Goal: Communication & Community: Answer question/provide support

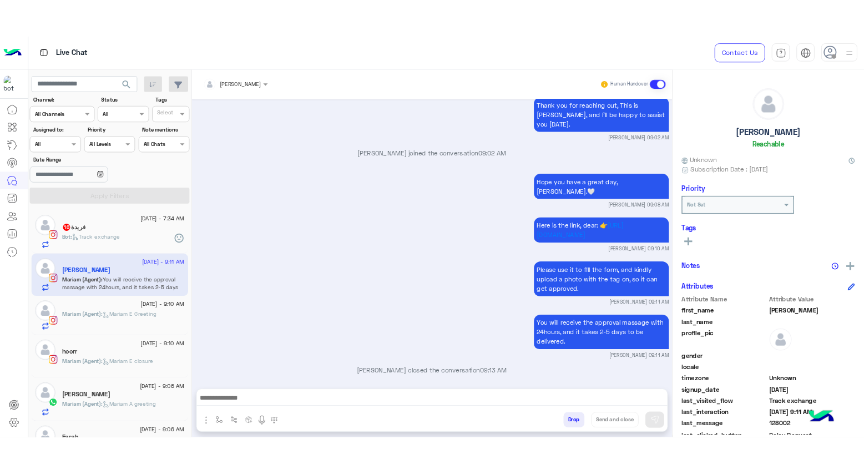
scroll to position [1323, 0]
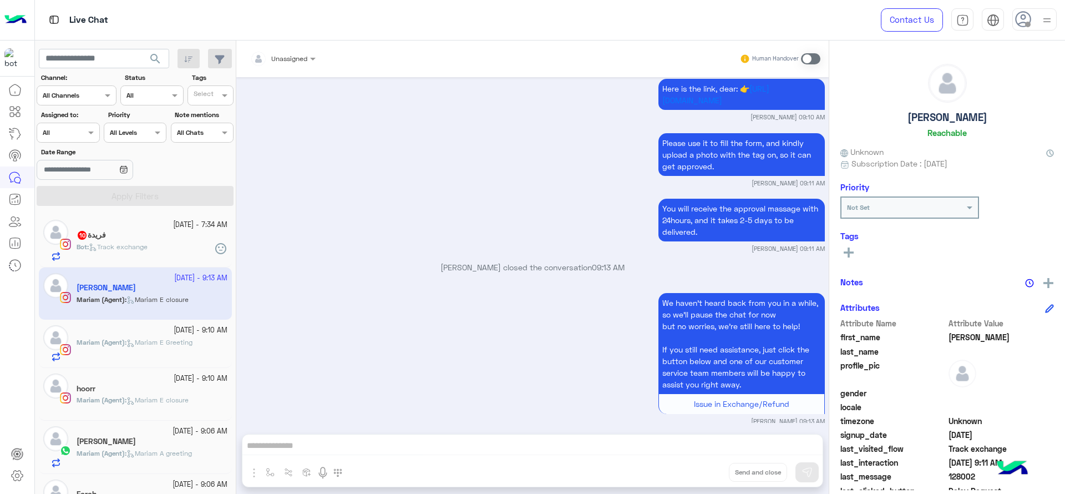
click at [1043, 34] on div "Contact Us Help Center عربي English" at bounding box center [964, 20] width 201 height 40
click at [1042, 31] on div "Contact Us Help Center عربي English" at bounding box center [964, 20] width 201 height 40
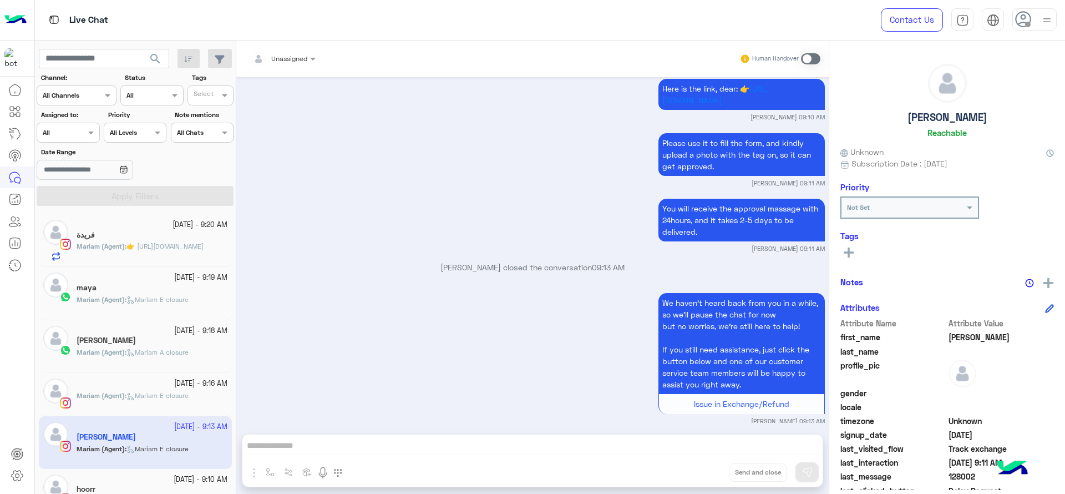
click at [1034, 24] on div at bounding box center [1034, 19] width 44 height 22
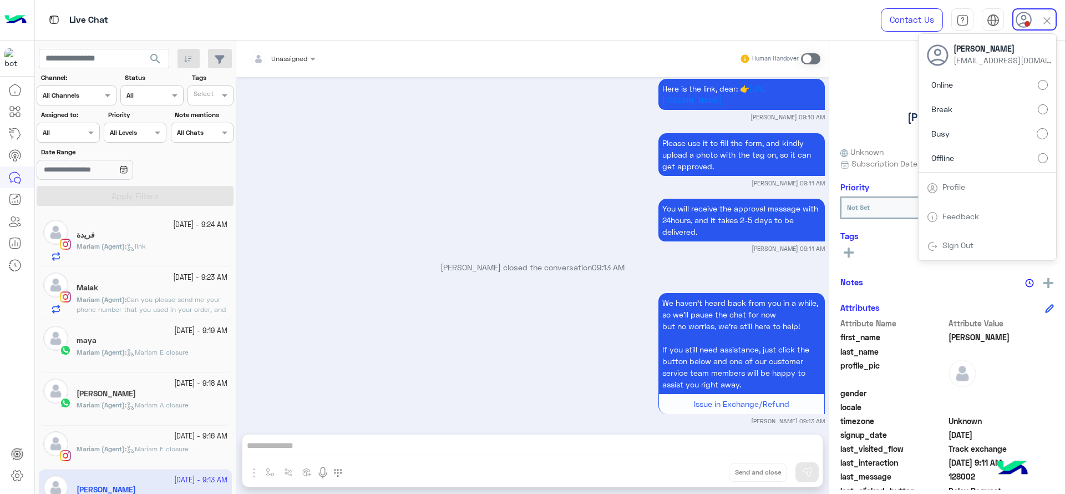
click at [333, 146] on div "Please use it to fill the form, and kindly upload a photo with the tag on, so i…" at bounding box center [533, 158] width 584 height 57
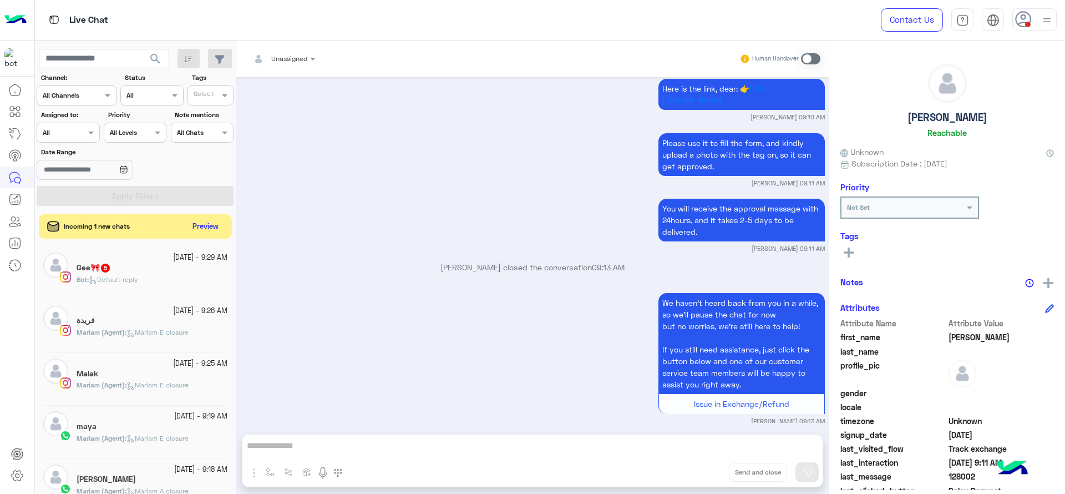
click at [68, 133] on input "text" at bounding box center [56, 131] width 26 height 10
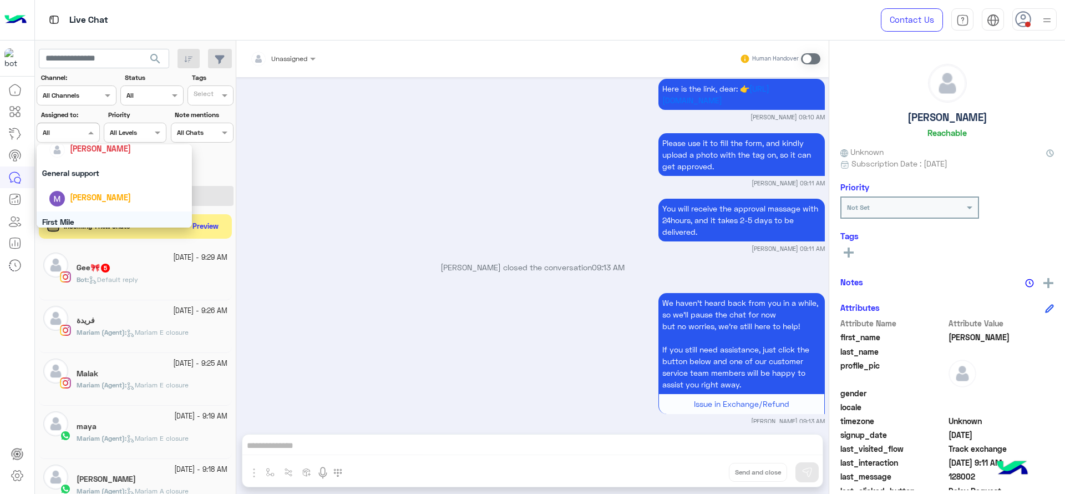
scroll to position [162, 0]
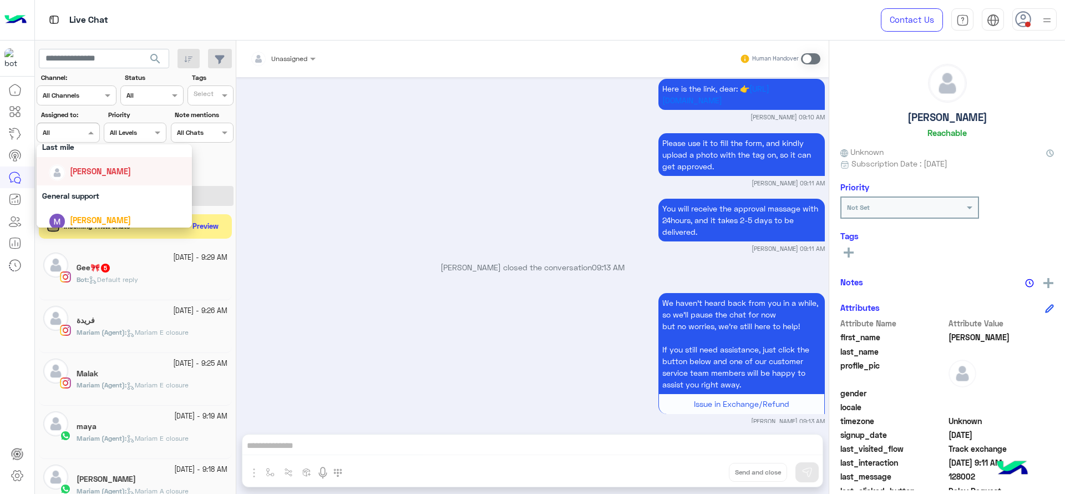
click at [69, 184] on div "[PERSON_NAME]" at bounding box center [114, 171] width 155 height 28
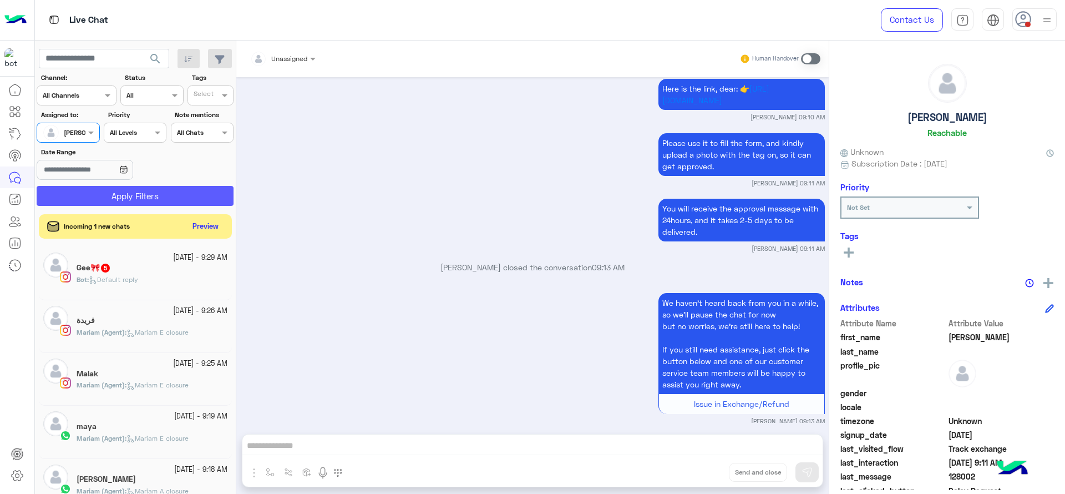
click at [79, 188] on button "Apply Filters" at bounding box center [135, 196] width 197 height 20
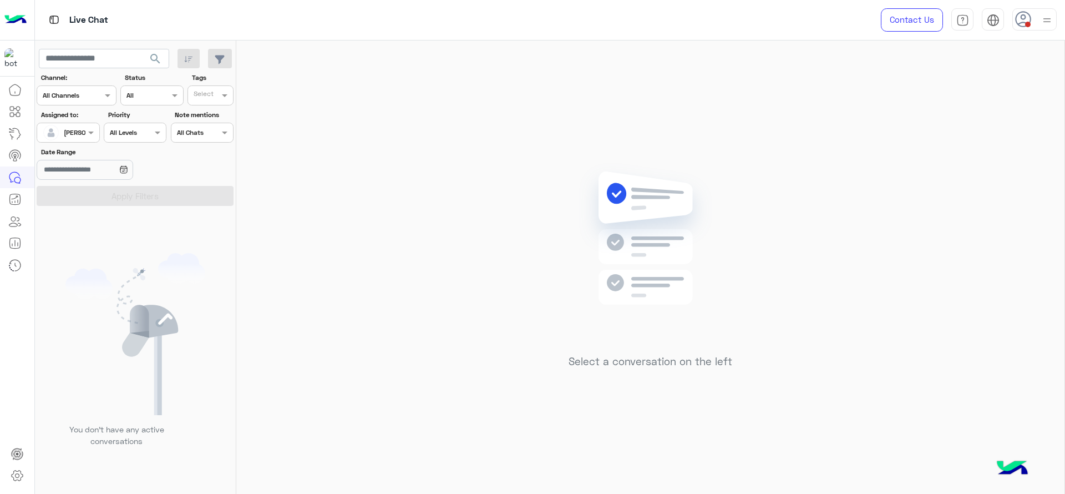
click at [1033, 18] on div at bounding box center [1034, 19] width 44 height 22
click at [1044, 75] on label "Online" at bounding box center [987, 85] width 121 height 20
click at [632, 202] on img at bounding box center [650, 254] width 160 height 184
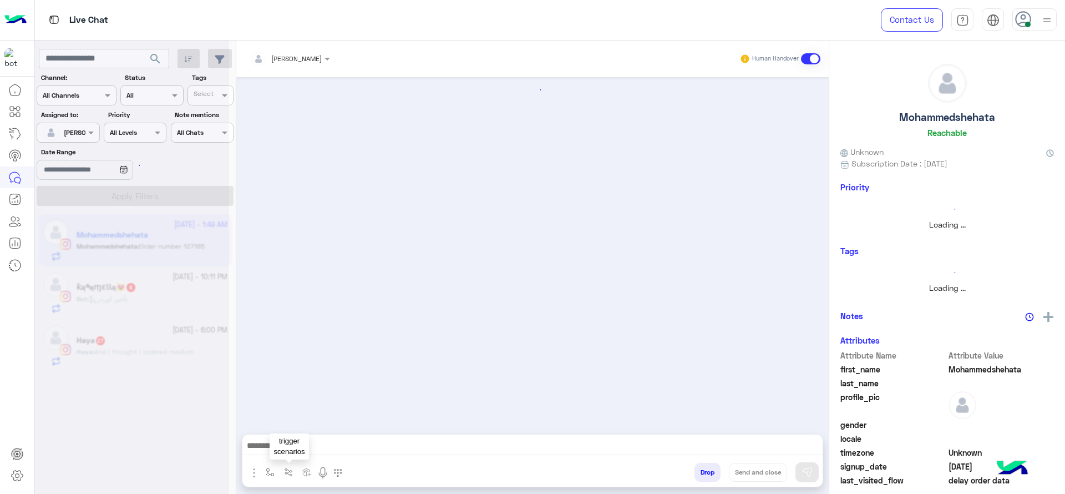
click at [268, 474] on img "button" at bounding box center [270, 472] width 9 height 9
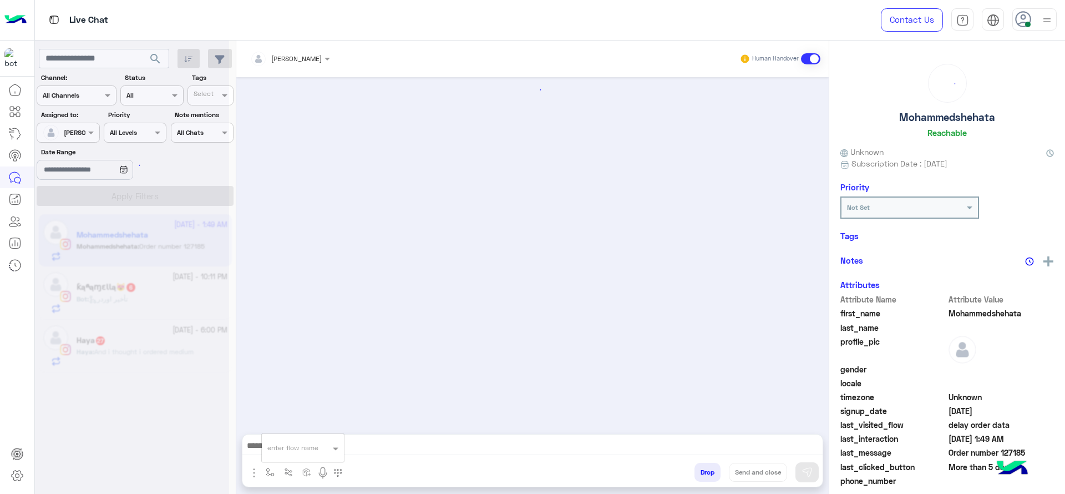
click at [281, 449] on input "text" at bounding box center [289, 446] width 44 height 10
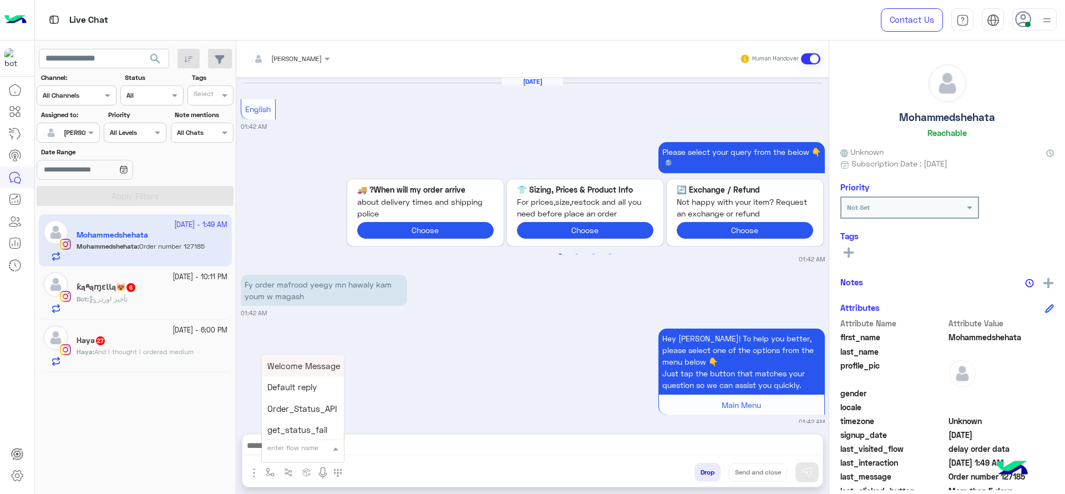
type input "*"
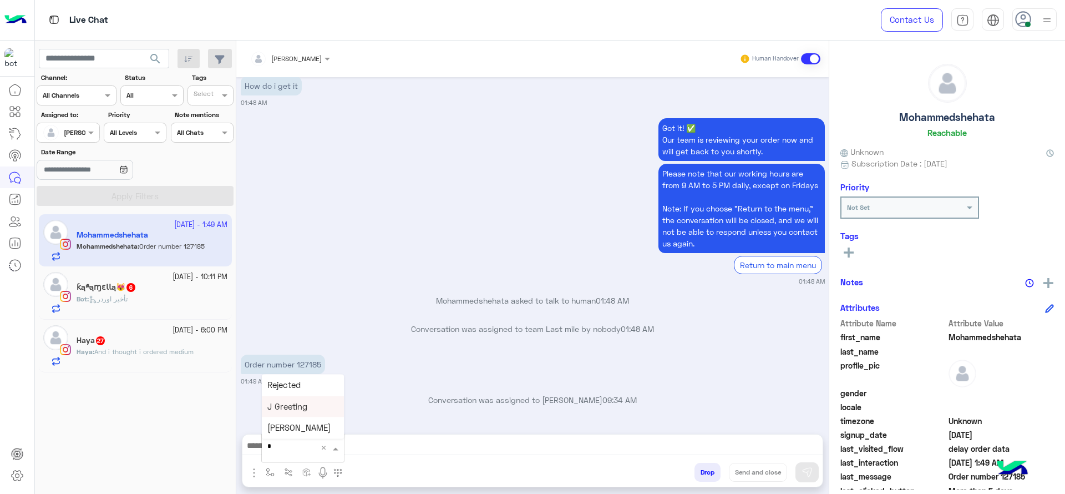
click at [277, 401] on span "J Greeting" at bounding box center [287, 406] width 40 height 10
type textarea "**********"
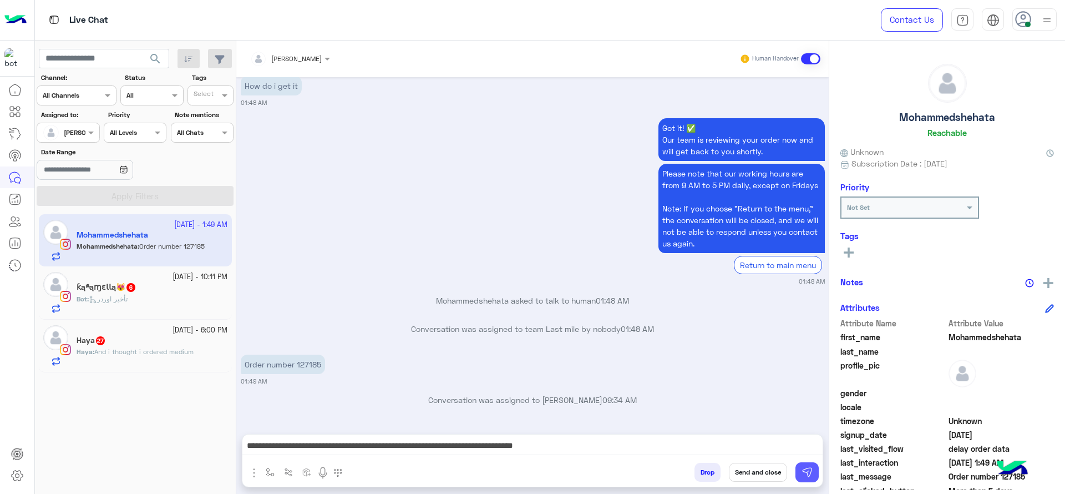
click at [802, 469] on img at bounding box center [806, 471] width 11 height 11
click at [151, 297] on div "Bot : تأخير اوردر" at bounding box center [152, 303] width 151 height 19
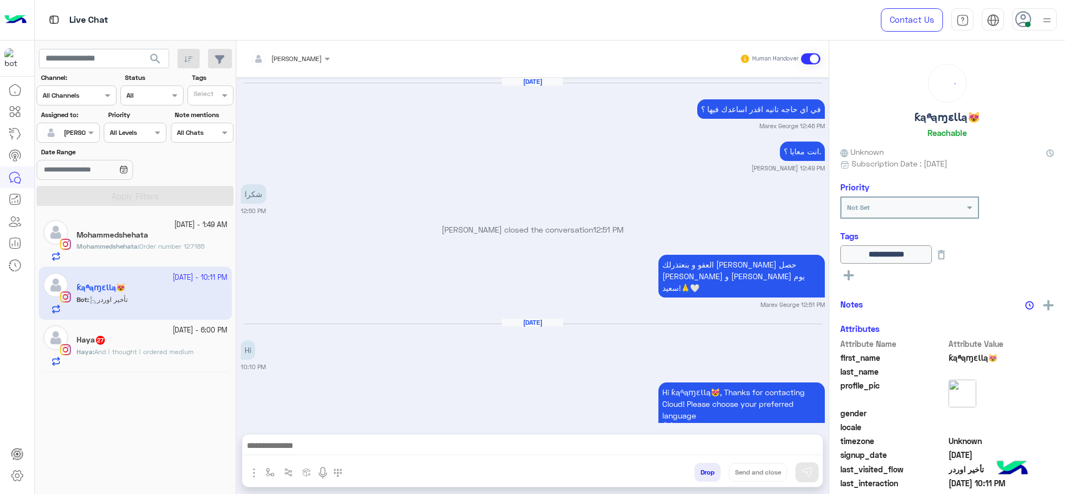
scroll to position [984, 0]
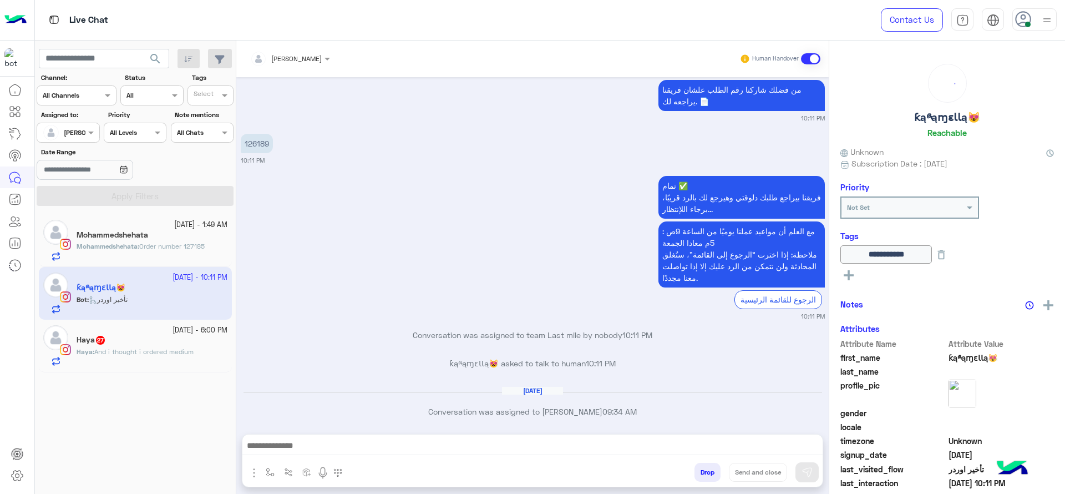
click at [266, 468] on img "button" at bounding box center [270, 472] width 9 height 9
click at [281, 454] on div "enter flow name" at bounding box center [303, 448] width 82 height 20
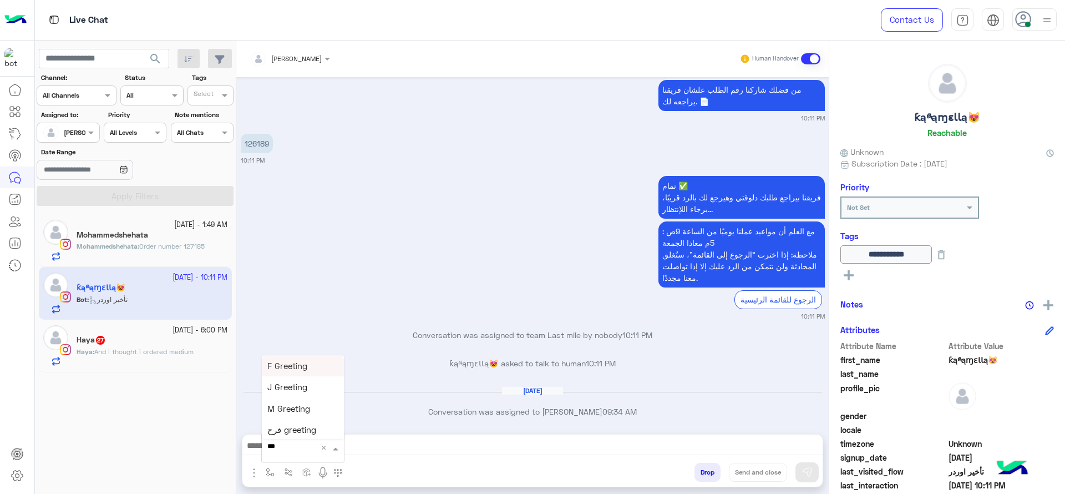
type input "****"
click at [314, 376] on div "چنى greeting" at bounding box center [303, 368] width 82 height 22
type textarea "**********"
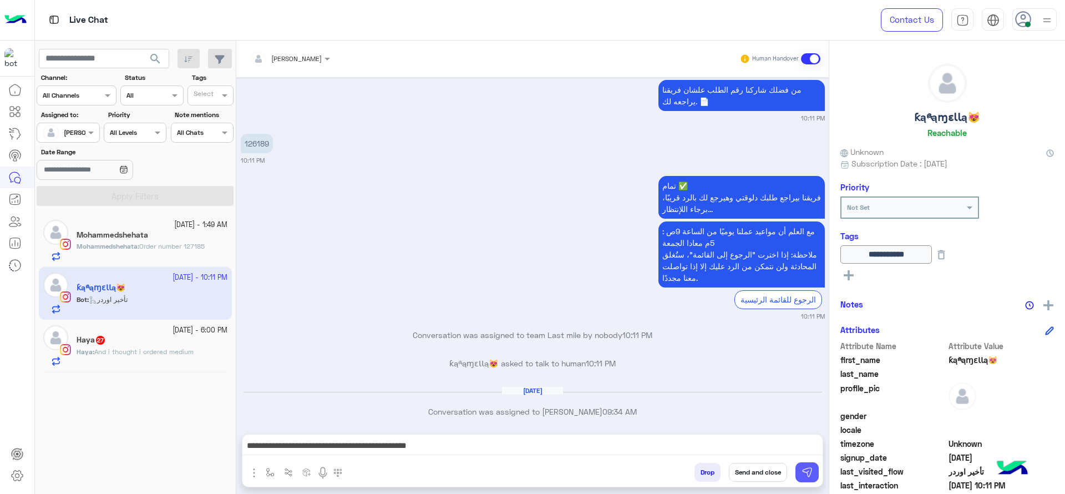
click at [802, 468] on img at bounding box center [806, 471] width 11 height 11
click at [114, 344] on div "Haya 27" at bounding box center [152, 341] width 151 height 12
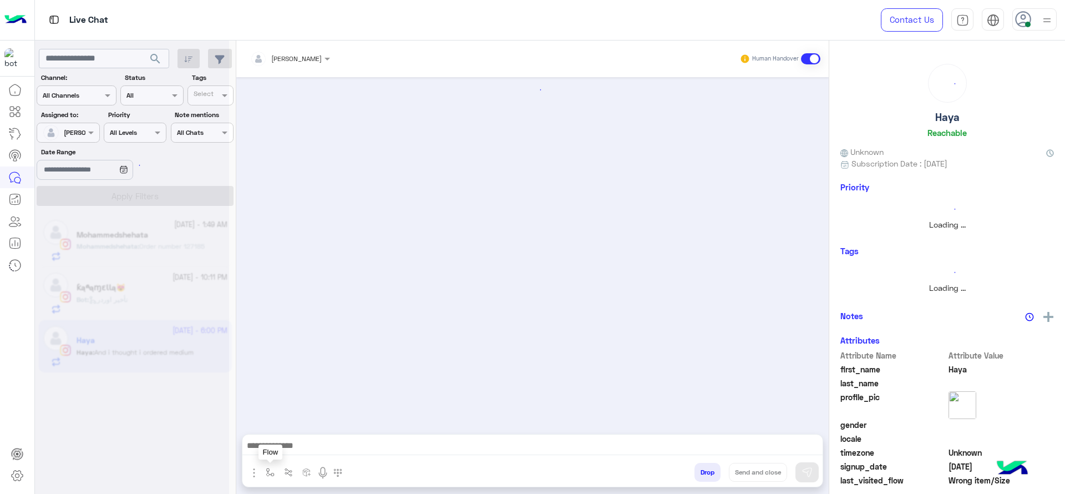
click at [271, 468] on img "button" at bounding box center [270, 472] width 9 height 9
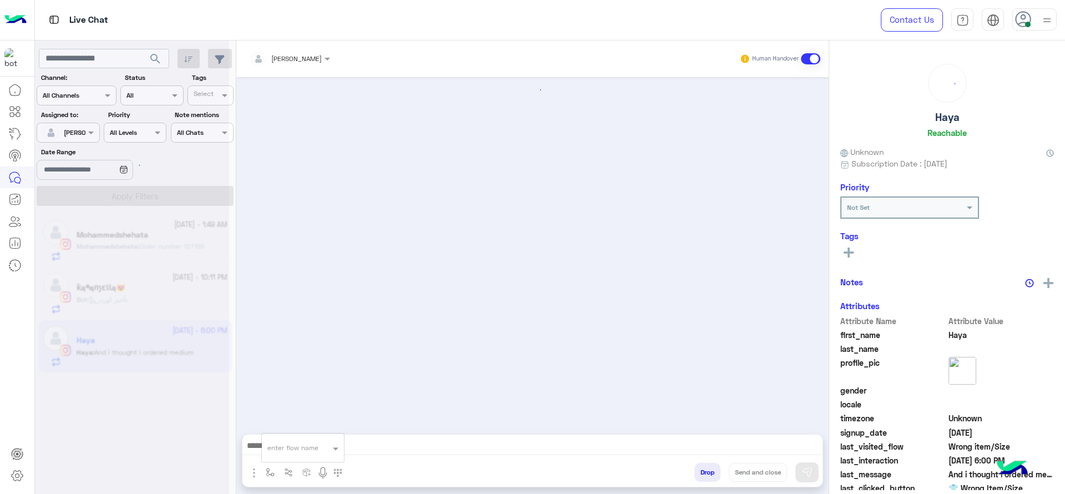
click at [294, 447] on input "text" at bounding box center [289, 446] width 44 height 10
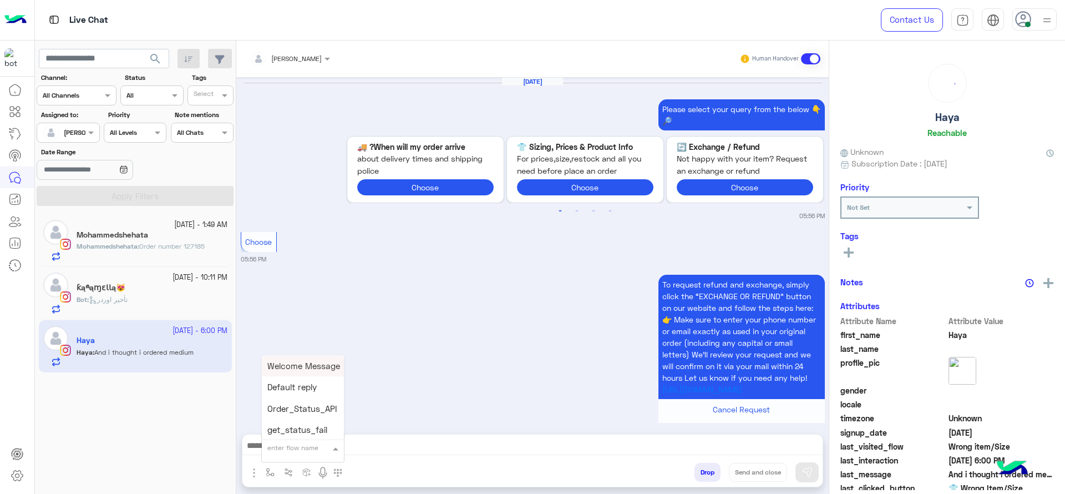
scroll to position [1330, 0]
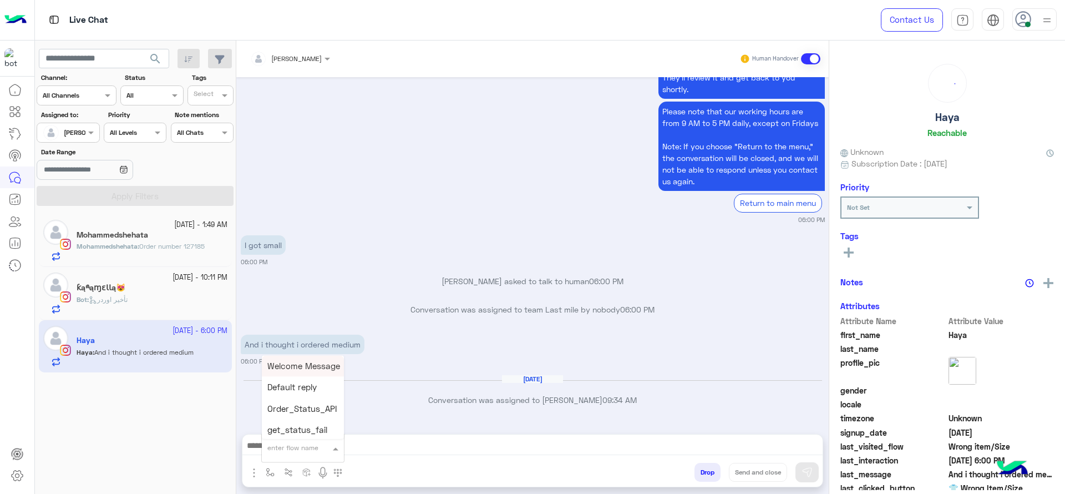
type input "*"
click at [294, 399] on div "J Greeting" at bounding box center [303, 406] width 82 height 22
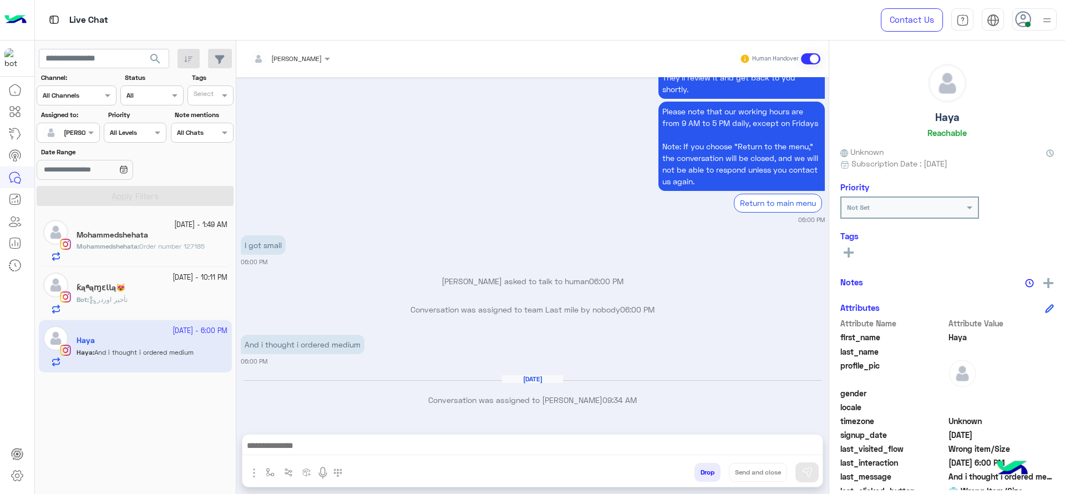
type textarea "**********"
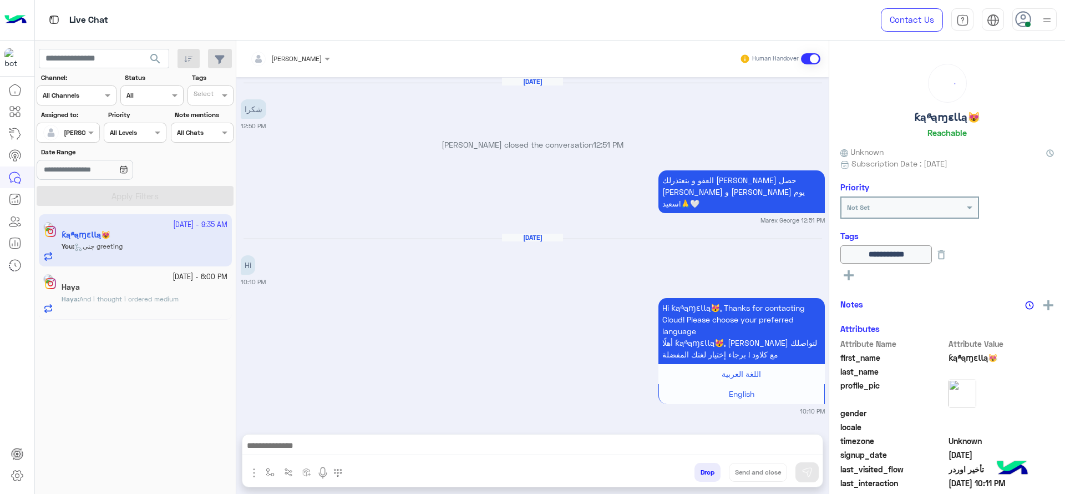
scroll to position [1041, 0]
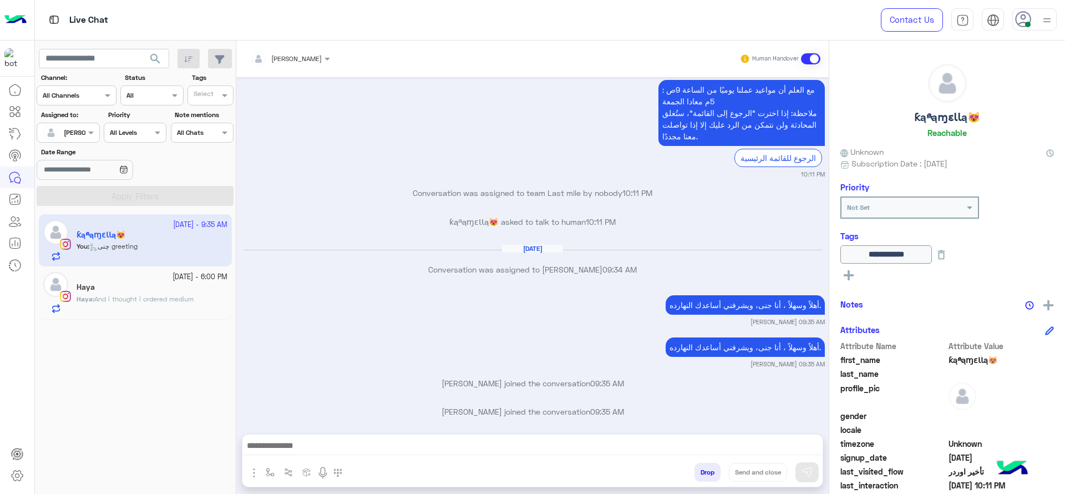
click at [159, 309] on div "Haya : And i thought i ordered medium" at bounding box center [152, 303] width 151 height 19
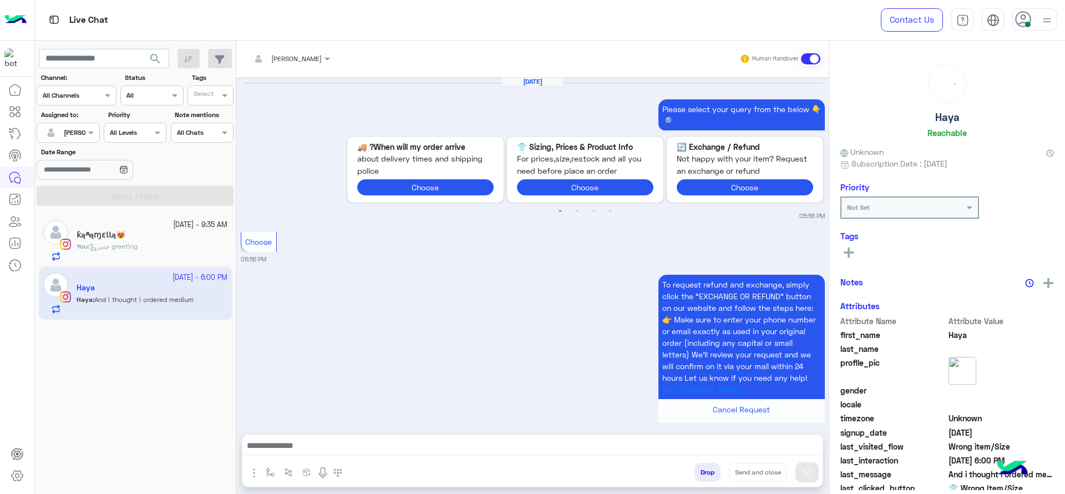
scroll to position [1330, 0]
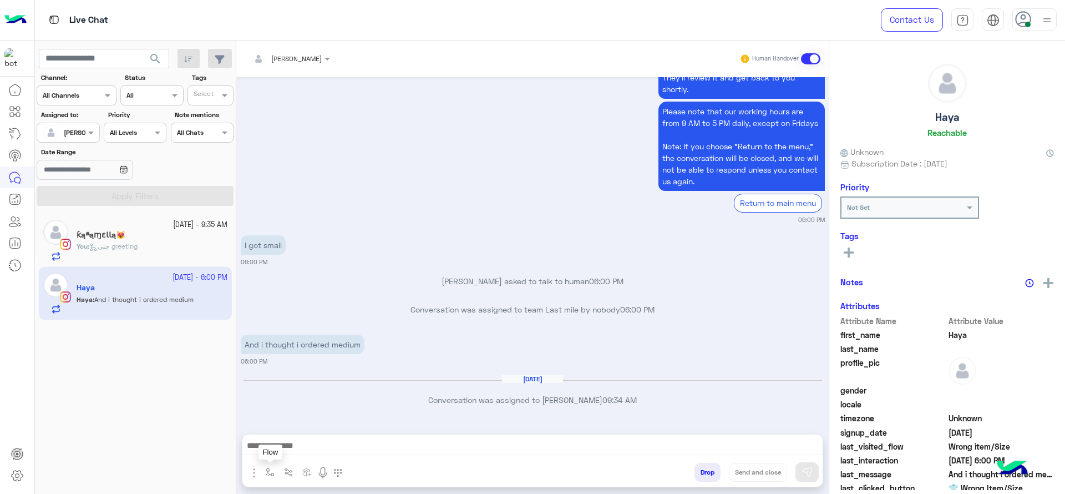
click at [268, 473] on img "button" at bounding box center [270, 472] width 9 height 9
click at [280, 445] on input "text" at bounding box center [289, 446] width 44 height 10
type input "*"
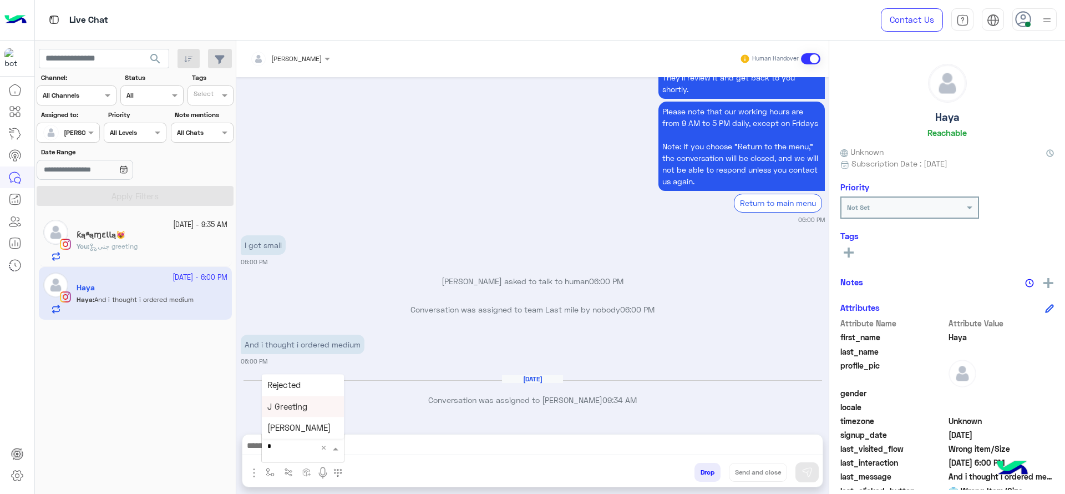
click at [289, 405] on span "J Greeting" at bounding box center [287, 406] width 40 height 10
type textarea "**********"
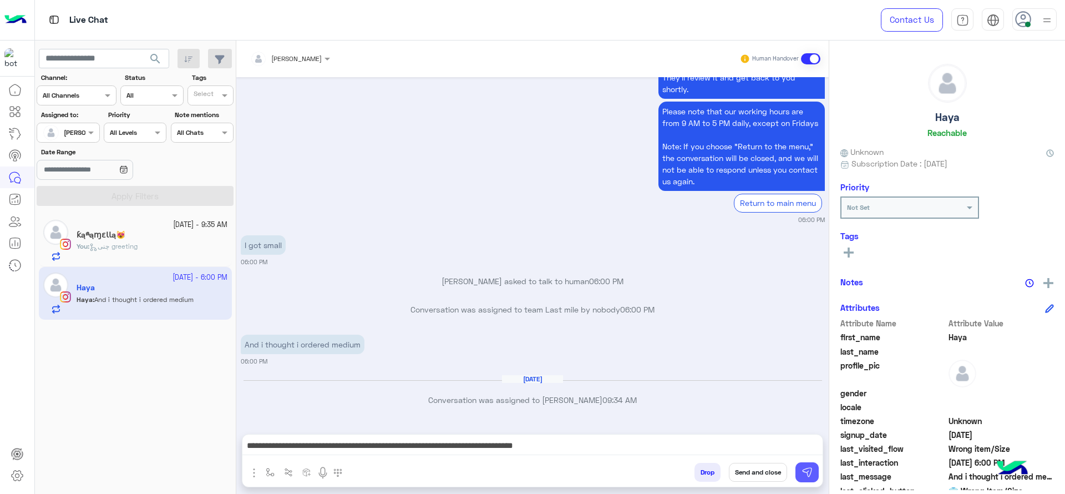
click at [813, 470] on button at bounding box center [806, 472] width 23 height 20
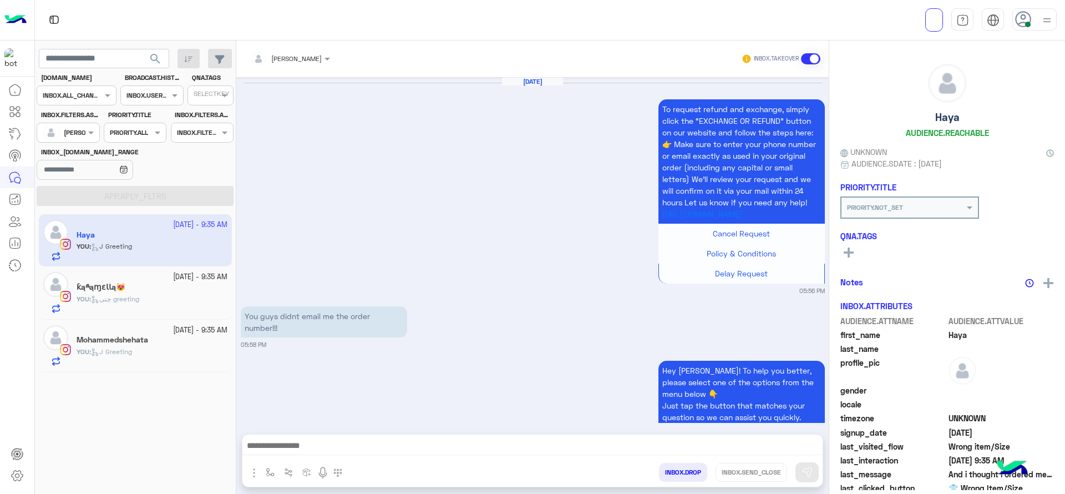
scroll to position [1237, 0]
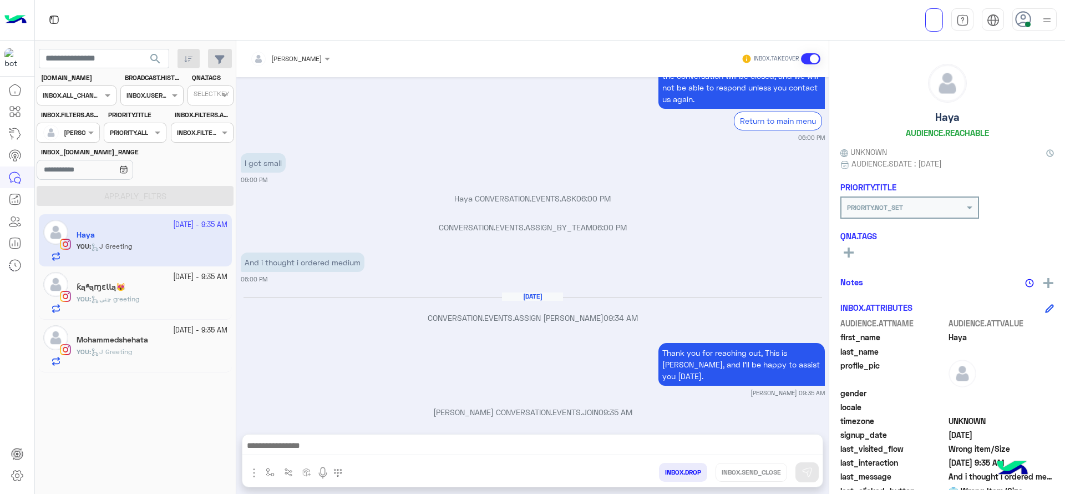
click at [128, 351] on span "J Greeting" at bounding box center [111, 351] width 41 height 8
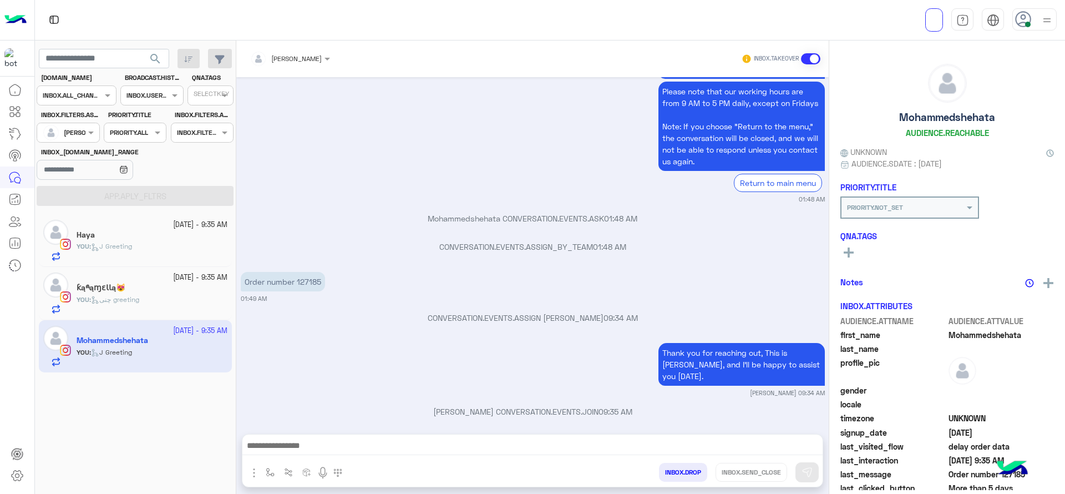
click at [322, 222] on p "Mohammedshehata CONVERSATION.EVENTS.ASK 01:48 AM" at bounding box center [533, 218] width 584 height 12
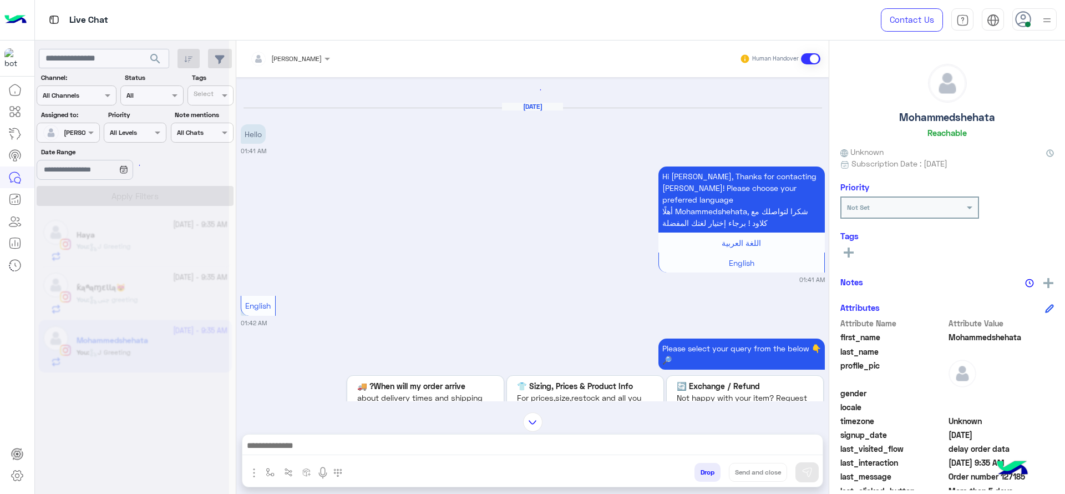
scroll to position [1479, 0]
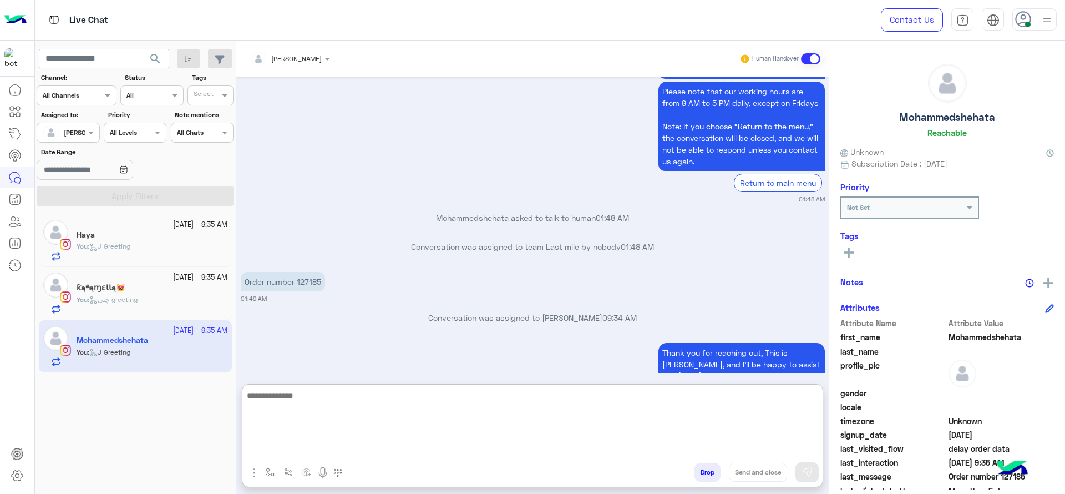
click at [319, 438] on textarea at bounding box center [532, 421] width 580 height 67
type textarea "**********"
click at [308, 433] on textarea "**********" at bounding box center [532, 421] width 580 height 67
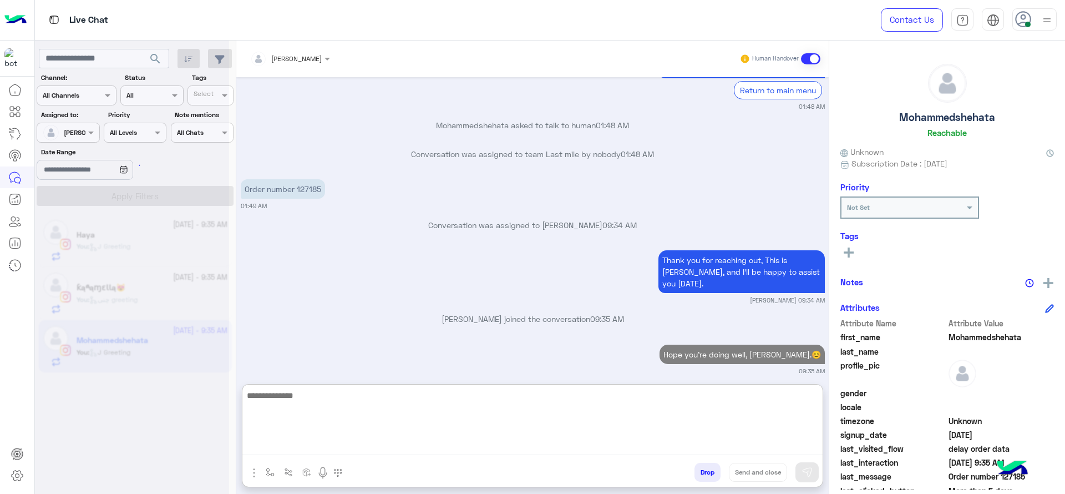
scroll to position [0, 0]
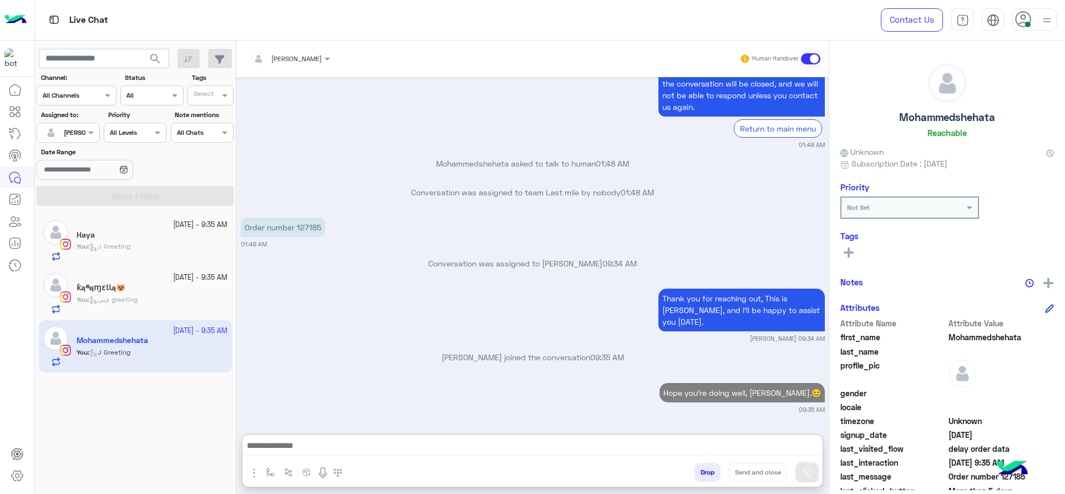
click at [308, 217] on p "Order number 127185" at bounding box center [283, 226] width 84 height 19
click at [308, 194] on div "Sep 23, 2025 Hello 01:41 AM Hi Mohammedshehata, Thanks for contacting Cloud! Pl…" at bounding box center [532, 250] width 592 height 346
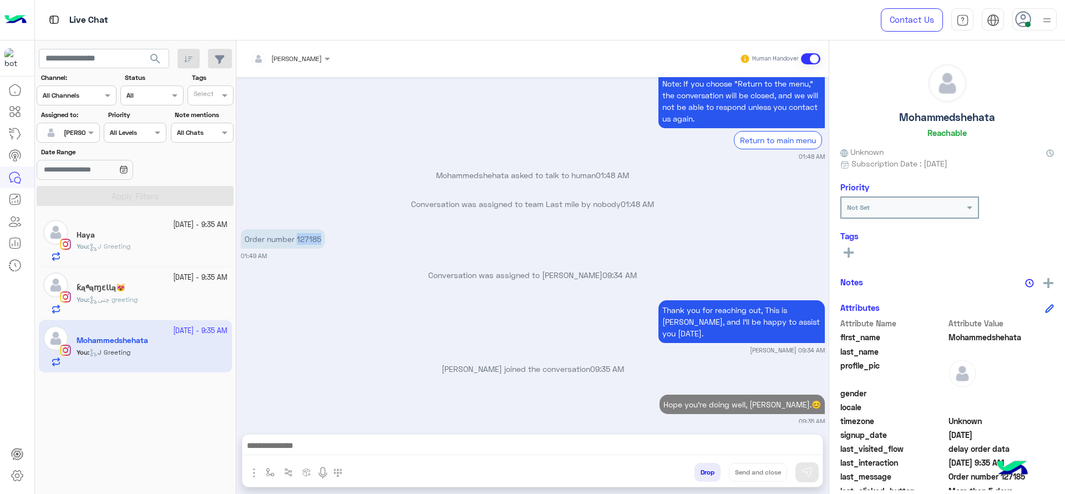
copy p "127185"
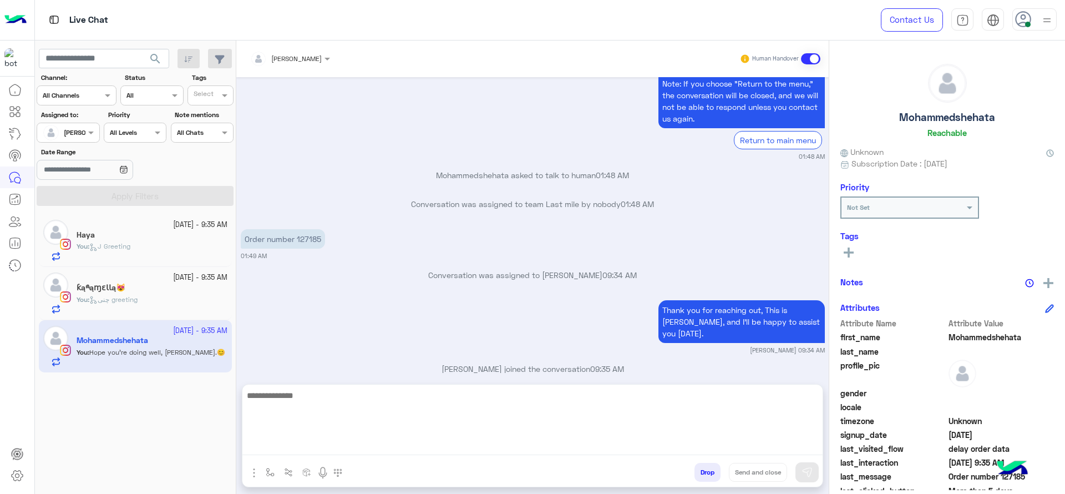
click at [314, 446] on textarea at bounding box center [532, 421] width 580 height 67
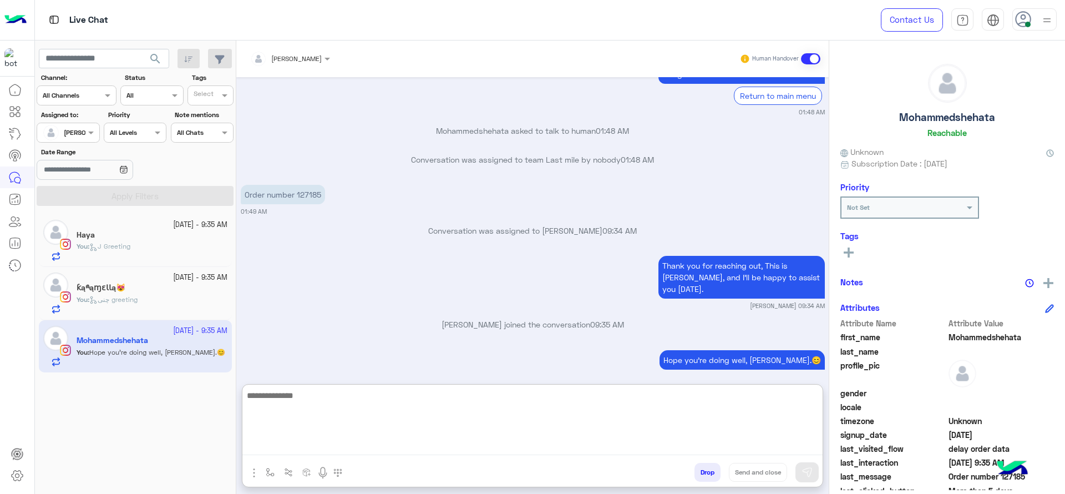
scroll to position [1571, 0]
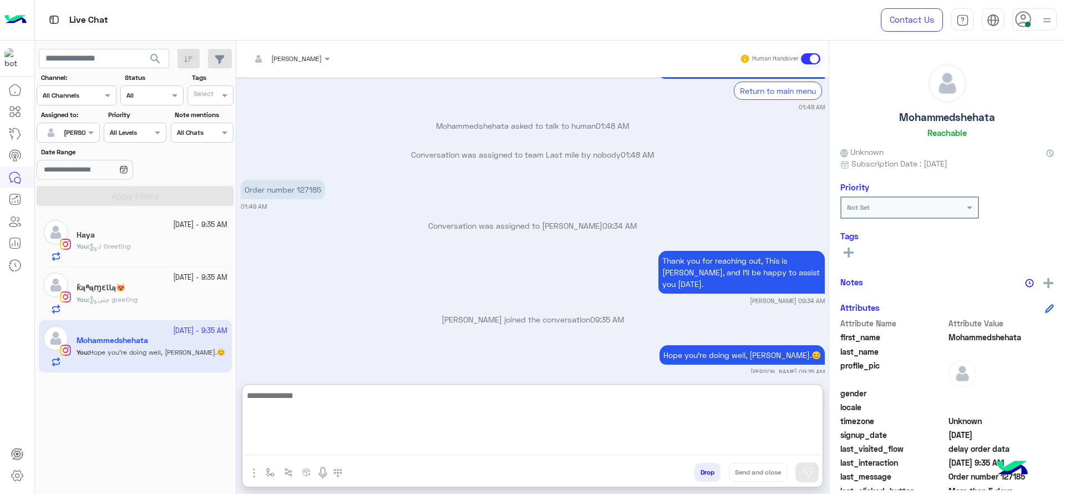
paste textarea "**********"
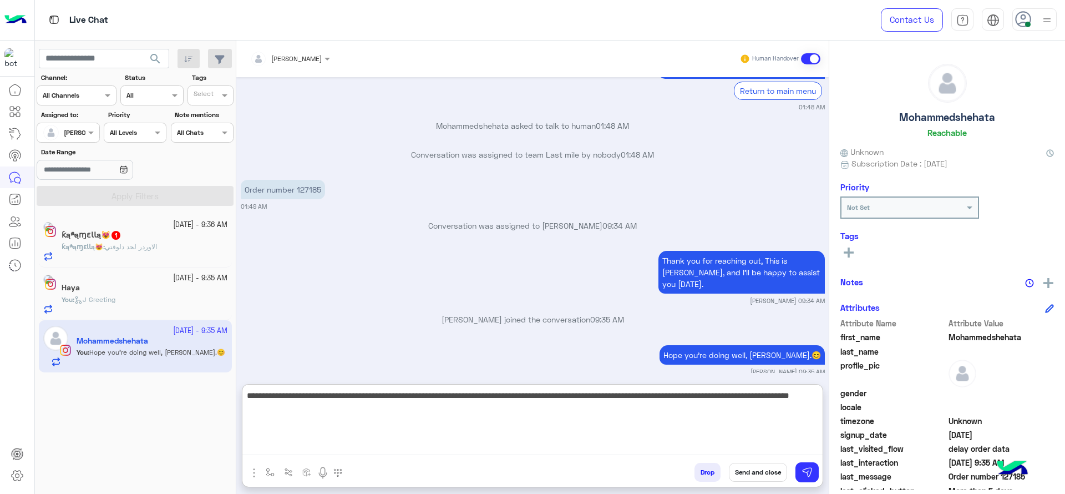
drag, startPoint x: 453, startPoint y: 395, endPoint x: 222, endPoint y: 384, distance: 231.6
click at [222, 384] on mat-drawer-container "search Channel: Channel All Channels Status Channel All Tags Select Assigned to…" at bounding box center [550, 269] width 1030 height 458
click at [535, 403] on textarea "**********" at bounding box center [532, 421] width 580 height 67
drag, startPoint x: 590, startPoint y: 400, endPoint x: 532, endPoint y: 416, distance: 60.0
click at [532, 416] on textarea "**********" at bounding box center [532, 421] width 580 height 67
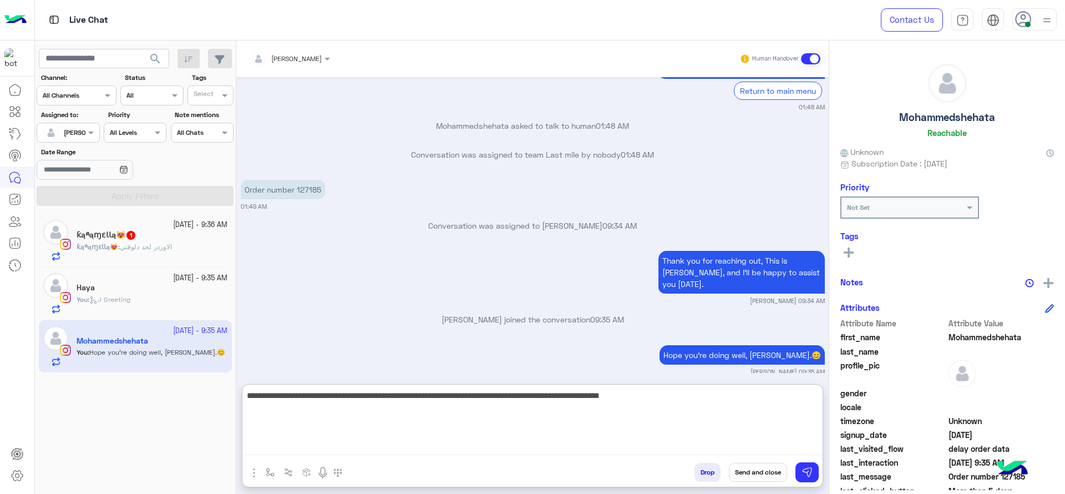
click at [679, 389] on textarea "**********" at bounding box center [532, 421] width 580 height 67
paste textarea "**********"
type textarea "**********"
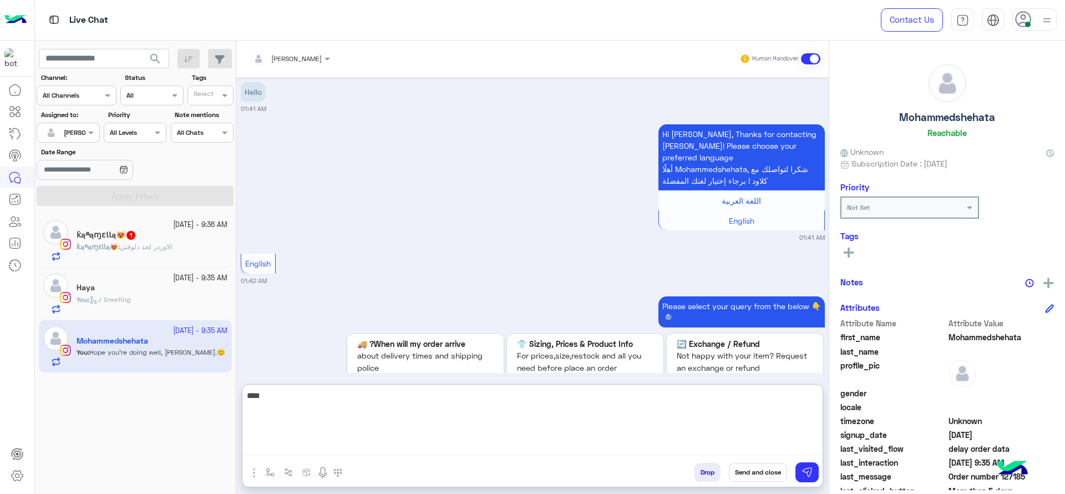
scroll to position [1691, 0]
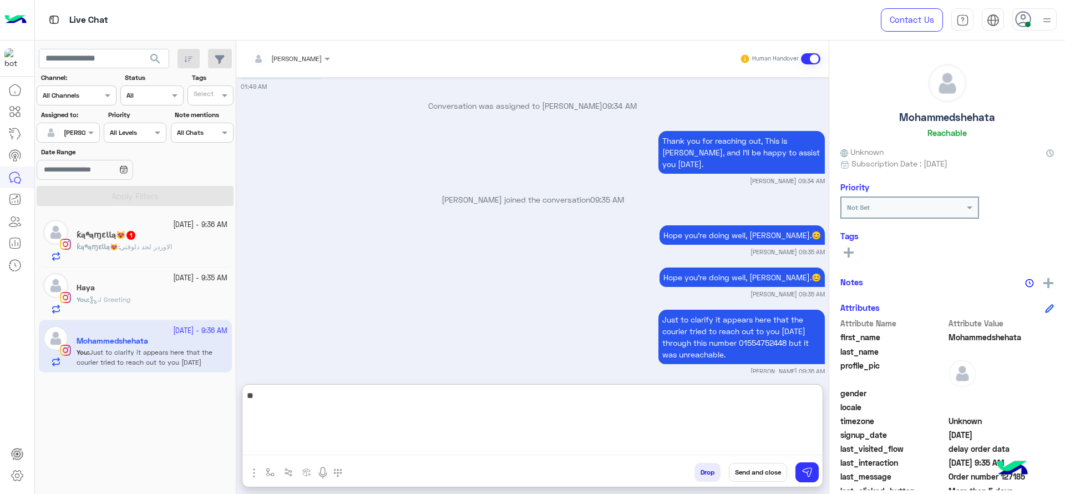
type textarea "*"
click at [333, 397] on textarea "**********" at bounding box center [532, 421] width 580 height 67
click at [378, 405] on textarea "**********" at bounding box center [532, 421] width 580 height 67
click at [379, 394] on textarea "**********" at bounding box center [532, 421] width 580 height 67
type textarea "**********"
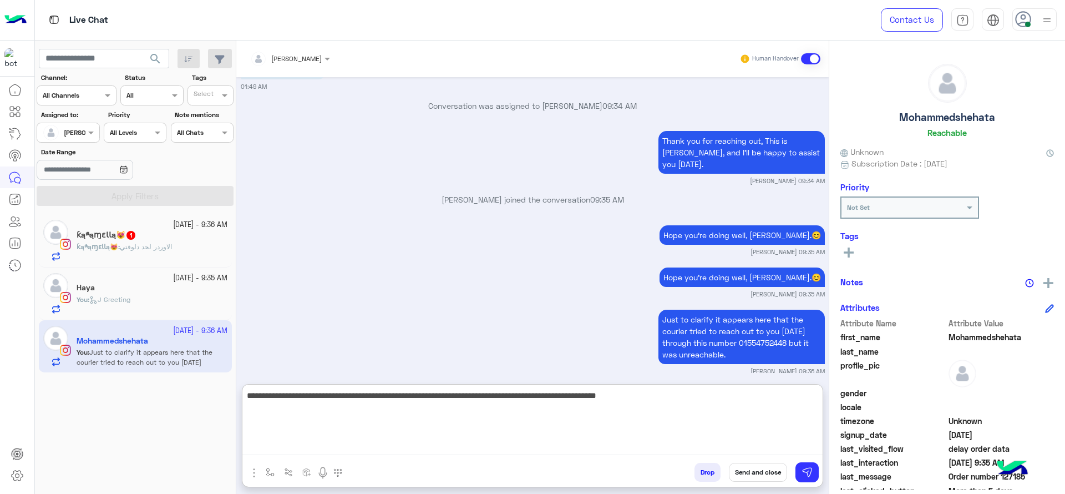
click at [451, 415] on textarea "**********" at bounding box center [532, 421] width 580 height 67
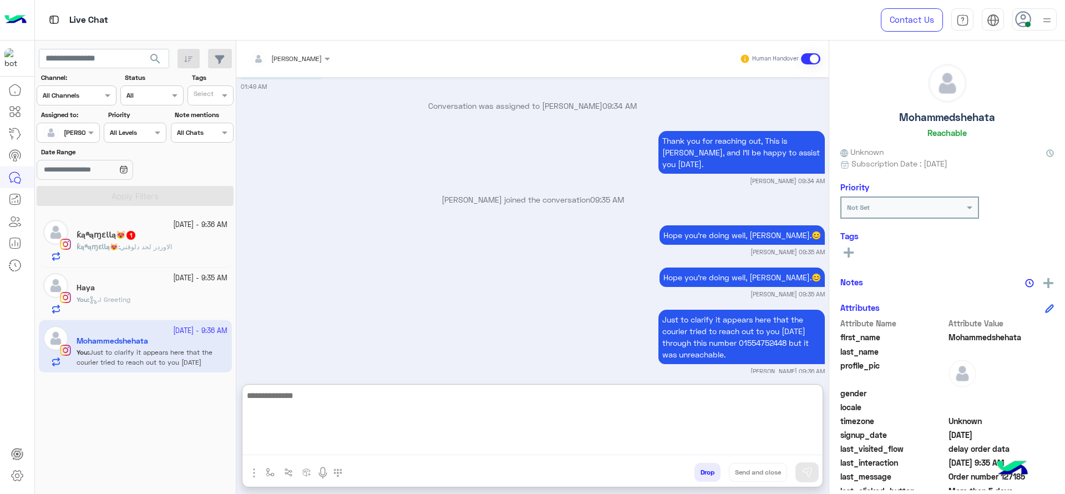
scroll to position [1757, 0]
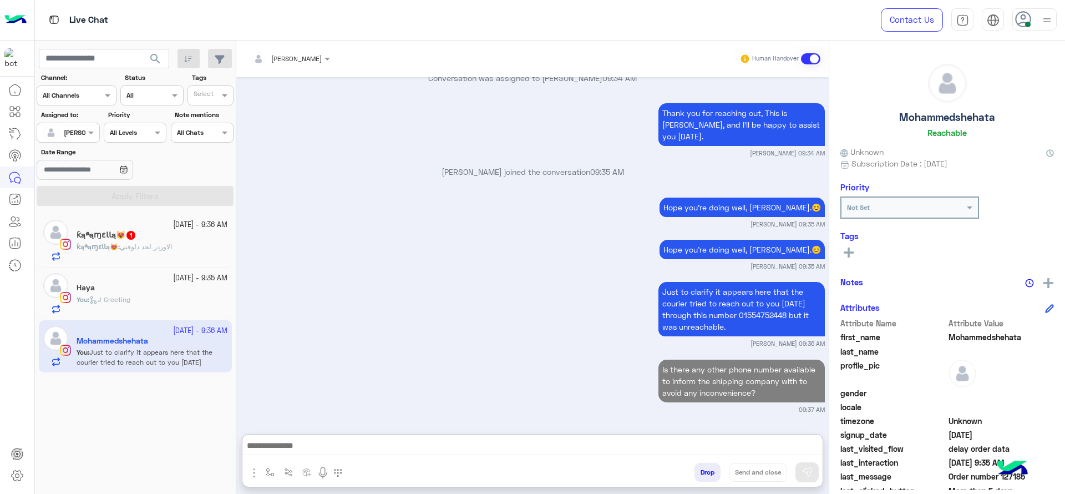
click at [154, 242] on span "الاوردر لحد دلوقتي" at bounding box center [146, 246] width 52 height 8
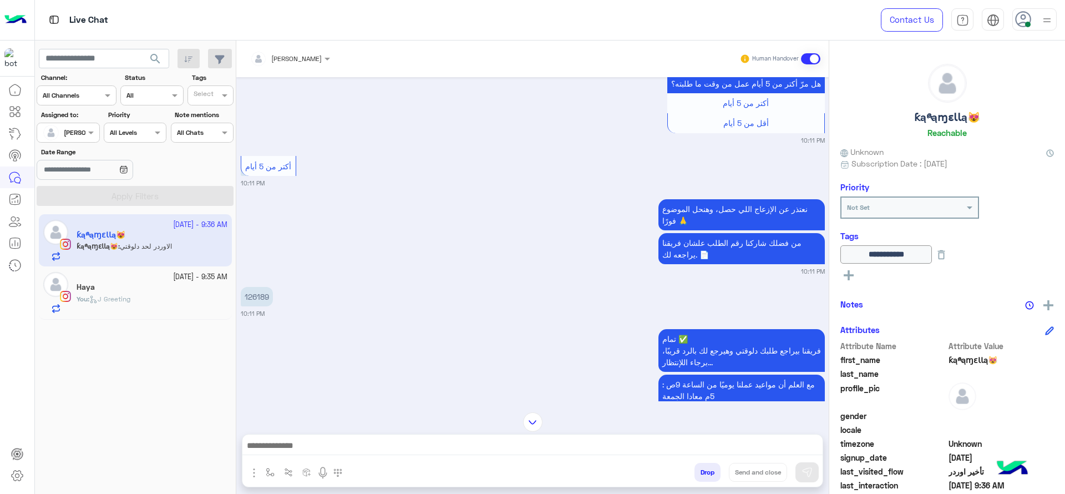
scroll to position [707, 0]
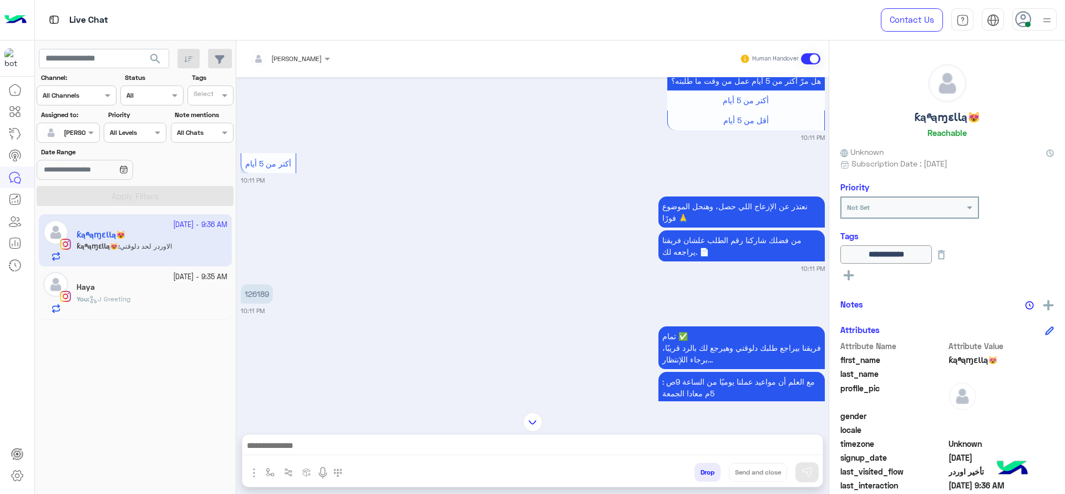
click at [255, 285] on p "126189" at bounding box center [257, 293] width 32 height 19
copy p "126189"
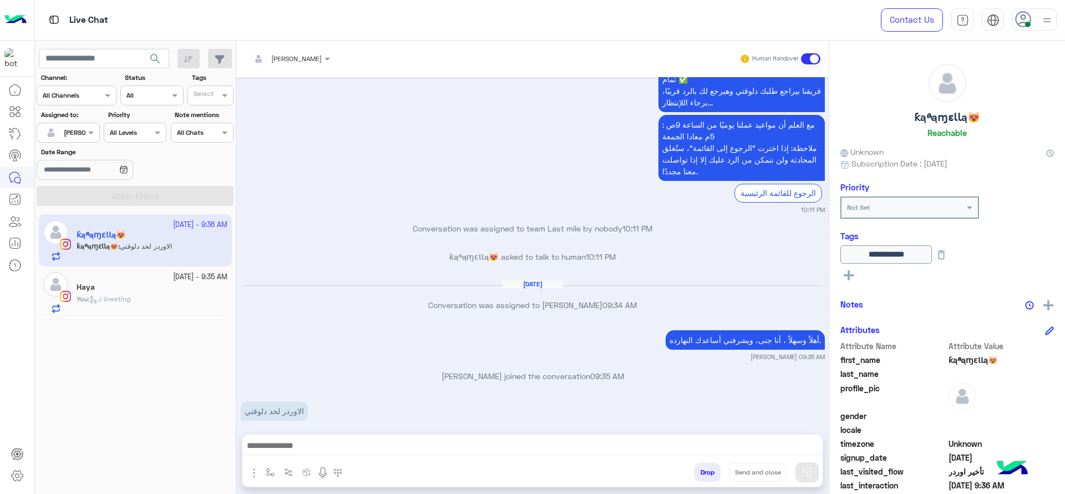
scroll to position [970, 0]
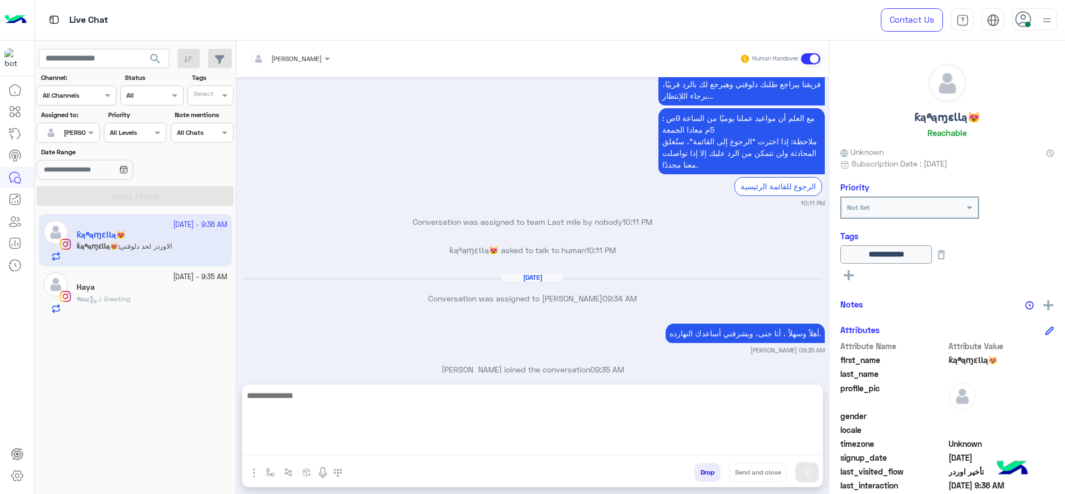
click at [347, 443] on textarea at bounding box center [532, 421] width 580 height 67
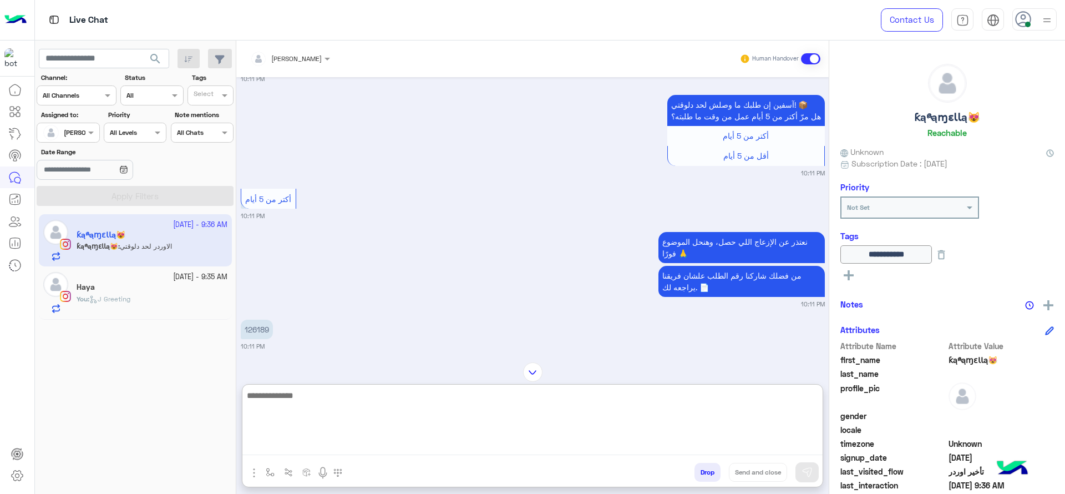
scroll to position [665, 0]
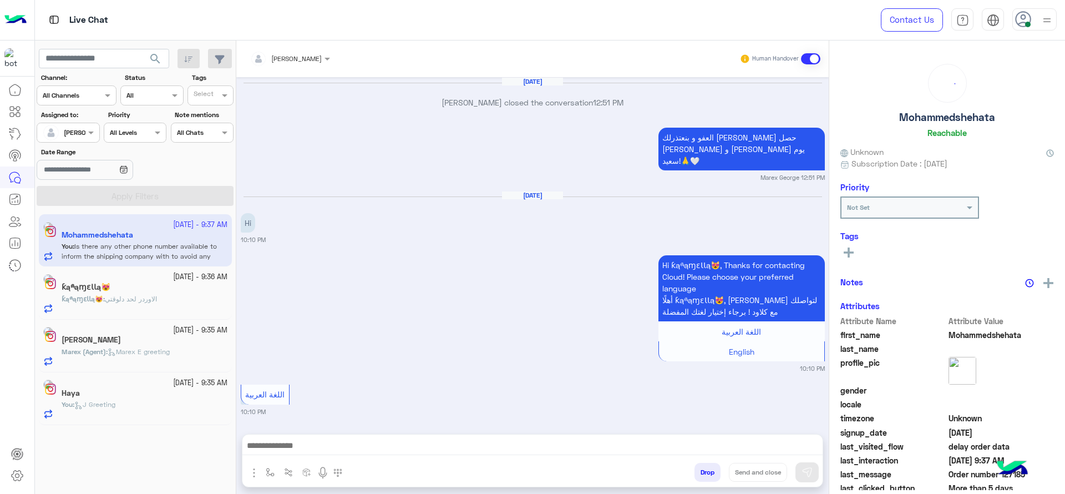
scroll to position [2408, 0]
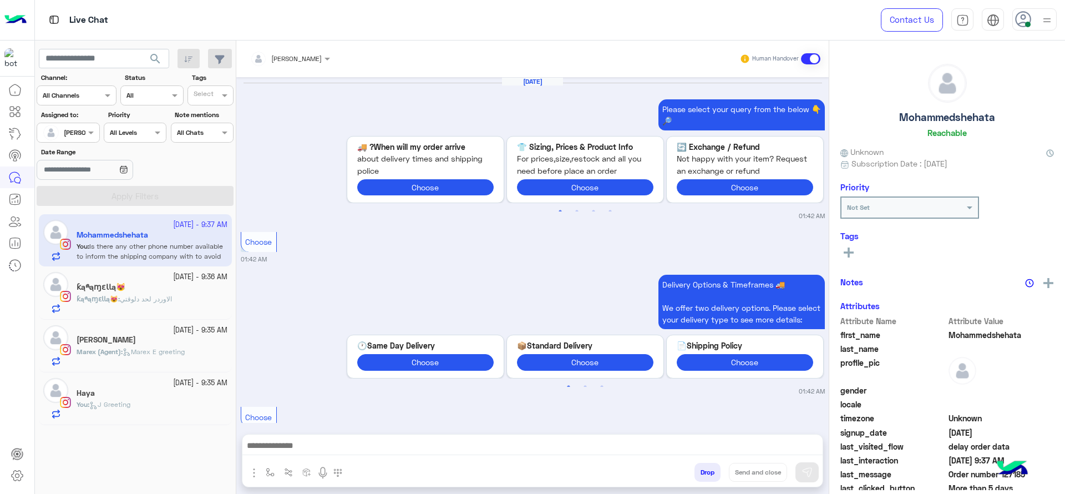
scroll to position [1112, 0]
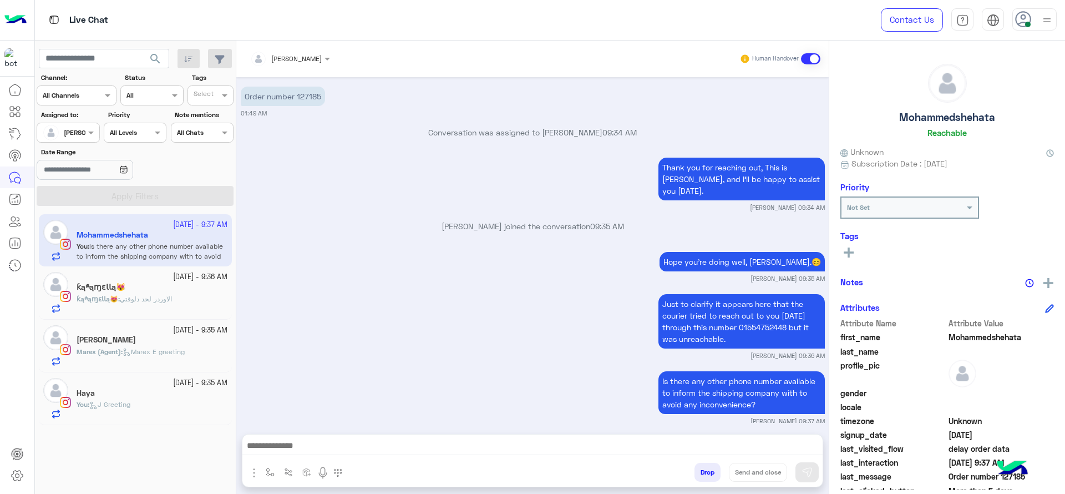
click at [173, 275] on small "[DATE] - 9:36 AM" at bounding box center [200, 277] width 54 height 11
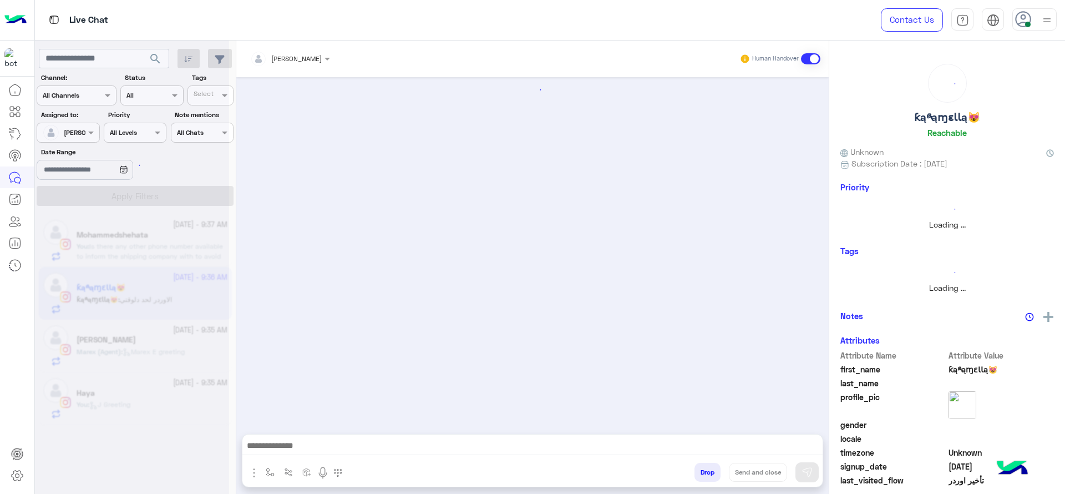
click at [148, 291] on div at bounding box center [132, 251] width 194 height 494
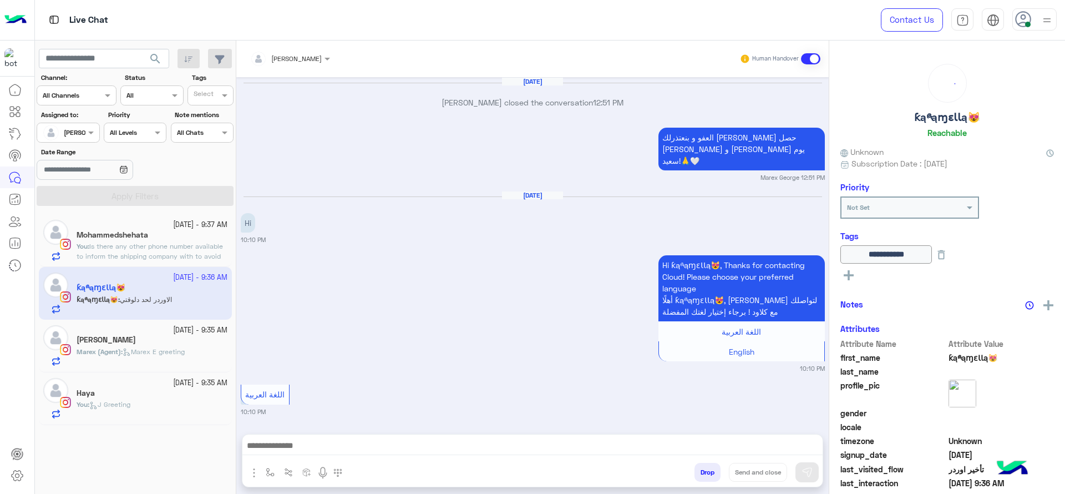
scroll to position [970, 0]
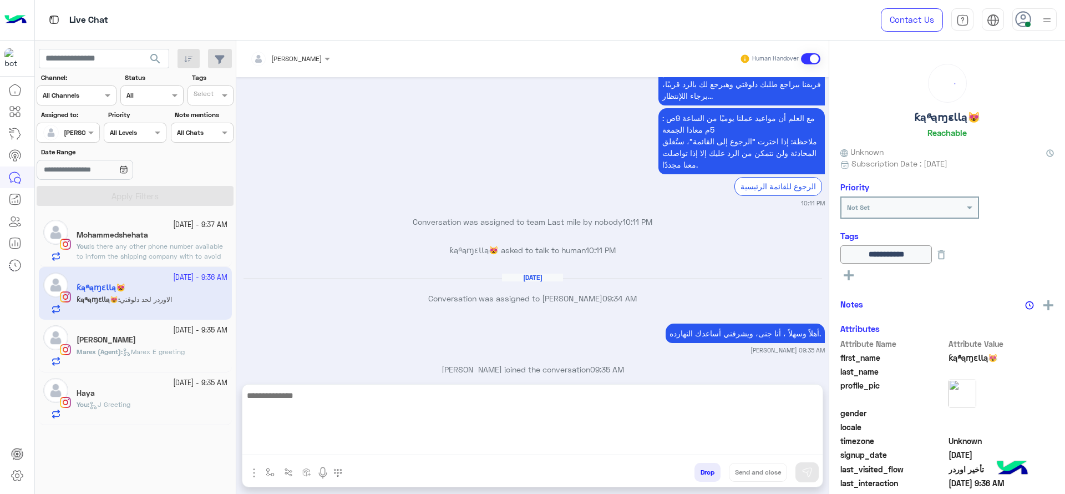
click at [276, 443] on textarea at bounding box center [532, 421] width 580 height 67
paste textarea "**********"
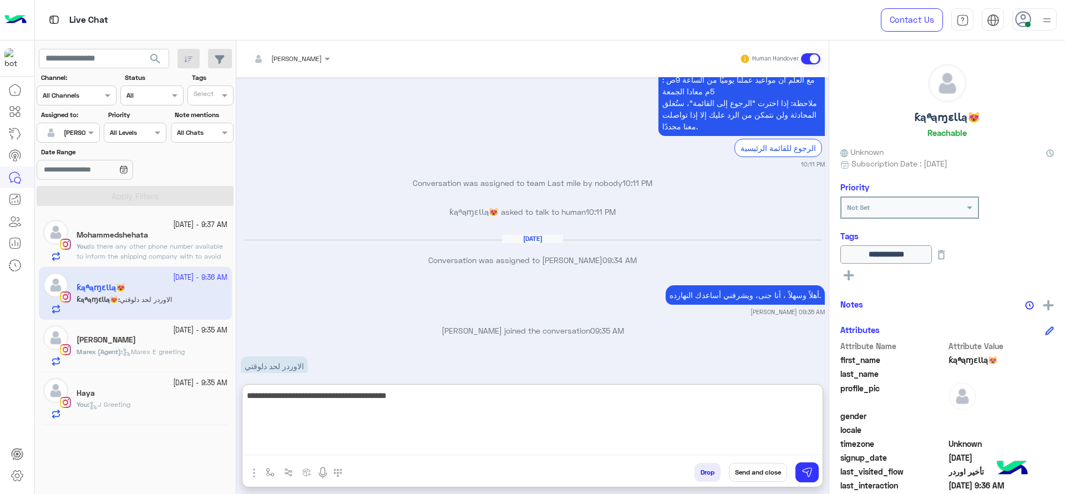
scroll to position [3366, 0]
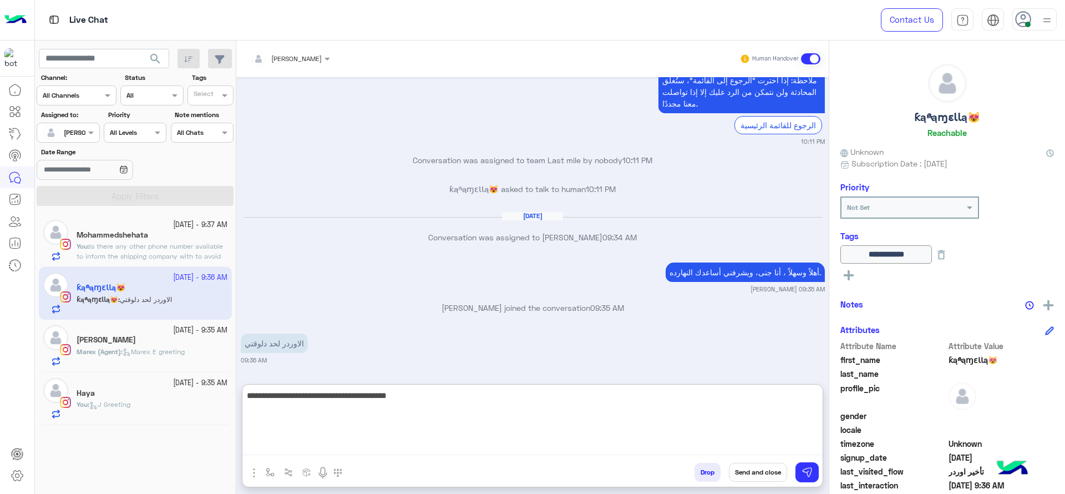
click at [595, 425] on textarea "**********" at bounding box center [532, 421] width 580 height 67
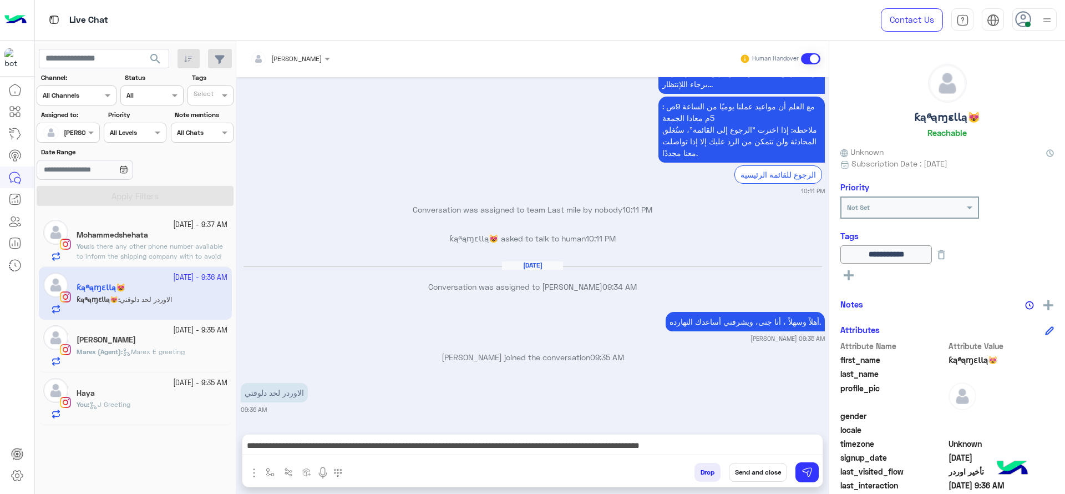
scroll to position [3316, 0]
click at [608, 456] on div "**********" at bounding box center [532, 448] width 580 height 28
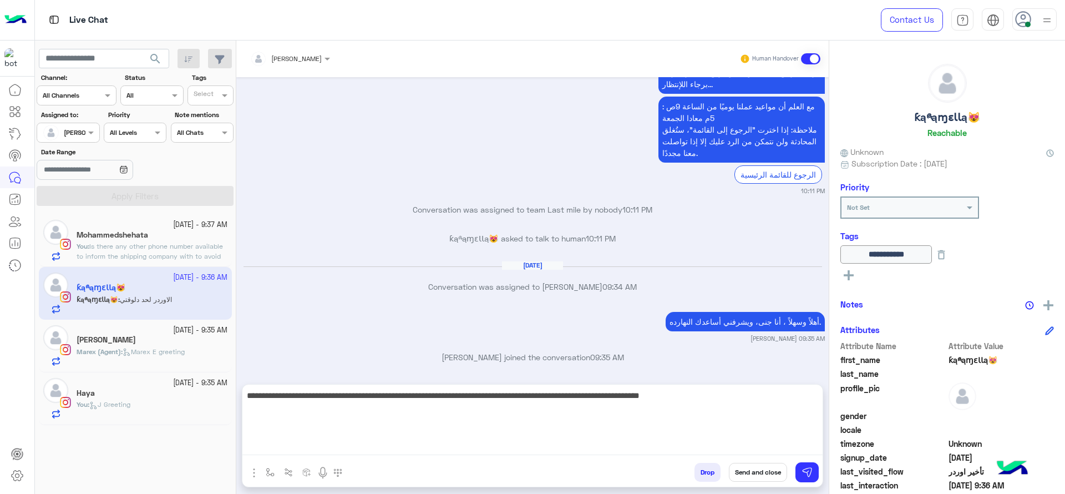
click at [566, 452] on textarea "**********" at bounding box center [532, 421] width 580 height 67
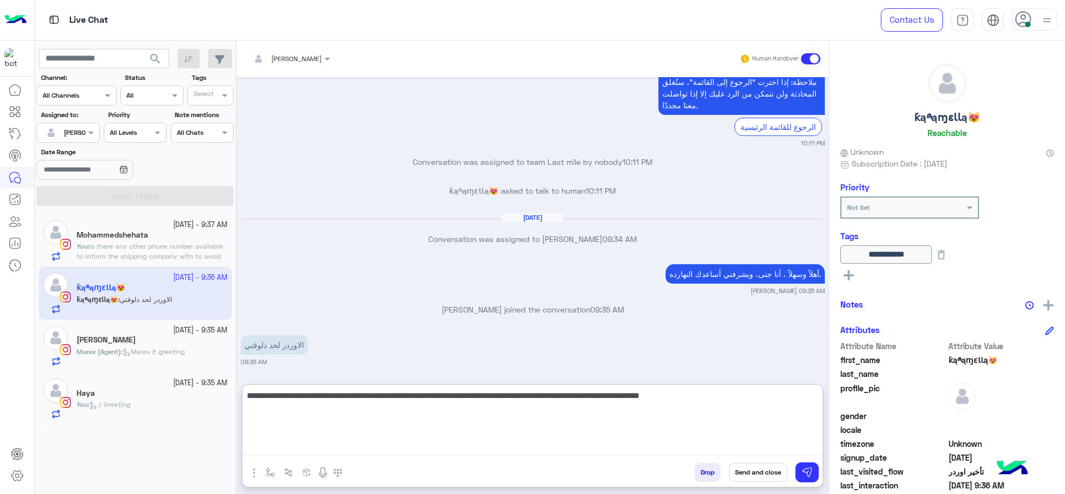
scroll to position [3366, 0]
click at [324, 420] on textarea "**********" at bounding box center [532, 421] width 580 height 67
click at [554, 408] on textarea "**********" at bounding box center [532, 421] width 580 height 67
type textarea "**********"
click at [445, 425] on textarea "**********" at bounding box center [532, 421] width 580 height 67
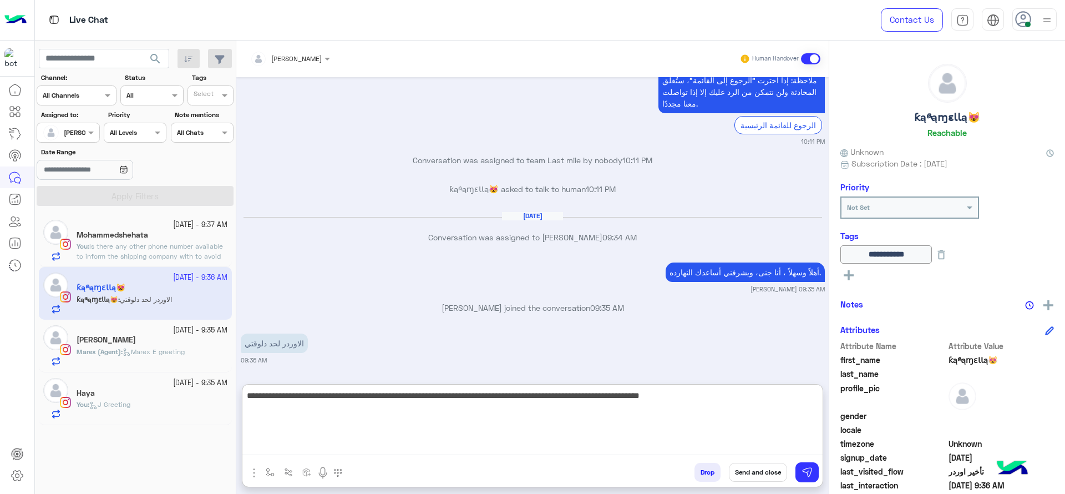
click at [395, 409] on textarea "**********" at bounding box center [532, 421] width 580 height 67
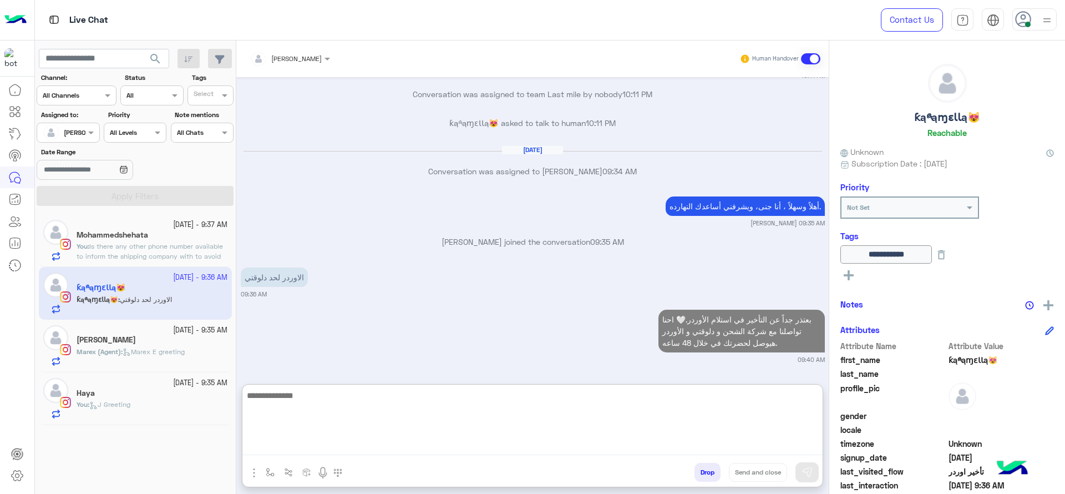
scroll to position [3432, 0]
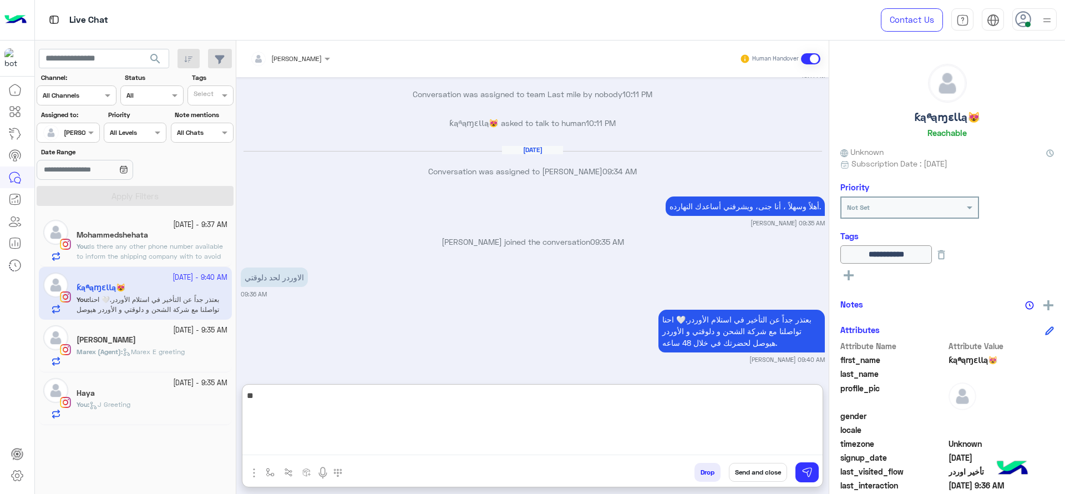
type textarea "*"
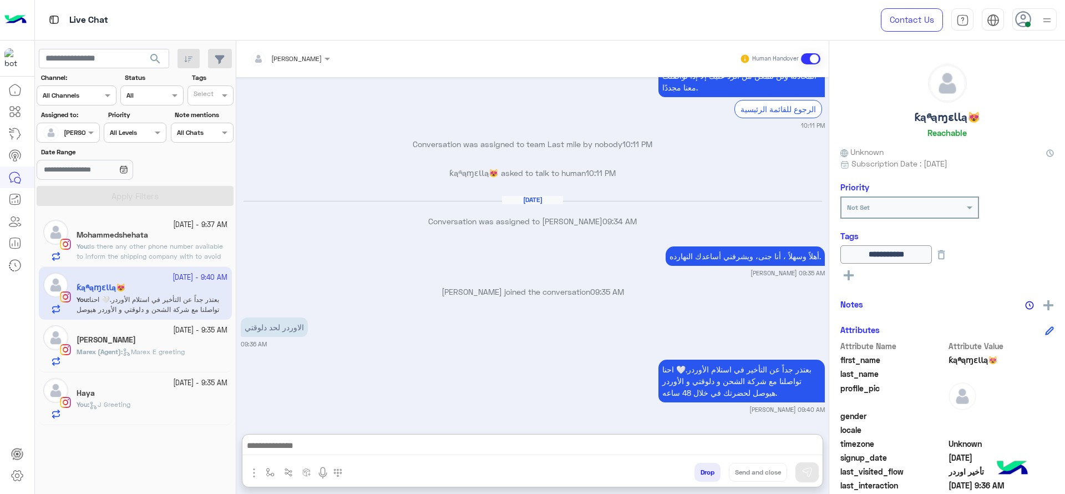
click at [148, 237] on h5 "Mohammedshehata" at bounding box center [113, 234] width 72 height 9
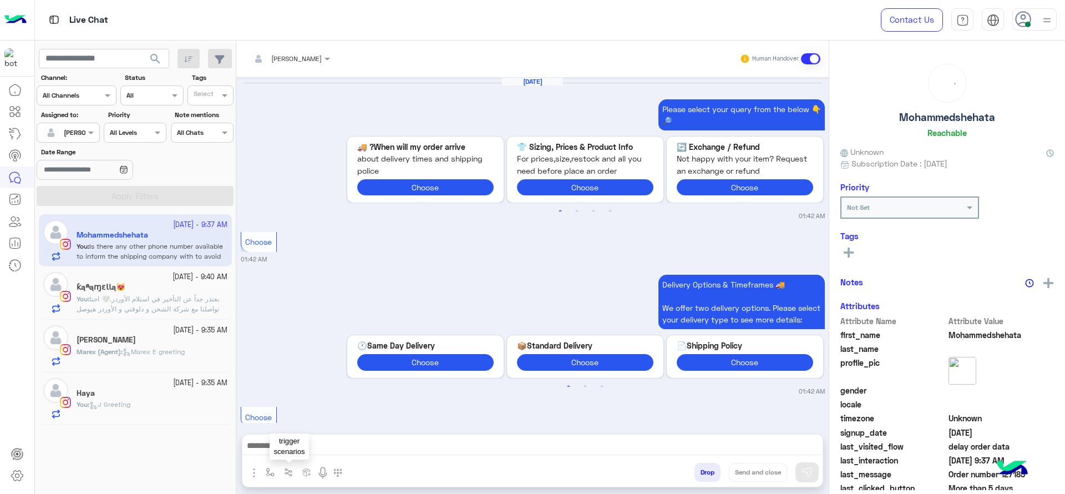
scroll to position [1112, 0]
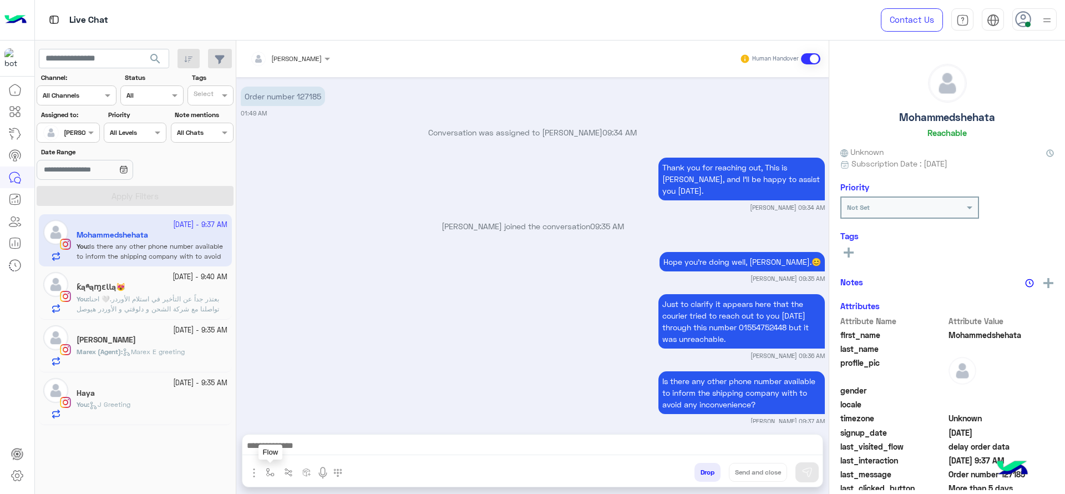
click at [267, 473] on img "button" at bounding box center [270, 472] width 9 height 9
click at [316, 448] on div at bounding box center [303, 445] width 82 height 11
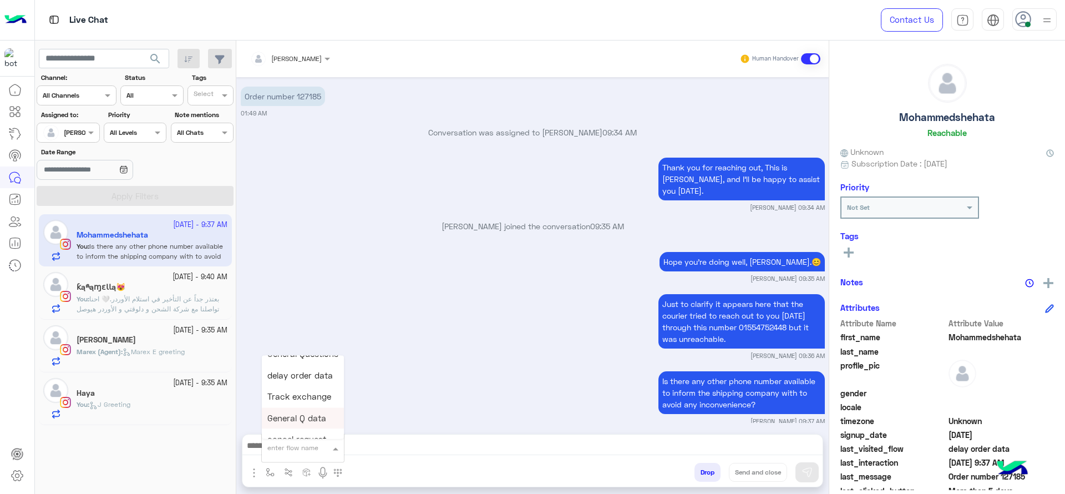
type input "*"
click at [308, 421] on div "[PERSON_NAME]" at bounding box center [303, 428] width 82 height 22
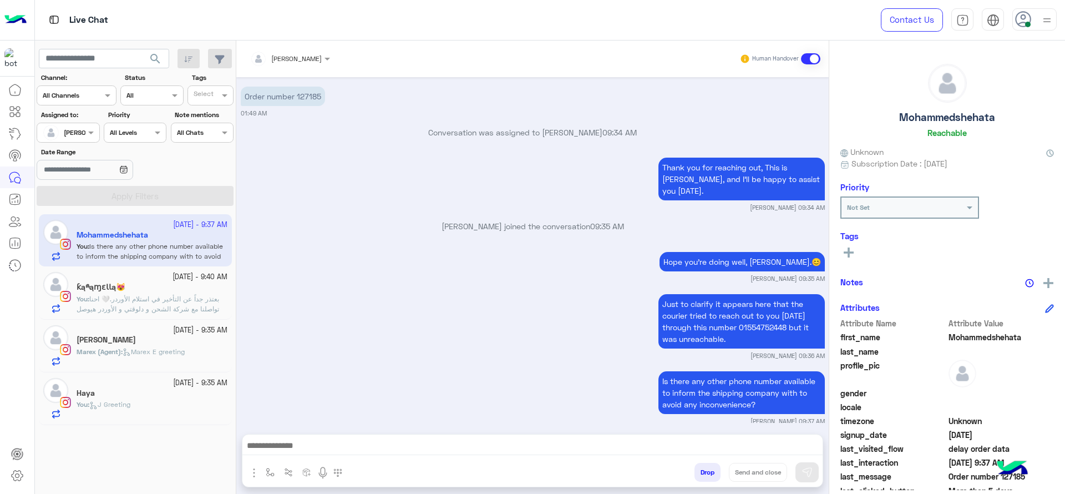
type textarea "**********"
click at [852, 248] on icon at bounding box center [849, 252] width 10 height 10
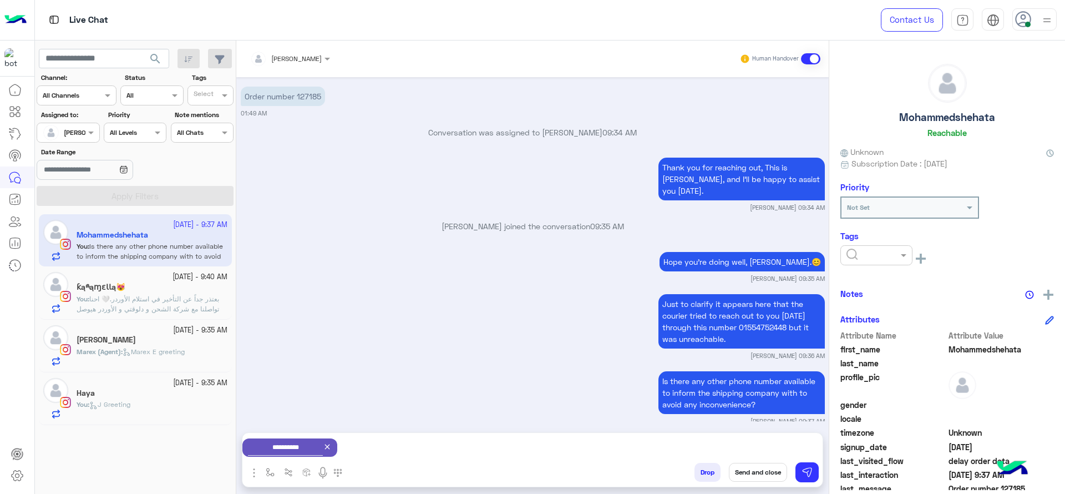
click at [875, 262] on div at bounding box center [876, 255] width 72 height 20
click at [877, 282] on span "J FOLLOW UP" at bounding box center [870, 281] width 48 height 9
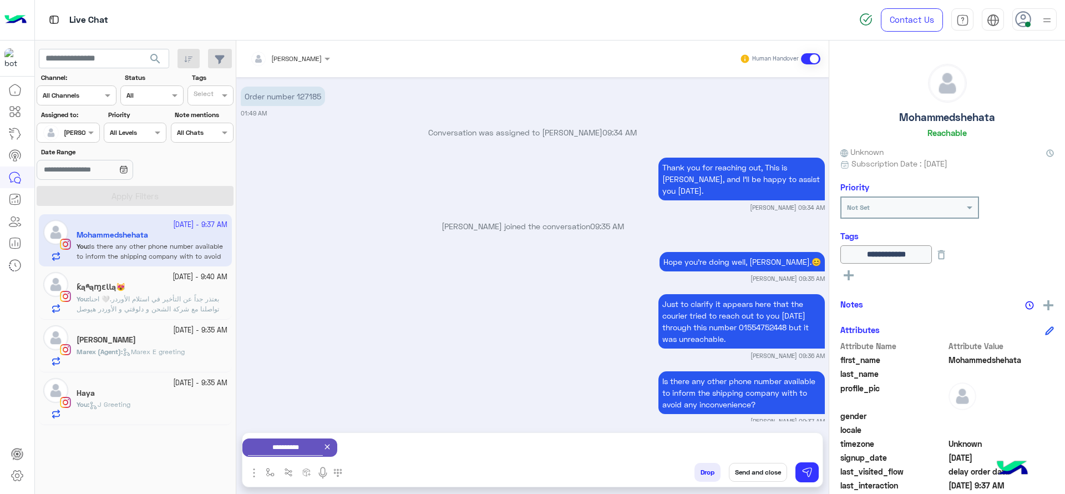
click at [755, 475] on button "Send and close" at bounding box center [758, 472] width 58 height 19
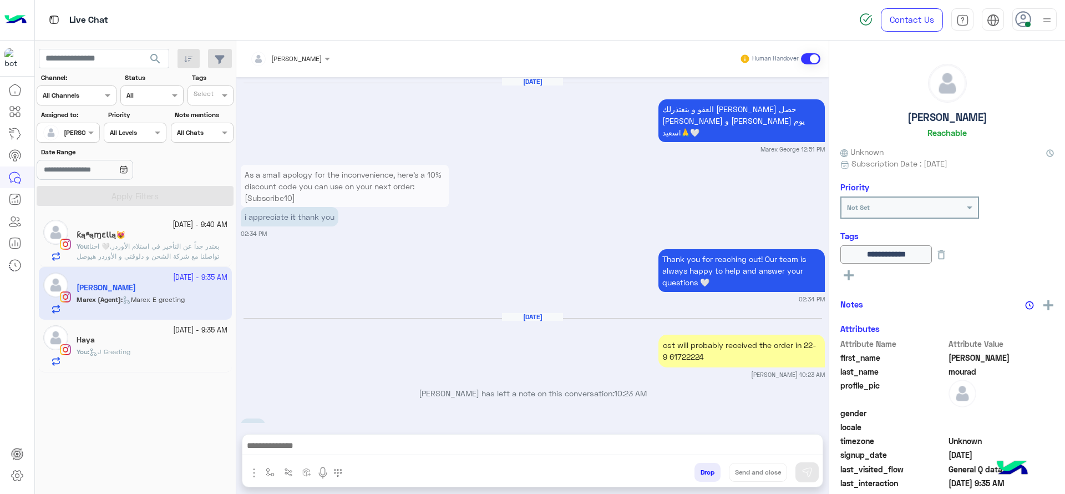
scroll to position [2324, 0]
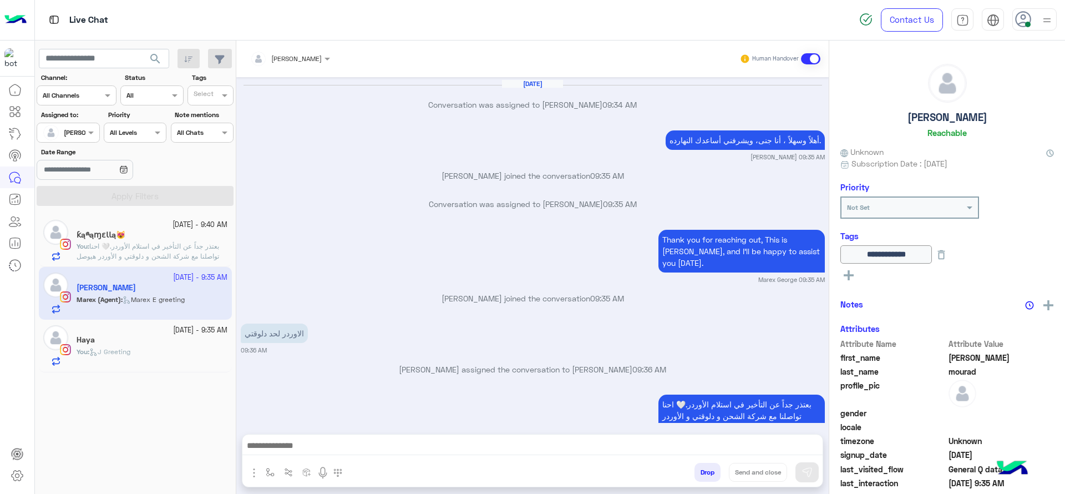
click at [156, 302] on app-inbox-user "23 September - 9:35 AM sara mourad Marex (Agent) : Marex E greeting" at bounding box center [135, 293] width 193 height 52
click at [155, 294] on app-inbox-user "23 September - 9:35 AM sara mourad Marex (Agent) : Marex E greeting" at bounding box center [135, 293] width 193 height 52
click at [149, 259] on span "بعتذر جداً عن التأخير في استلام الأوردر.🤍 احنا تواصلنا مع شركة الشحن و دلوقتي و…" at bounding box center [148, 256] width 143 height 28
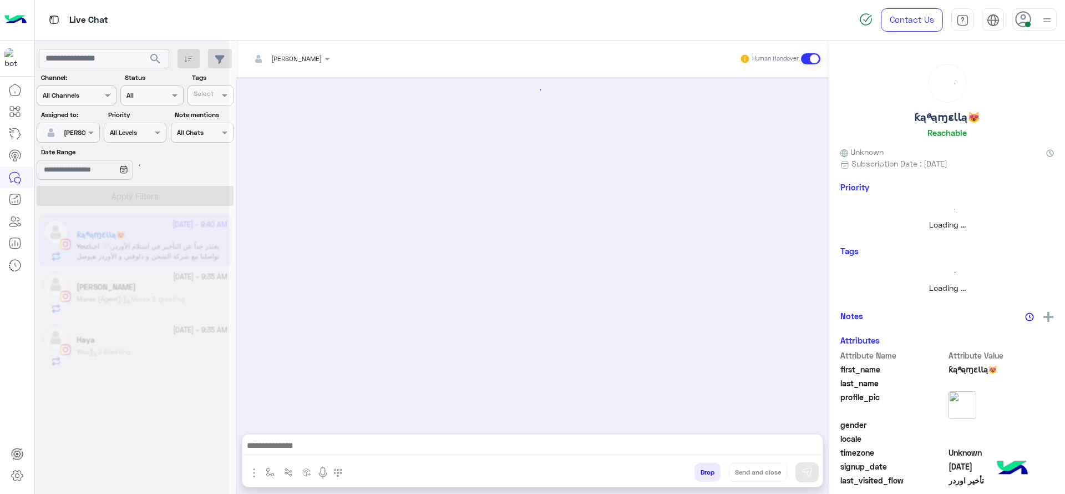
scroll to position [1007, 0]
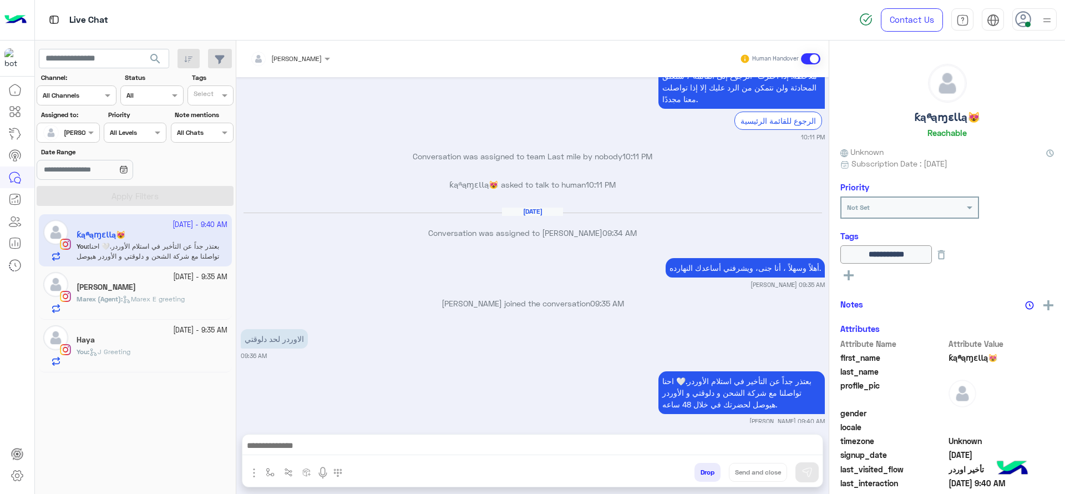
click at [153, 294] on p "Marex (Agent) : Marex E greeting" at bounding box center [131, 299] width 108 height 10
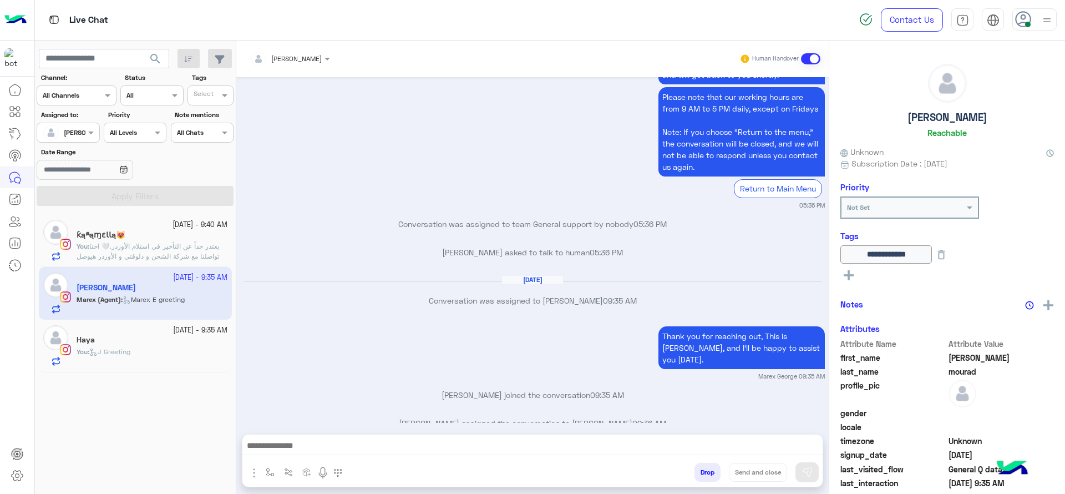
click at [328, 327] on div "Thank you for reaching out, This is Marex, and I’ll be happy to assist you toda…" at bounding box center [533, 351] width 584 height 57
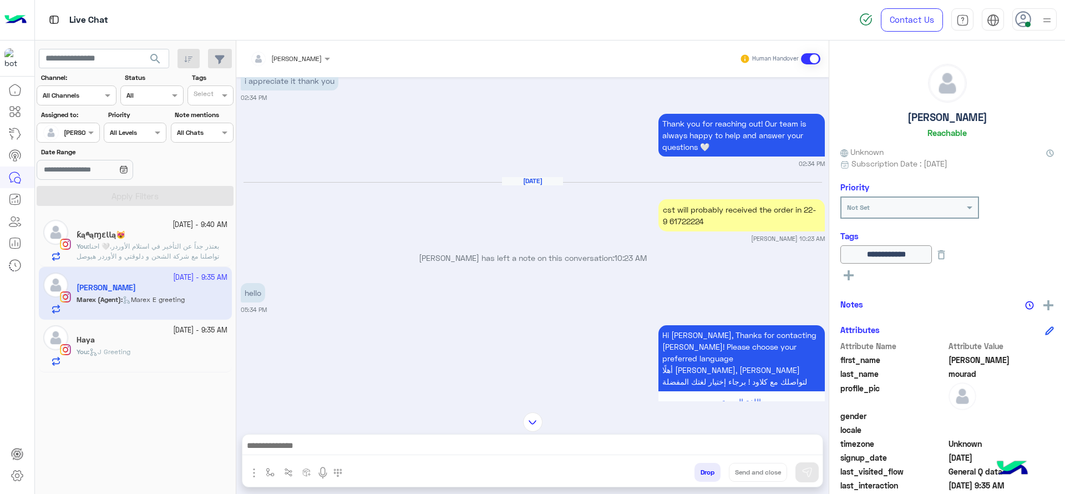
scroll to position [18, 0]
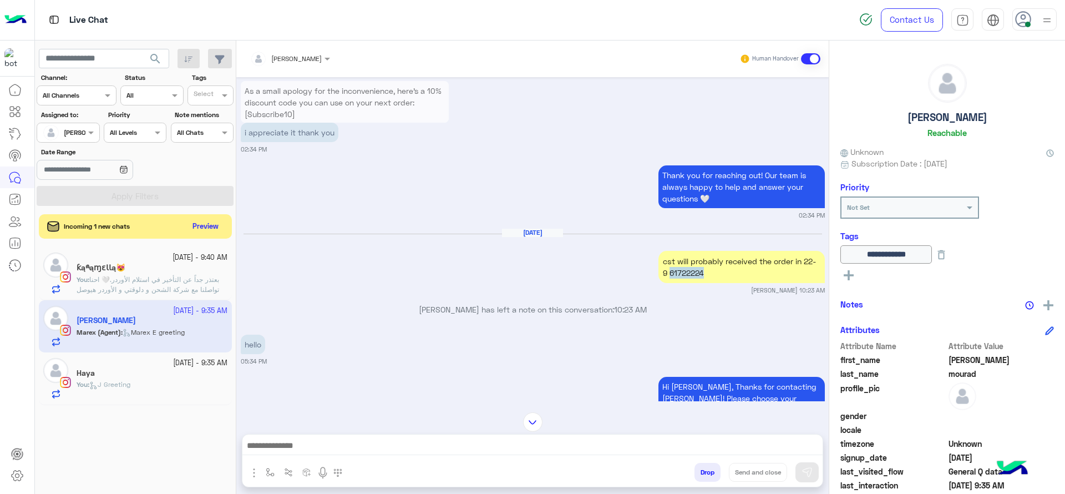
drag, startPoint x: 731, startPoint y: 273, endPoint x: 668, endPoint y: 280, distance: 63.6
click at [668, 280] on div "cst will probably received the order in 22-9 61722224" at bounding box center [741, 267] width 166 height 33
copy div "61722224"
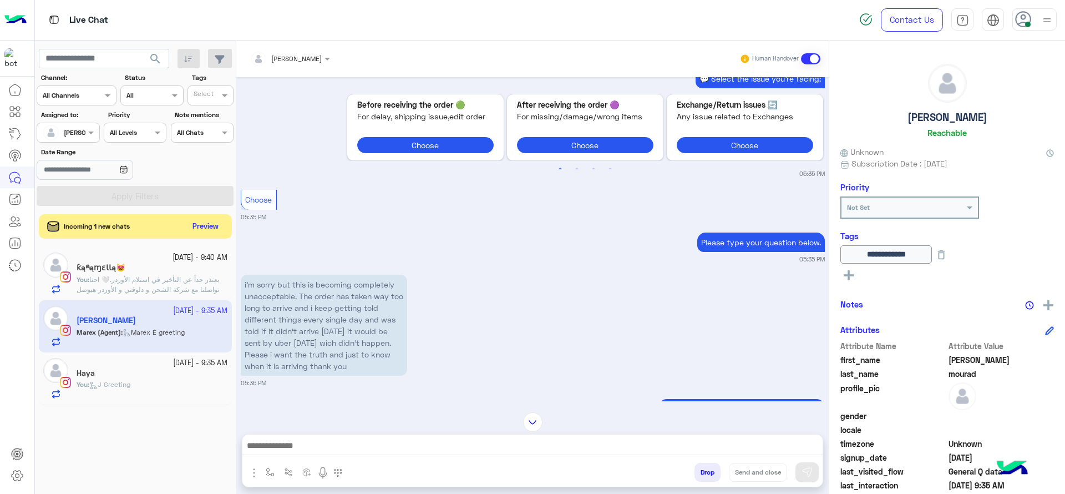
scroll to position [4690, 0]
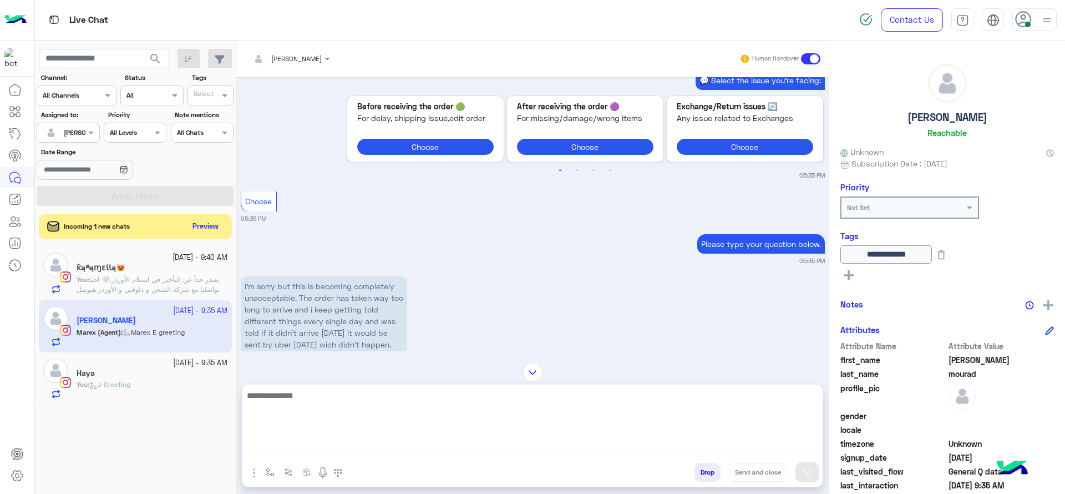
click at [373, 440] on textarea at bounding box center [532, 421] width 580 height 67
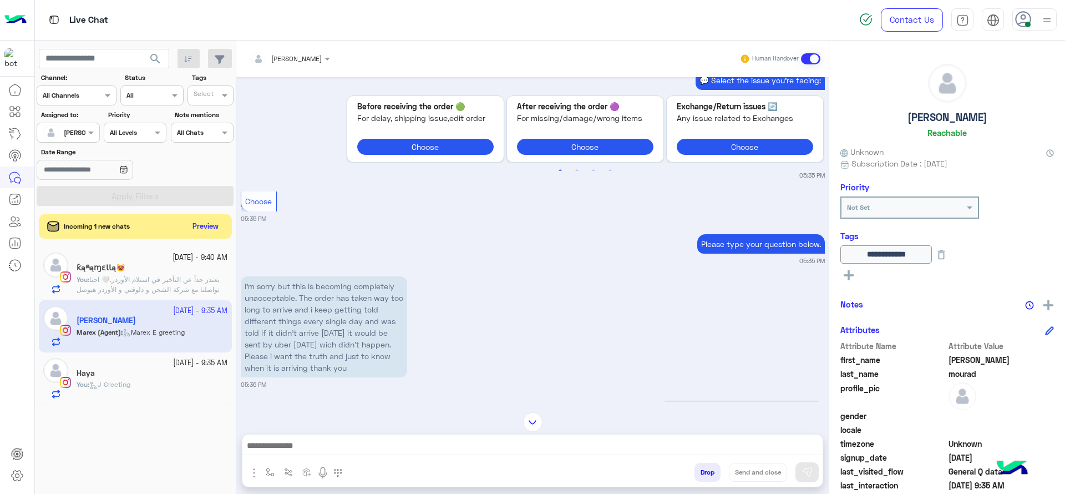
click at [247, 464] on button "button" at bounding box center [254, 471] width 14 height 15
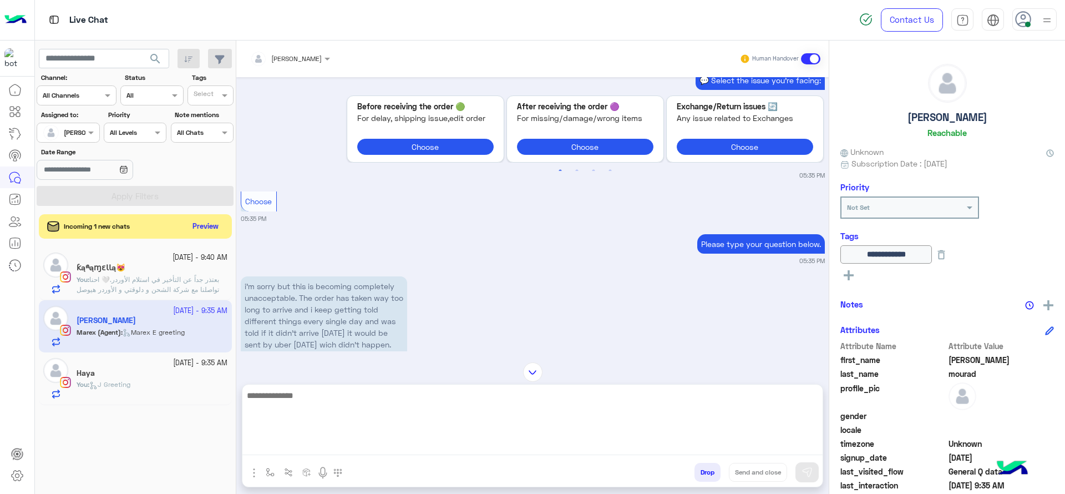
click at [373, 440] on textarea at bounding box center [532, 421] width 580 height 67
click at [373, 440] on textarea "*" at bounding box center [532, 421] width 580 height 67
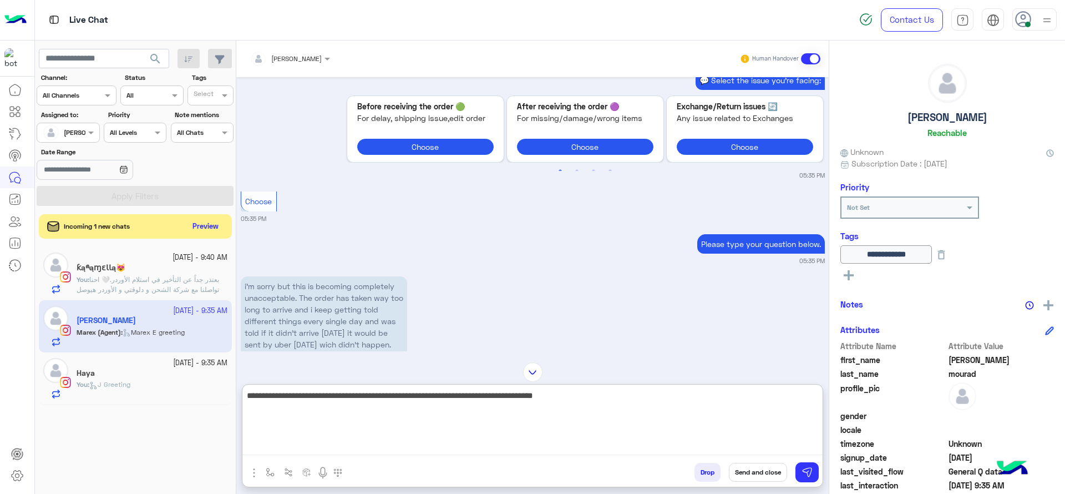
type textarea "**********"
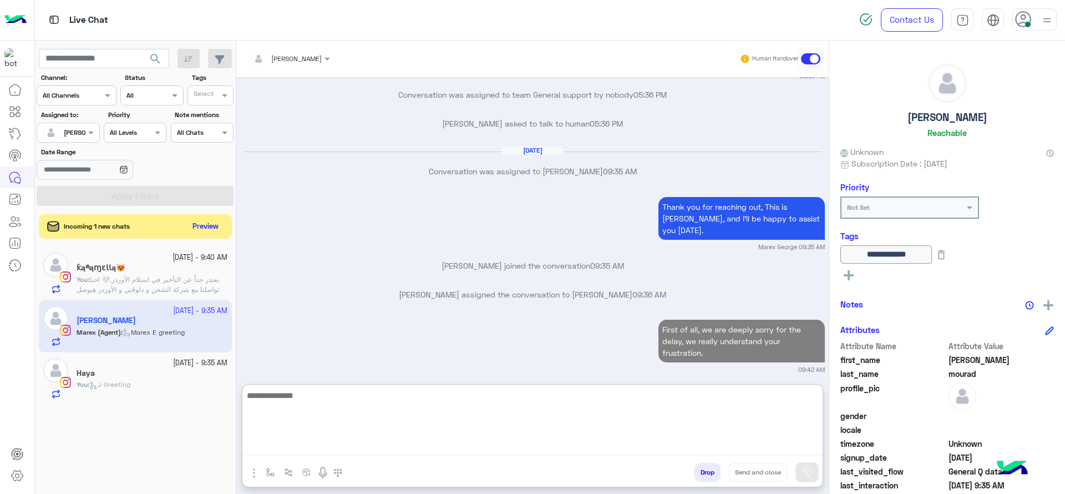
scroll to position [5153, 0]
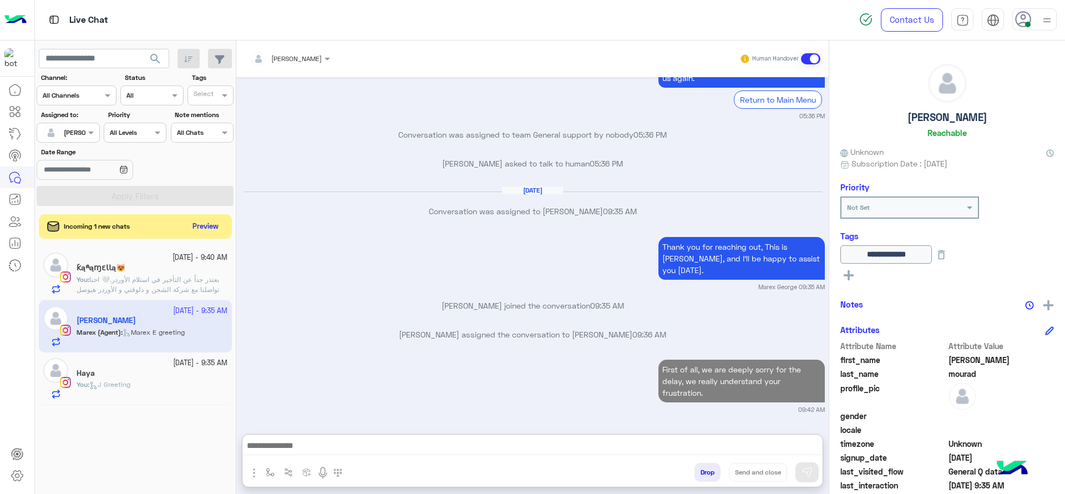
click at [155, 266] on div "ƙąཞąɱɛƖƖą😻" at bounding box center [152, 269] width 151 height 12
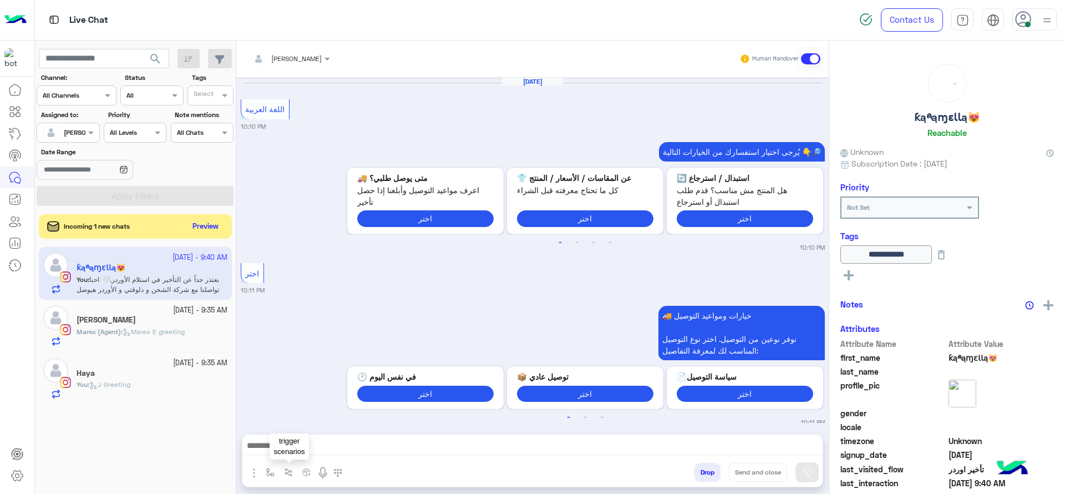
scroll to position [913, 0]
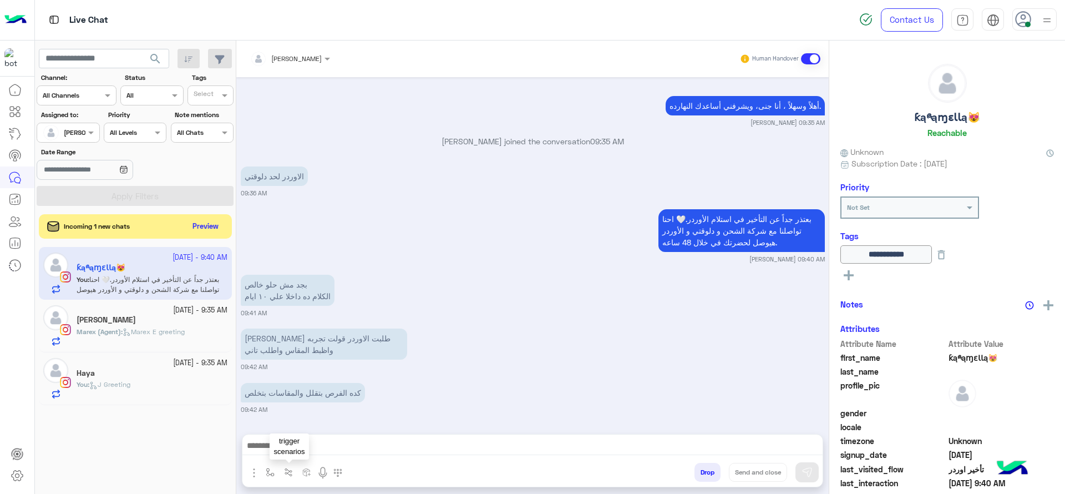
click at [280, 476] on button "button" at bounding box center [289, 472] width 18 height 18
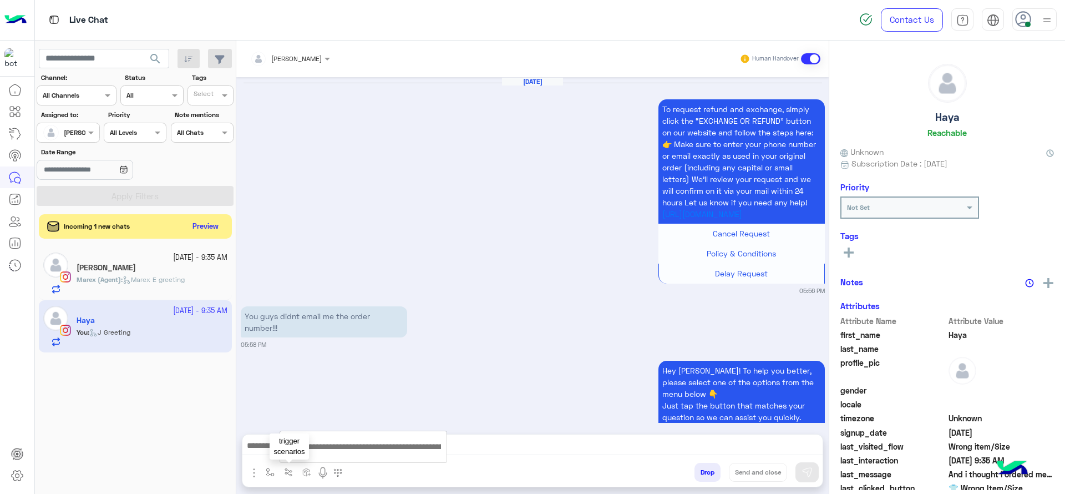
scroll to position [1237, 0]
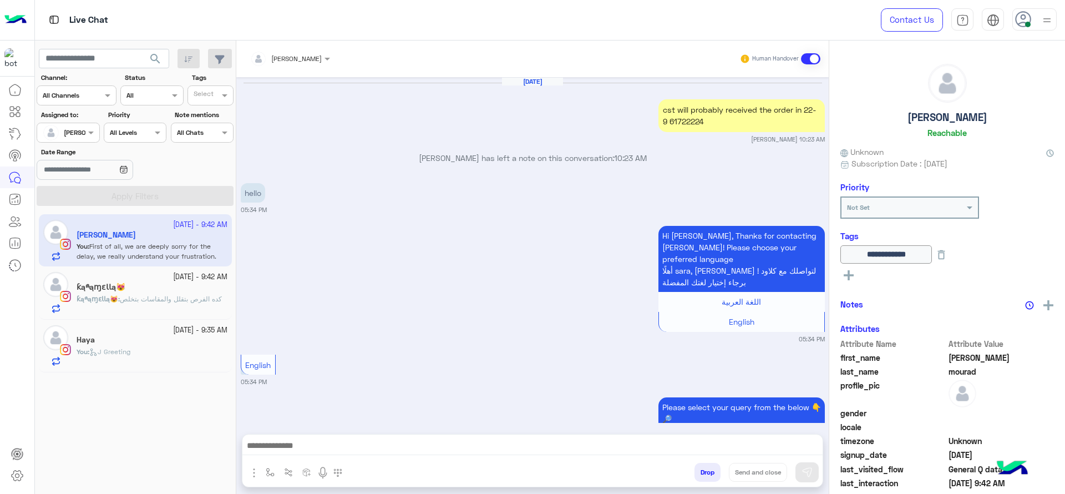
scroll to position [2499, 0]
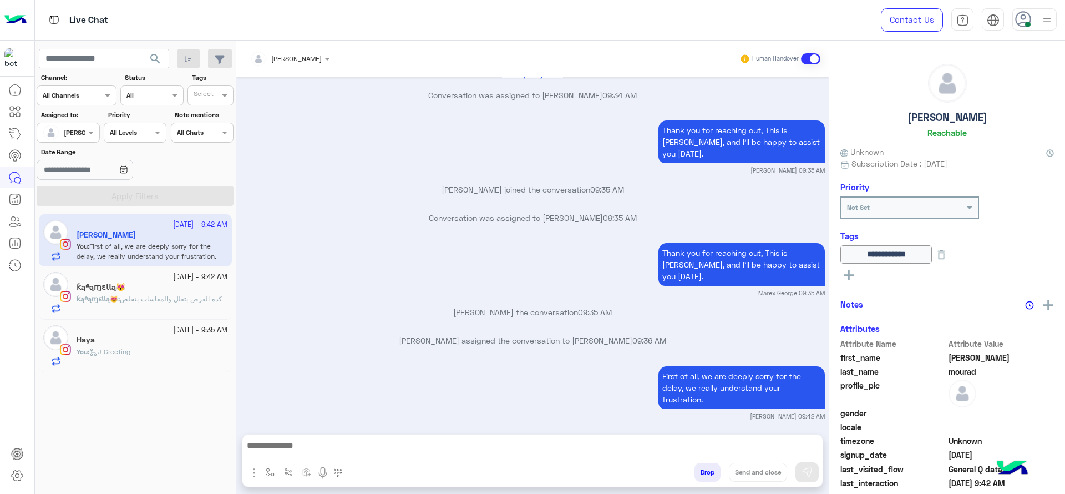
click at [162, 353] on div "You : J Greeting" at bounding box center [152, 356] width 151 height 19
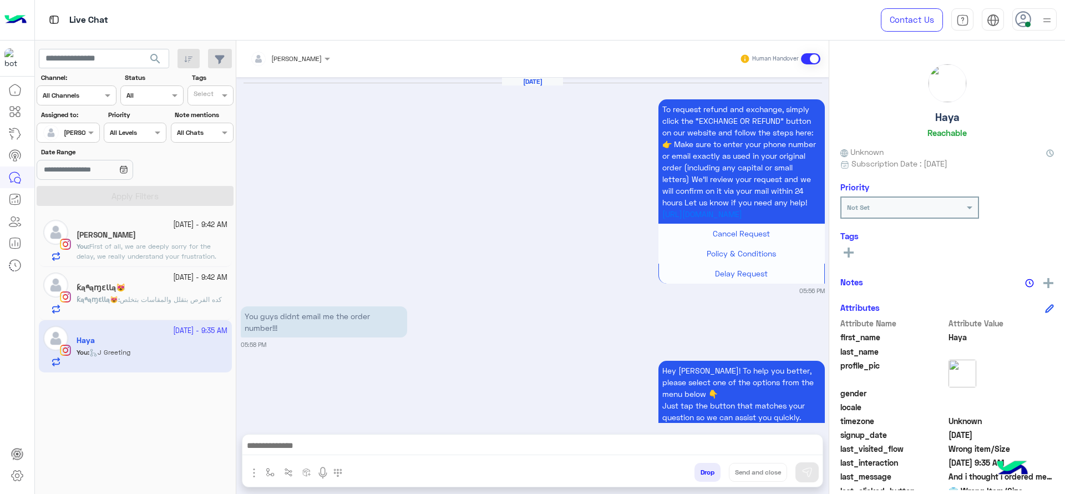
scroll to position [1237, 0]
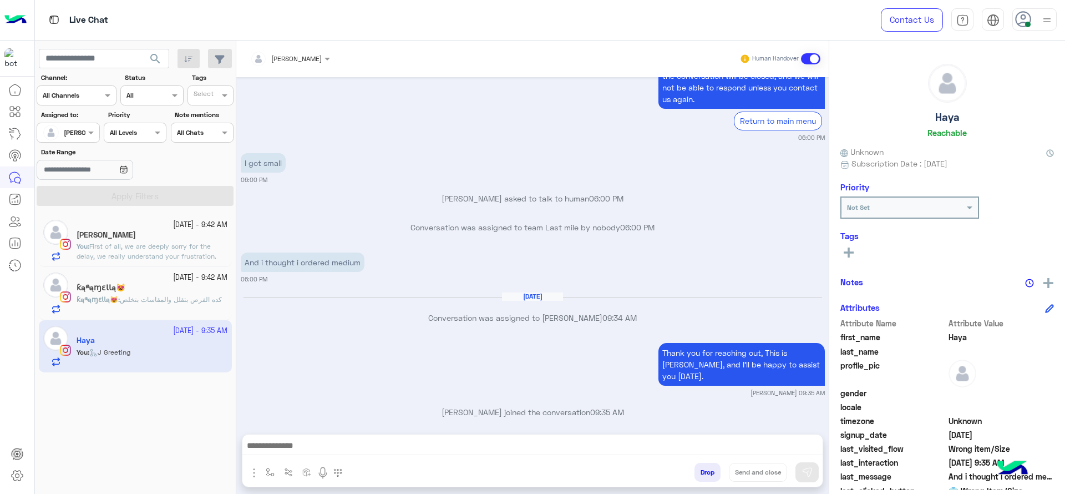
click at [145, 302] on span "كده الفرص بتقلل والمقاسات بتخلص" at bounding box center [171, 299] width 102 height 8
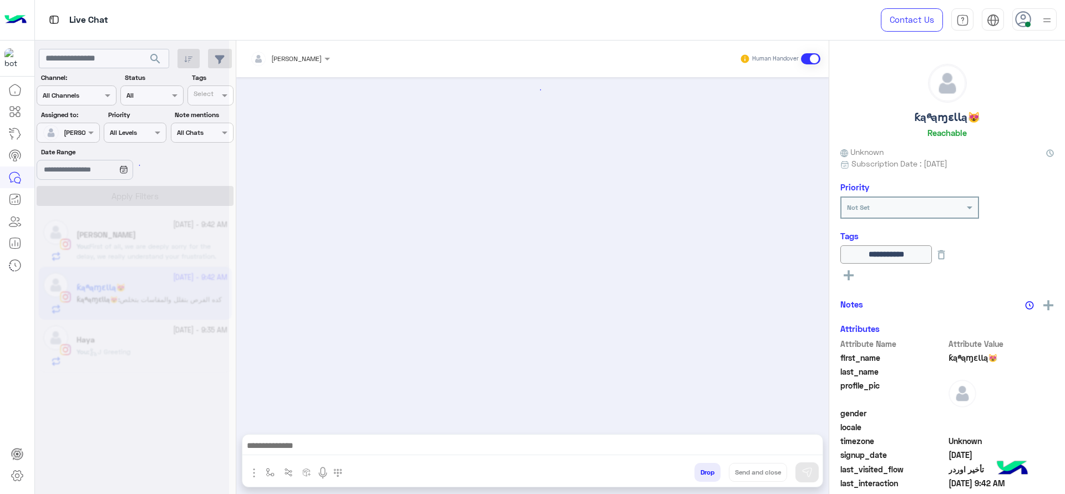
scroll to position [913, 0]
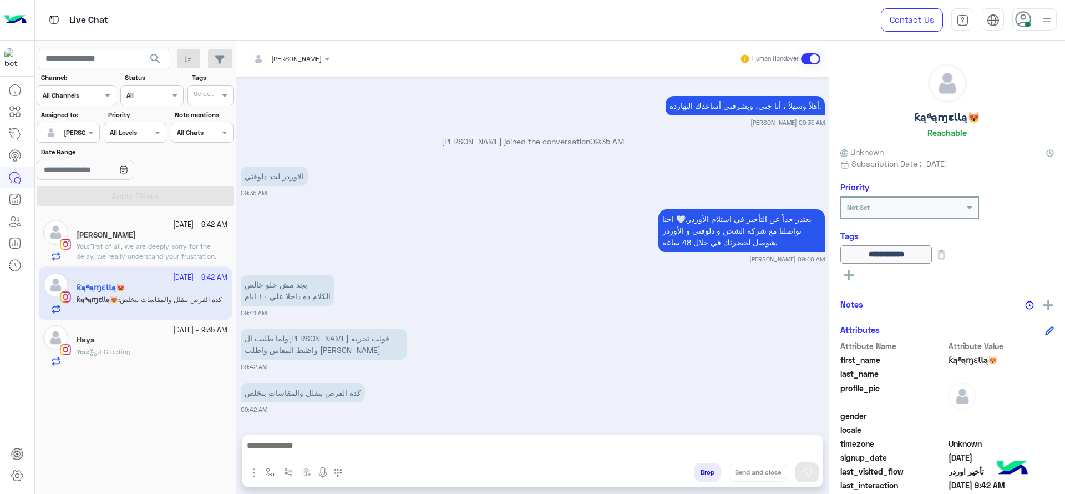
click at [161, 336] on div "Haya" at bounding box center [152, 341] width 151 height 12
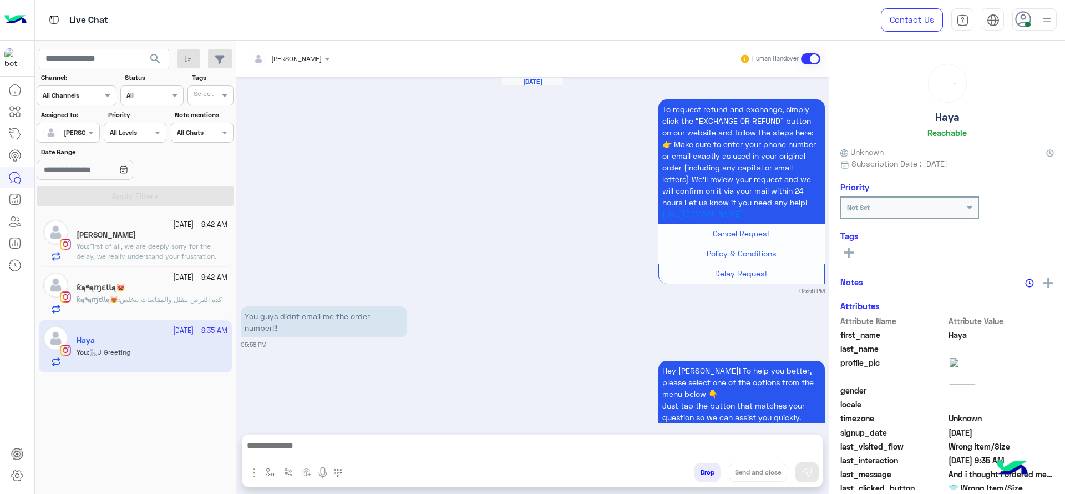
scroll to position [1237, 0]
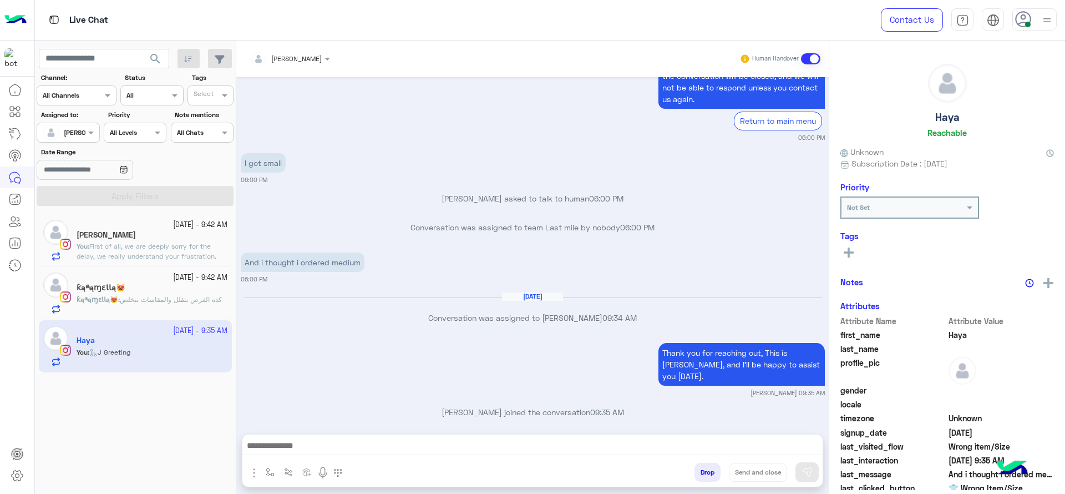
click at [214, 295] on span "كده الفرص بتقلل والمقاسات بتخلص" at bounding box center [171, 299] width 102 height 8
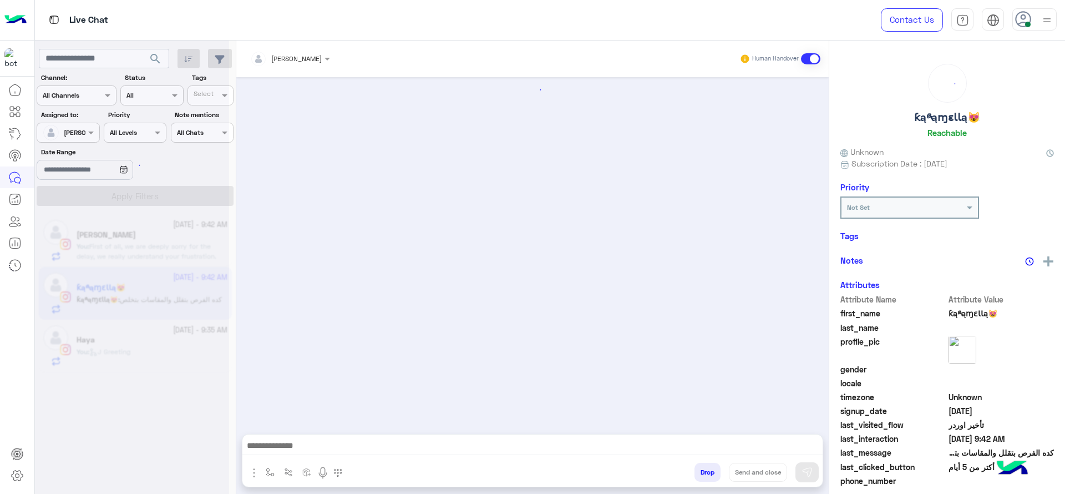
scroll to position [913, 0]
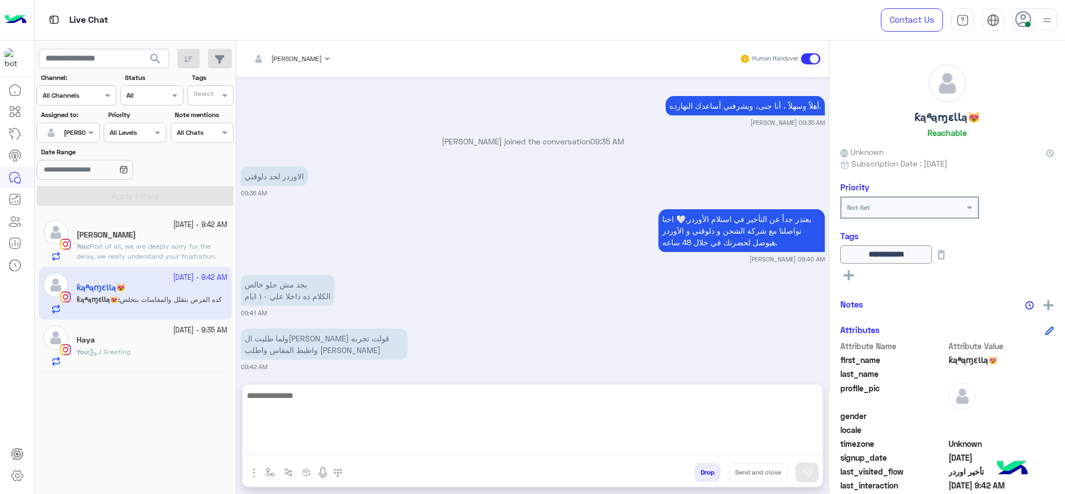
click at [373, 450] on textarea at bounding box center [532, 421] width 580 height 67
click at [318, 421] on textarea at bounding box center [532, 421] width 580 height 67
click at [410, 420] on textarea at bounding box center [532, 421] width 580 height 67
type textarea "*"
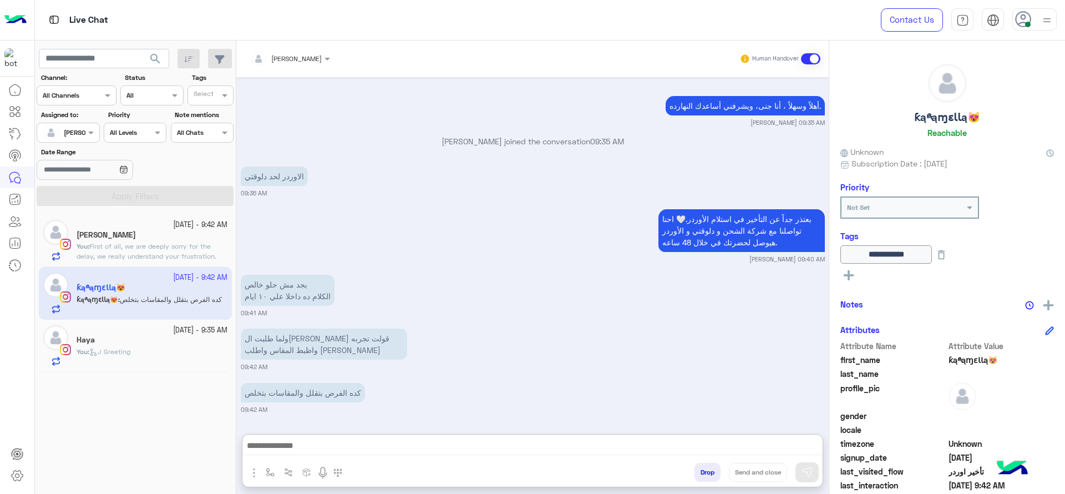
click at [190, 230] on div "[PERSON_NAME]" at bounding box center [152, 236] width 151 height 12
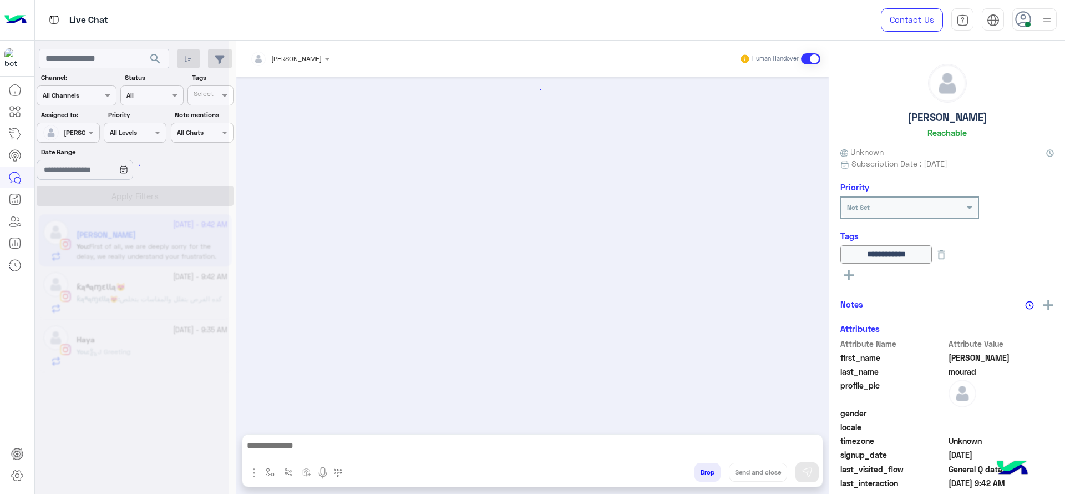
scroll to position [955, 0]
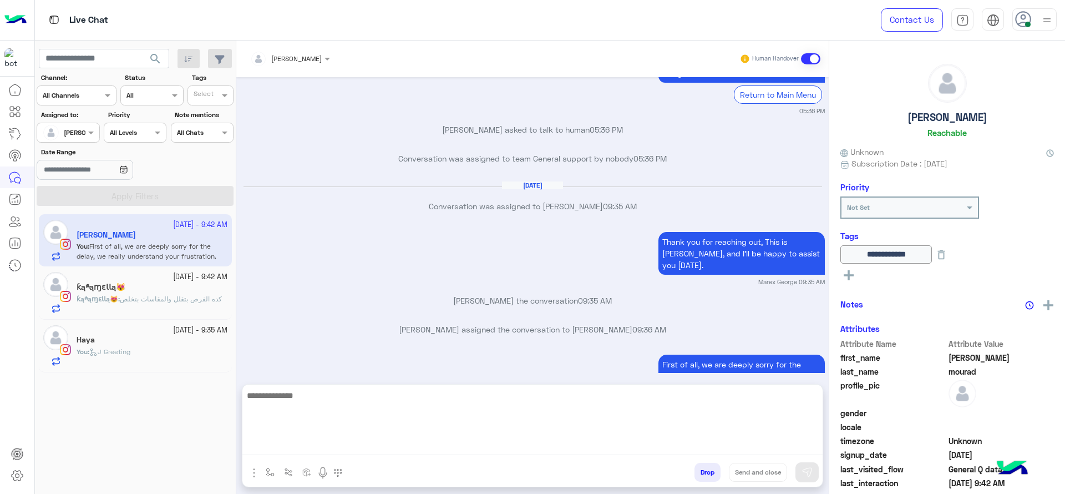
click at [362, 447] on textarea at bounding box center [532, 421] width 580 height 67
type textarea "*"
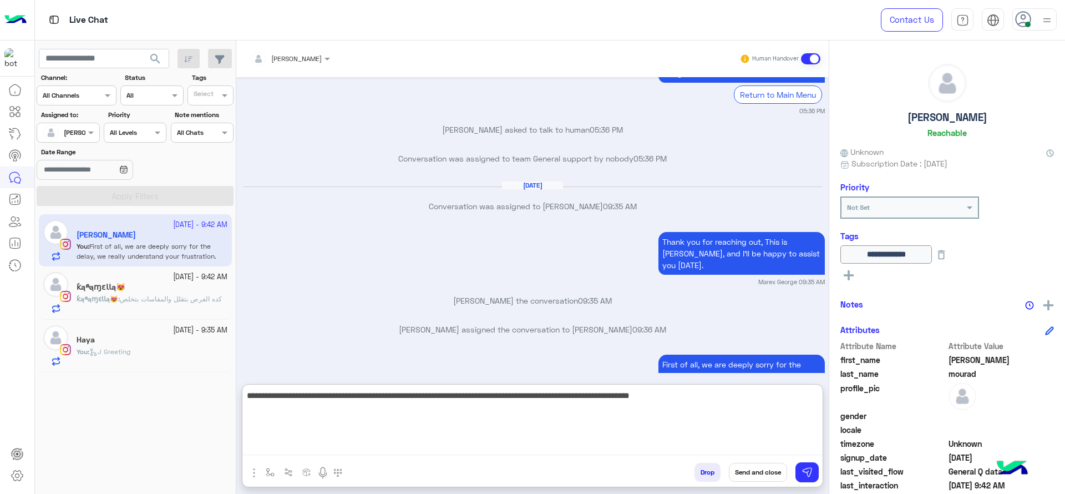
type textarea "**********"
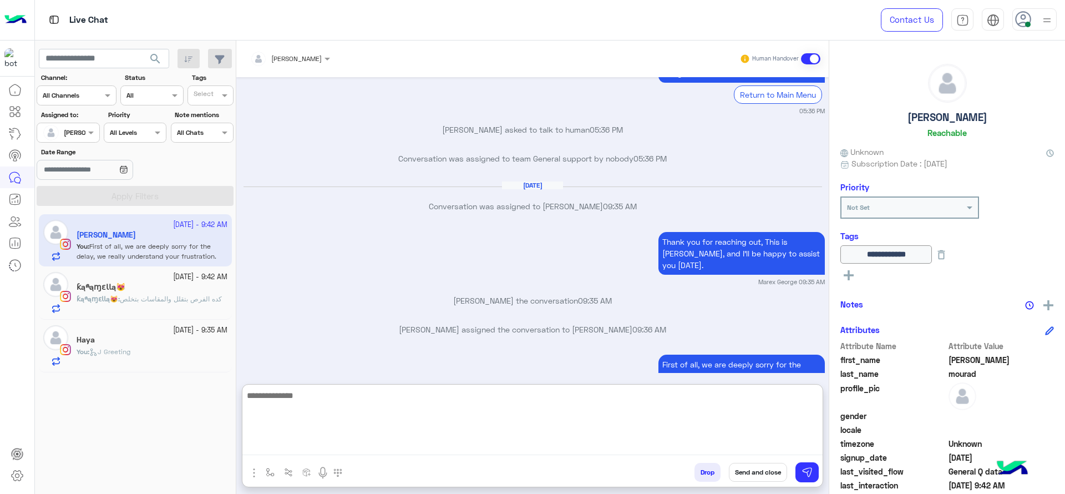
scroll to position [1071, 0]
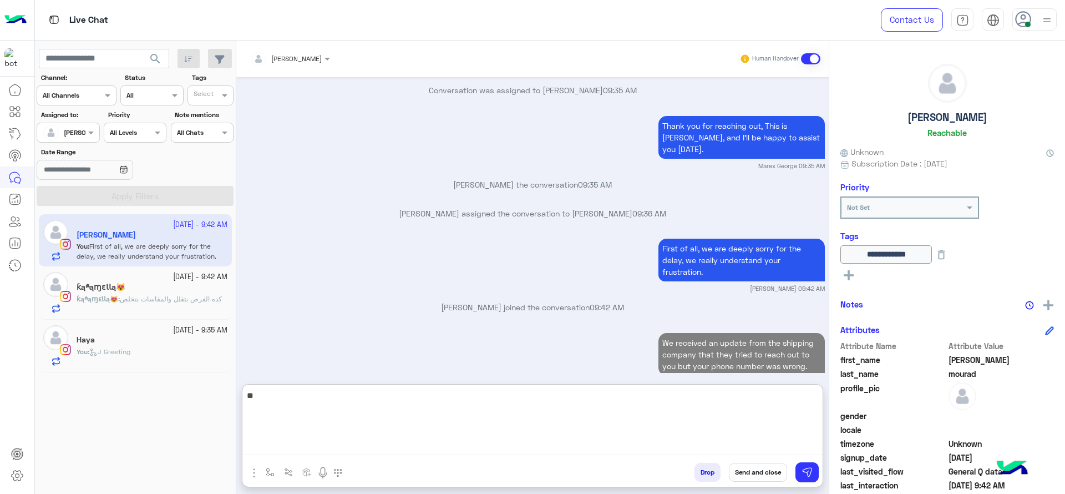
type textarea "*"
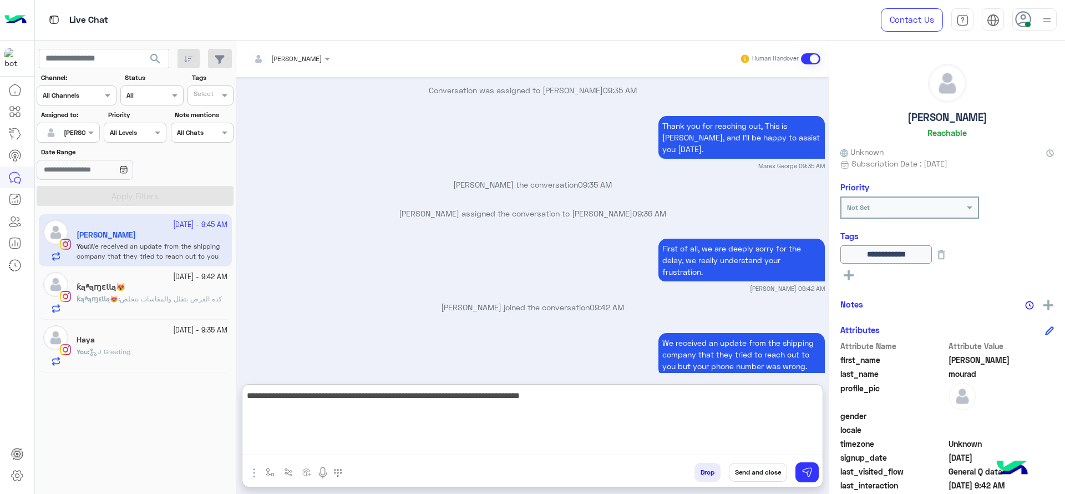
type textarea "**********"
click at [364, 441] on textarea "**********" at bounding box center [532, 421] width 580 height 67
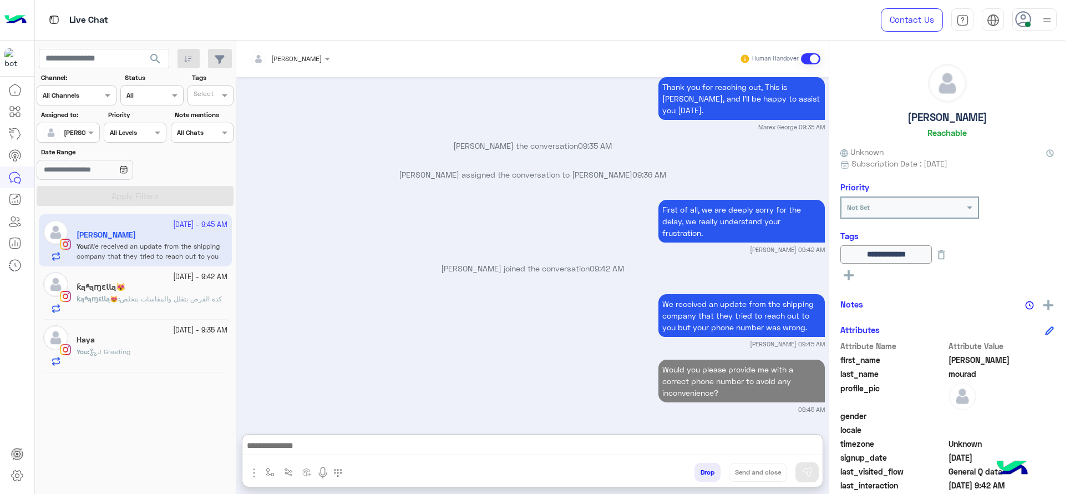
click at [174, 309] on div "ƙąཞąɱɛƖƖą😻 : كده الفرص بتقلل والمقاسات بتخلص" at bounding box center [152, 303] width 151 height 19
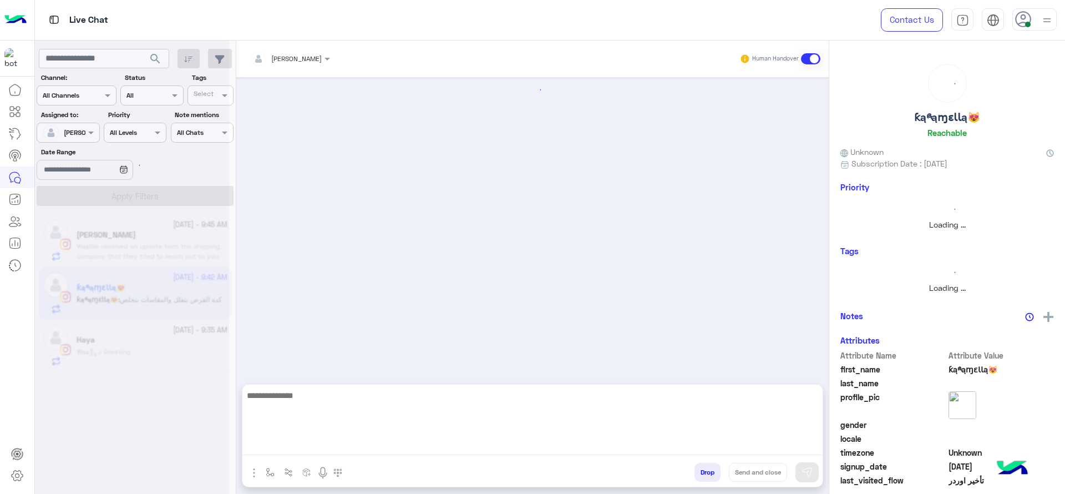
click at [436, 446] on textarea at bounding box center [532, 421] width 580 height 67
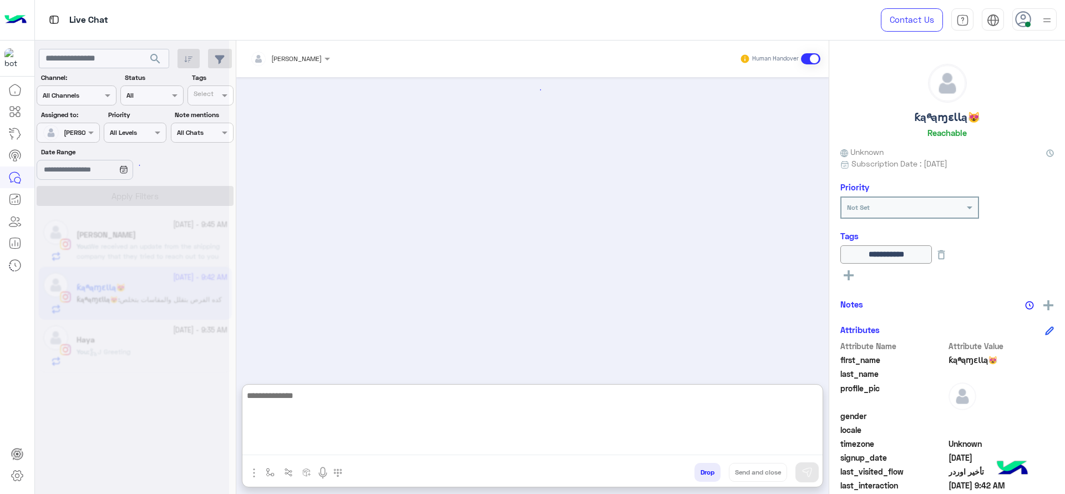
scroll to position [963, 0]
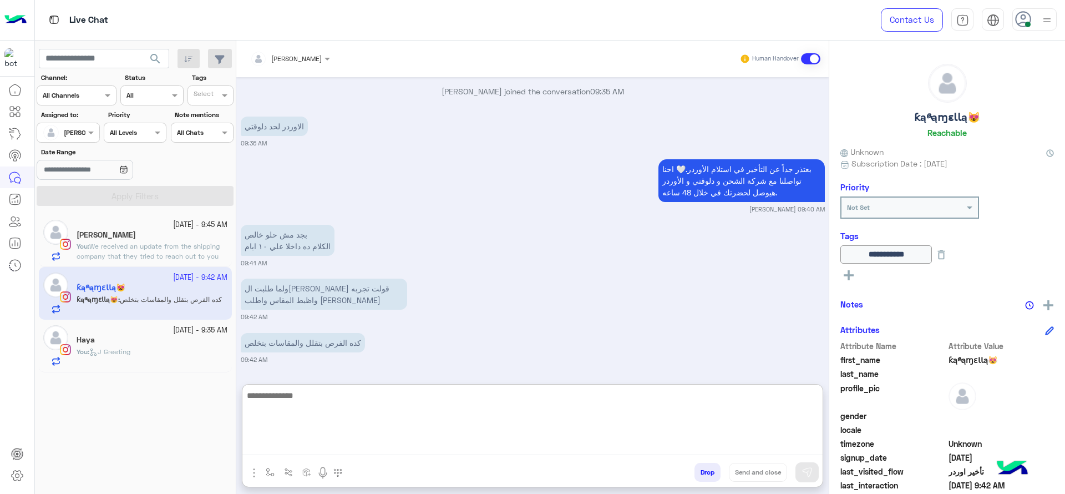
paste textarea "**********"
drag, startPoint x: 717, startPoint y: 397, endPoint x: 802, endPoint y: 403, distance: 85.6
click at [802, 403] on textarea "**********" at bounding box center [532, 421] width 580 height 67
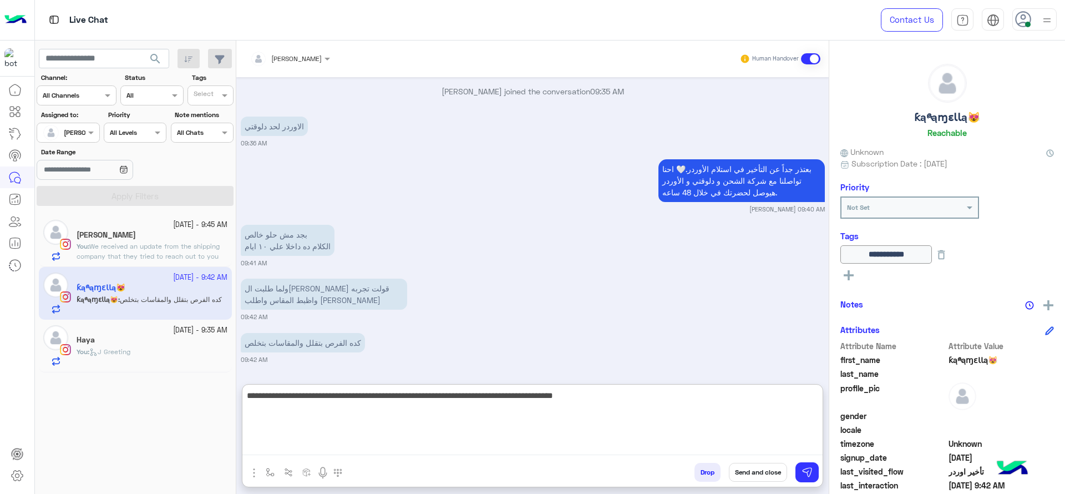
type textarea "**********"
click at [549, 408] on textarea "**********" at bounding box center [532, 421] width 580 height 67
click at [480, 423] on textarea "**********" at bounding box center [532, 421] width 580 height 67
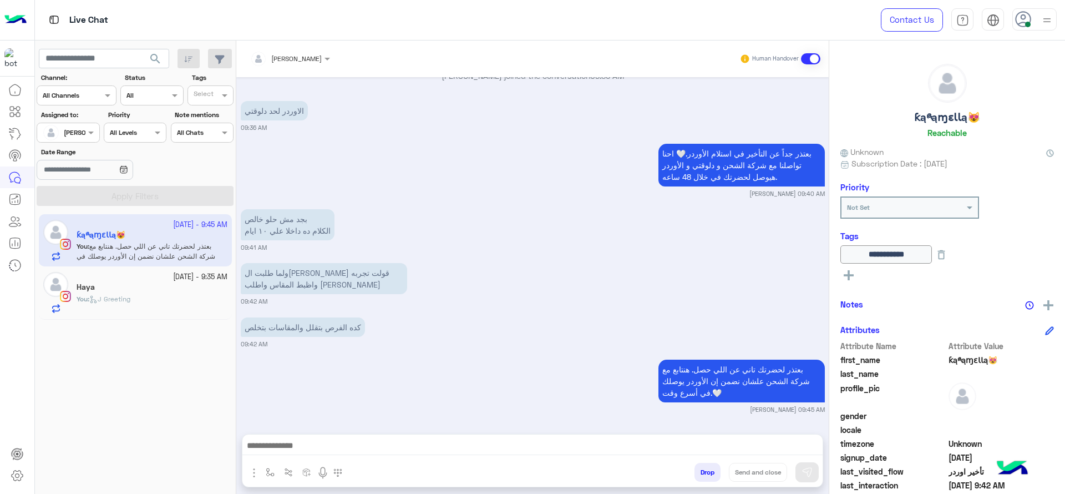
click at [155, 288] on div "Haya" at bounding box center [152, 288] width 151 height 12
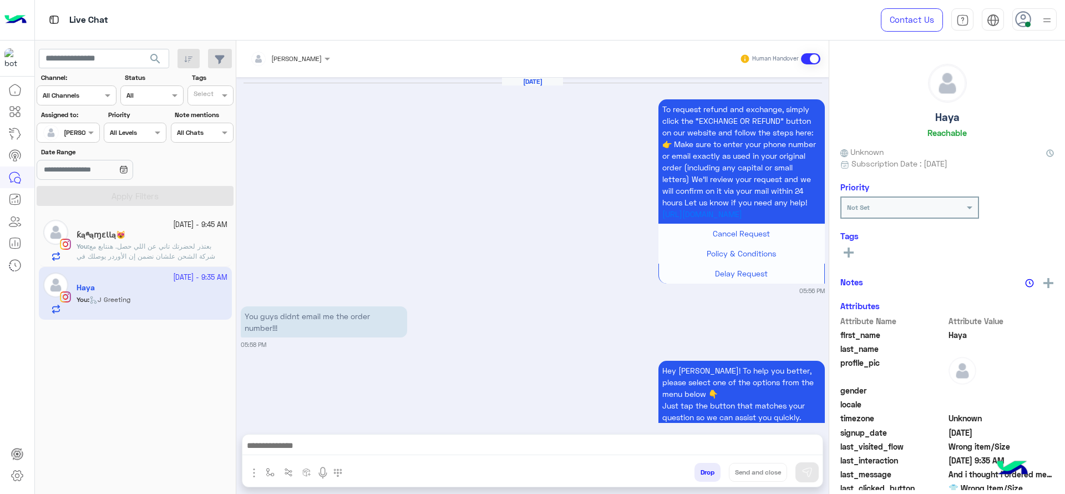
scroll to position [1237, 0]
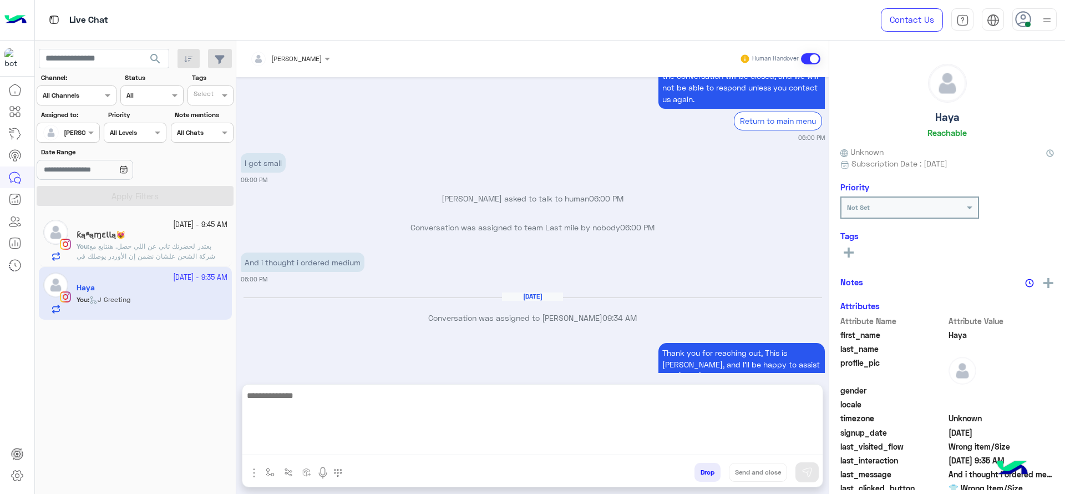
click at [317, 451] on textarea at bounding box center [532, 421] width 580 height 67
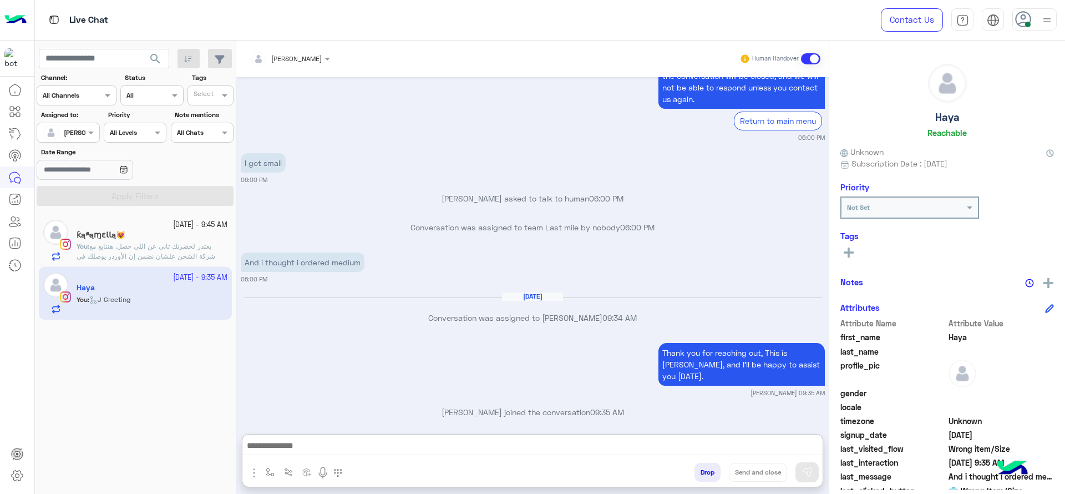
click at [324, 342] on div "Thank you for reaching out, This is Jana, and I’ll be happy to assist you today…" at bounding box center [533, 368] width 584 height 57
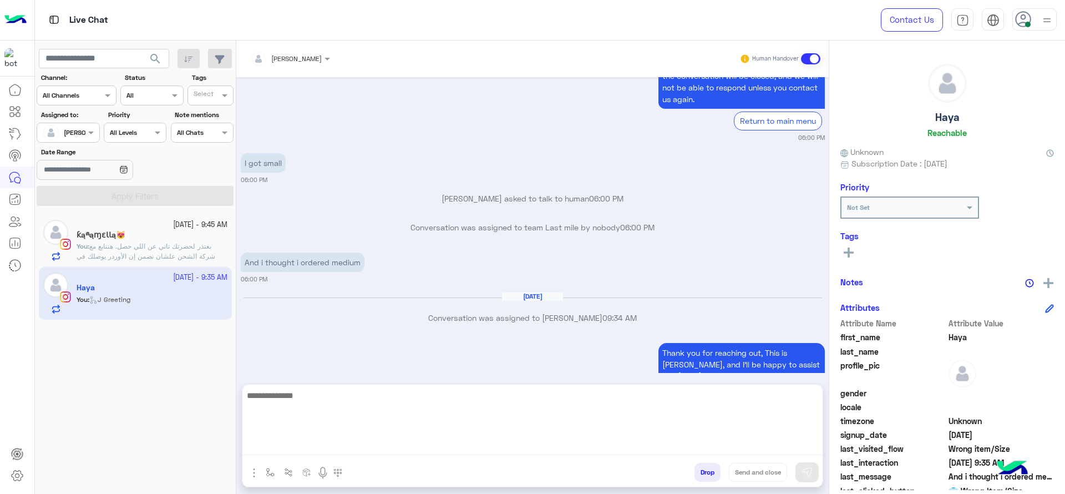
click at [375, 451] on textarea at bounding box center [532, 421] width 580 height 67
type textarea "**********"
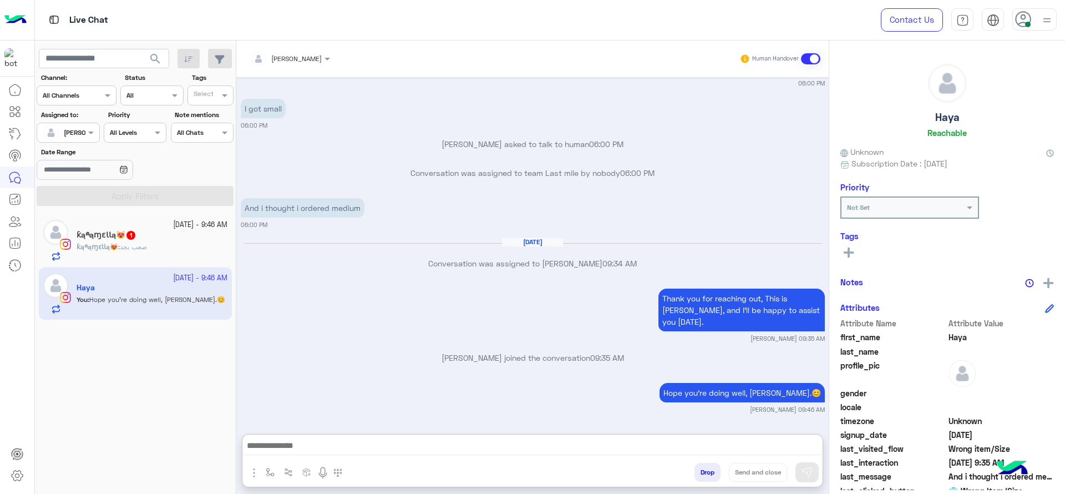
click at [115, 249] on span "ƙąཞąɱɛƖƖą😻" at bounding box center [98, 246] width 42 height 8
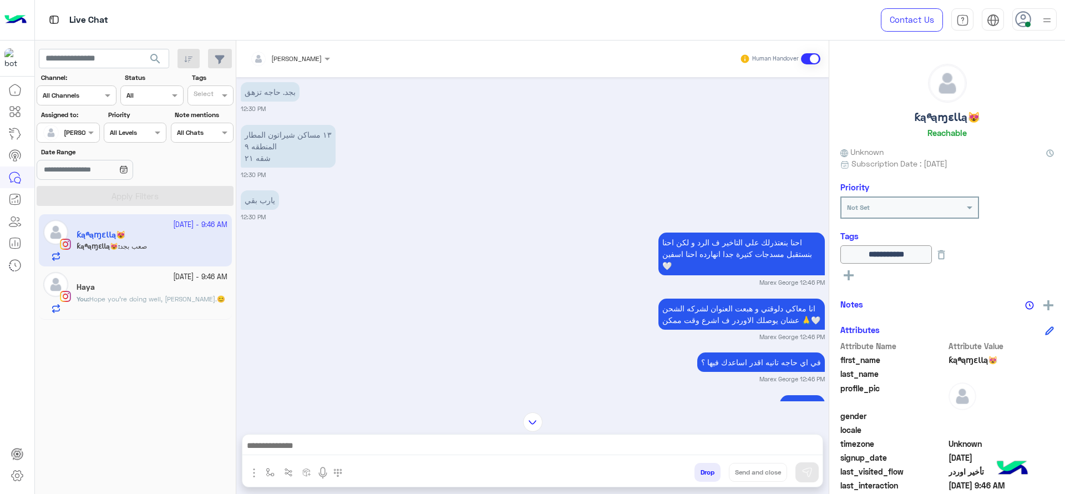
scroll to position [3022, 0]
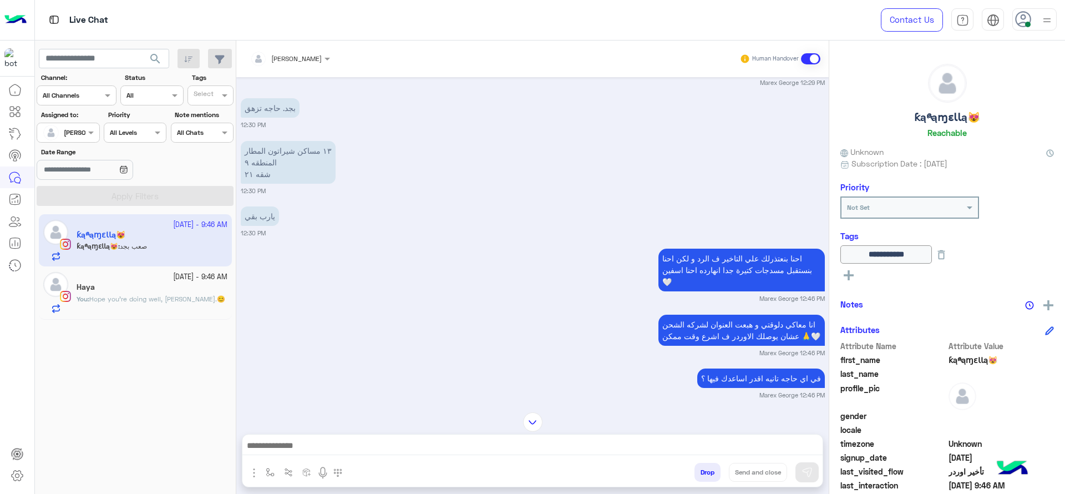
click at [415, 285] on div "احنا بنعتذرلك علي التاخير ف الرد و لكن احنا بنستقبل مسدجات كتيرة جدا انهارده اح…" at bounding box center [533, 274] width 584 height 57
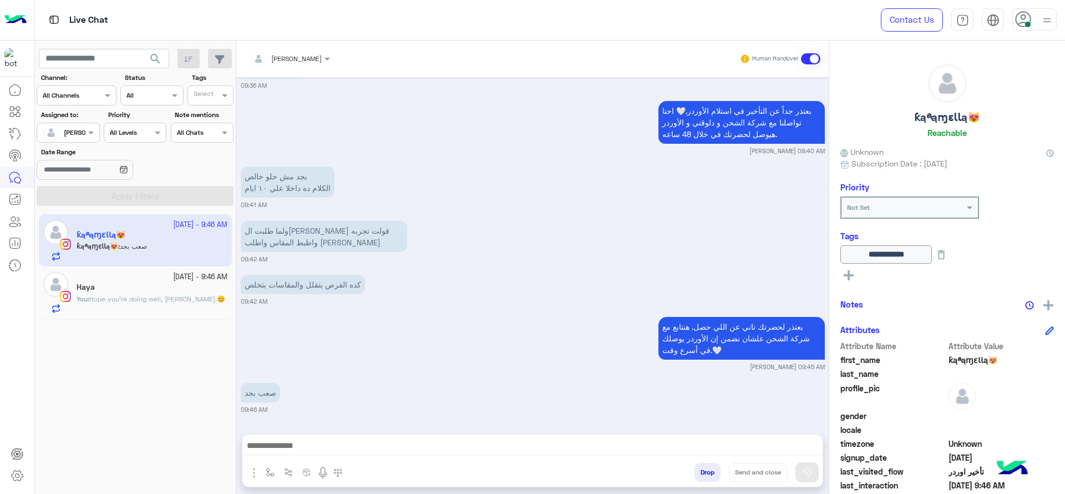
click at [173, 294] on span "Hope you're doing well, Haya.😊" at bounding box center [157, 298] width 136 height 8
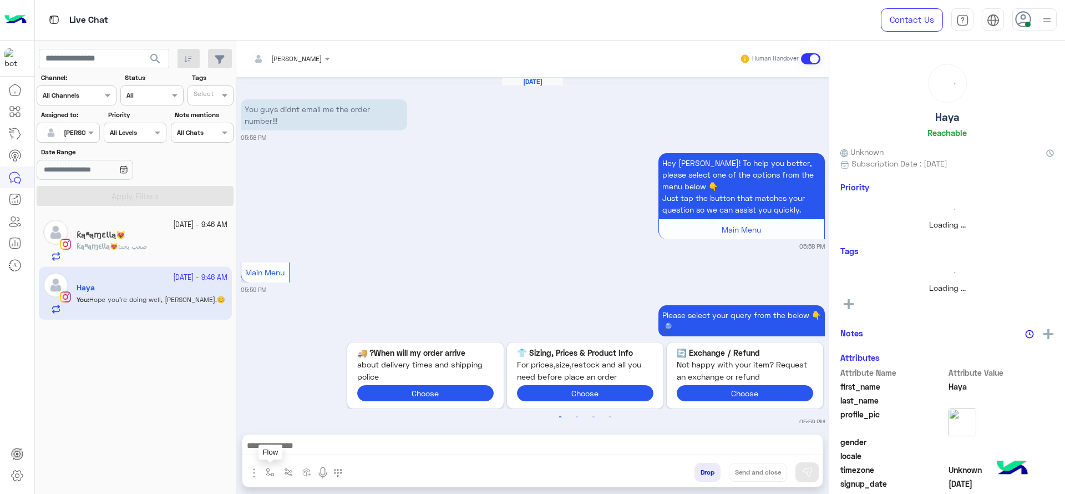
scroll to position [1073, 0]
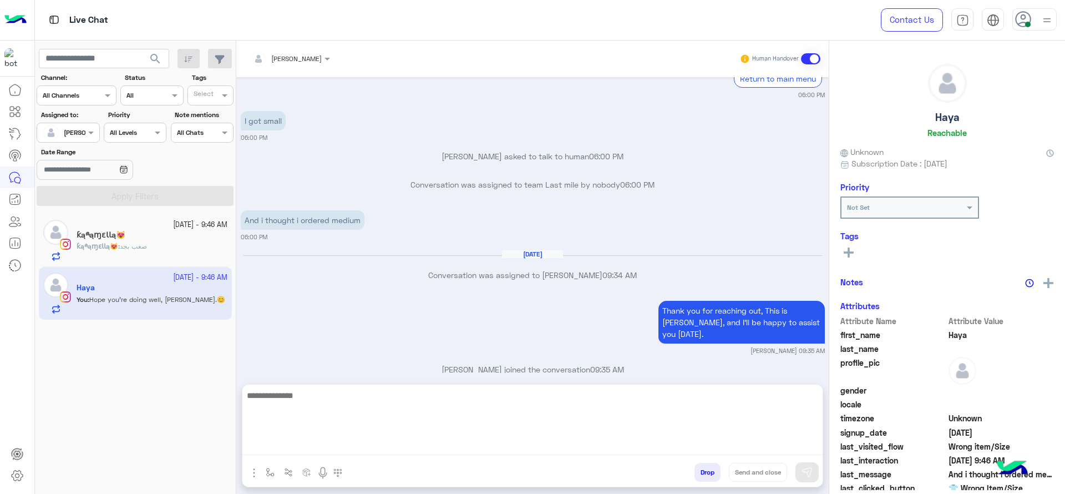
click at [316, 443] on textarea at bounding box center [532, 421] width 580 height 67
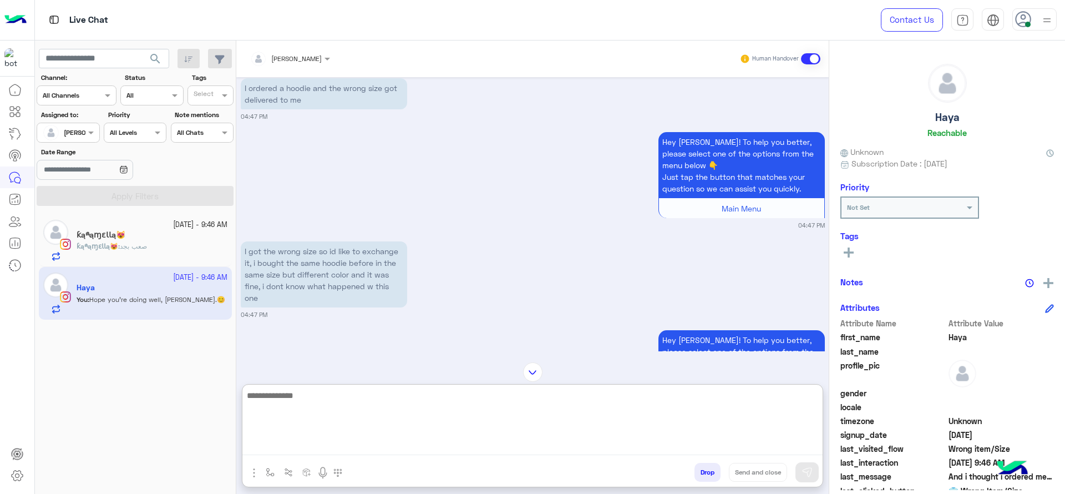
scroll to position [900, 0]
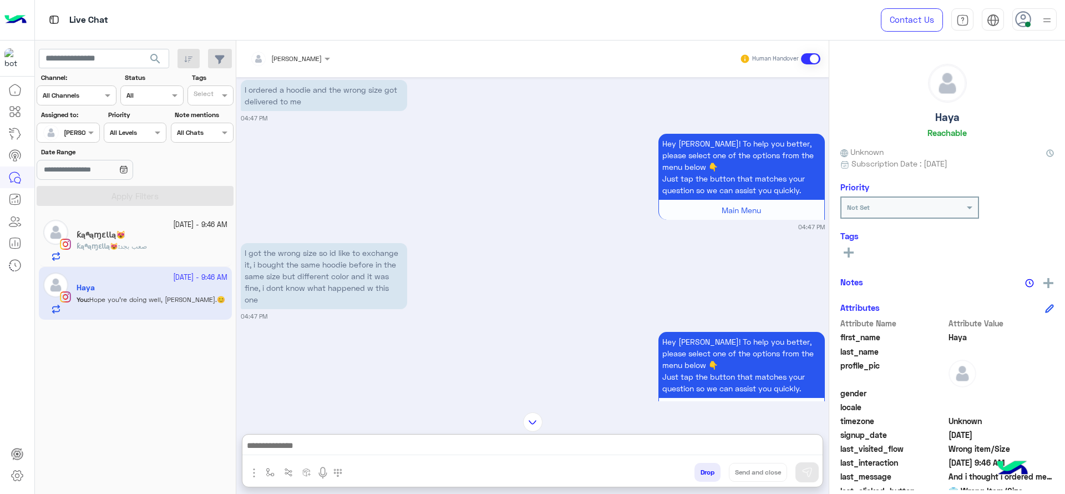
click at [305, 58] on div at bounding box center [290, 57] width 91 height 11
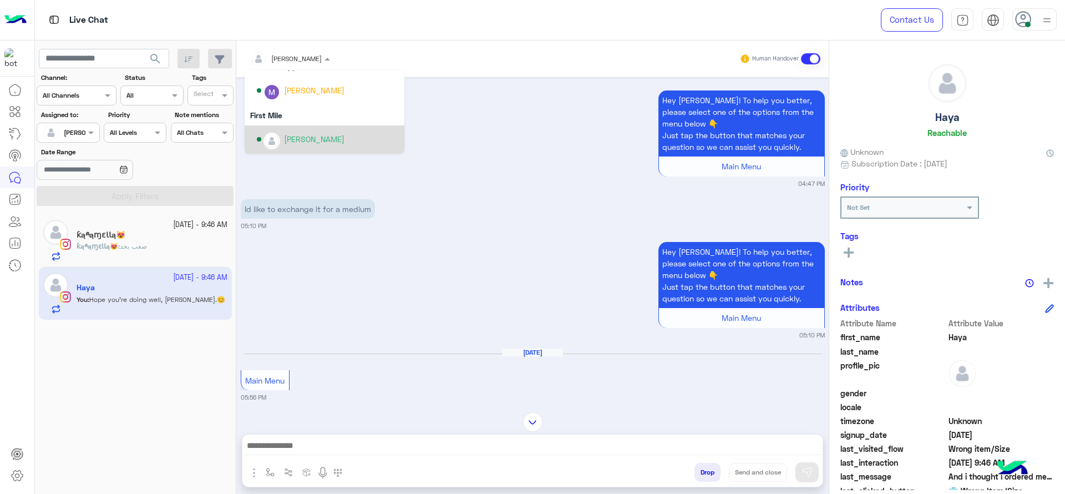
scroll to position [1143, 0]
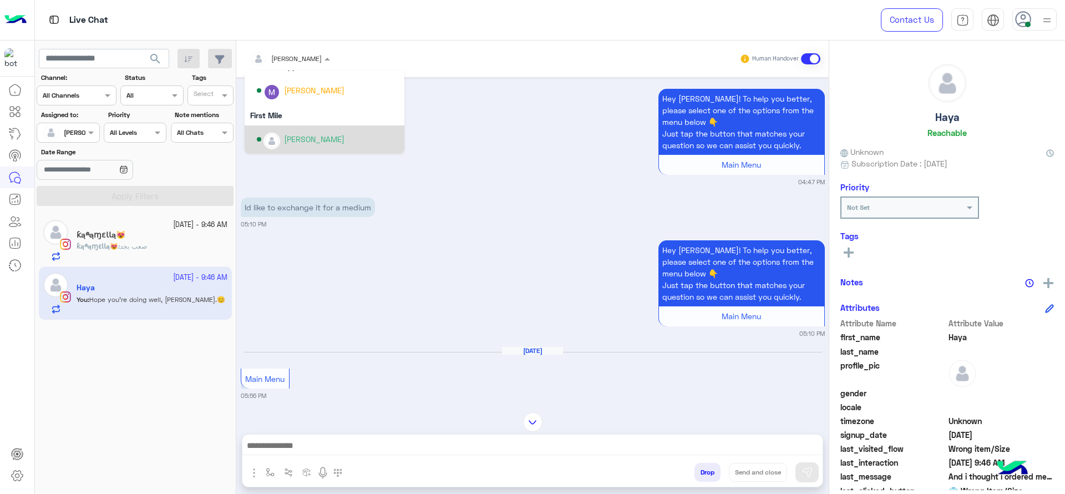
click at [294, 136] on div "Mariam Ahmed" at bounding box center [314, 139] width 60 height 12
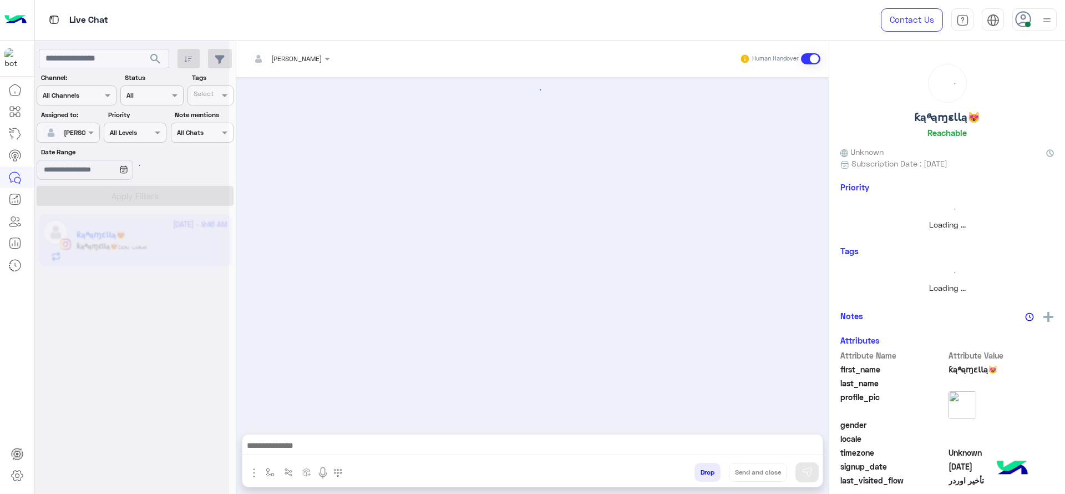
scroll to position [857, 0]
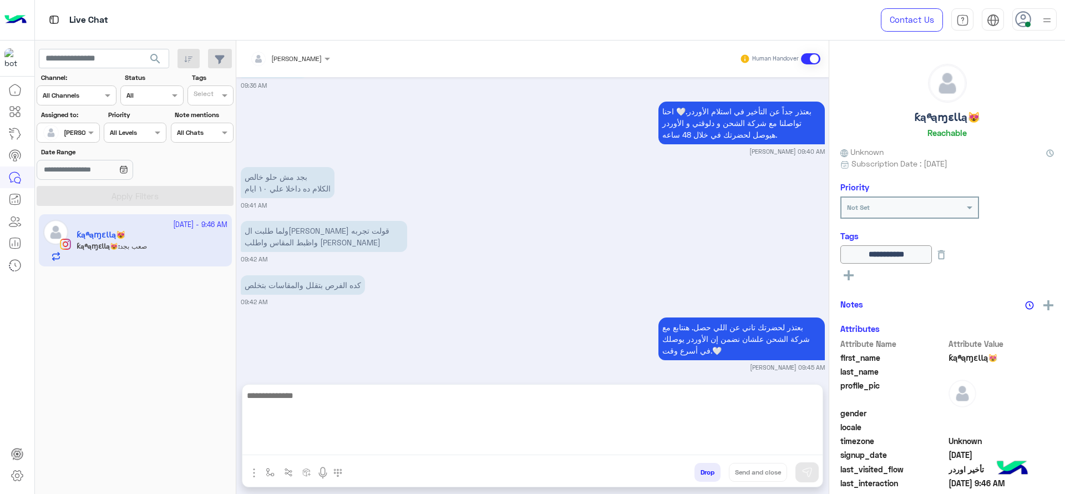
click at [321, 446] on textarea at bounding box center [532, 421] width 580 height 67
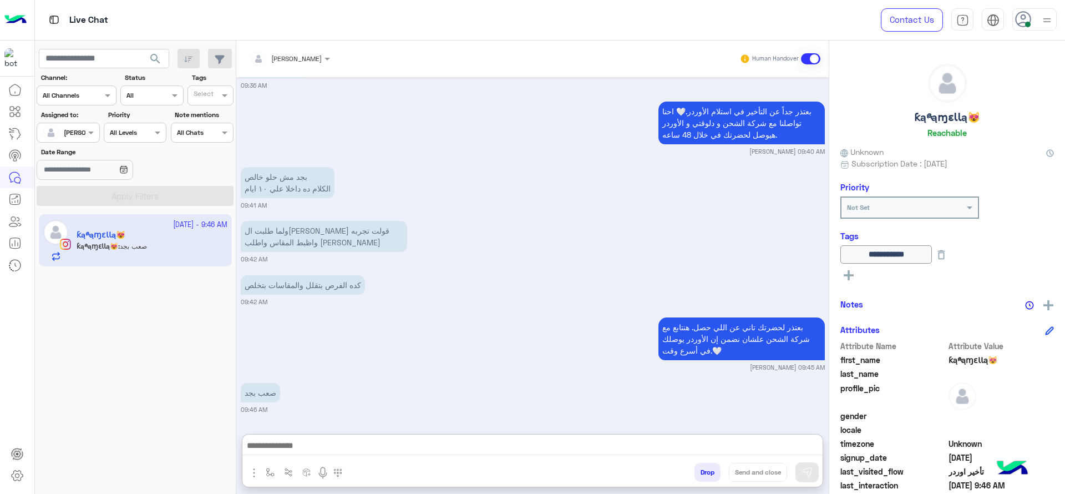
click at [951, 262] on button at bounding box center [941, 254] width 19 height 18
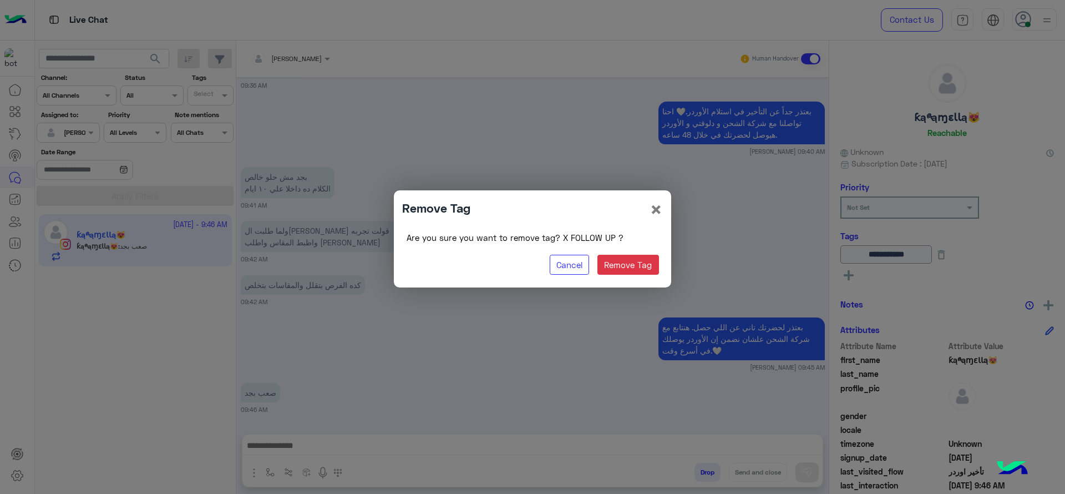
click at [664, 258] on div "Remove Tag × Are you sure you want to remove tag? X FOLLOW UP ? Cancel Remove T…" at bounding box center [532, 238] width 277 height 96
click at [628, 261] on button "Remove Tag" at bounding box center [628, 265] width 62 height 20
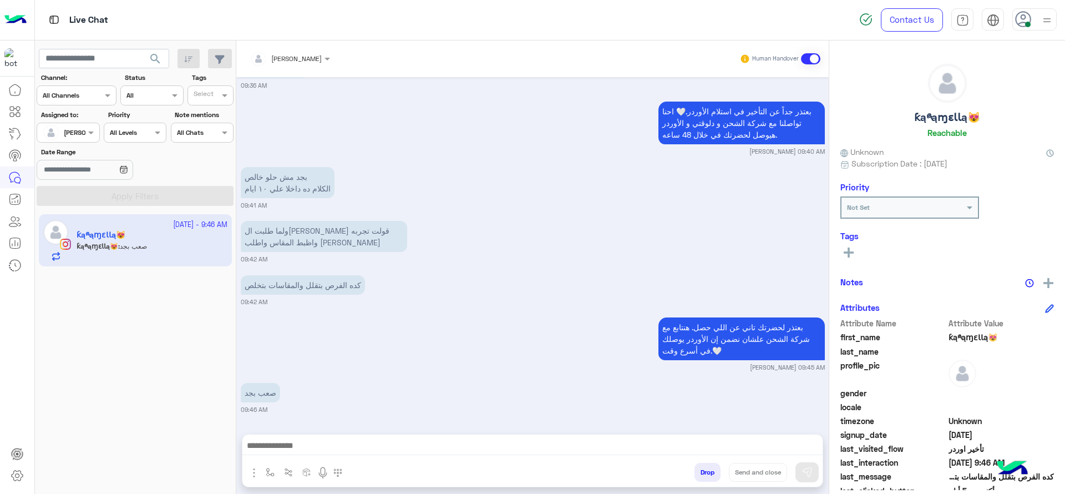
click at [851, 256] on icon at bounding box center [849, 252] width 10 height 10
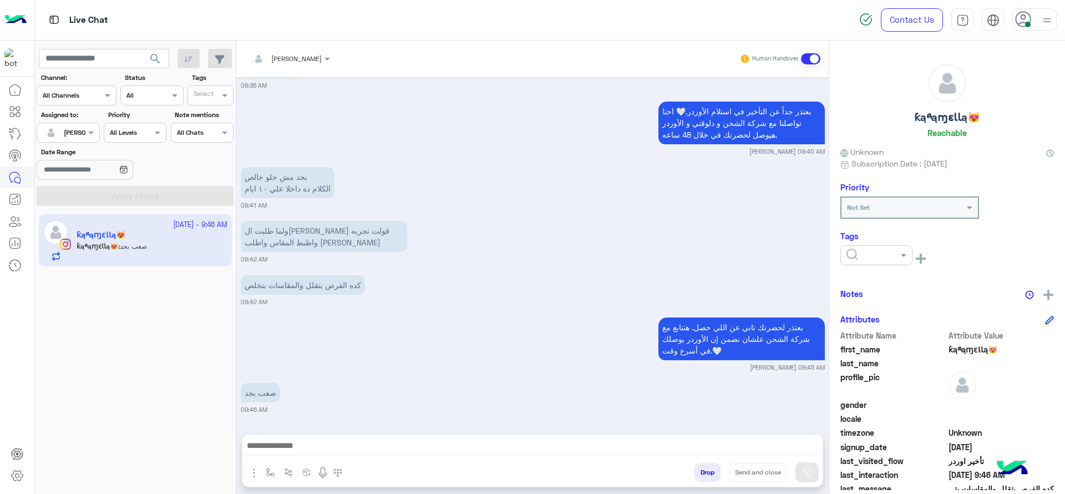
click at [860, 264] on div at bounding box center [876, 255] width 72 height 20
click at [863, 275] on div "J FOLLOW UP" at bounding box center [876, 282] width 72 height 21
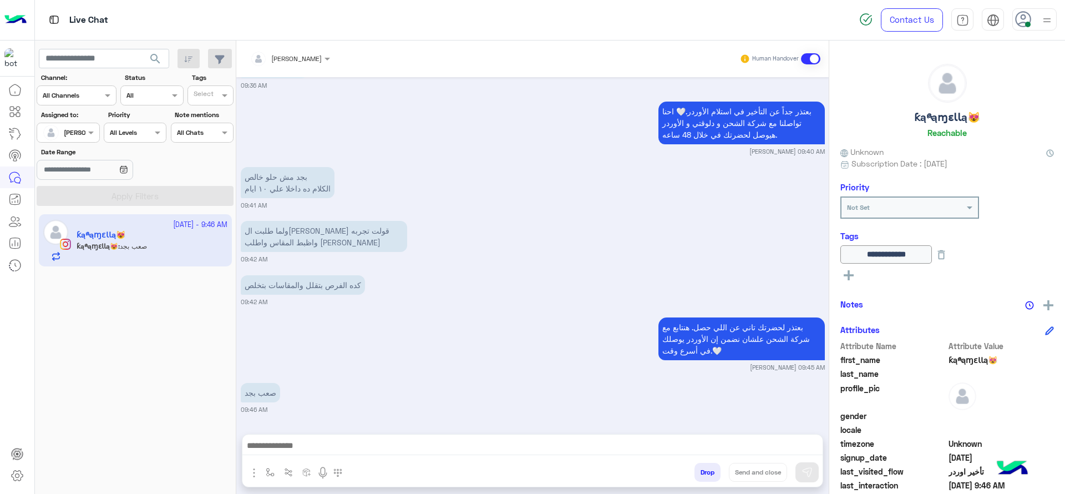
click at [325, 434] on div at bounding box center [532, 448] width 580 height 28
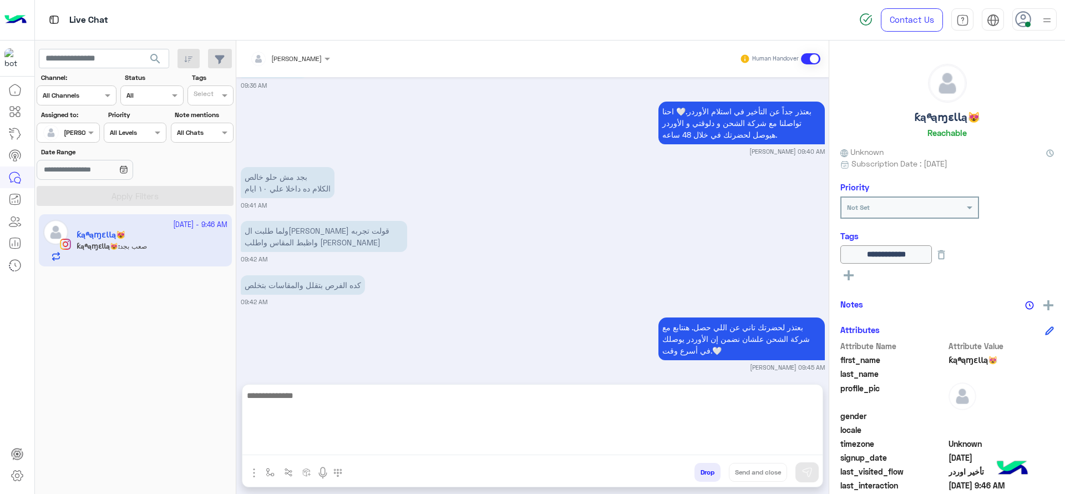
click at [325, 442] on textarea at bounding box center [532, 421] width 580 height 67
type textarea "*"
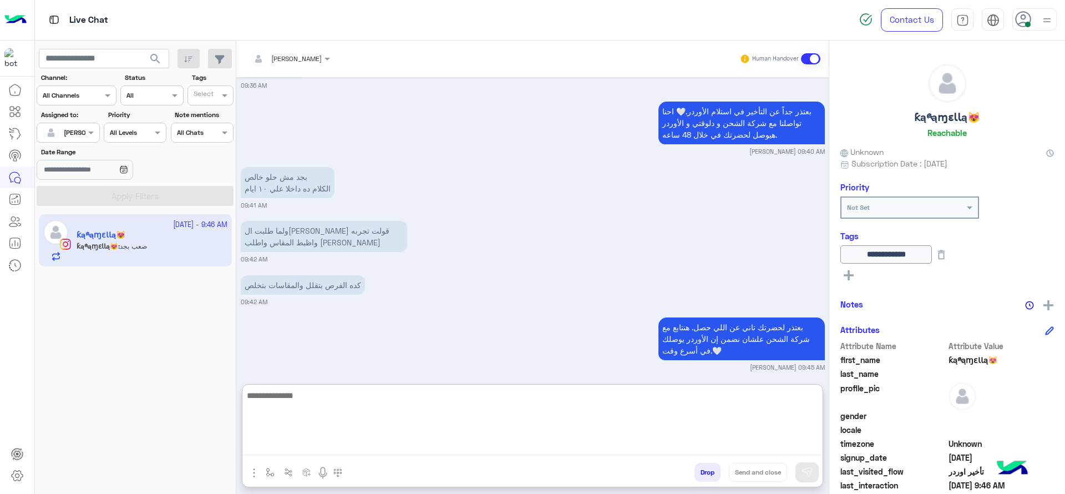
click at [443, 424] on textarea at bounding box center [532, 421] width 580 height 67
paste textarea "**********"
type textarea "**********"
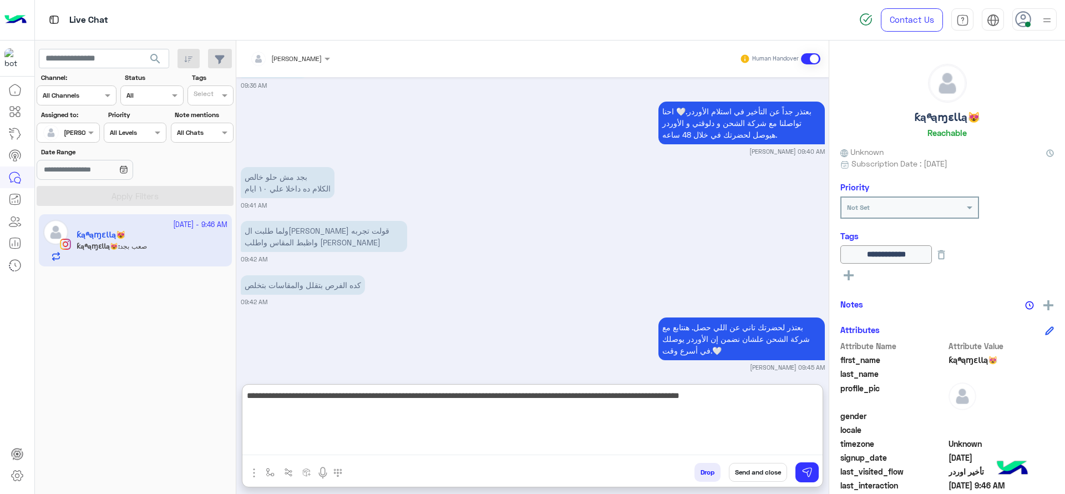
click at [281, 403] on textarea "**********" at bounding box center [532, 421] width 580 height 67
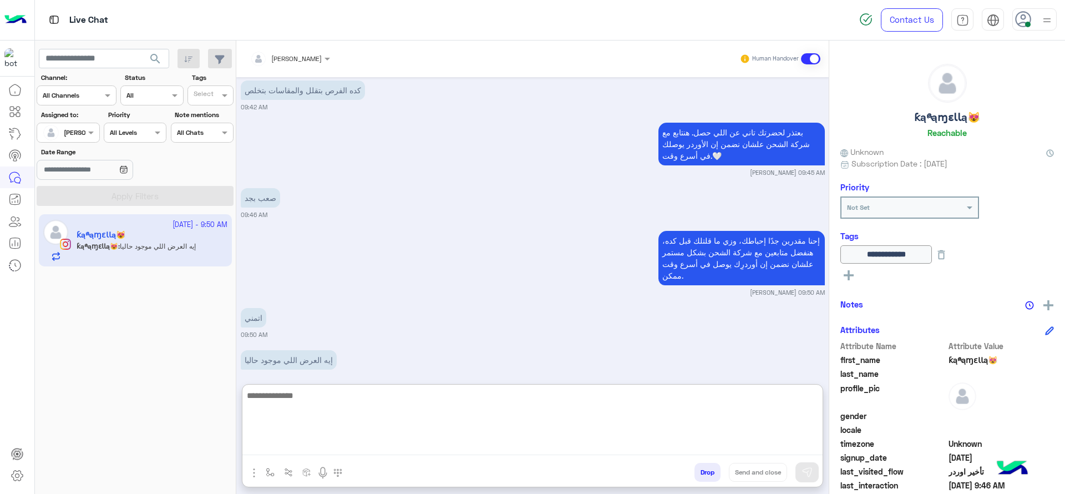
scroll to position [1069, 0]
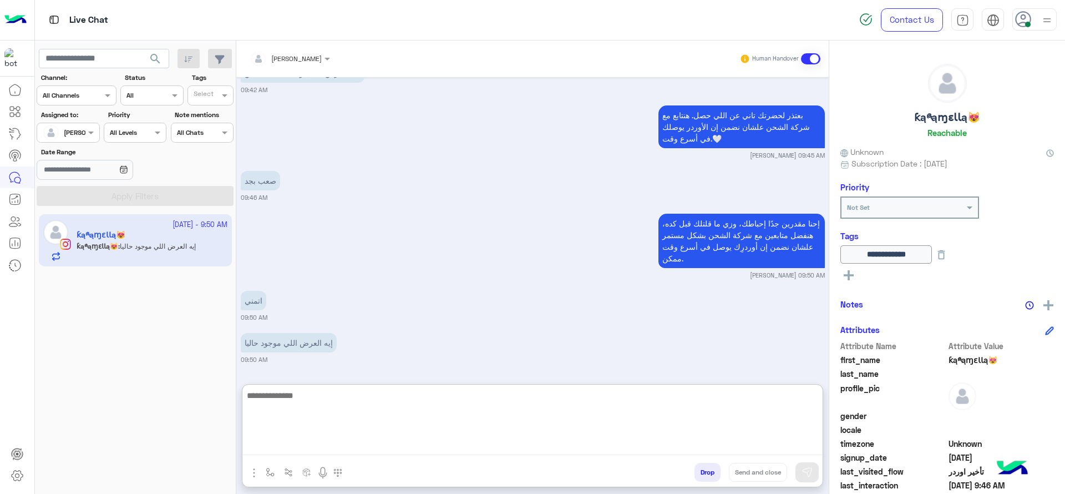
click at [345, 401] on textarea at bounding box center [532, 421] width 580 height 67
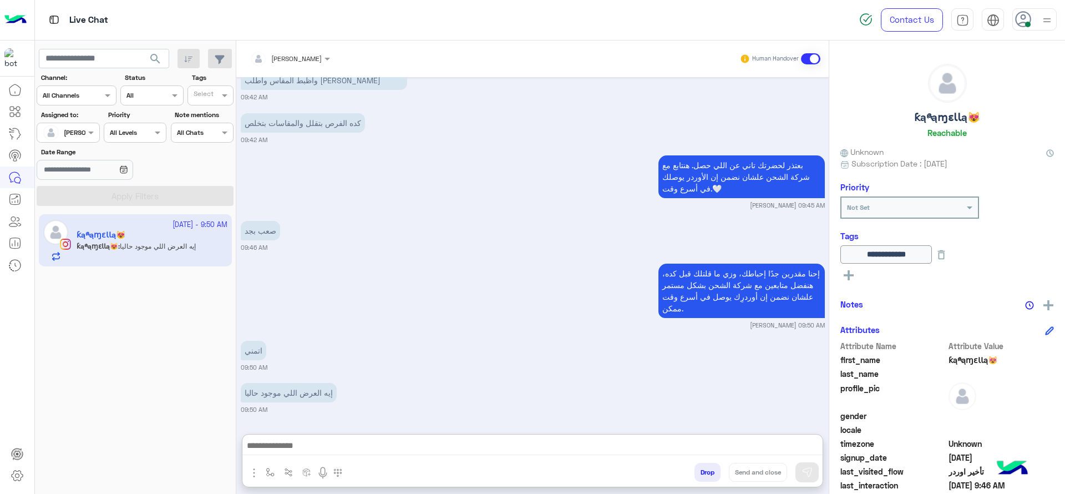
click at [302, 53] on input "text" at bounding box center [276, 57] width 52 height 10
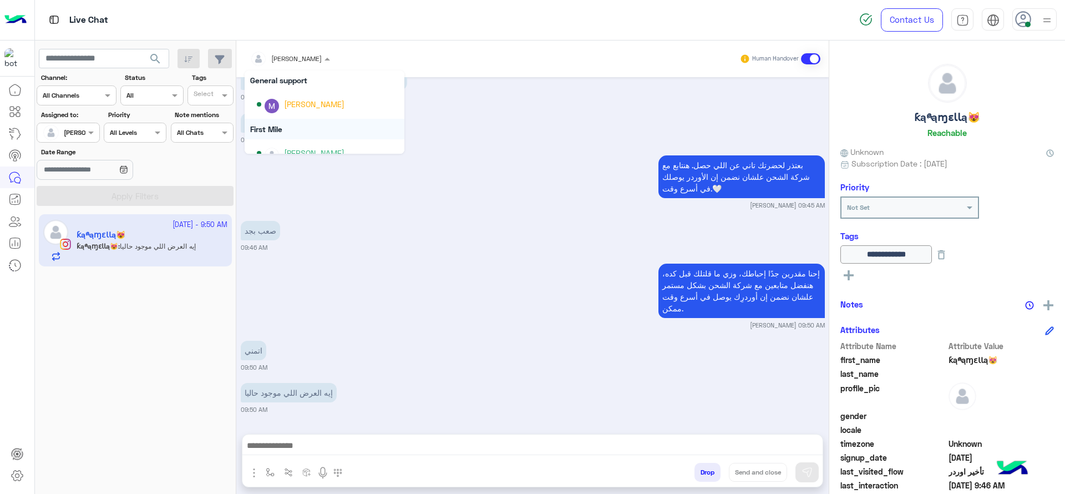
scroll to position [197, 0]
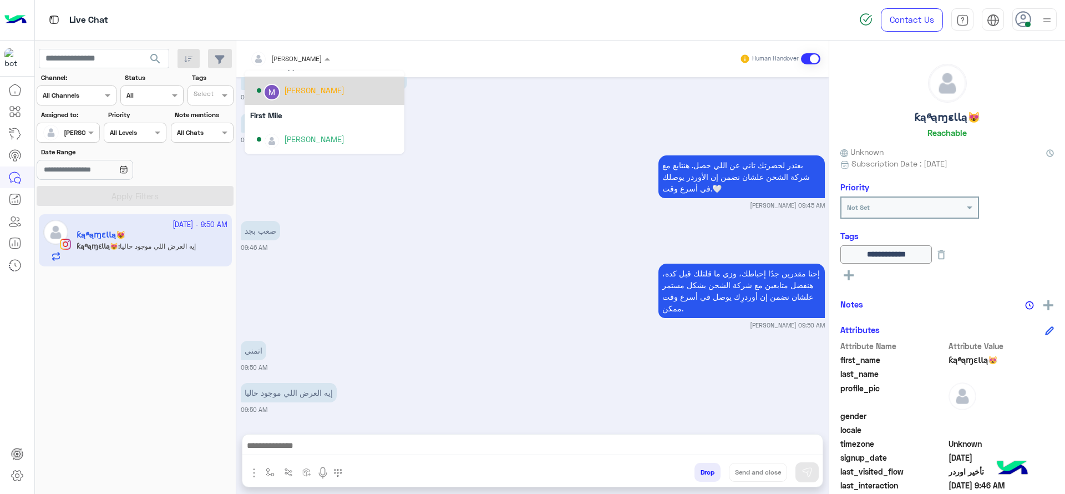
click at [301, 93] on div "Marex George" at bounding box center [314, 90] width 60 height 12
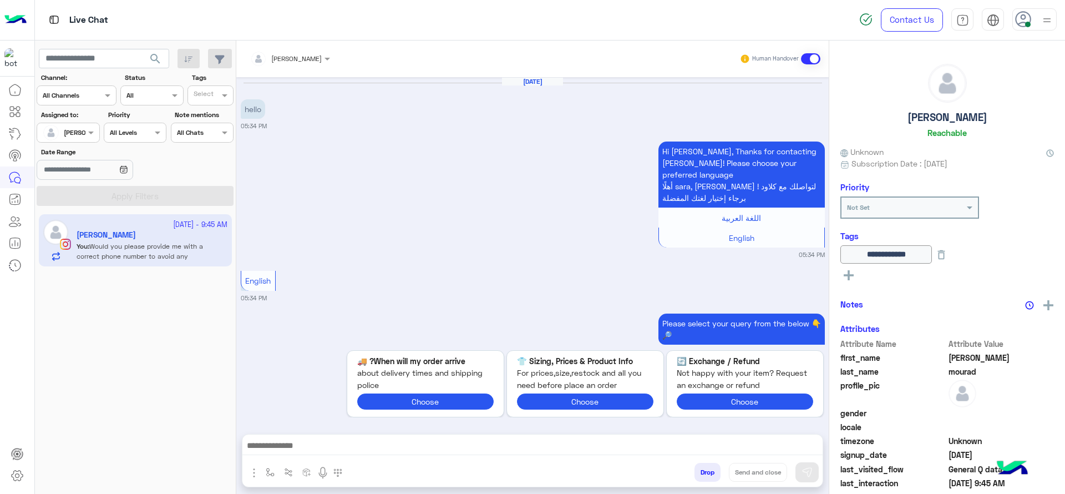
scroll to position [1002, 0]
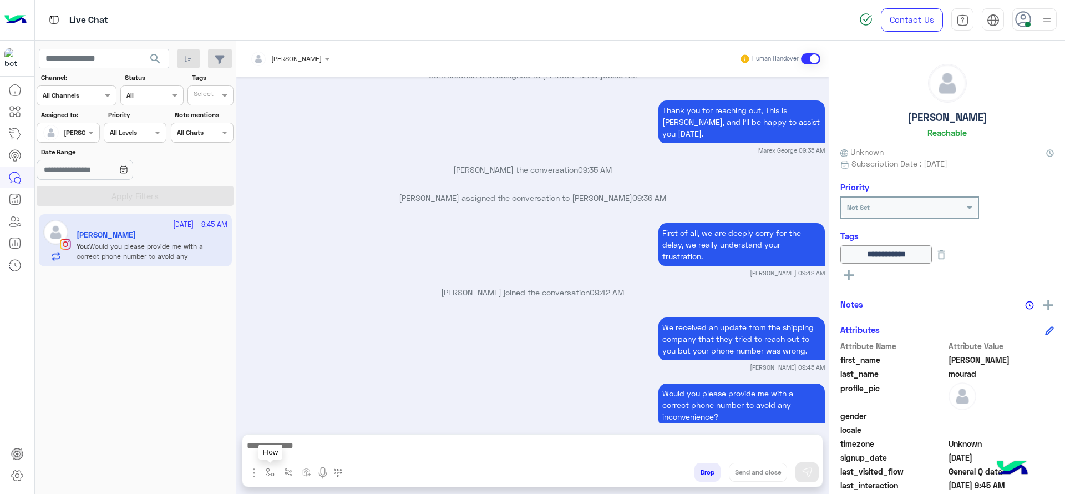
click at [278, 474] on button "button" at bounding box center [270, 472] width 18 height 18
click at [289, 449] on input "text" at bounding box center [289, 446] width 44 height 10
type input "*"
click at [308, 419] on div "[PERSON_NAME]" at bounding box center [303, 428] width 82 height 22
type textarea "**********"
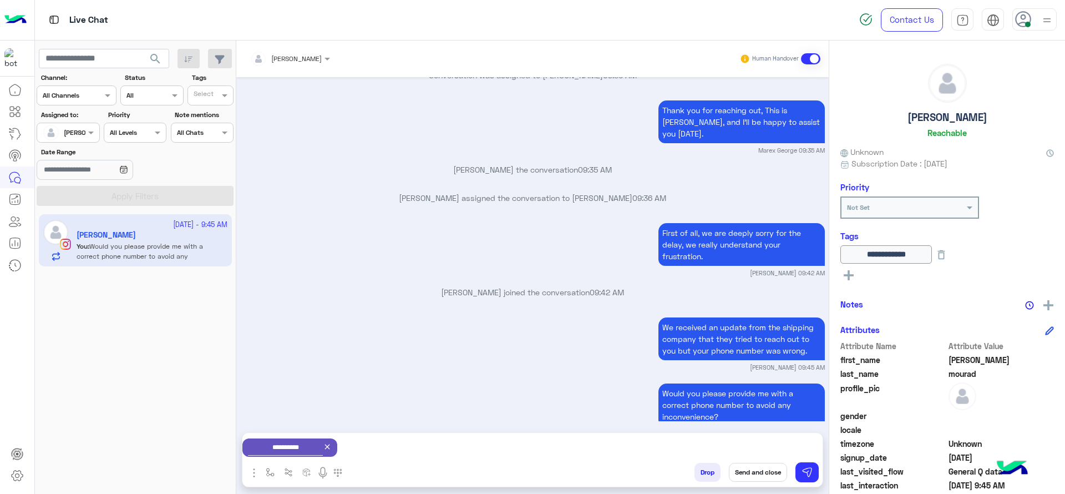
click at [749, 465] on button "Send and close" at bounding box center [758, 472] width 58 height 19
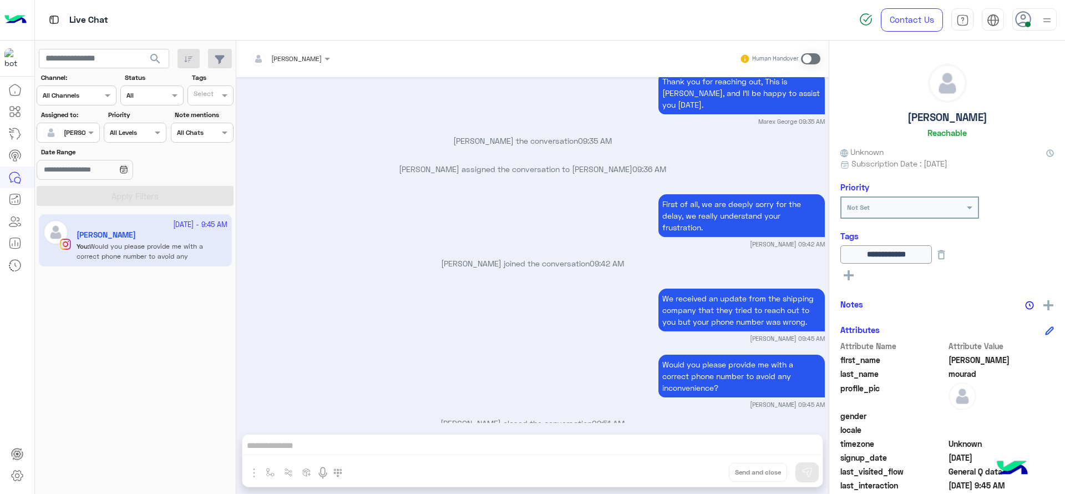
scroll to position [1175, 0]
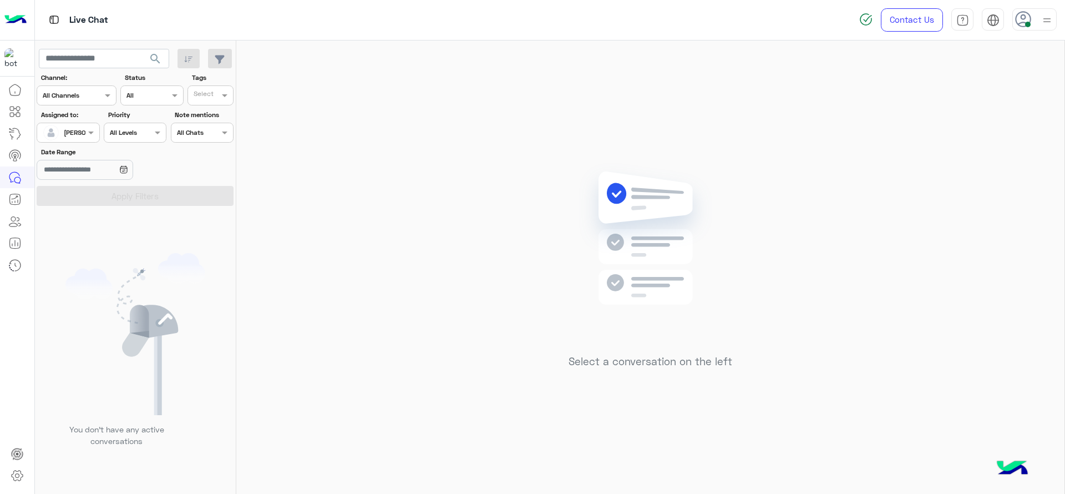
click at [61, 124] on div at bounding box center [53, 132] width 21 height 22
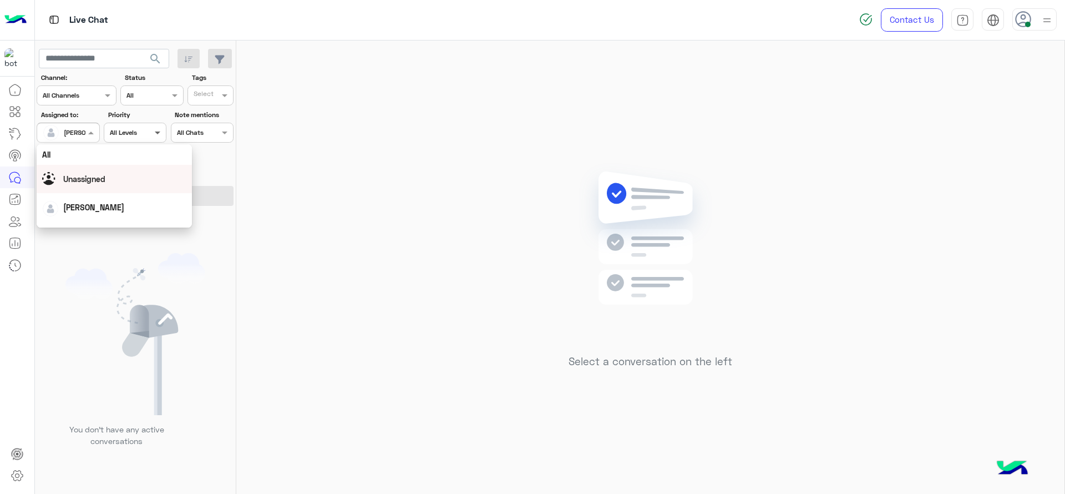
drag, startPoint x: 114, startPoint y: 171, endPoint x: 165, endPoint y: 127, distance: 67.3
click at [115, 167] on div "Unassigned" at bounding box center [114, 179] width 155 height 28
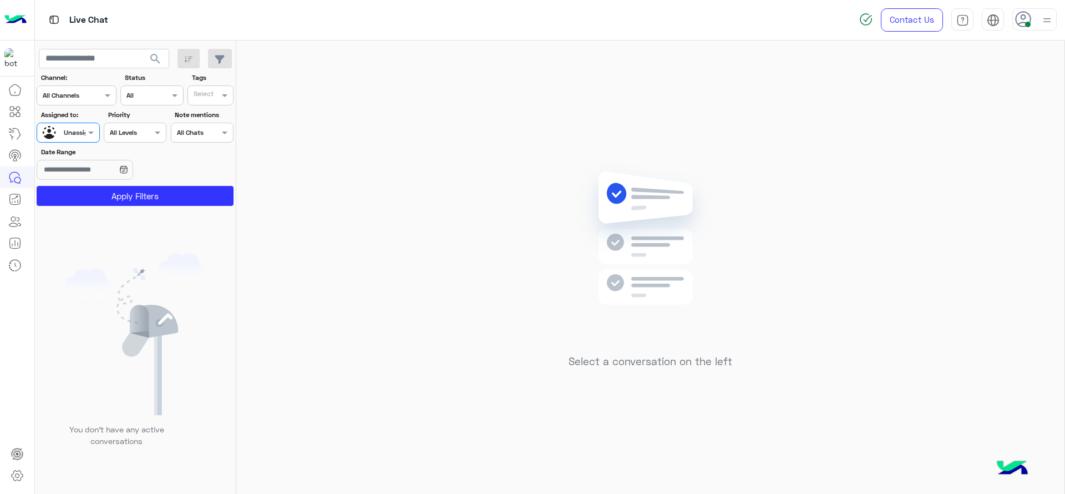
click at [202, 99] on input "text" at bounding box center [205, 97] width 23 height 10
click at [110, 201] on button "Apply Filters" at bounding box center [135, 196] width 197 height 20
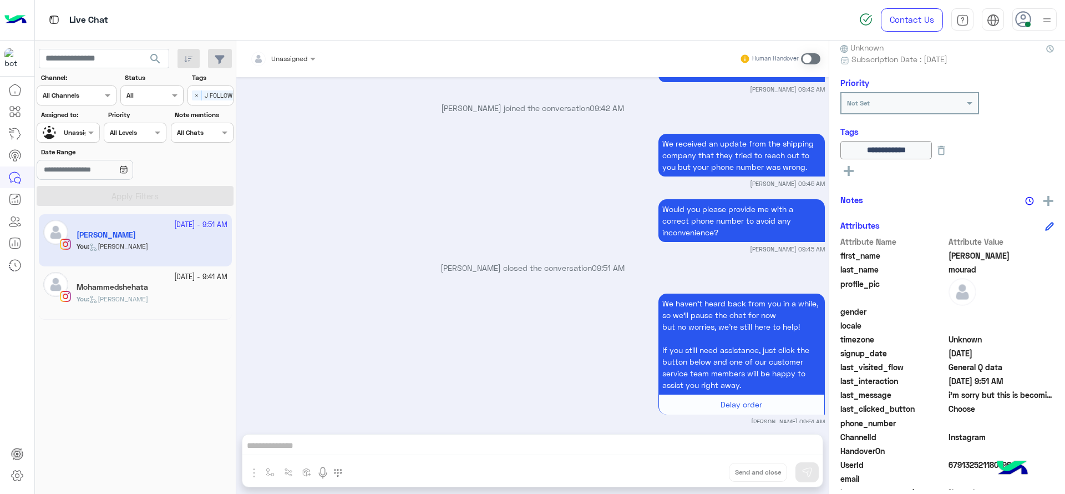
scroll to position [140, 0]
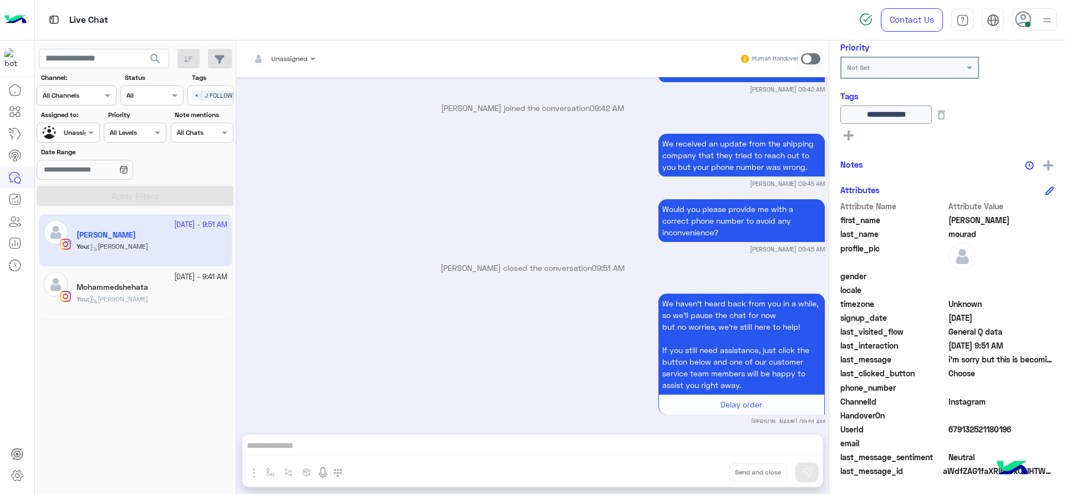
drag, startPoint x: 924, startPoint y: 415, endPoint x: 1027, endPoint y: 434, distance: 104.2
click at [1024, 434] on div "Attribute Name Attribute Value first_name sara last_name mourad profile_pic gen…" at bounding box center [947, 339] width 214 height 278
click at [1027, 435] on div "UserId 679132521180196" at bounding box center [947, 430] width 214 height 14
click at [1025, 435] on div "UserId 679132521180196" at bounding box center [947, 430] width 214 height 14
click at [1021, 423] on span "679132521180196" at bounding box center [1001, 429] width 106 height 12
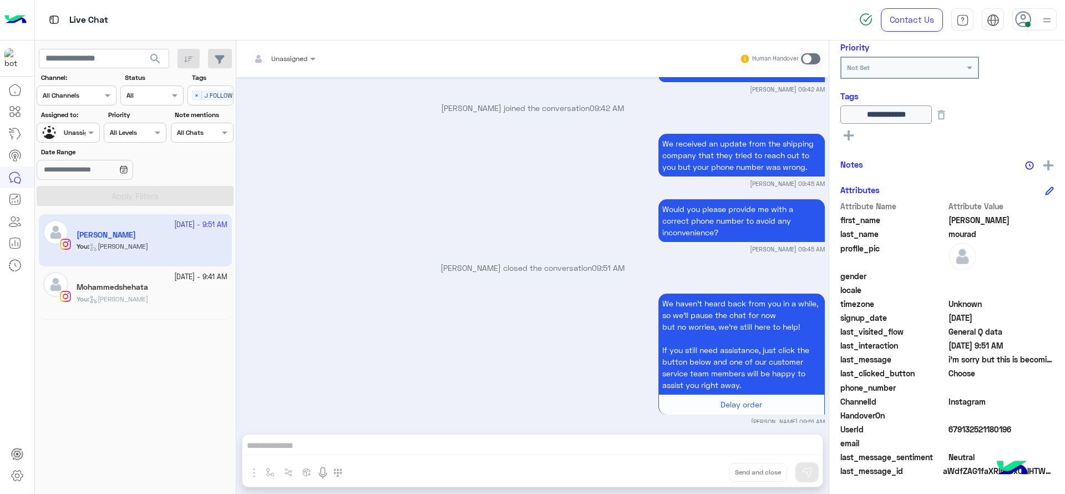
drag, startPoint x: 1021, startPoint y: 433, endPoint x: 936, endPoint y: 436, distance: 84.9
click at [936, 436] on div "Attribute Name Attribute Value first_name sara last_name mourad profile_pic gen…" at bounding box center [947, 339] width 214 height 278
copy div "679132521180196"
click at [197, 99] on span "×" at bounding box center [197, 95] width 10 height 10
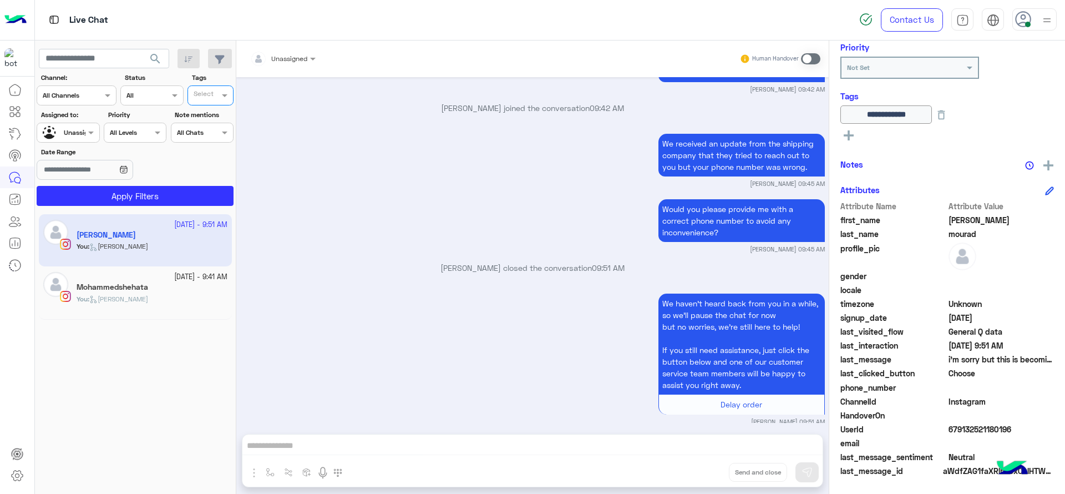
click at [62, 120] on div "Assigned to: Assigned on Unassigned" at bounding box center [68, 126] width 63 height 33
click at [62, 127] on input "text" at bounding box center [56, 131] width 26 height 10
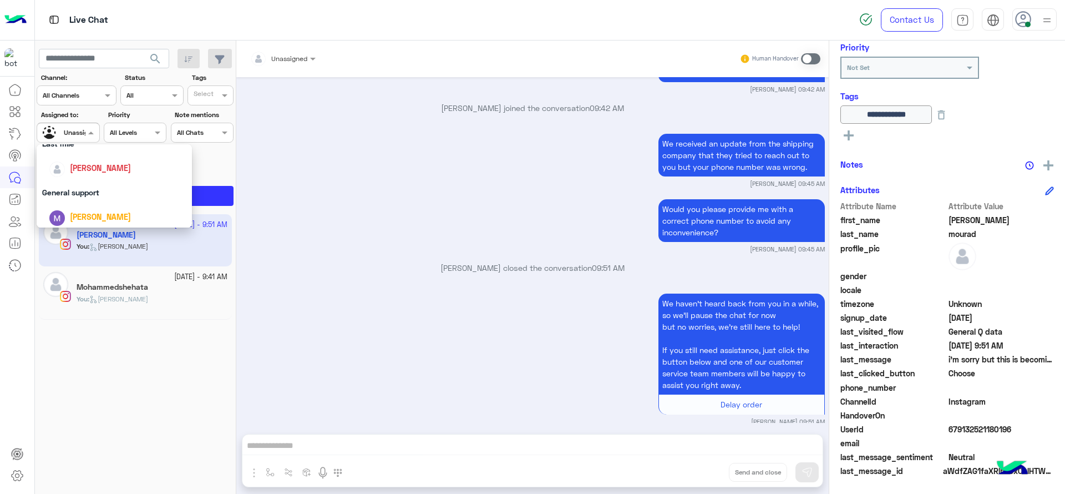
scroll to position [162, 0]
click at [83, 170] on span "[PERSON_NAME]" at bounding box center [100, 170] width 61 height 9
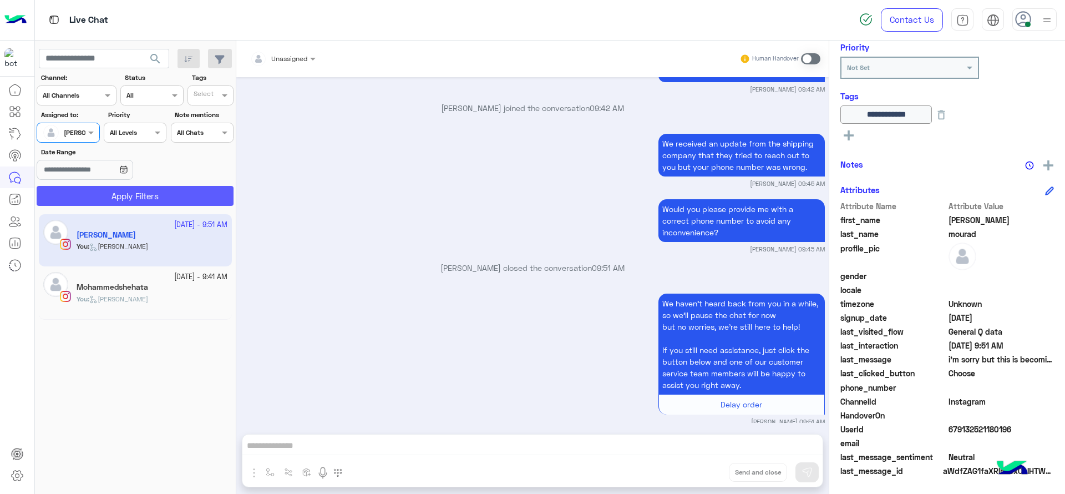
click at [83, 191] on button "Apply Filters" at bounding box center [135, 196] width 197 height 20
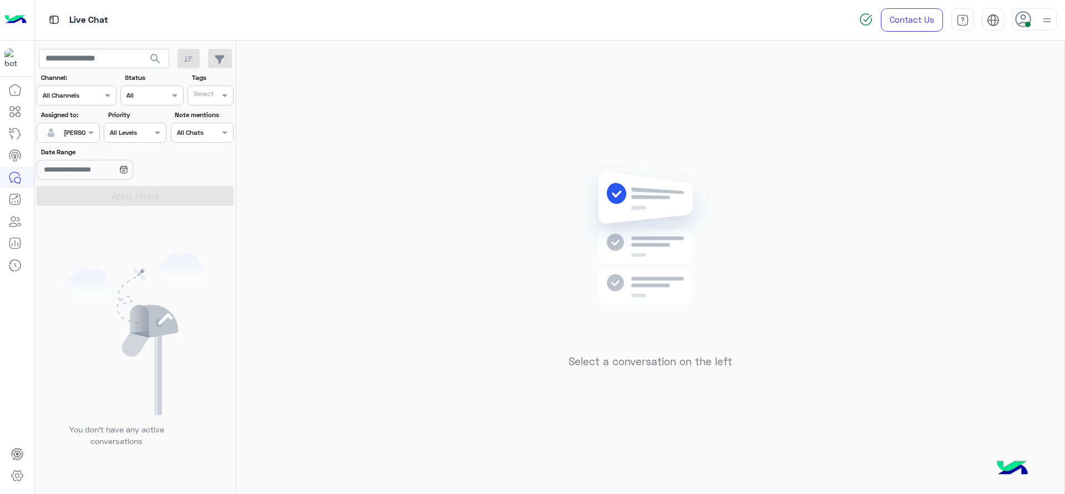
click at [319, 174] on div "Select a conversation on the left" at bounding box center [650, 269] width 828 height 458
click at [1048, 35] on div "Contact Us Help Center عربي English" at bounding box center [958, 20] width 214 height 40
click at [1044, 29] on div at bounding box center [1047, 19] width 14 height 21
click at [594, 145] on div "Select a conversation on the left" at bounding box center [650, 269] width 828 height 458
click at [481, 154] on div "Select a conversation on the left" at bounding box center [650, 269] width 828 height 458
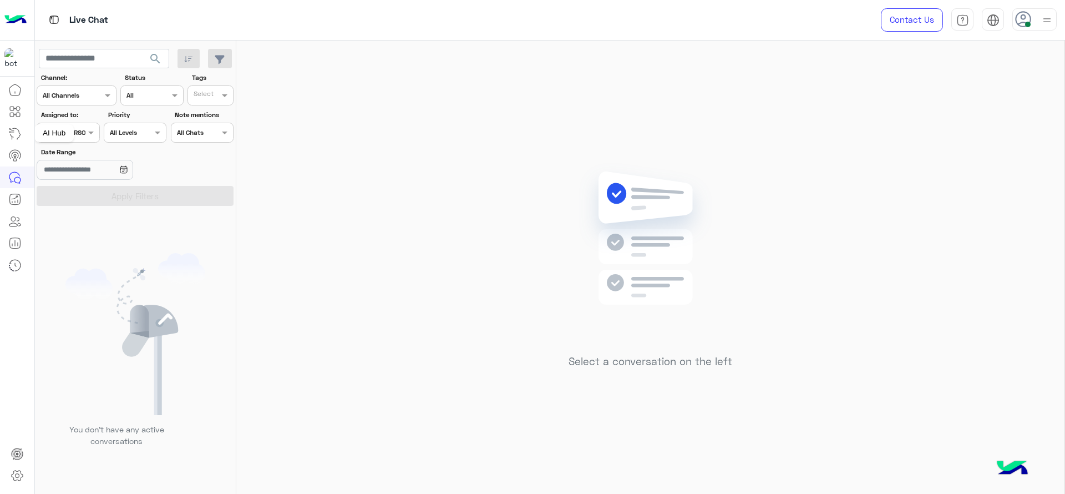
click at [56, 133] on div "AI Hub" at bounding box center [53, 133] width 39 height 18
click at [80, 133] on div at bounding box center [68, 131] width 62 height 11
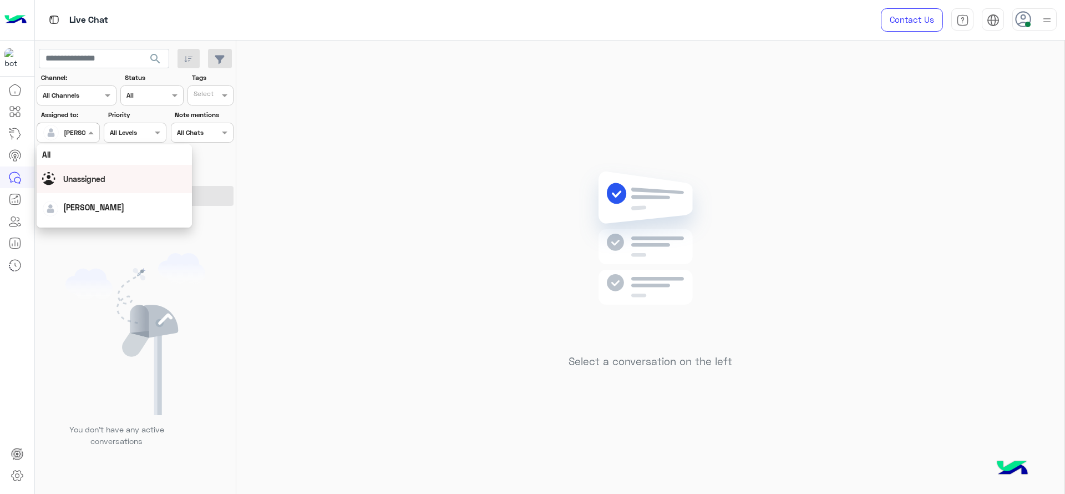
click at [79, 175] on span "Unassigned" at bounding box center [84, 178] width 42 height 9
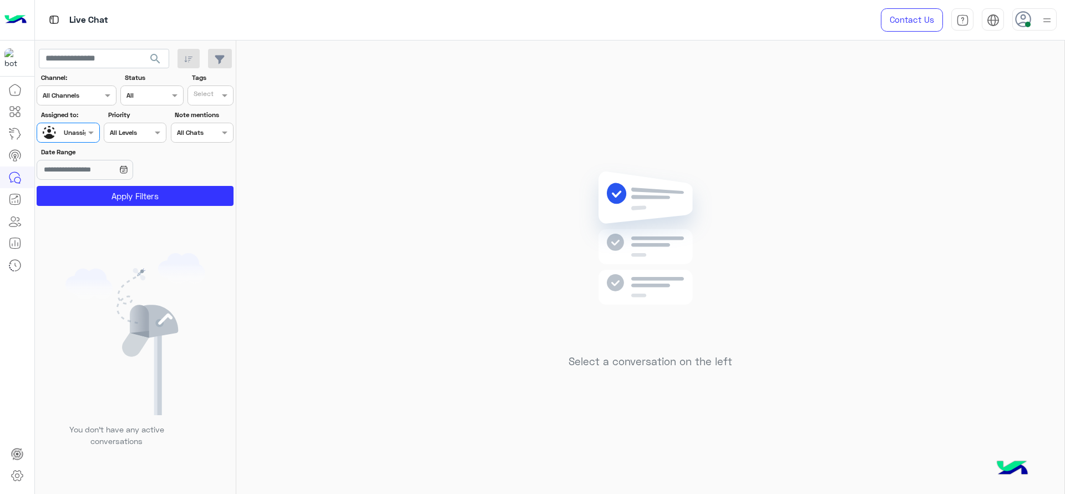
click at [215, 95] on input "text" at bounding box center [205, 97] width 23 height 10
click at [204, 110] on div "J FOLLOW UP" at bounding box center [241, 117] width 108 height 21
click at [138, 197] on button "Apply Filters" at bounding box center [135, 196] width 197 height 20
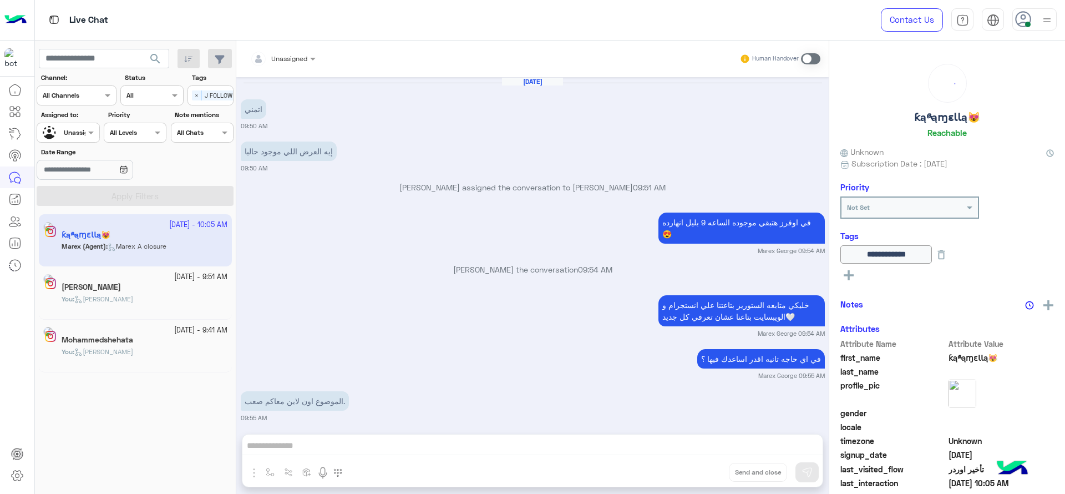
scroll to position [686, 0]
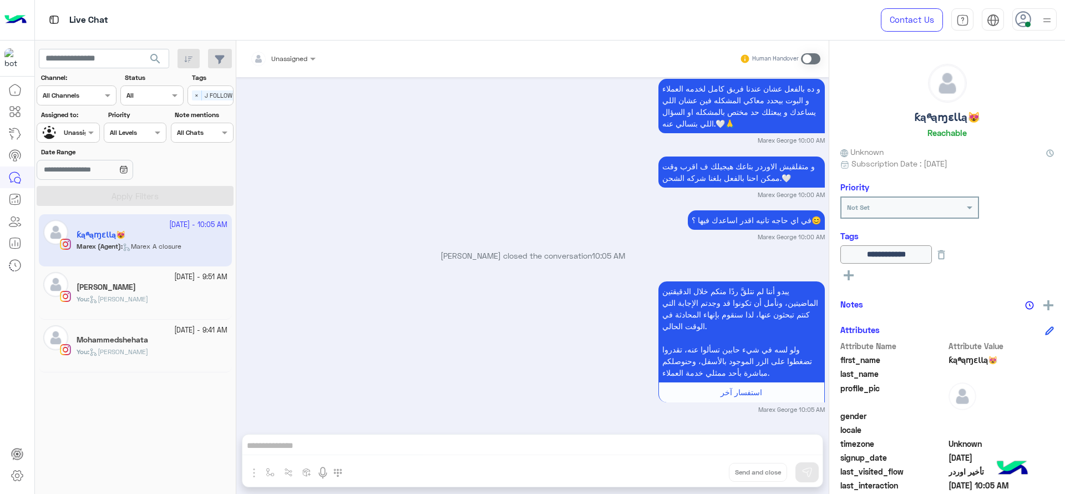
click at [341, 309] on div "يبدو أننا لم نتلقَّ ردًا منكم خلال الدقيقتين الماضيتين، ونأمل أن تكونوا قد وجدت…" at bounding box center [533, 345] width 584 height 135
click at [89, 292] on div "[PERSON_NAME]" at bounding box center [152, 288] width 151 height 12
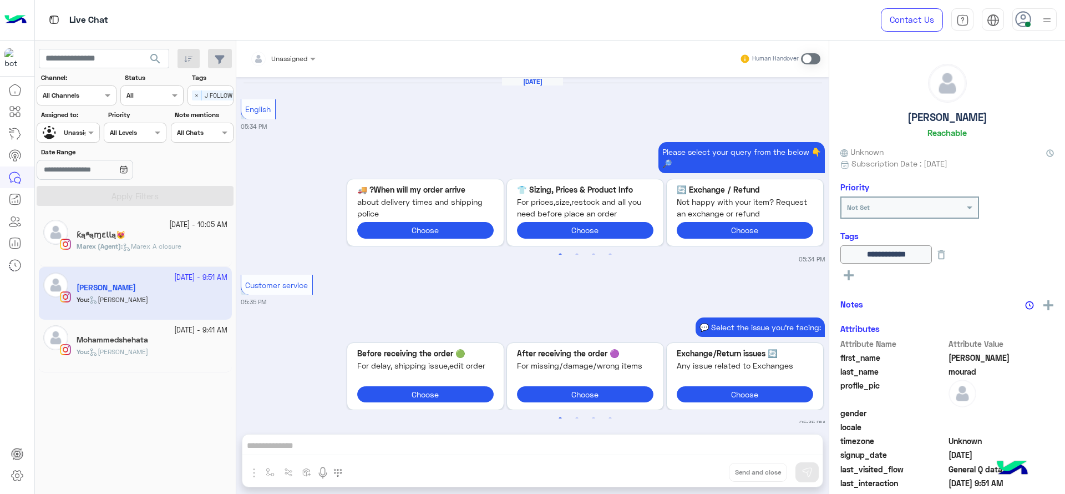
scroll to position [1015, 0]
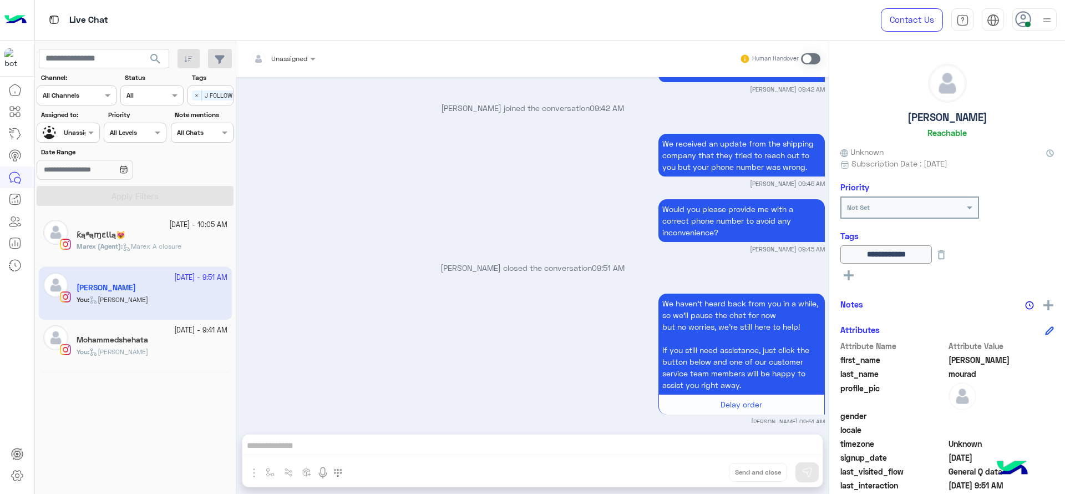
click at [116, 352] on span "[PERSON_NAME]" at bounding box center [118, 351] width 59 height 8
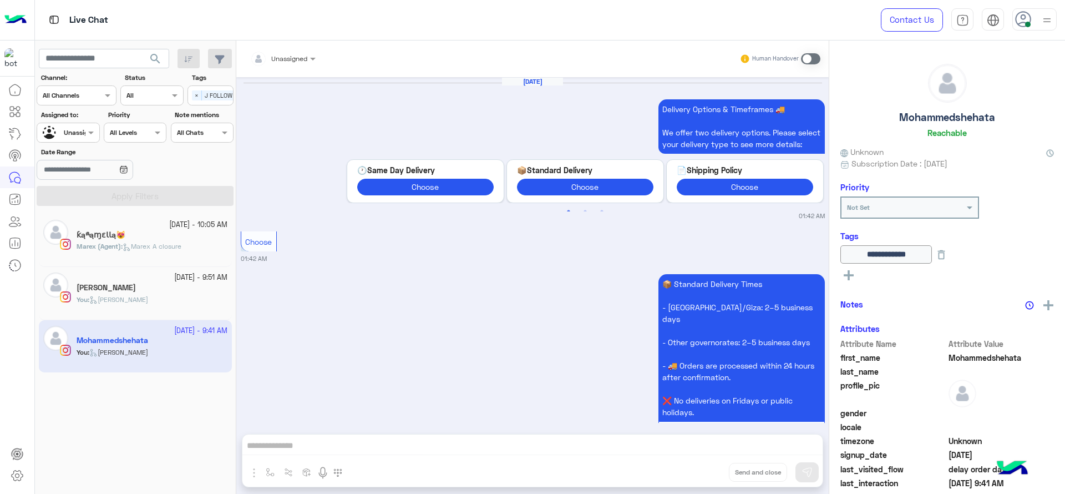
scroll to position [1109, 0]
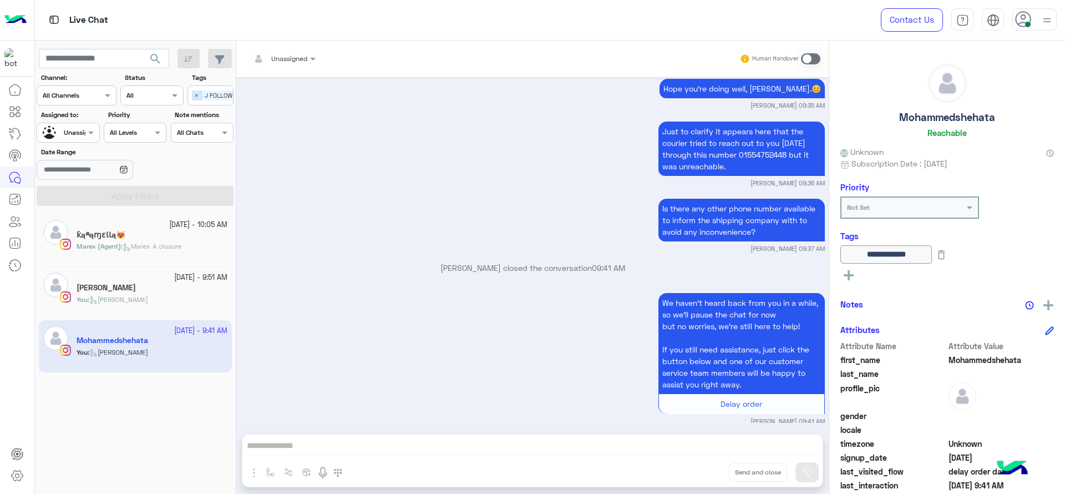
click at [198, 92] on span "×" at bounding box center [197, 95] width 10 height 10
click at [92, 126] on div at bounding box center [68, 131] width 62 height 11
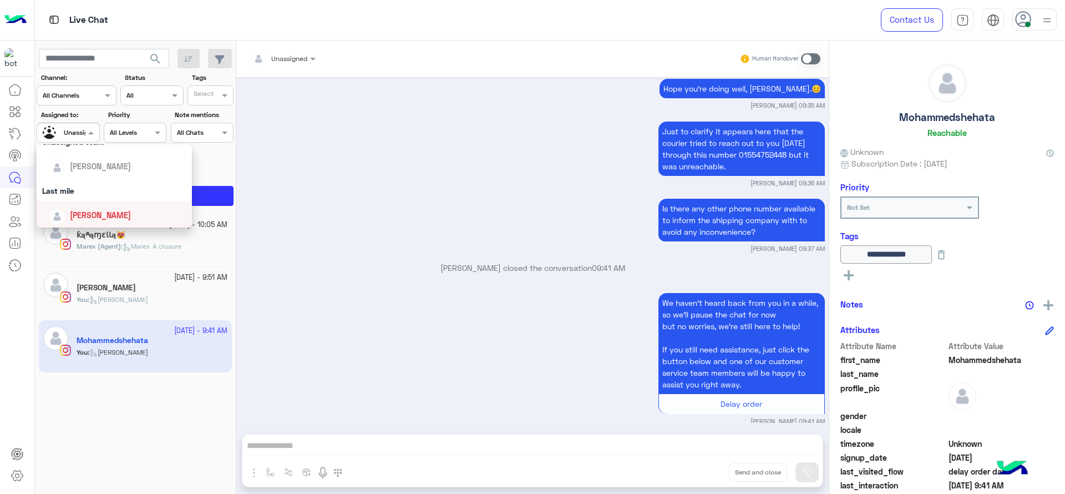
scroll to position [125, 0]
click at [83, 209] on span "[PERSON_NAME]" at bounding box center [100, 208] width 61 height 9
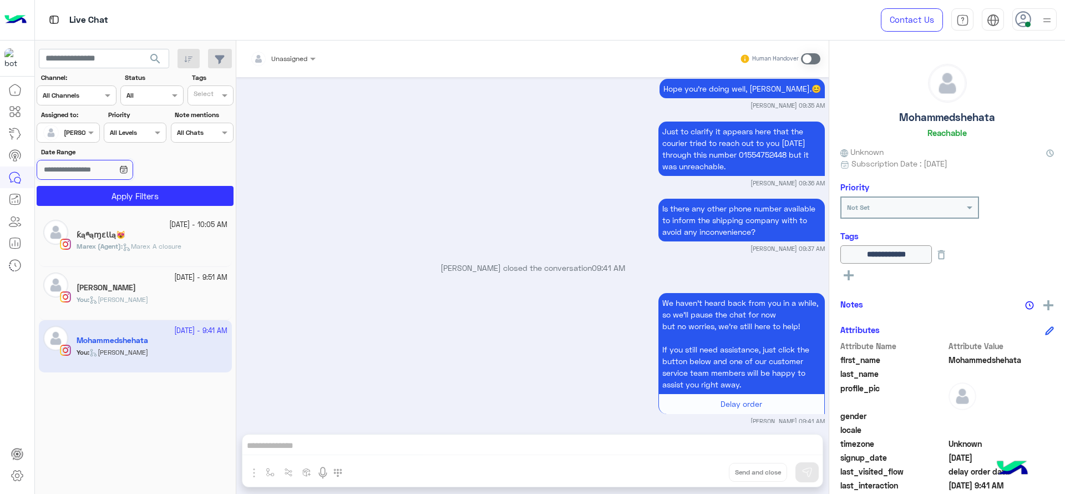
click at [121, 173] on input "Date Range" at bounding box center [85, 170] width 96 height 20
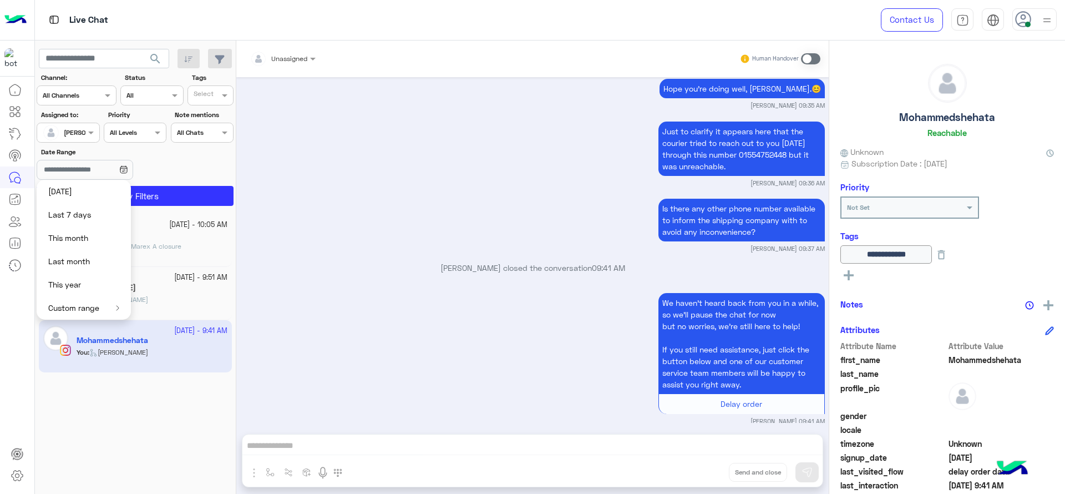
click at [181, 165] on div "Date Range" at bounding box center [135, 164] width 201 height 35
click at [159, 192] on button "Apply Filters" at bounding box center [135, 196] width 197 height 20
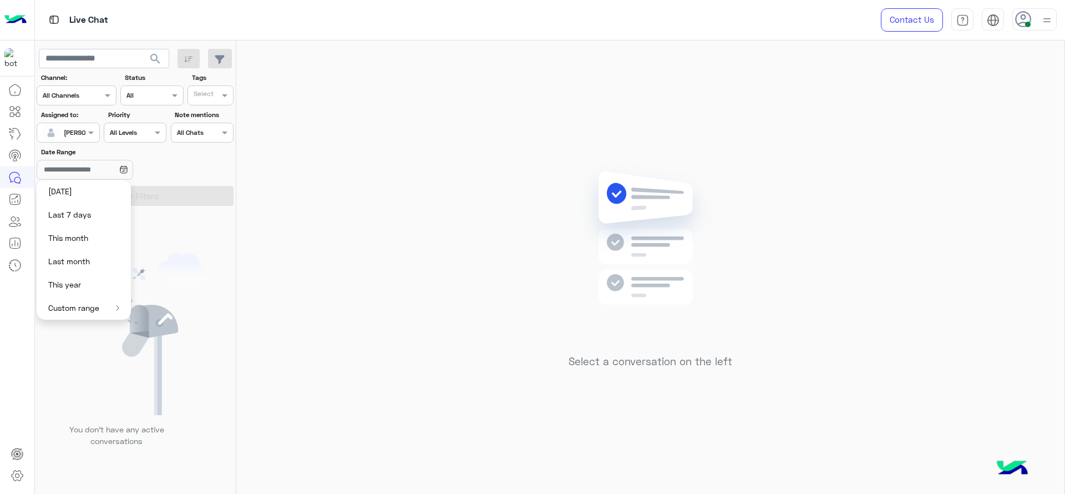
click at [318, 242] on div "Select a conversation on the left" at bounding box center [650, 269] width 828 height 458
click at [316, 186] on div "Select a conversation on the left" at bounding box center [650, 269] width 828 height 458
click at [452, 235] on div "Select a conversation on the left" at bounding box center [650, 269] width 828 height 458
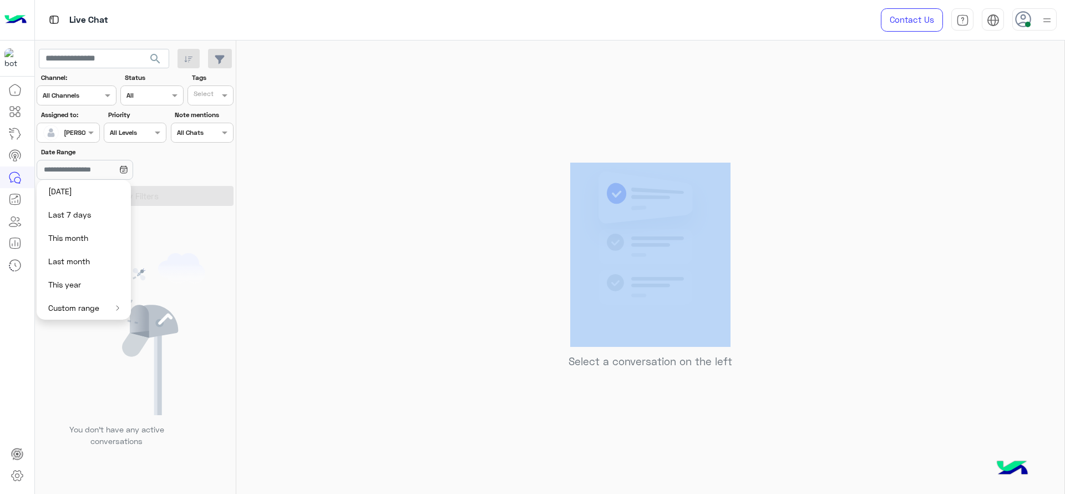
click at [452, 235] on div "Select a conversation on the left" at bounding box center [650, 269] width 828 height 458
click at [758, 241] on div "Select a conversation on the left" at bounding box center [650, 269] width 828 height 458
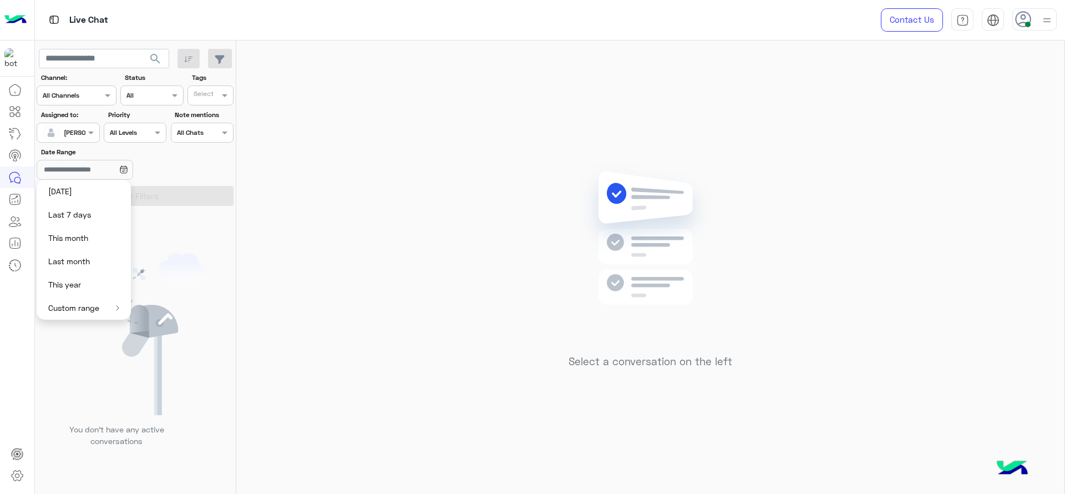
click at [791, 255] on div "Select a conversation on the left" at bounding box center [650, 269] width 828 height 458
click at [471, 174] on div "Select a conversation on the left" at bounding box center [650, 269] width 828 height 458
click at [110, 167] on input "Date Range" at bounding box center [85, 170] width 96 height 20
click at [210, 180] on div "Date Range" at bounding box center [135, 164] width 201 height 35
click at [284, 299] on div "Select a conversation on the left" at bounding box center [650, 269] width 828 height 458
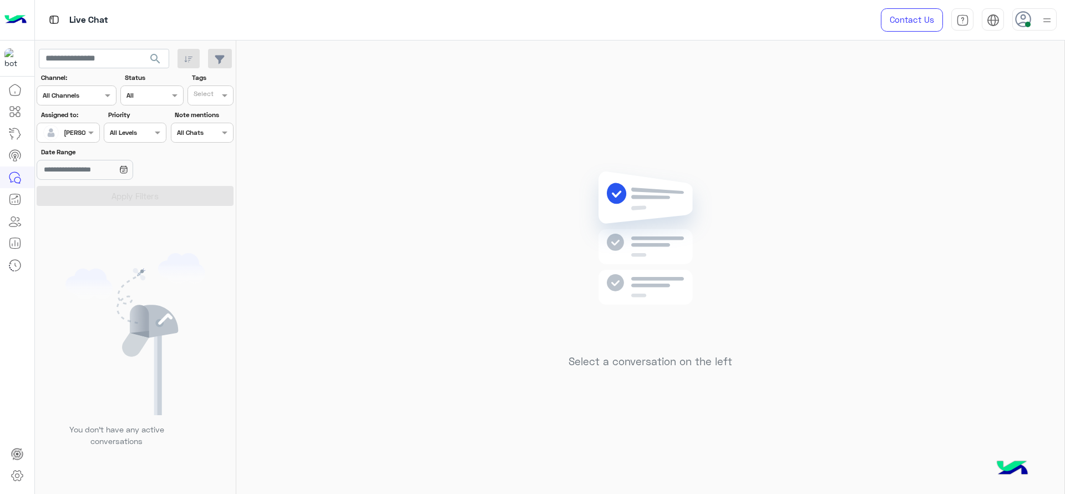
click at [328, 269] on div "Select a conversation on the left" at bounding box center [650, 269] width 828 height 458
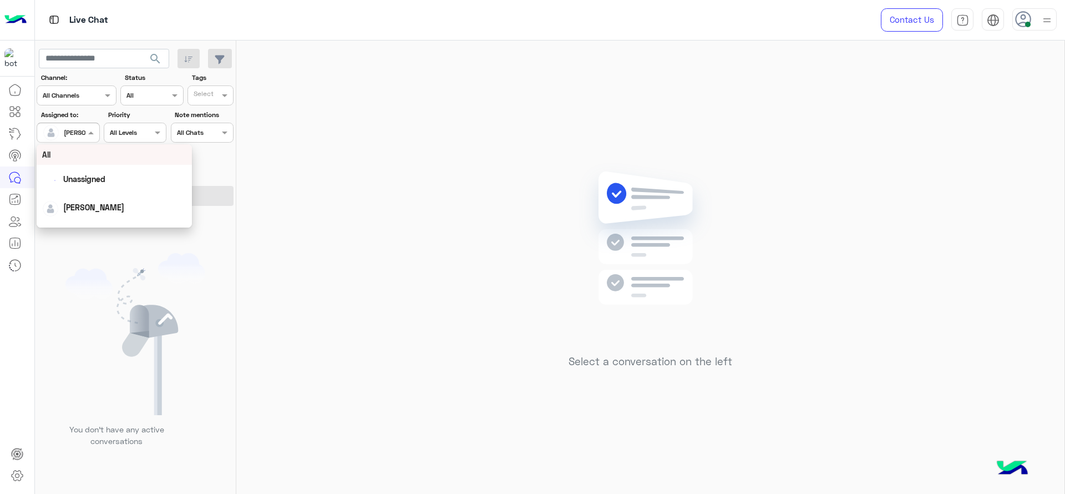
click at [75, 139] on div "[PERSON_NAME]" at bounding box center [64, 132] width 42 height 22
click at [102, 170] on div "Unassigned" at bounding box center [114, 178] width 144 height 19
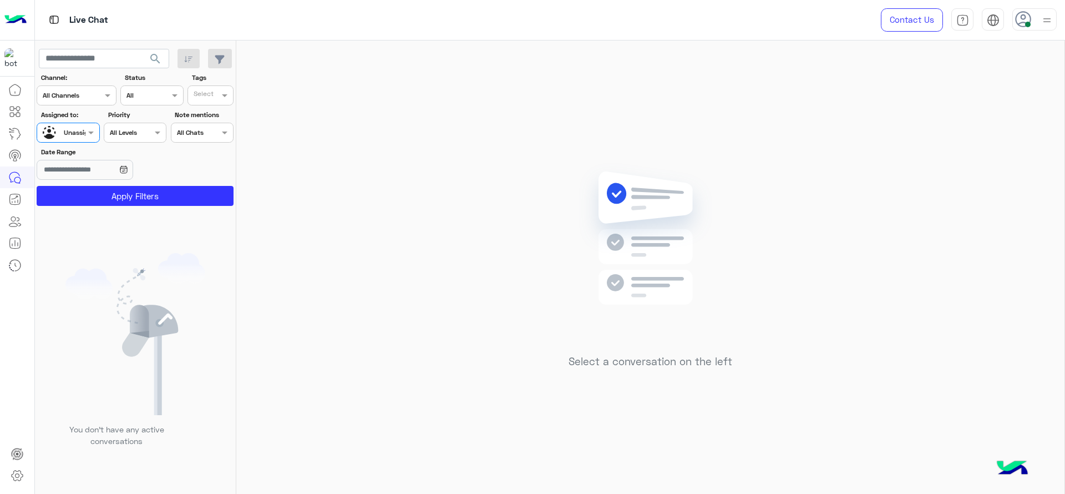
click at [211, 88] on div "Select" at bounding box center [203, 95] width 31 height 15
click at [210, 124] on div "J FOLLOW UP" at bounding box center [241, 117] width 108 height 21
click at [183, 190] on button "Apply Filters" at bounding box center [135, 196] width 197 height 20
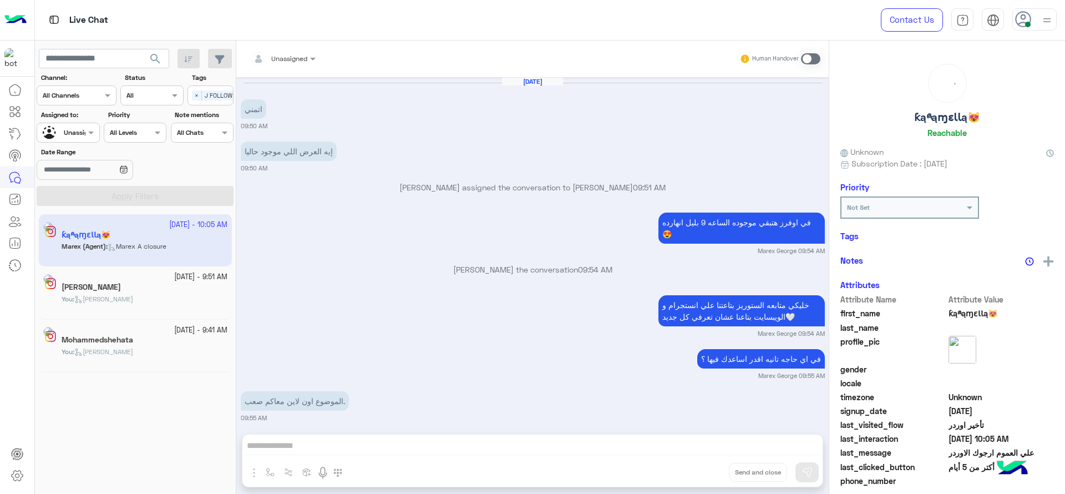
scroll to position [686, 0]
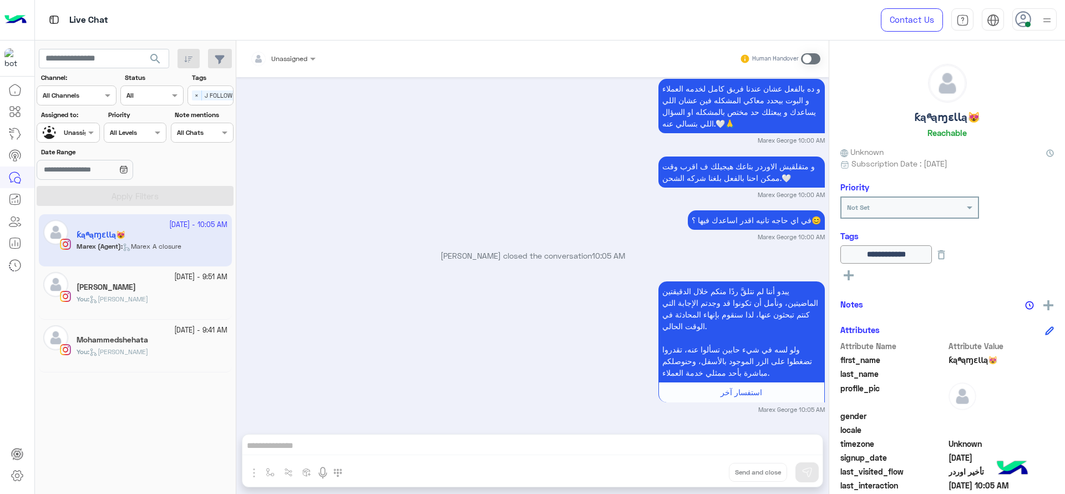
click at [162, 338] on div "Mohammedshehata" at bounding box center [152, 341] width 151 height 12
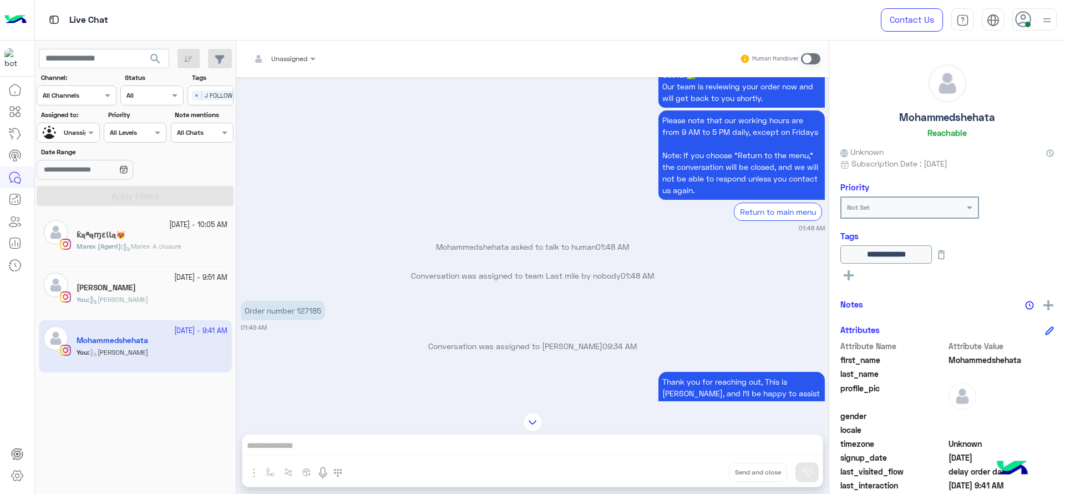
scroll to position [721, 0]
click at [311, 307] on p "Order number 127185" at bounding box center [283, 311] width 84 height 19
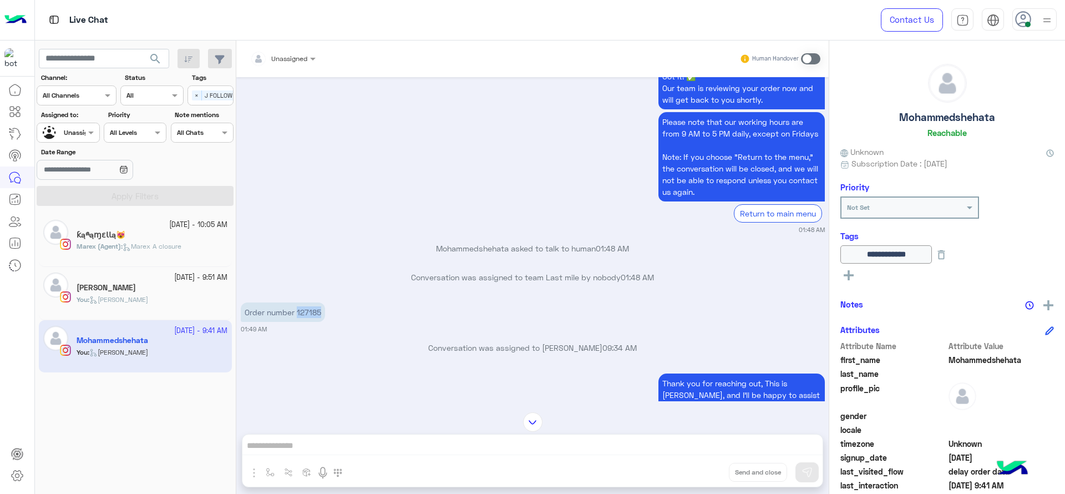
click at [311, 307] on p "Order number 127185" at bounding box center [283, 311] width 84 height 19
copy p "127185"
click at [166, 230] on div "ƙąཞąɱɛƖƖą😻" at bounding box center [152, 236] width 151 height 12
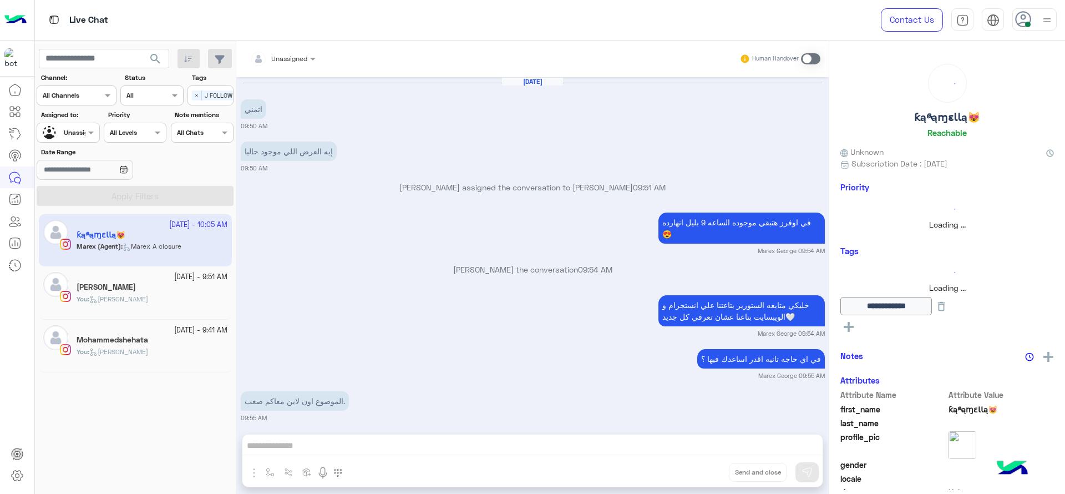
scroll to position [686, 0]
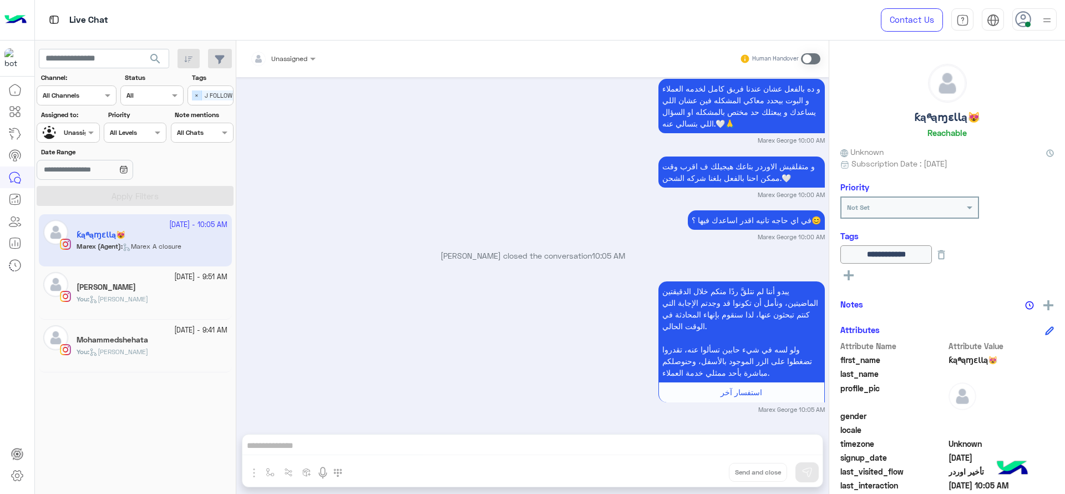
click at [197, 100] on span "×" at bounding box center [197, 95] width 10 height 10
click at [69, 111] on label "Assigned to:" at bounding box center [69, 115] width 57 height 10
click at [68, 123] on div "Unassigned" at bounding box center [64, 132] width 42 height 19
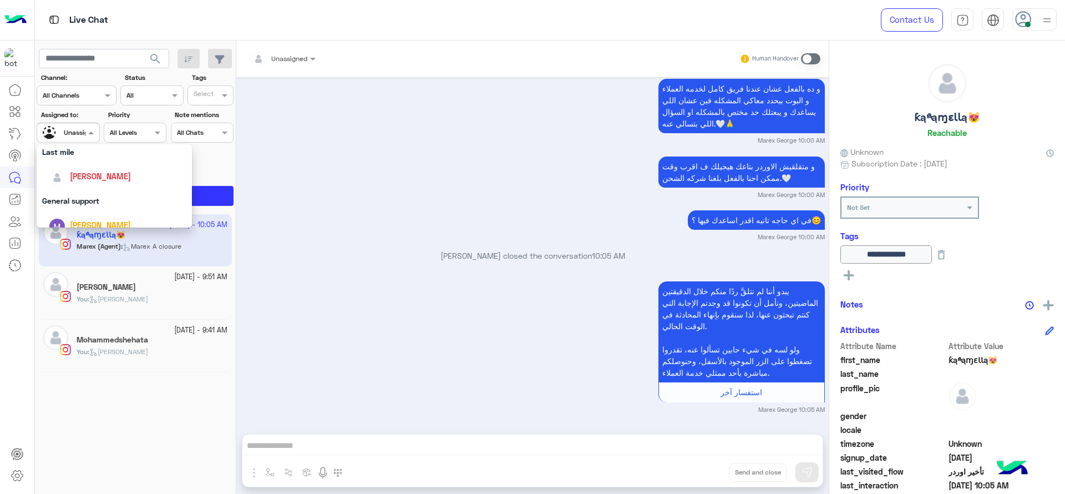
scroll to position [148, 0]
click at [84, 192] on div "[PERSON_NAME]" at bounding box center [118, 184] width 138 height 19
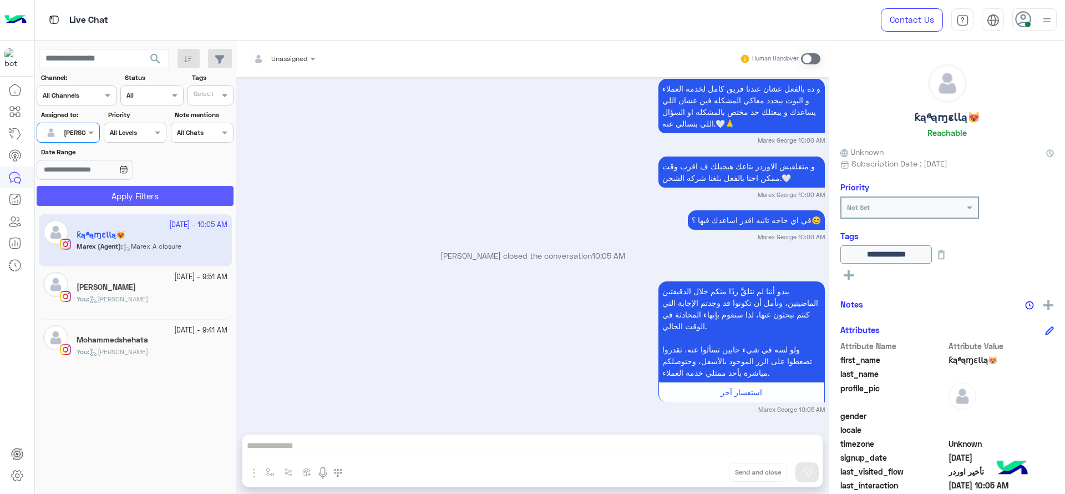
click at [84, 192] on button "Apply Filters" at bounding box center [135, 196] width 197 height 20
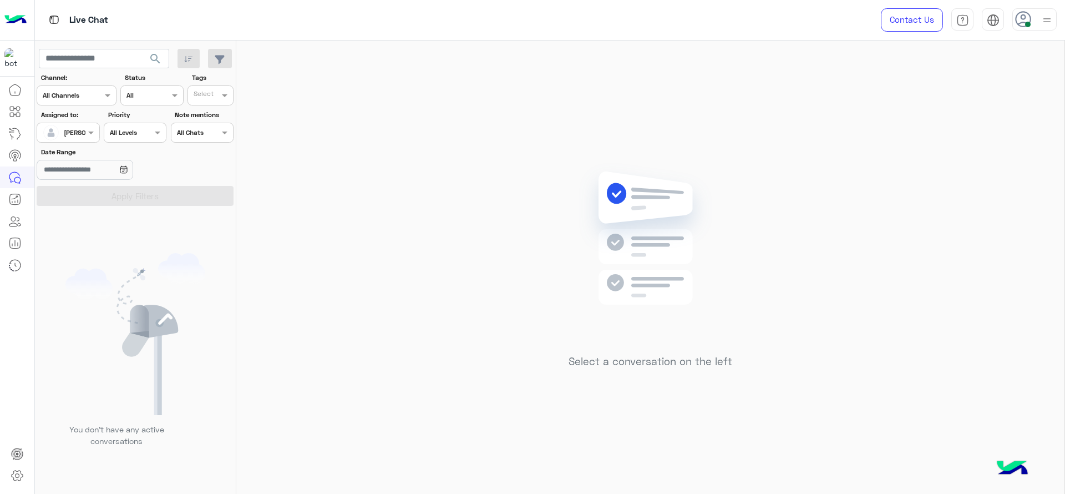
click at [319, 220] on div "Select a conversation on the left" at bounding box center [650, 269] width 828 height 458
click at [78, 140] on div "[PERSON_NAME]" at bounding box center [64, 132] width 42 height 22
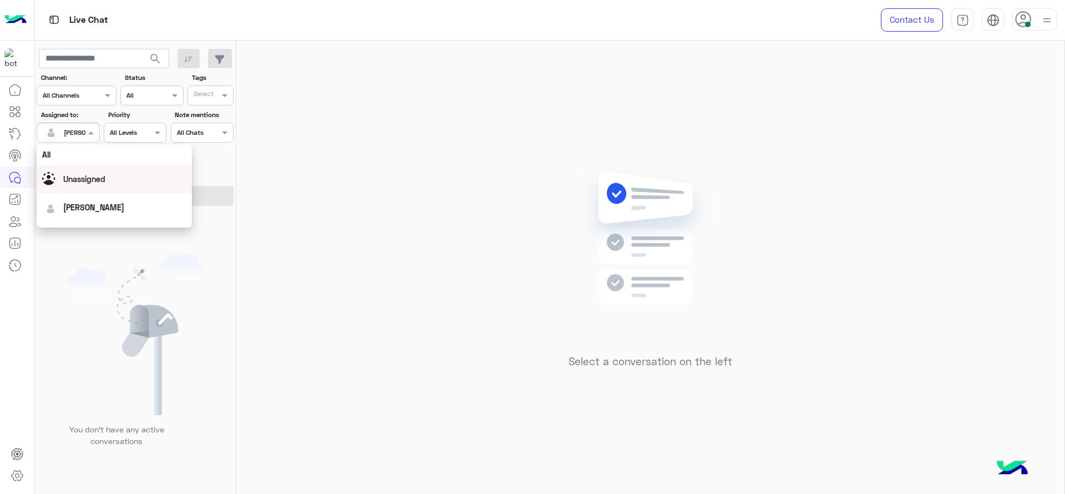
click at [112, 179] on div "Unassigned" at bounding box center [114, 178] width 144 height 19
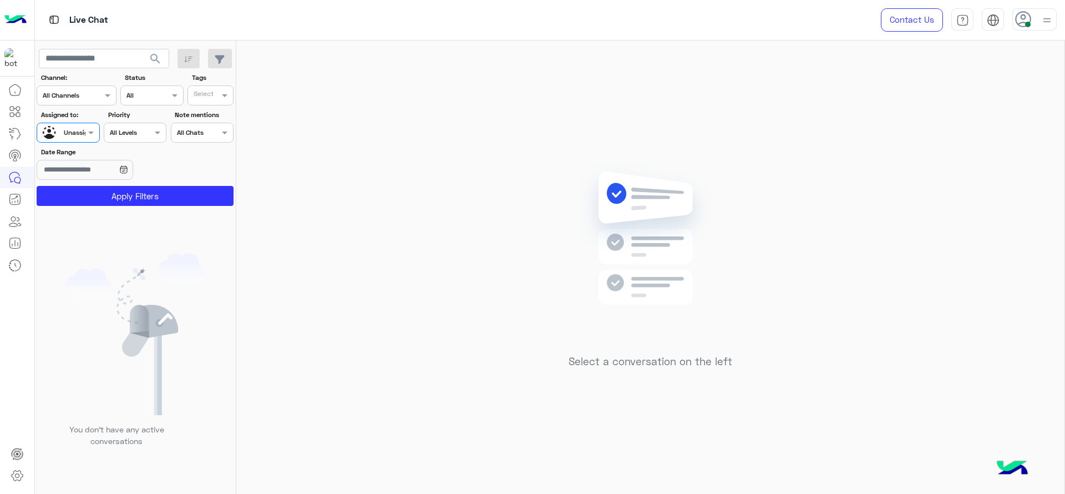
click at [206, 92] on input "text" at bounding box center [205, 97] width 23 height 10
click at [206, 124] on div "J FOLLOW UP" at bounding box center [241, 117] width 108 height 21
click at [159, 201] on button "Apply Filters" at bounding box center [135, 196] width 197 height 20
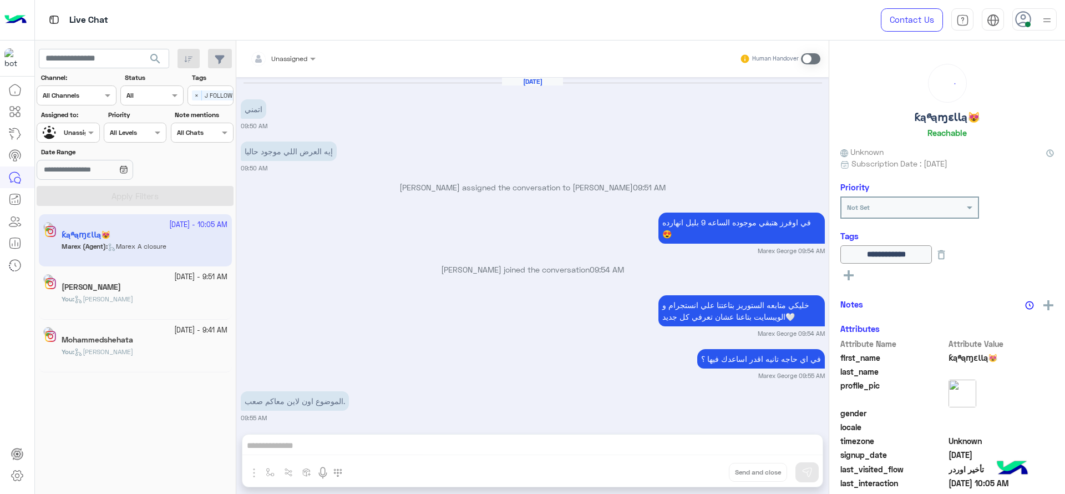
scroll to position [686, 0]
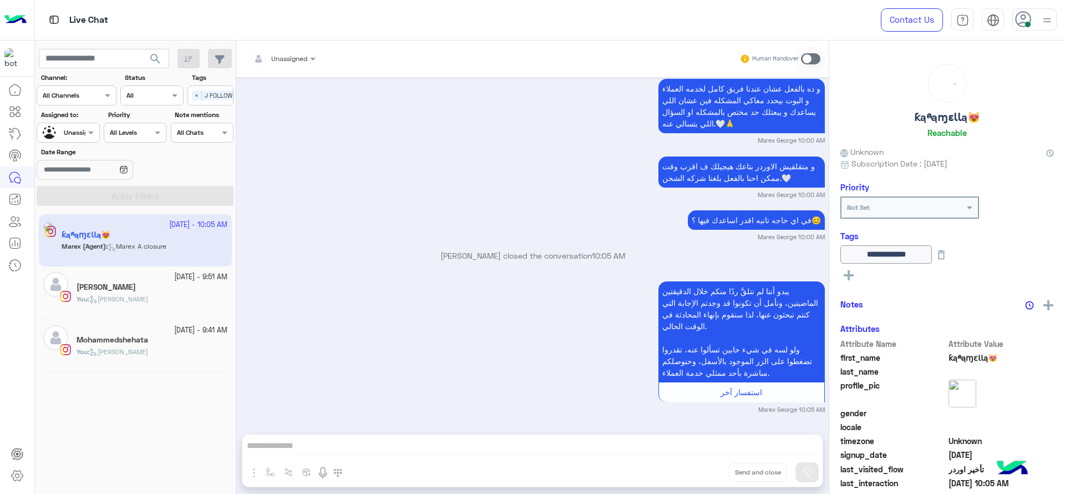
click at [171, 297] on div "You : Jana close" at bounding box center [152, 303] width 151 height 19
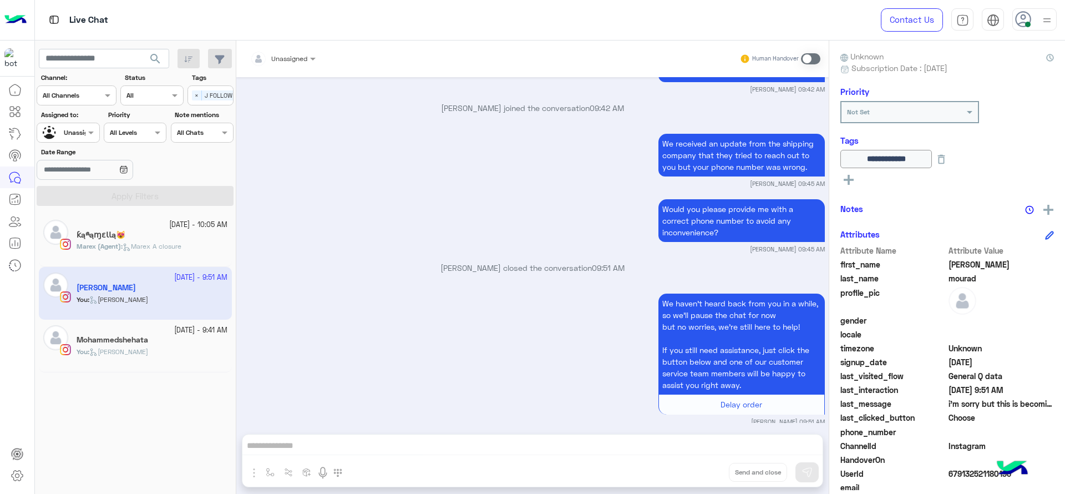
scroll to position [140, 0]
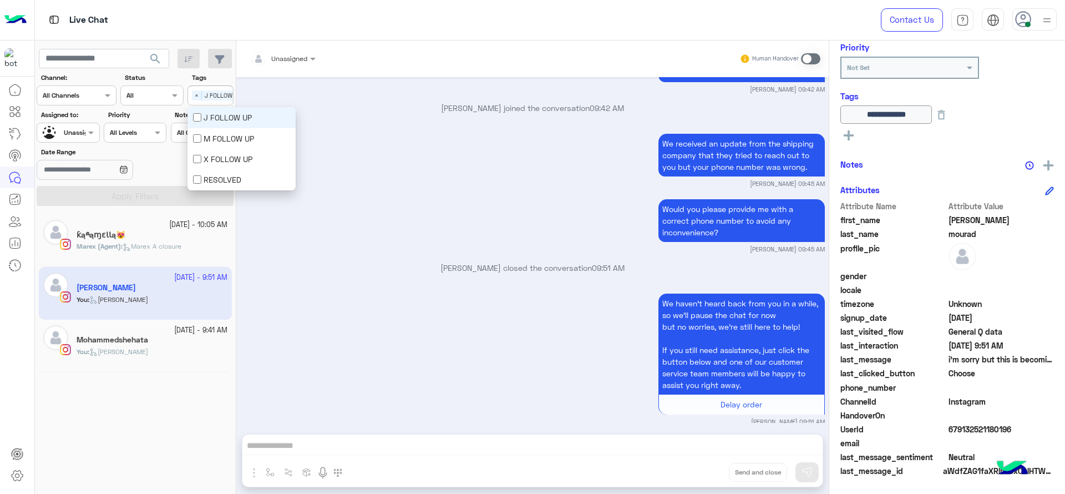
click at [209, 93] on span "J FOLLOW UP" at bounding box center [223, 95] width 42 height 10
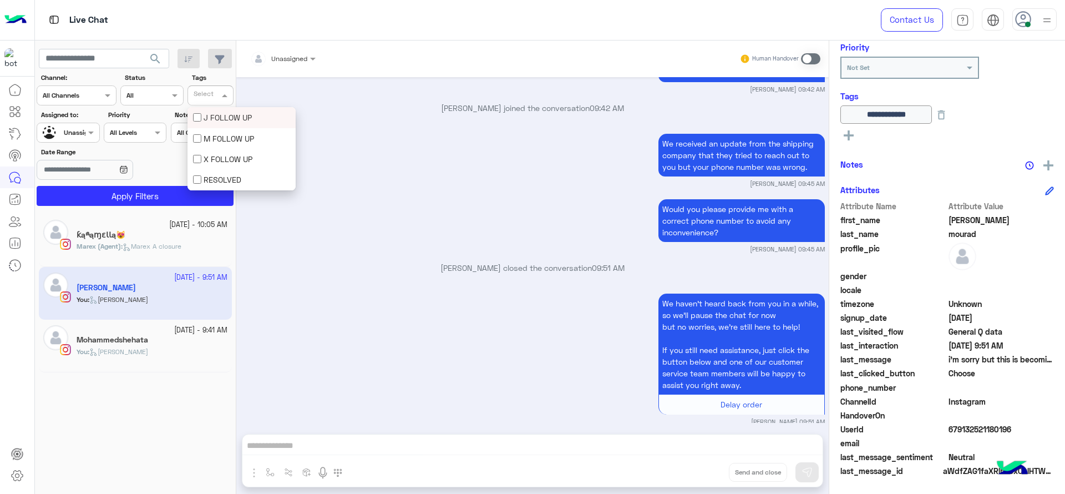
scroll to position [0, 0]
drag, startPoint x: 87, startPoint y: 140, endPoint x: 80, endPoint y: 140, distance: 6.7
click at [85, 140] on div "Assigned on Unassigned" at bounding box center [68, 133] width 63 height 20
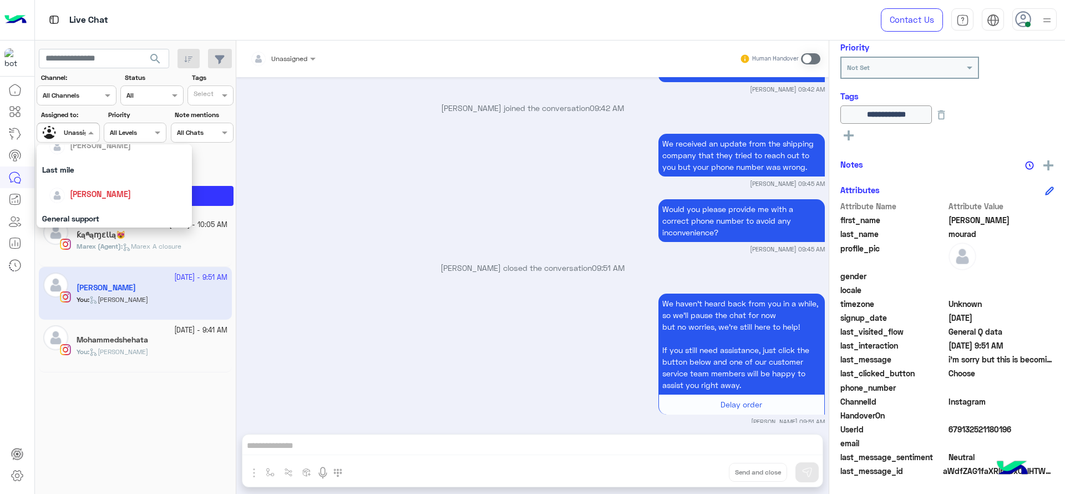
scroll to position [134, 0]
click at [83, 190] on div "[PERSON_NAME]" at bounding box center [118, 198] width 138 height 19
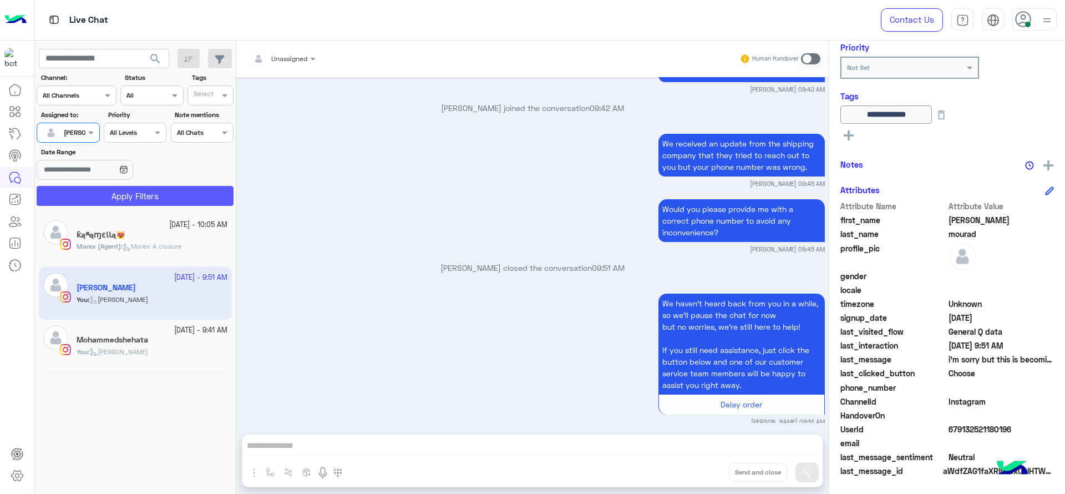
click at [83, 190] on button "Apply Filters" at bounding box center [135, 196] width 197 height 20
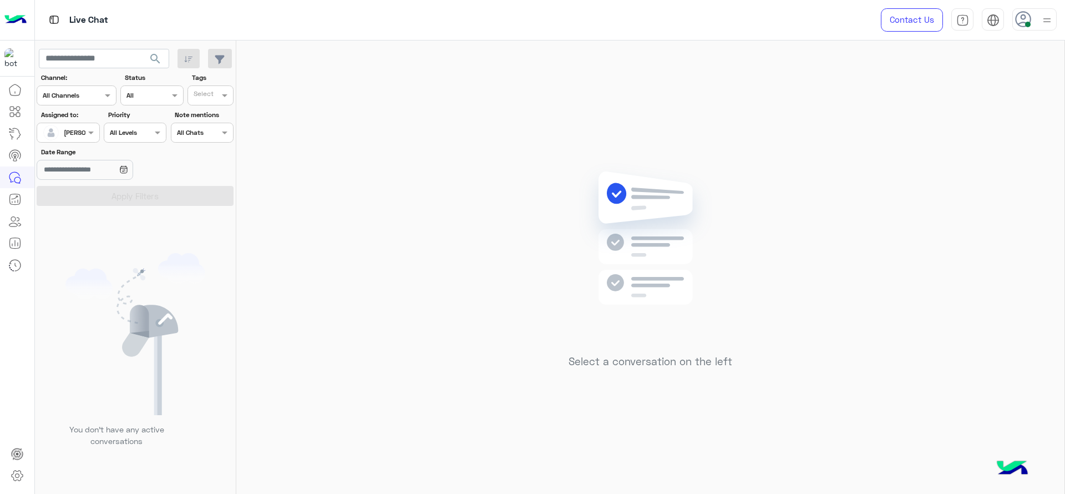
click at [431, 179] on div "Select a conversation on the left" at bounding box center [650, 269] width 828 height 458
click at [486, 250] on div "Select a conversation on the left" at bounding box center [650, 269] width 828 height 458
click at [529, 116] on div "Select a conversation on the left" at bounding box center [650, 269] width 828 height 458
click at [495, 263] on div "Select a conversation on the left" at bounding box center [650, 269] width 828 height 458
click at [939, 209] on div "Select a conversation on the left" at bounding box center [650, 269] width 828 height 458
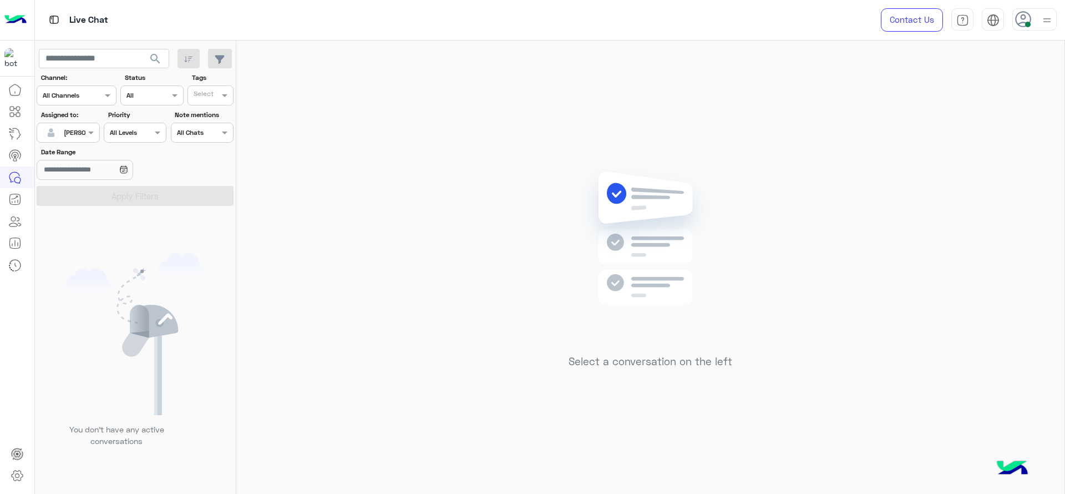
click at [1039, 17] on div at bounding box center [1034, 19] width 44 height 22
click at [670, 177] on img at bounding box center [650, 254] width 160 height 184
click at [399, 213] on div "Select a conversation on the left" at bounding box center [650, 269] width 828 height 458
click at [379, 165] on div "Select a conversation on the left" at bounding box center [650, 269] width 828 height 458
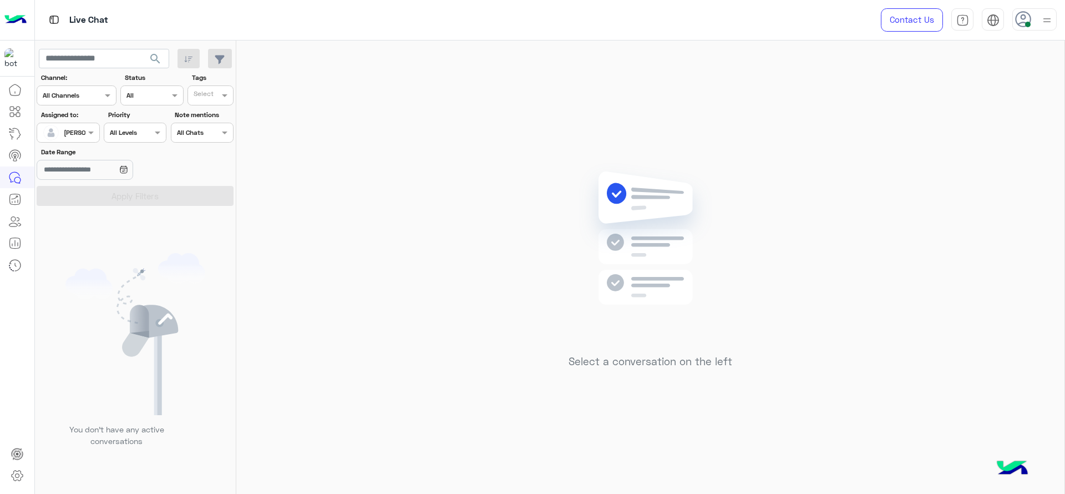
click at [433, 182] on div "Select a conversation on the left" at bounding box center [650, 269] width 828 height 458
click at [399, 135] on div "Select a conversation on the left" at bounding box center [650, 269] width 828 height 458
click at [401, 133] on div "Select a conversation on the left" at bounding box center [650, 269] width 828 height 458
click at [81, 134] on div at bounding box center [68, 131] width 62 height 11
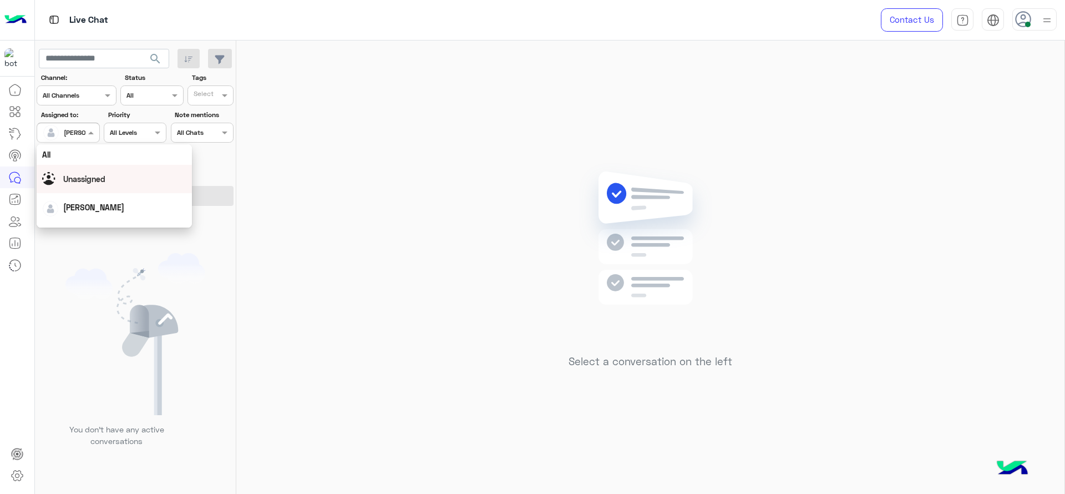
click at [104, 177] on span "Unassigned" at bounding box center [84, 178] width 42 height 9
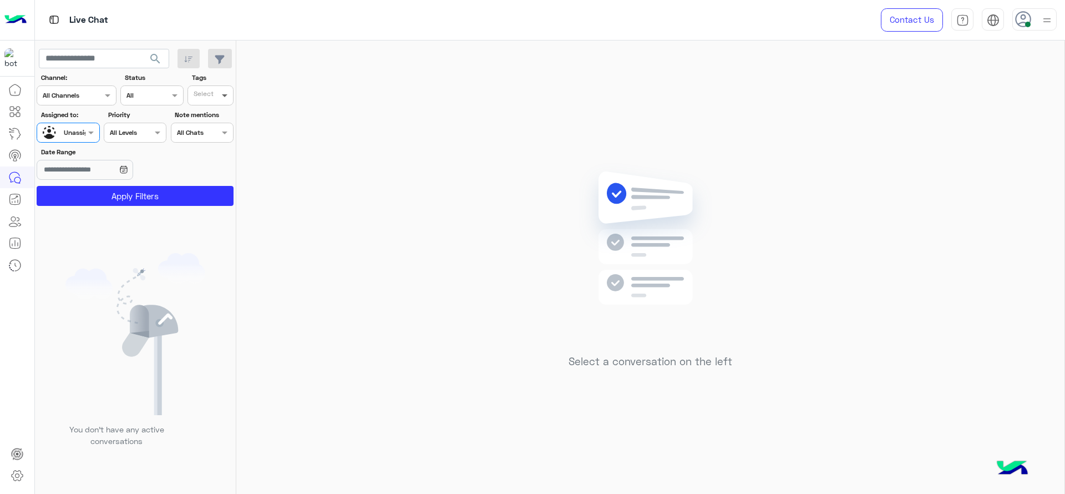
click at [220, 100] on span at bounding box center [226, 95] width 14 height 12
click at [217, 119] on div "J FOLLOW UP" at bounding box center [241, 117] width 97 height 12
click at [140, 194] on button "Apply Filters" at bounding box center [135, 196] width 197 height 20
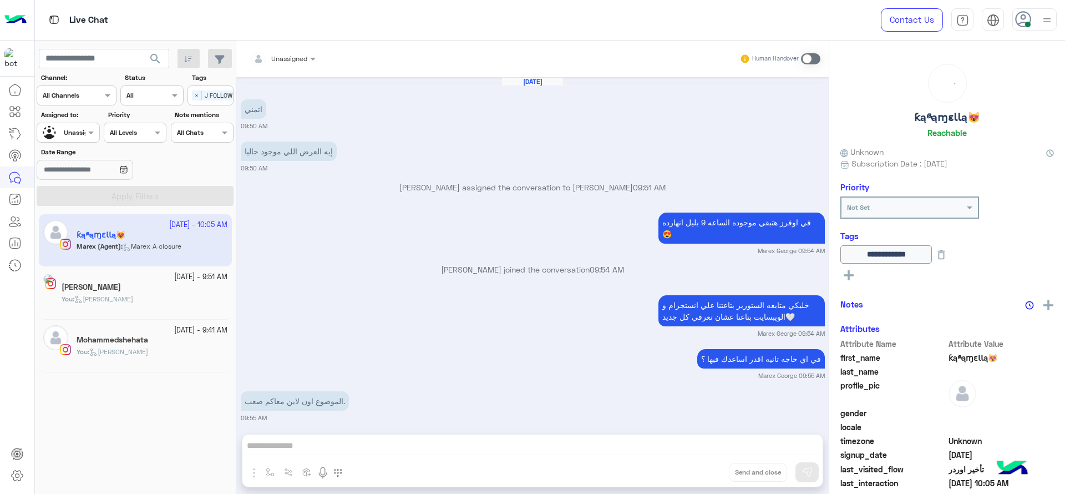
scroll to position [686, 0]
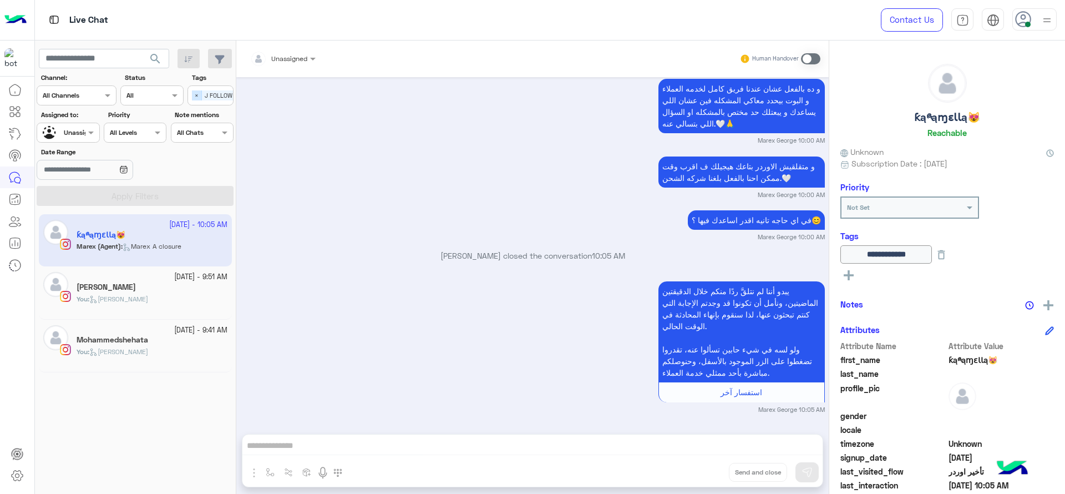
click at [196, 94] on span "×" at bounding box center [197, 95] width 10 height 10
click at [66, 129] on div "AI Hub" at bounding box center [53, 133] width 39 height 18
click at [77, 132] on div at bounding box center [68, 131] width 62 height 11
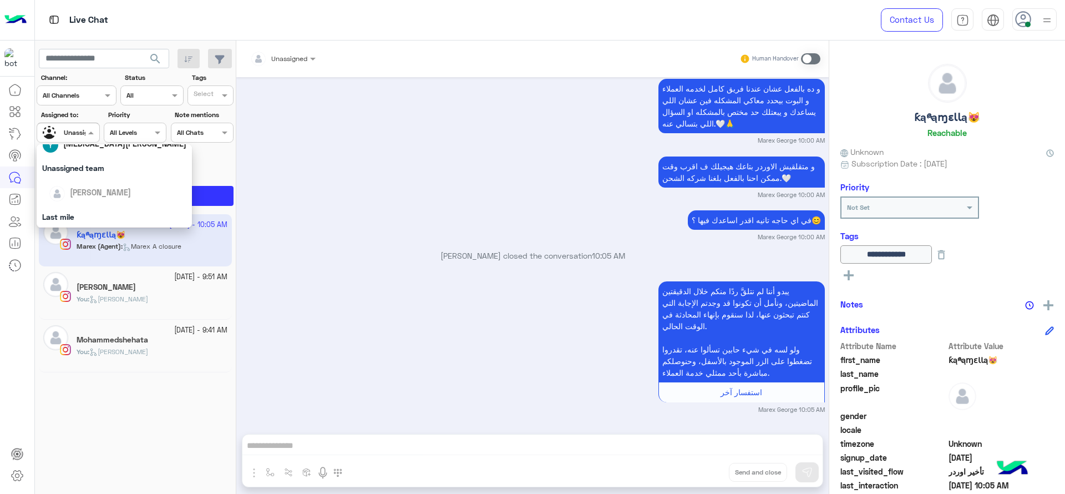
scroll to position [125, 0]
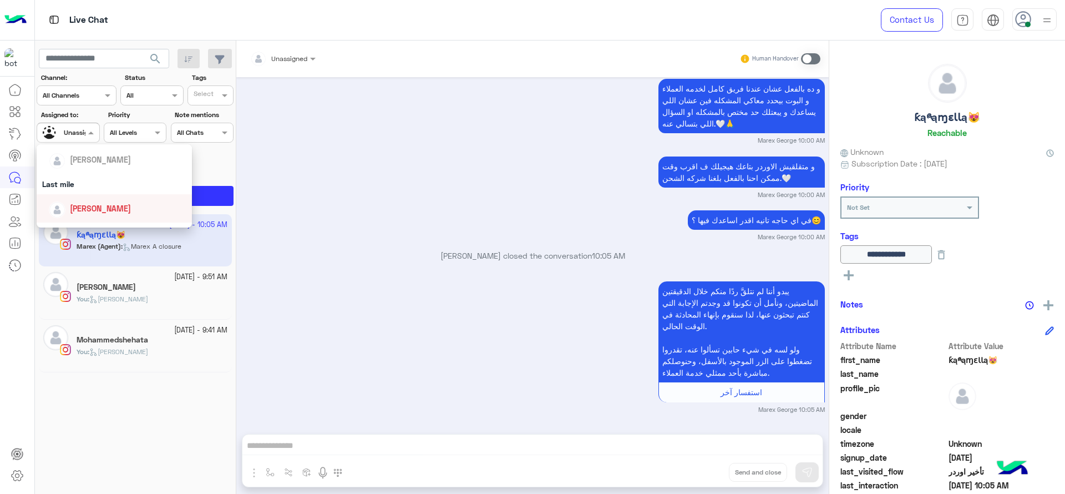
click at [80, 206] on span "[PERSON_NAME]" at bounding box center [100, 208] width 61 height 9
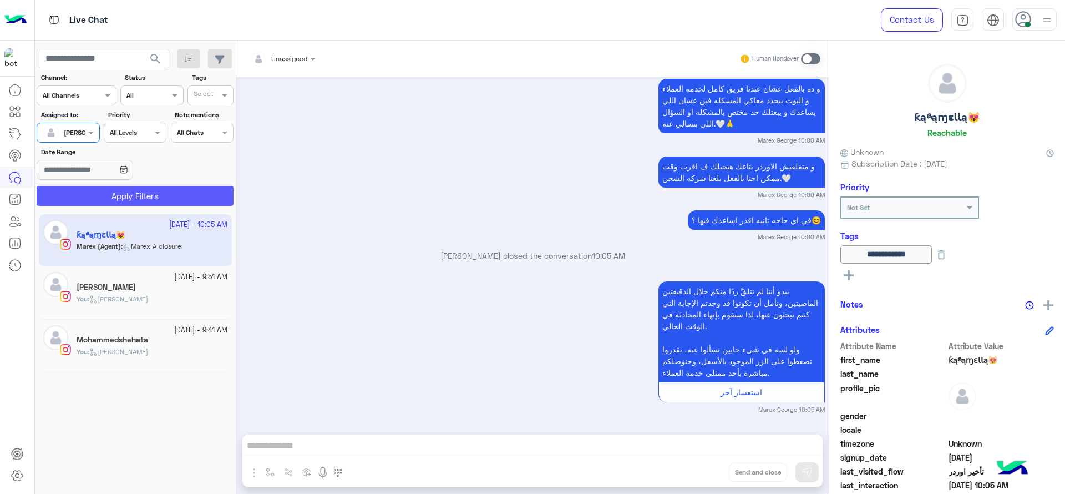
click at [102, 186] on button "Apply Filters" at bounding box center [135, 196] width 197 height 20
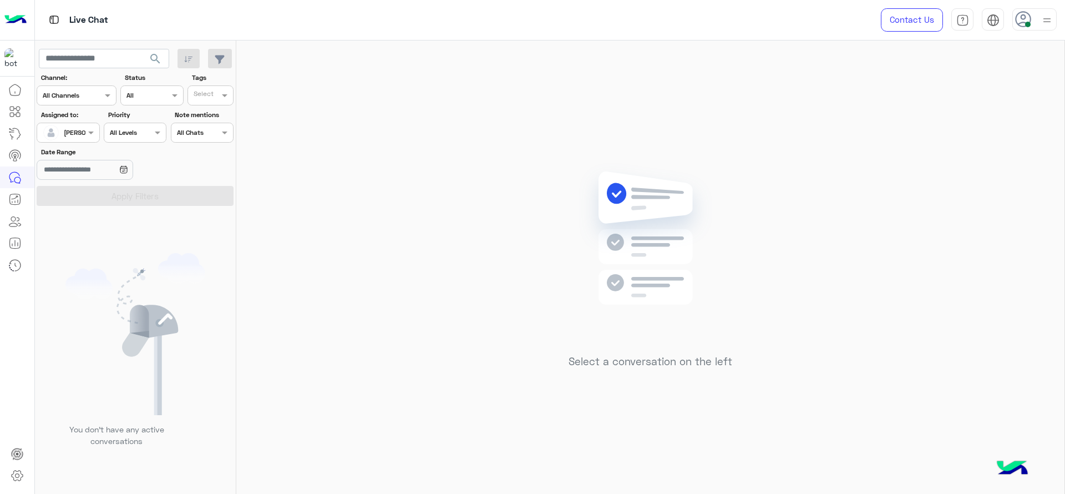
click at [371, 181] on div "Select a conversation on the left" at bounding box center [650, 269] width 828 height 458
click at [323, 188] on div "Select a conversation on the left" at bounding box center [650, 269] width 828 height 458
click at [362, 159] on div "Select a conversation on the left" at bounding box center [650, 269] width 828 height 458
click at [418, 240] on div "Select a conversation on the left" at bounding box center [650, 269] width 828 height 458
click at [1038, 26] on div at bounding box center [1034, 19] width 44 height 22
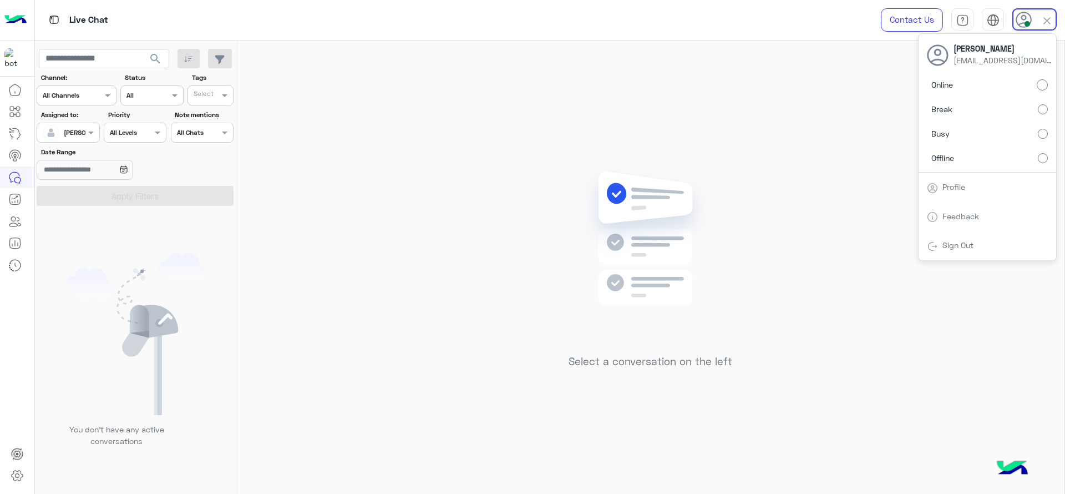
click at [1037, 131] on label "Busy" at bounding box center [987, 134] width 121 height 20
click at [689, 122] on div "Select a conversation on the left" at bounding box center [650, 269] width 828 height 458
click at [1040, 20] on img at bounding box center [1047, 20] width 14 height 14
click at [506, 164] on div "Select a conversation on the left" at bounding box center [650, 269] width 828 height 458
click at [479, 154] on div "Select a conversation on the left" at bounding box center [650, 269] width 828 height 458
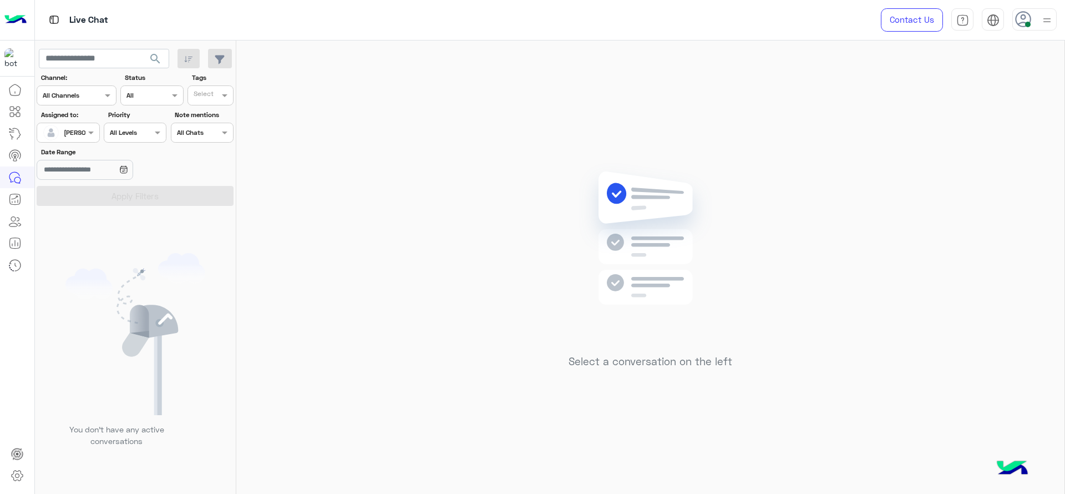
click at [301, 177] on div "Select a conversation on the left" at bounding box center [650, 269] width 828 height 458
click at [971, 231] on div "Select a conversation on the left" at bounding box center [650, 269] width 828 height 458
click at [758, 153] on div "Select a conversation on the left" at bounding box center [650, 269] width 828 height 458
click at [381, 207] on div "Select a conversation on the left" at bounding box center [650, 269] width 828 height 458
click at [568, 170] on div "Select a conversation on the left" at bounding box center [650, 269] width 828 height 458
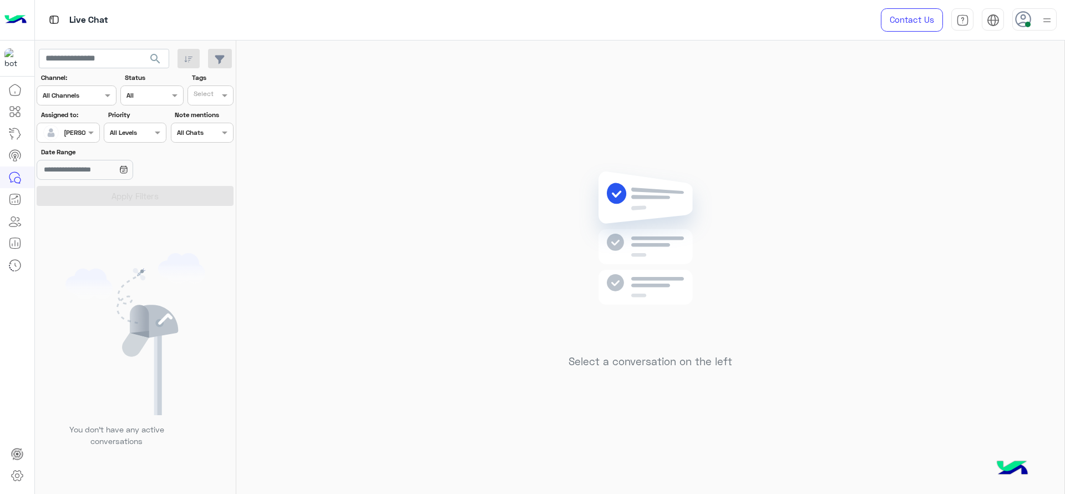
click at [632, 243] on img at bounding box center [650, 254] width 160 height 184
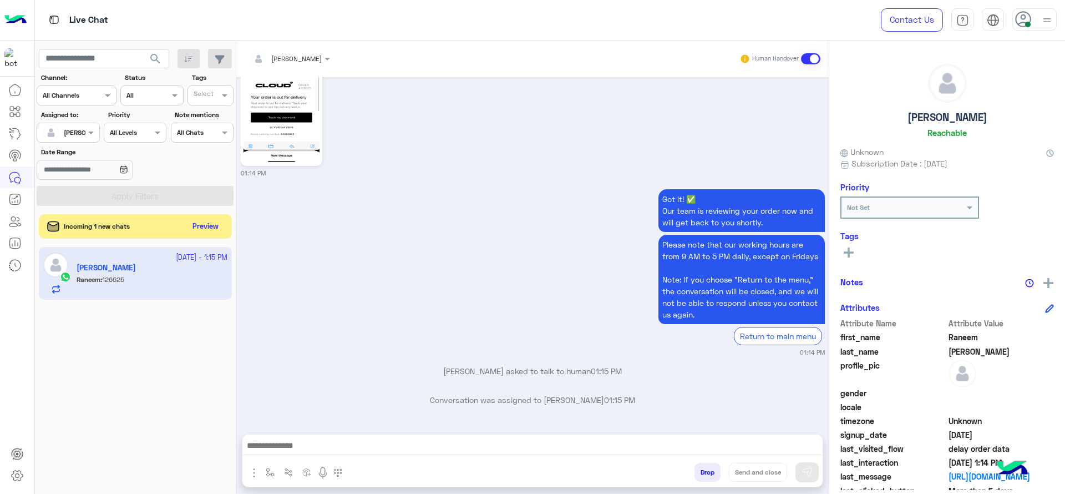
scroll to position [927, 0]
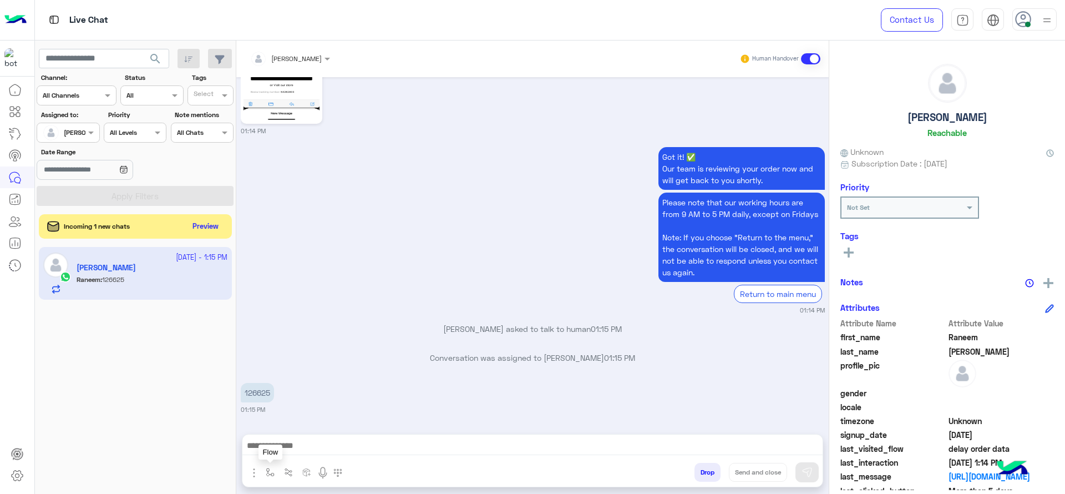
click at [270, 468] on img "button" at bounding box center [270, 472] width 9 height 9
click at [279, 451] on div "enter flow name" at bounding box center [292, 448] width 51 height 10
type input "*"
click at [317, 407] on div "J Greeting" at bounding box center [303, 406] width 82 height 22
type textarea "**********"
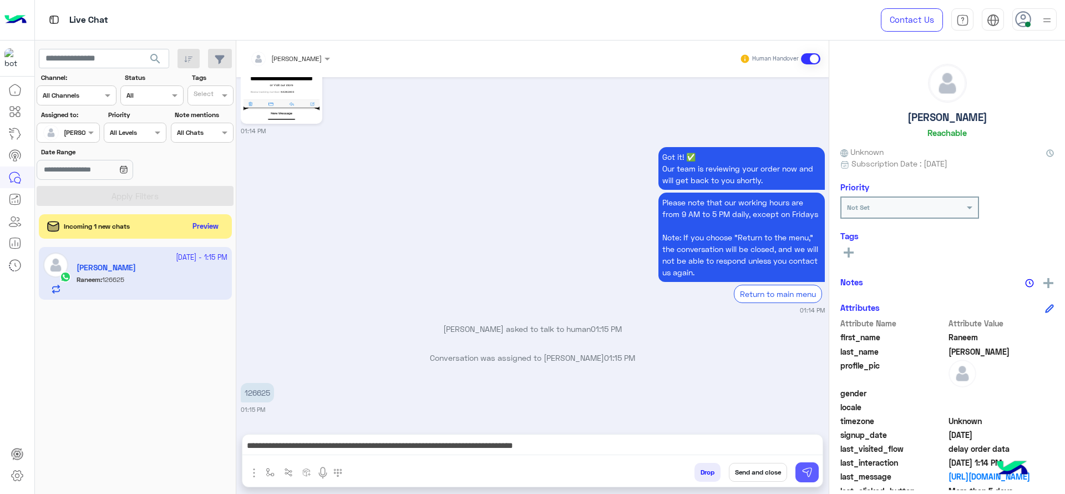
click at [809, 474] on img at bounding box center [806, 471] width 11 height 11
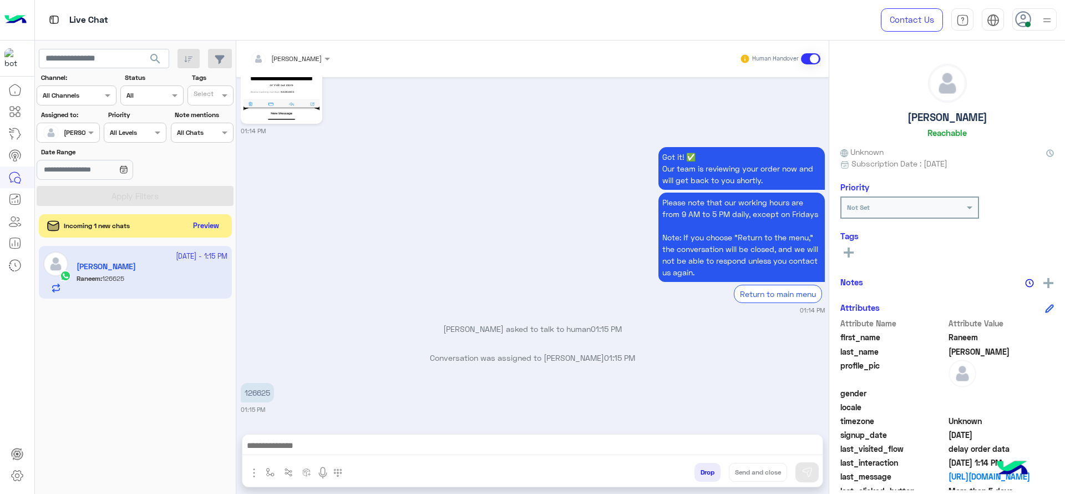
click at [200, 226] on button "Preview" at bounding box center [206, 226] width 34 height 15
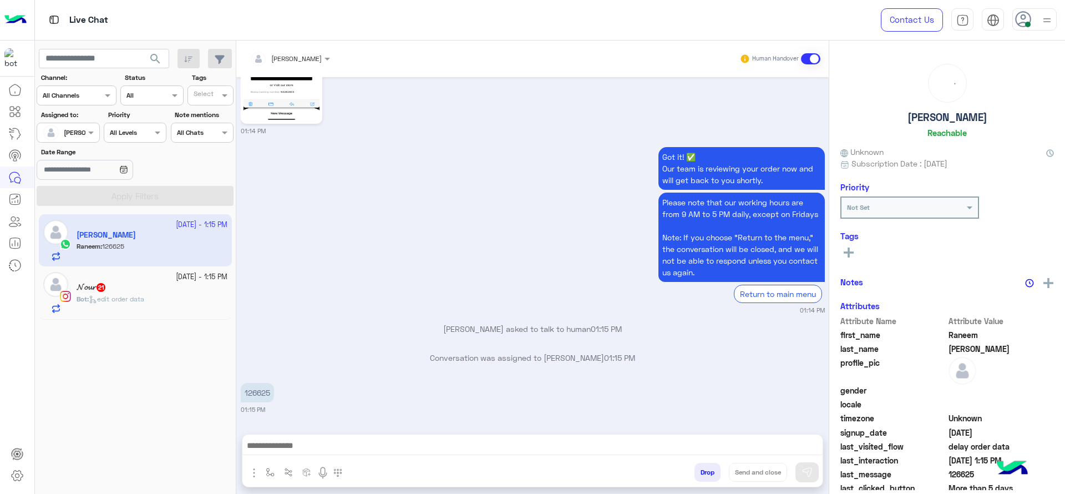
click at [140, 291] on div "𝓝𝓸𝓾𝓻 21" at bounding box center [152, 288] width 151 height 12
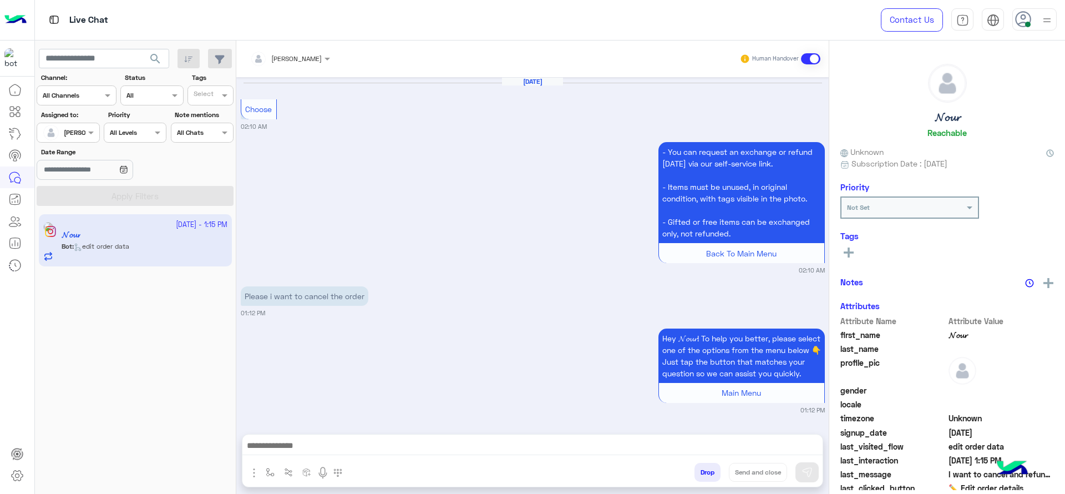
scroll to position [1116, 0]
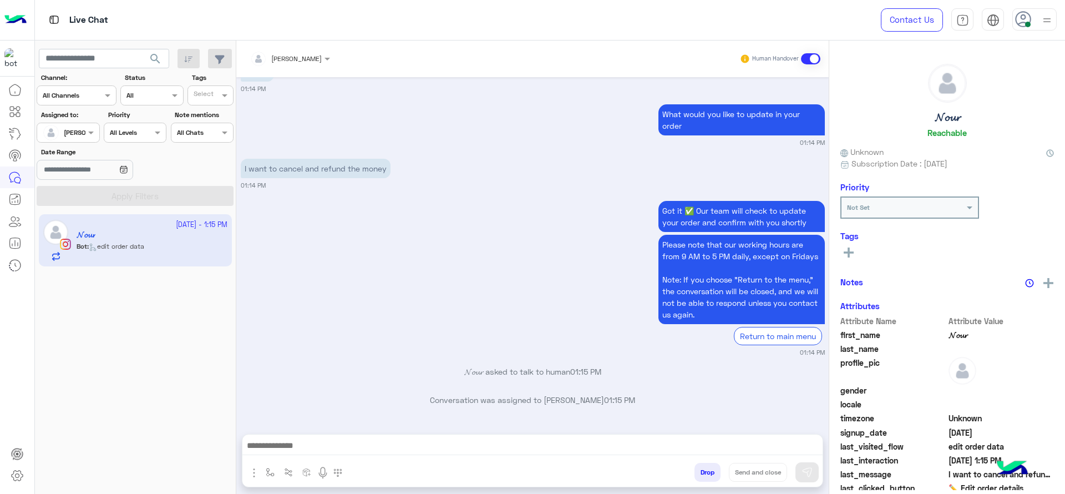
click at [268, 460] on div at bounding box center [532, 448] width 580 height 28
click at [272, 478] on button "button" at bounding box center [270, 472] width 18 height 18
click at [293, 446] on input "text" at bounding box center [289, 446] width 44 height 10
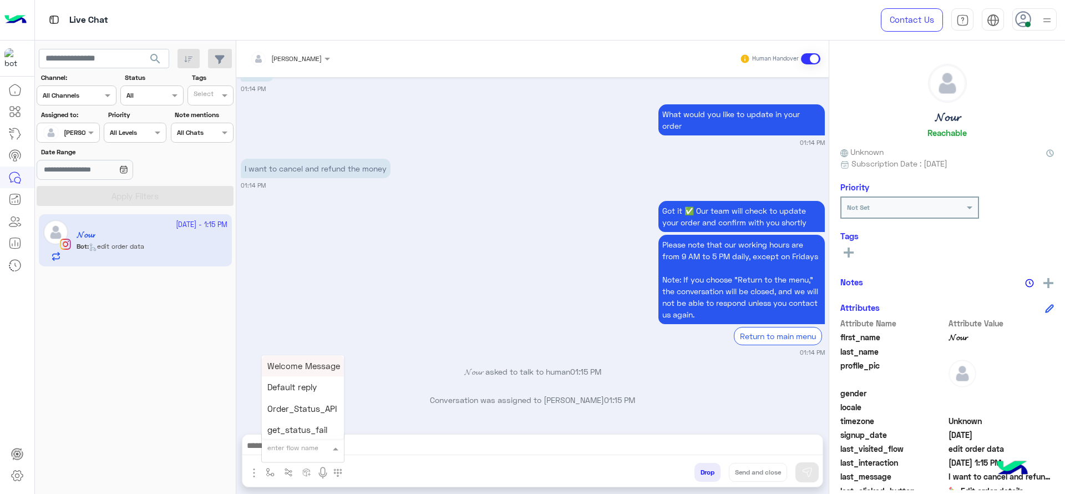
type input "*"
click at [288, 413] on div "J Greeting" at bounding box center [303, 406] width 82 height 22
type textarea "**********"
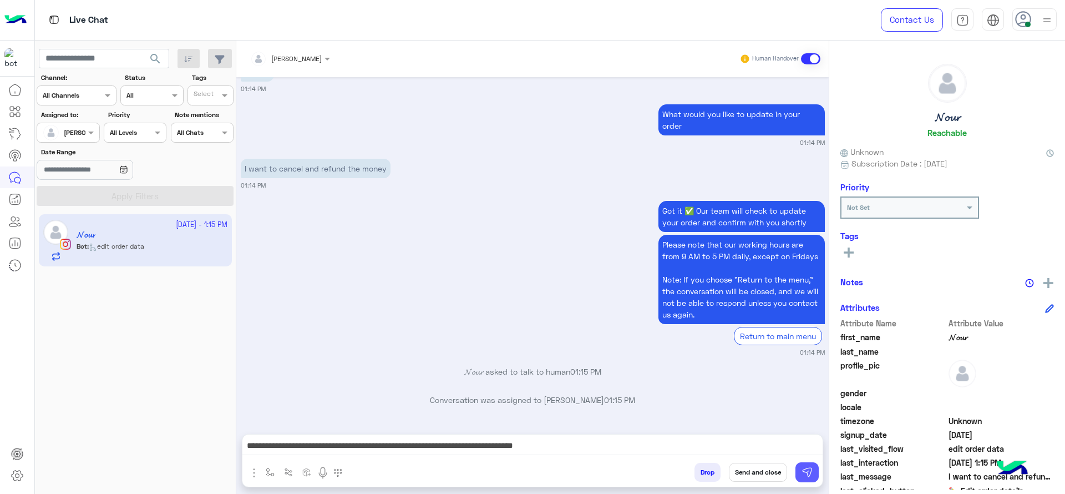
click at [805, 475] on img at bounding box center [806, 471] width 11 height 11
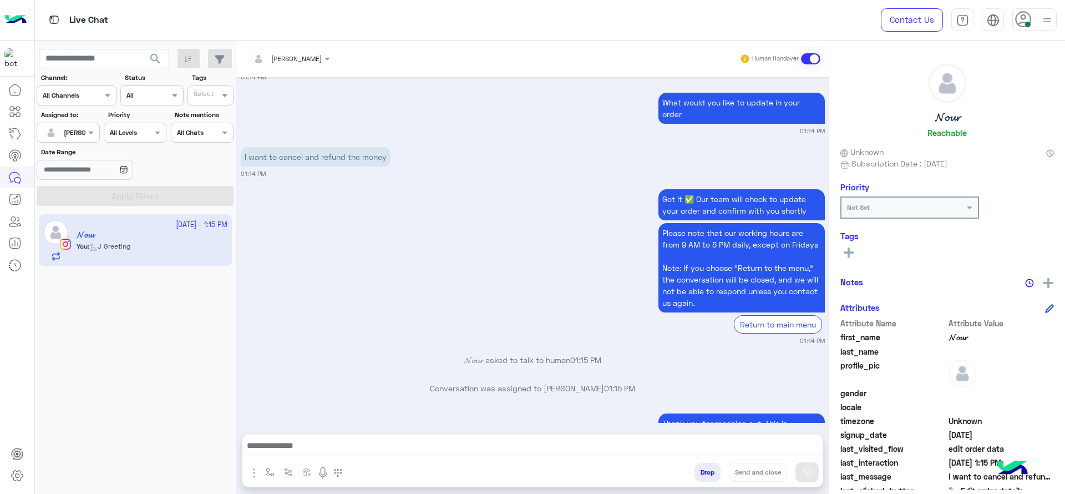
scroll to position [1199, 0]
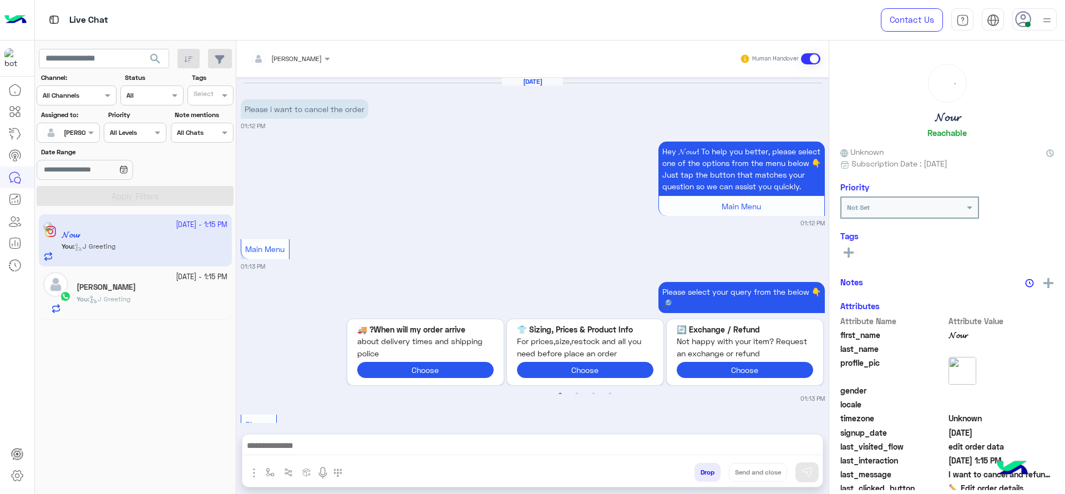
scroll to position [1012, 0]
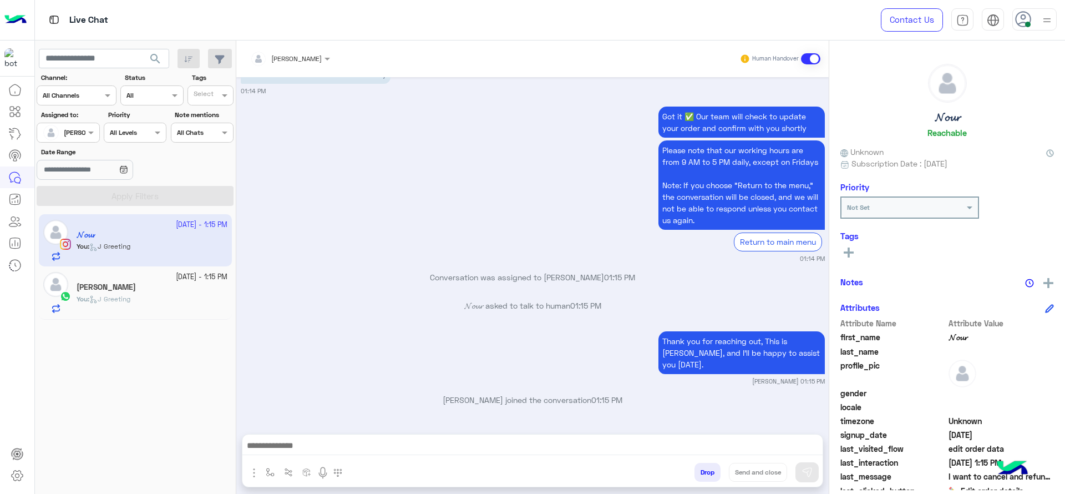
click at [278, 261] on div "Got it ✅ Our team will check to update your order and confirm with you shortly …" at bounding box center [533, 183] width 584 height 159
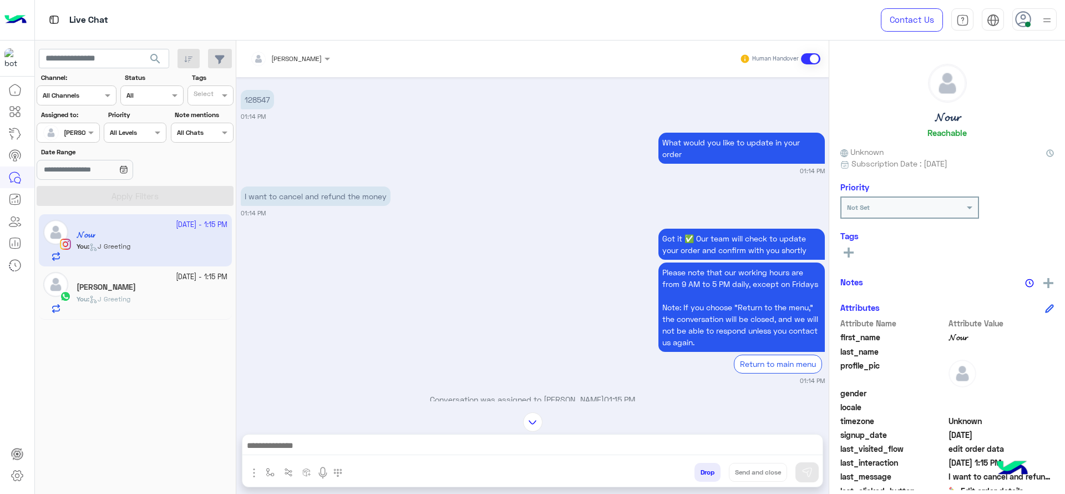
scroll to position [887, 0]
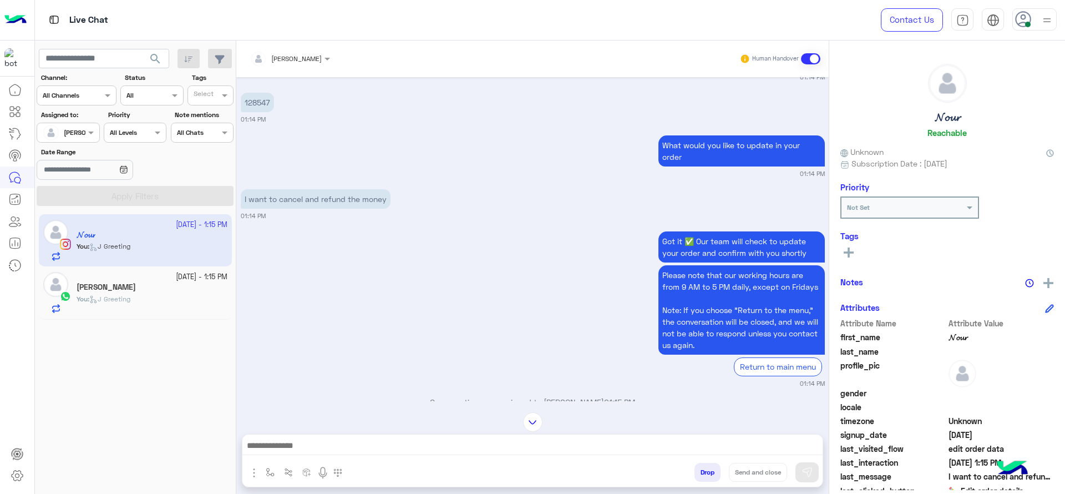
click at [307, 62] on span "[PERSON_NAME]" at bounding box center [296, 58] width 50 height 8
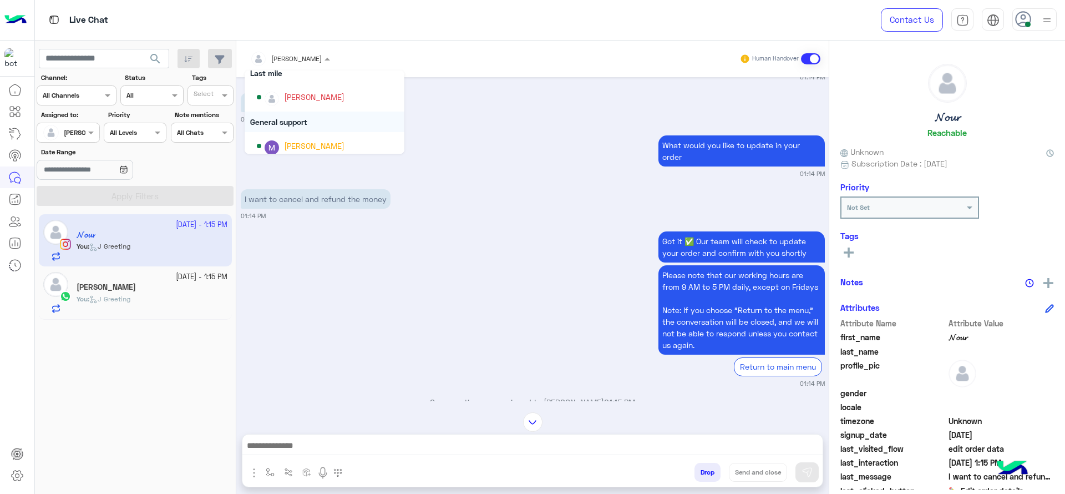
scroll to position [155, 0]
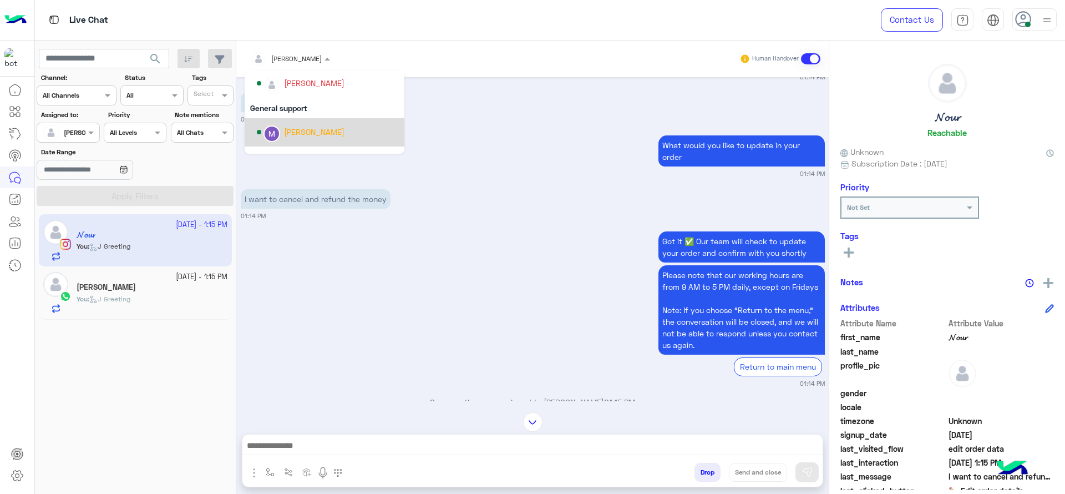
click at [276, 130] on img "Options list" at bounding box center [272, 133] width 14 height 14
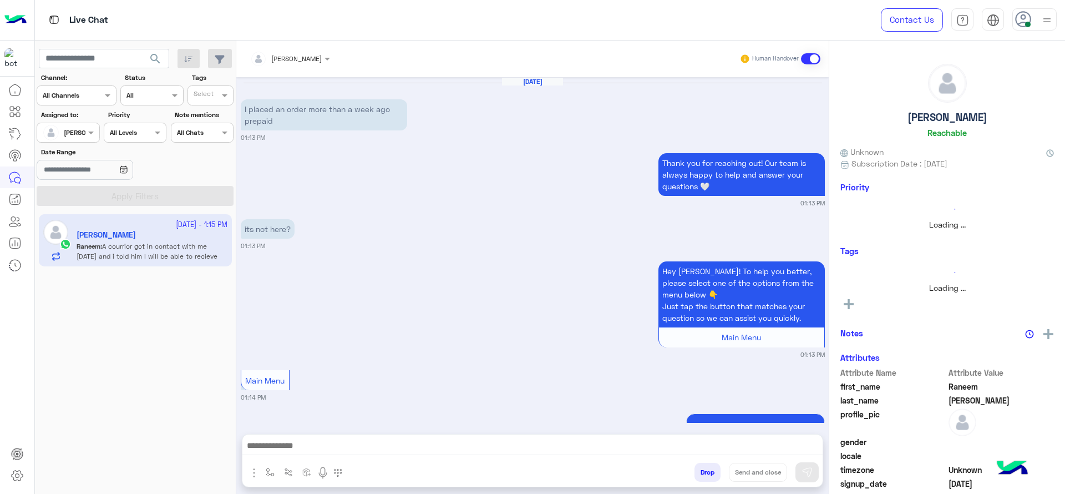
scroll to position [1075, 0]
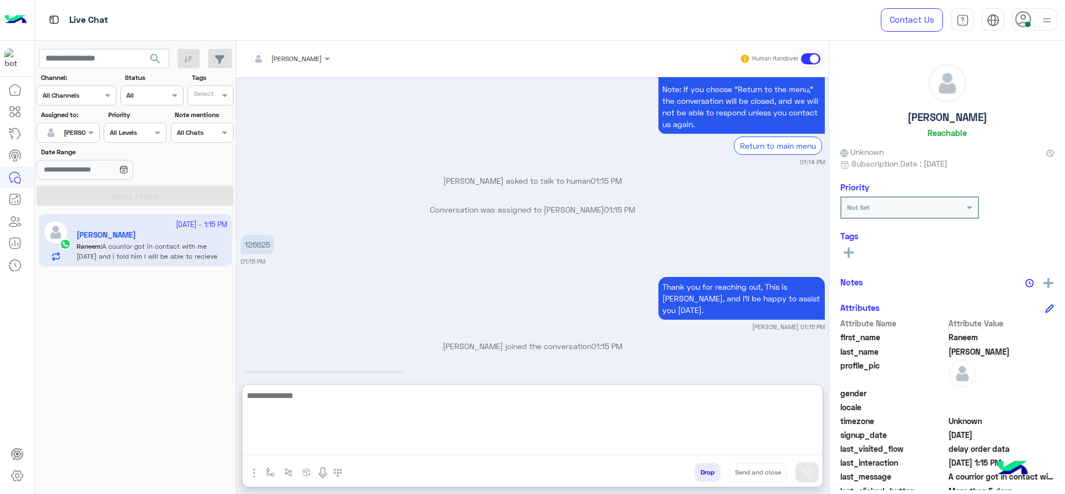
click at [383, 448] on textarea at bounding box center [532, 421] width 580 height 67
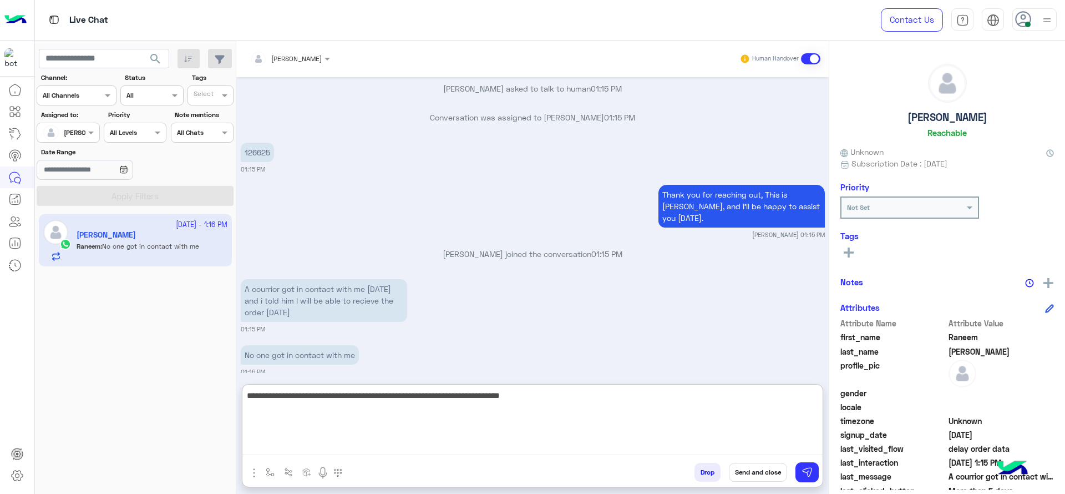
type textarea "**********"
click at [331, 426] on textarea "**********" at bounding box center [532, 421] width 580 height 67
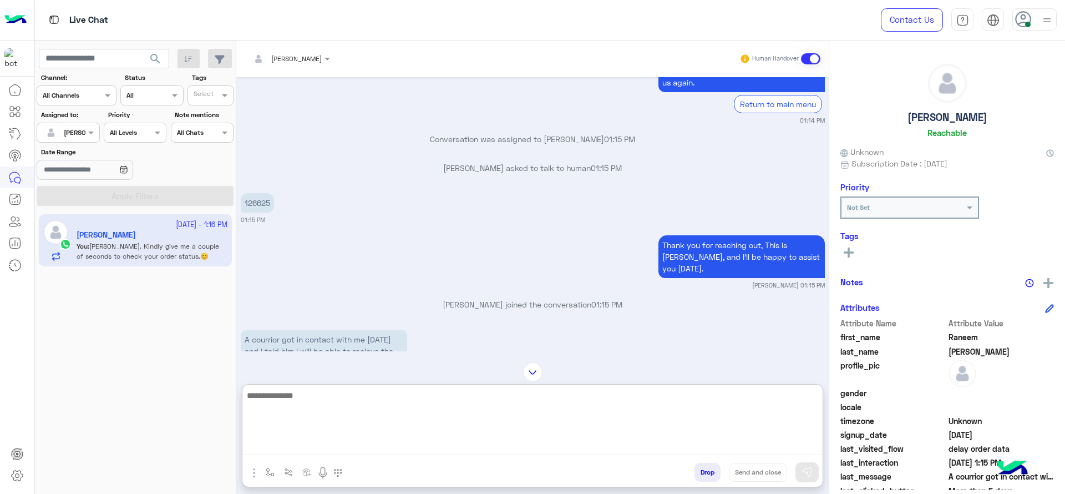
scroll to position [1079, 0]
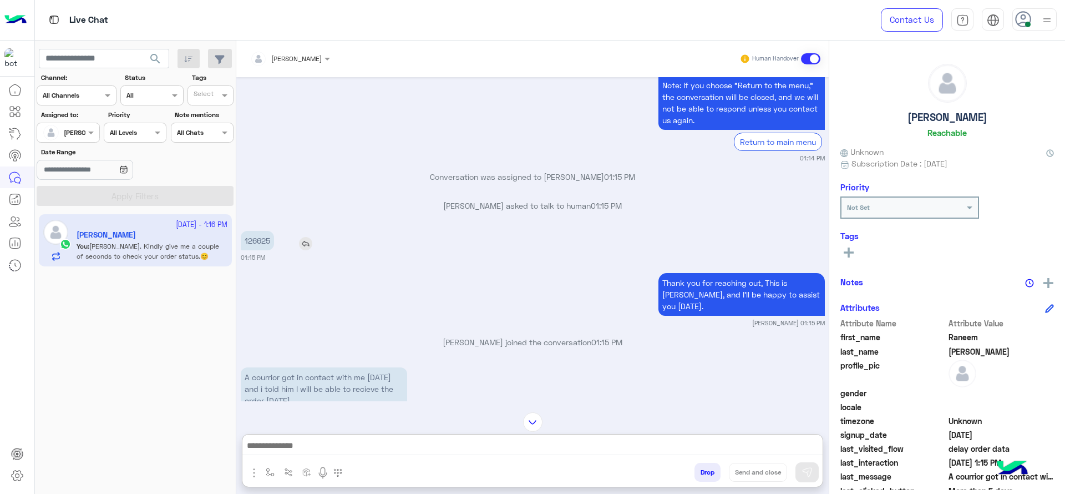
click at [265, 245] on p "126625" at bounding box center [257, 240] width 33 height 19
click at [265, 242] on p "126625" at bounding box center [257, 240] width 33 height 19
copy app-msgs-text
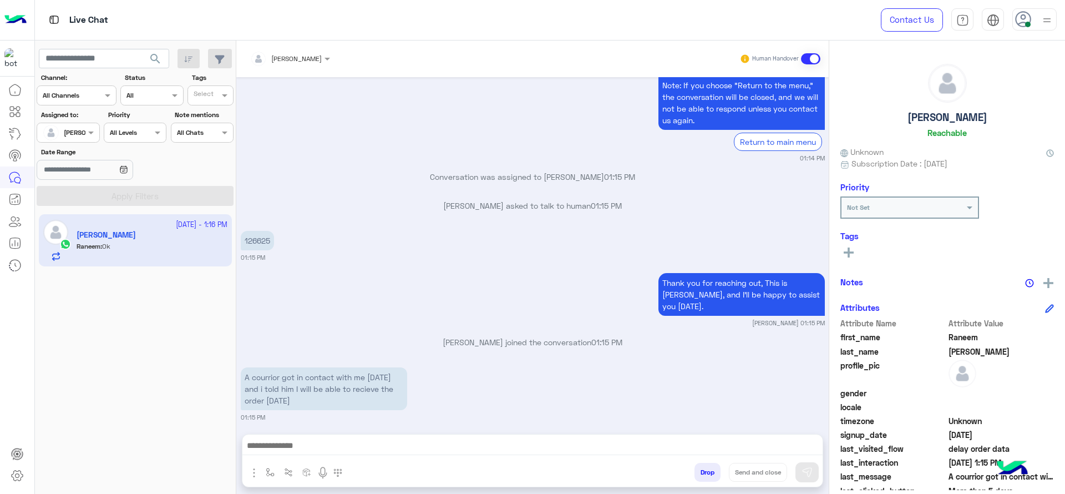
scroll to position [1279, 0]
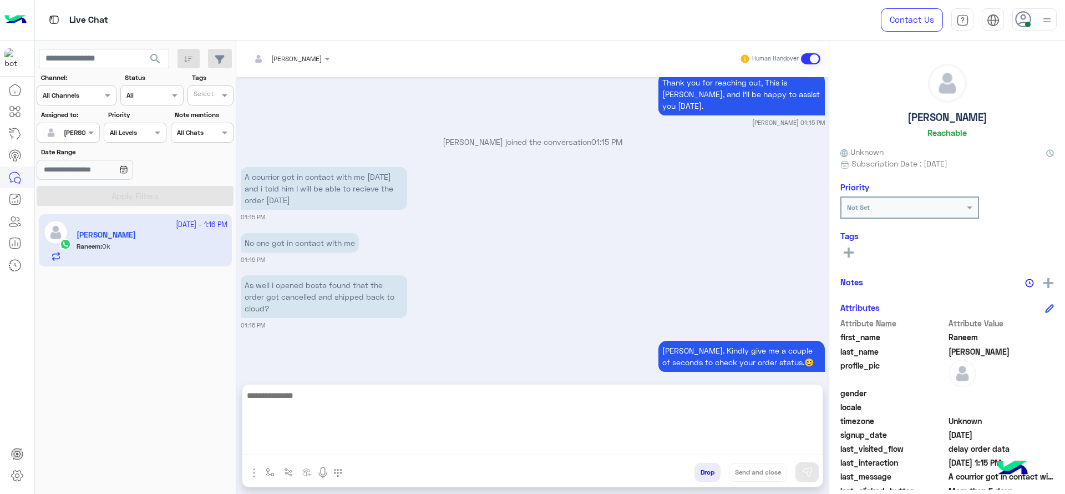
click at [520, 443] on textarea at bounding box center [532, 421] width 580 height 67
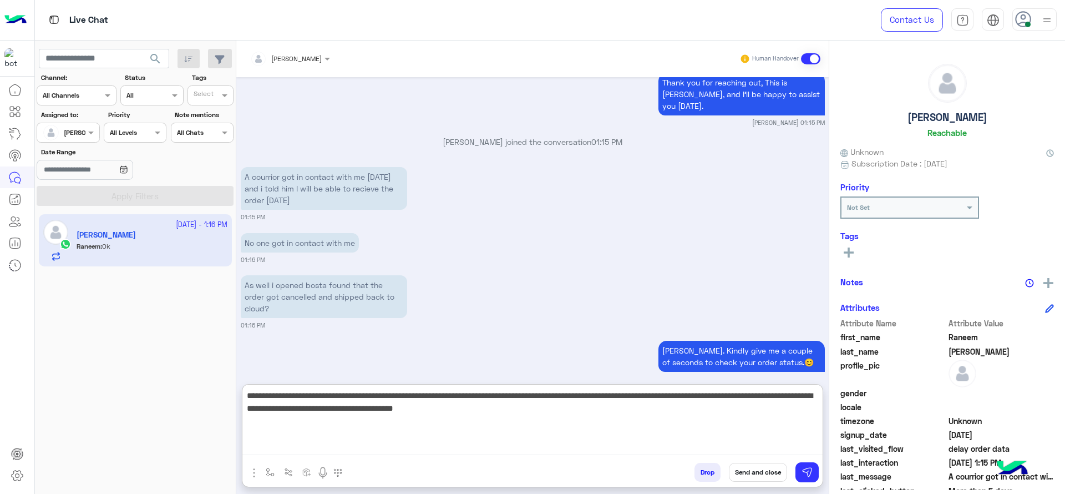
click at [589, 403] on textarea "**********" at bounding box center [532, 421] width 580 height 67
drag, startPoint x: 589, startPoint y: 403, endPoint x: 581, endPoint y: 403, distance: 8.3
click at [581, 405] on textarea "**********" at bounding box center [532, 421] width 580 height 67
click at [395, 416] on textarea "**********" at bounding box center [532, 421] width 580 height 67
type textarea "**********"
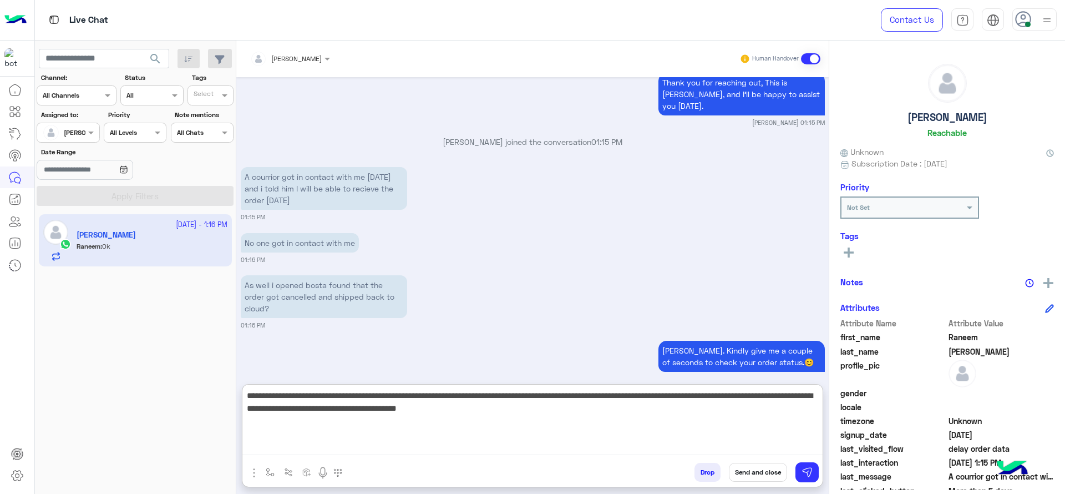
drag, startPoint x: 248, startPoint y: 393, endPoint x: 537, endPoint y: 430, distance: 291.3
click at [537, 430] on textarea "**********" at bounding box center [532, 421] width 580 height 67
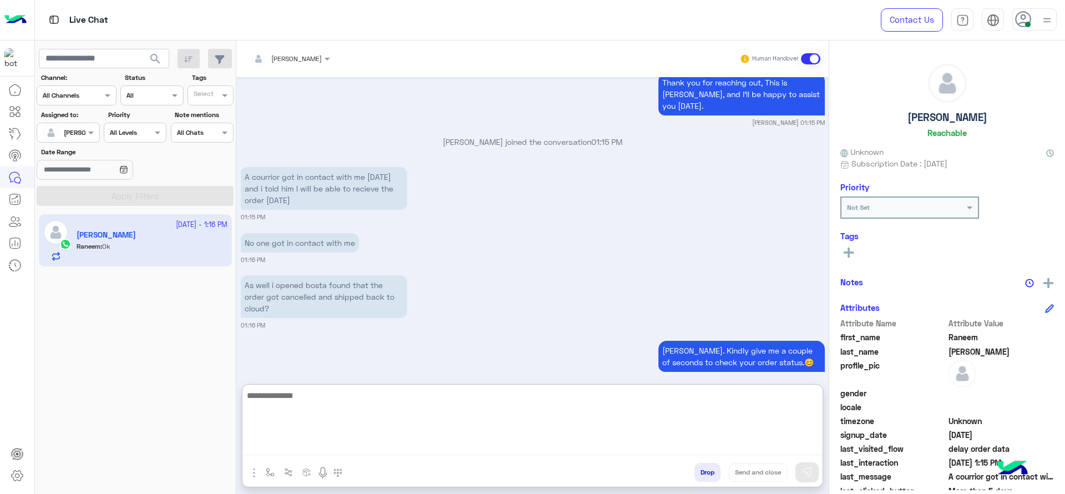
click at [387, 445] on textarea at bounding box center [532, 421] width 580 height 67
click at [332, 423] on textarea "**********" at bounding box center [532, 421] width 580 height 67
type textarea "**********"
click at [354, 438] on textarea "**********" at bounding box center [532, 421] width 580 height 67
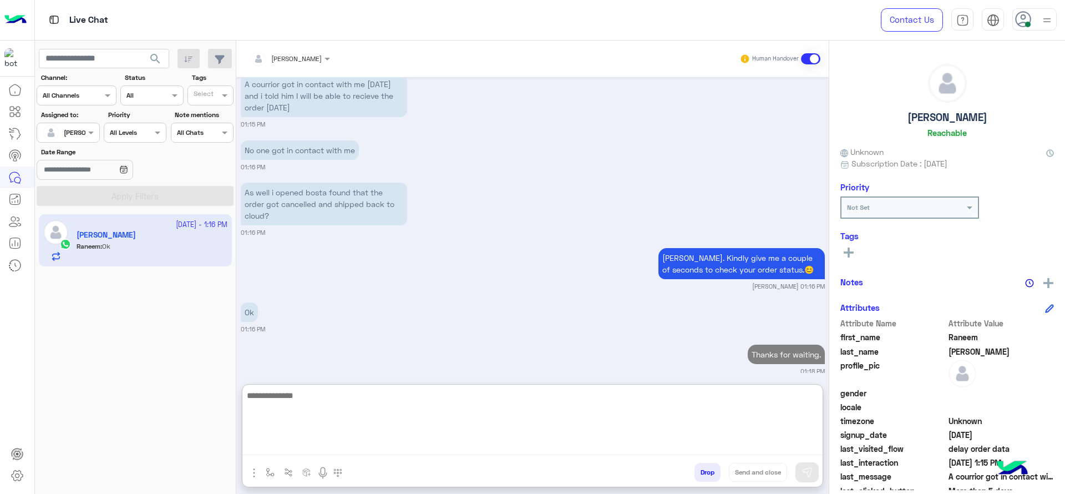
paste textarea "**********"
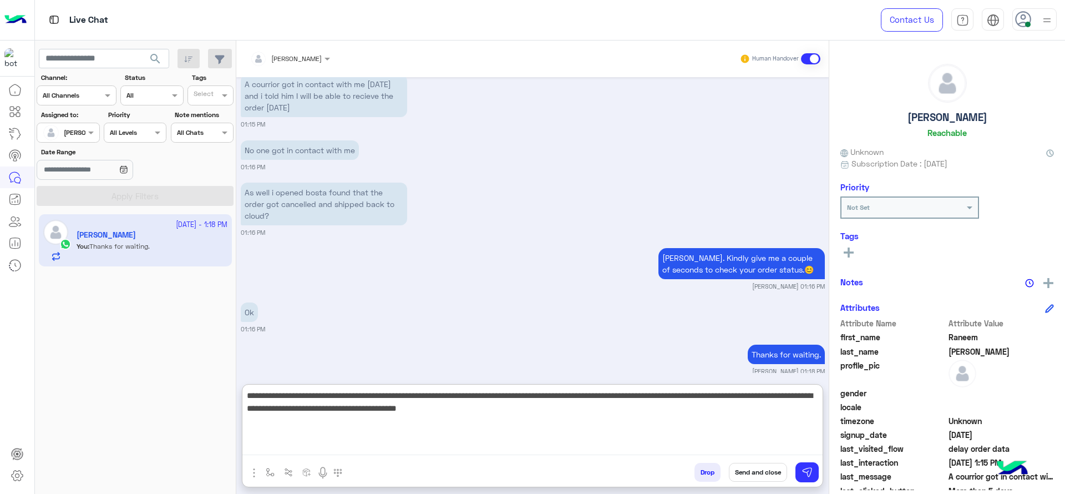
click at [633, 399] on textarea "**********" at bounding box center [532, 421] width 580 height 67
click at [296, 406] on textarea "**********" at bounding box center [532, 421] width 580 height 67
click at [639, 418] on textarea "**********" at bounding box center [532, 421] width 580 height 67
type textarea "**********"
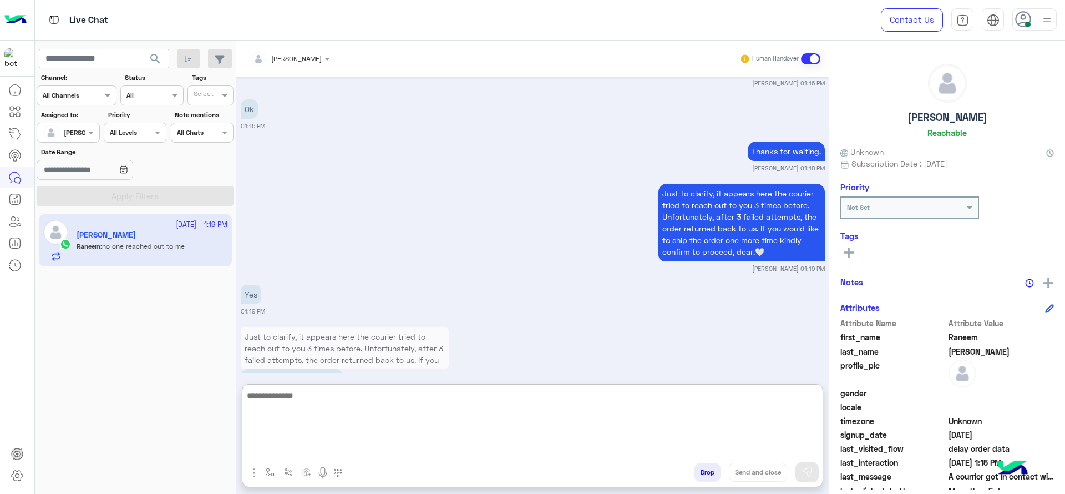
scroll to position [1598, 0]
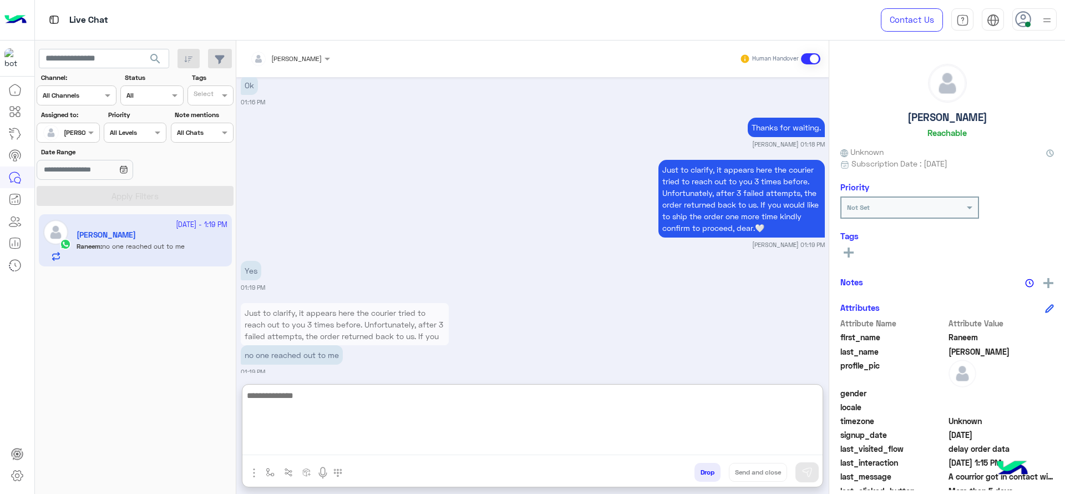
click at [387, 425] on textarea at bounding box center [532, 421] width 580 height 67
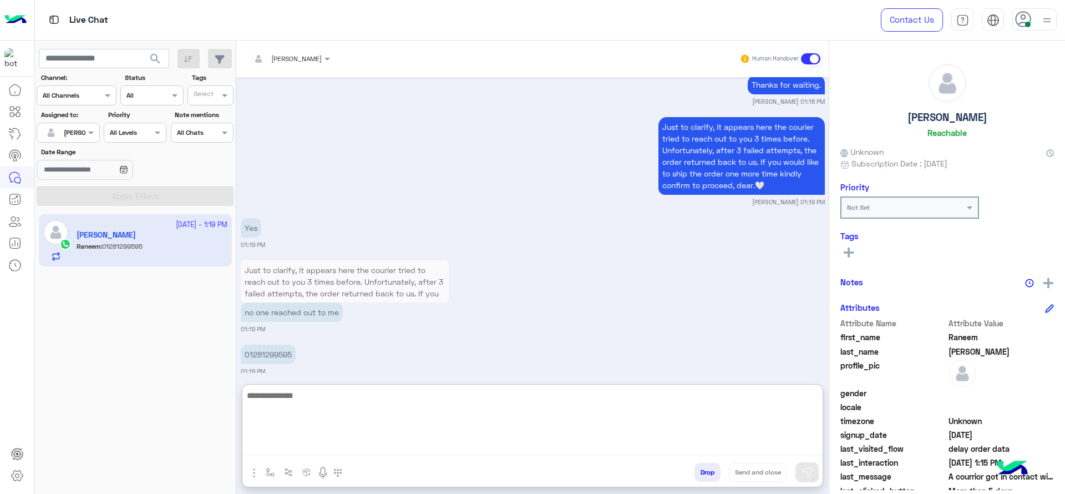
scroll to position [1640, 0]
click at [314, 421] on textarea at bounding box center [532, 421] width 580 height 67
type textarea "*"
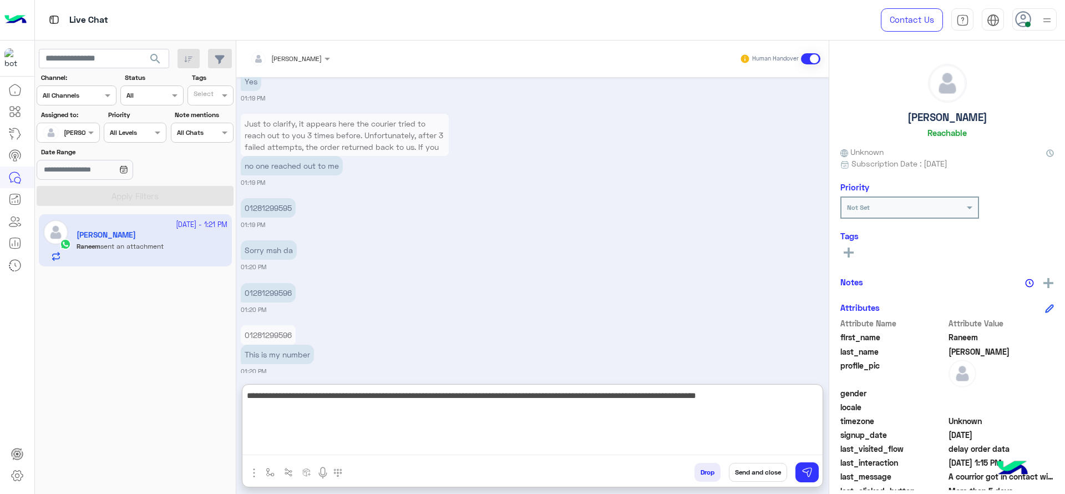
scroll to position [1951, 0]
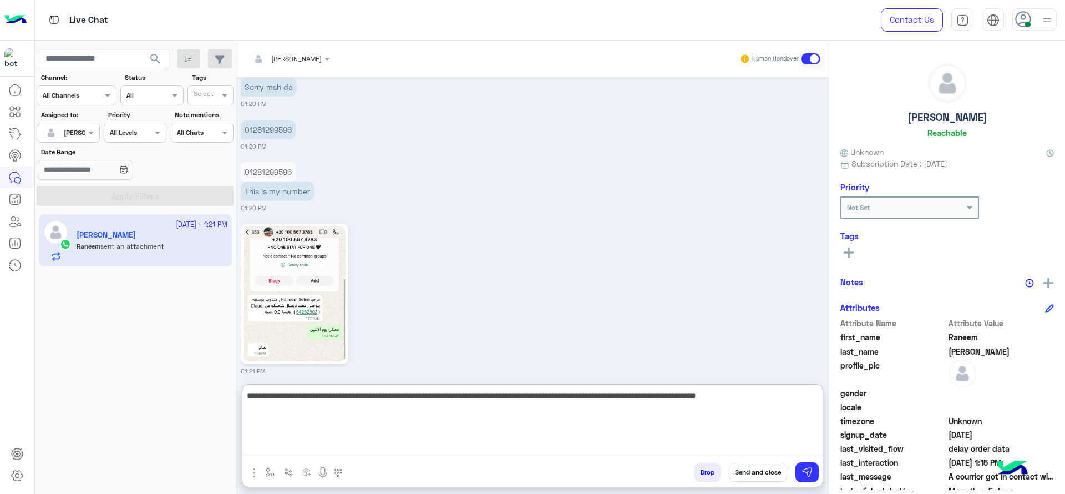
click at [600, 398] on textarea "**********" at bounding box center [532, 421] width 580 height 67
click at [458, 424] on textarea "**********" at bounding box center [532, 421] width 580 height 67
click at [651, 391] on textarea "**********" at bounding box center [532, 421] width 580 height 67
click at [257, 423] on textarea "**********" at bounding box center [532, 421] width 580 height 67
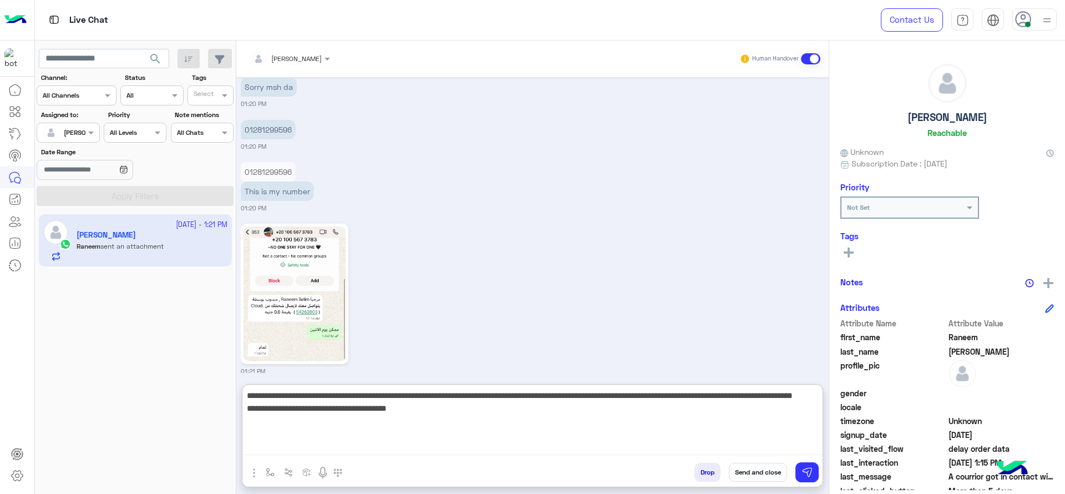
click at [257, 423] on textarea "**********" at bounding box center [532, 421] width 580 height 67
type textarea "**********"
click at [385, 435] on textarea "**********" at bounding box center [532, 421] width 580 height 67
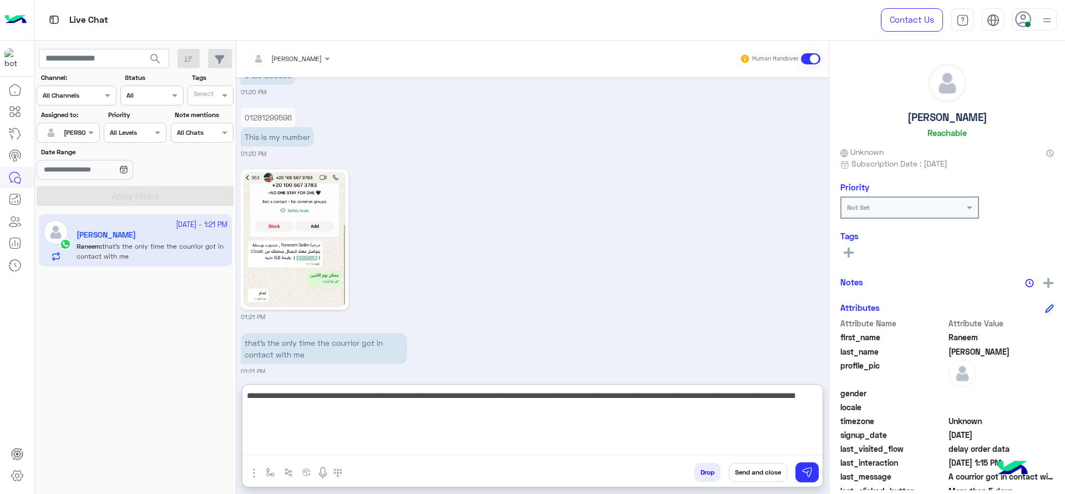
click at [657, 399] on textarea "**********" at bounding box center [532, 421] width 580 height 67
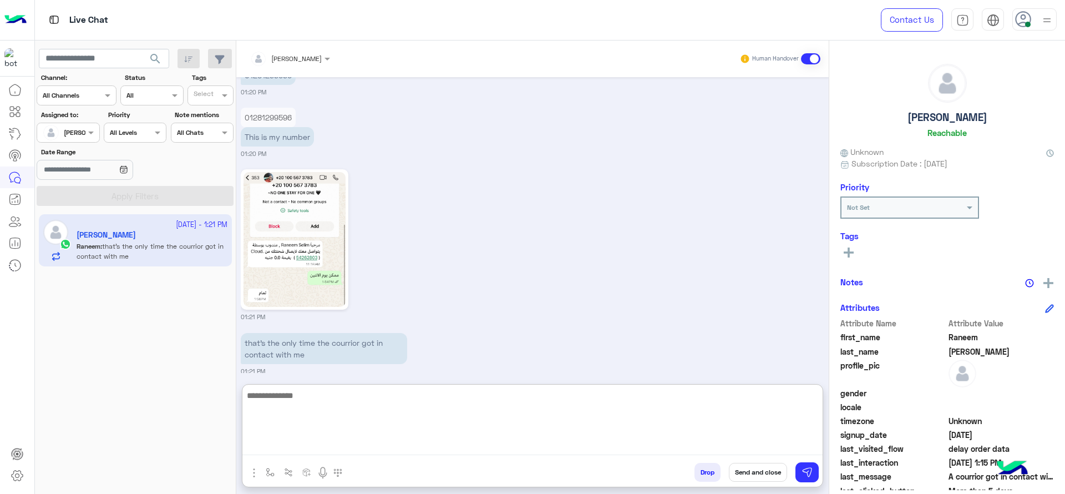
scroll to position [2082, 0]
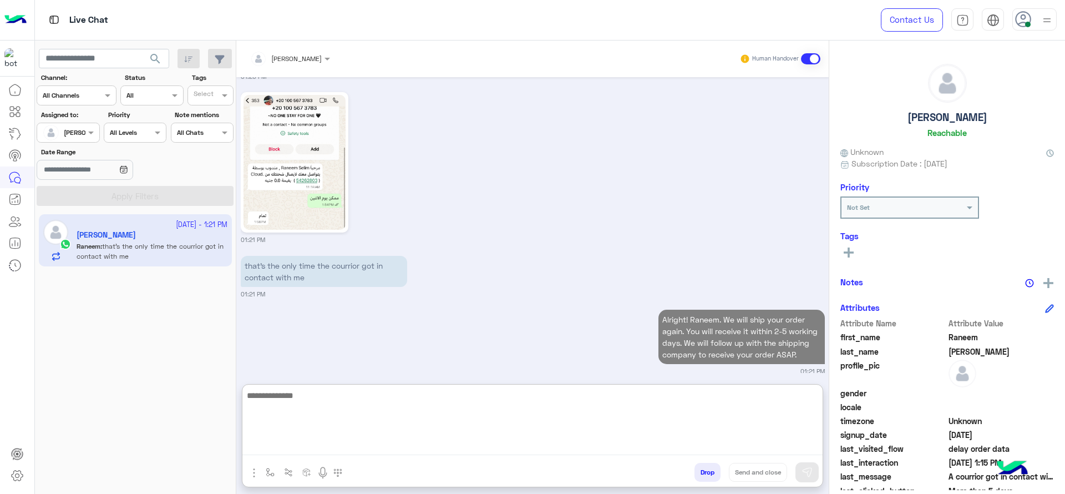
paste textarea "**********"
type textarea "**********"
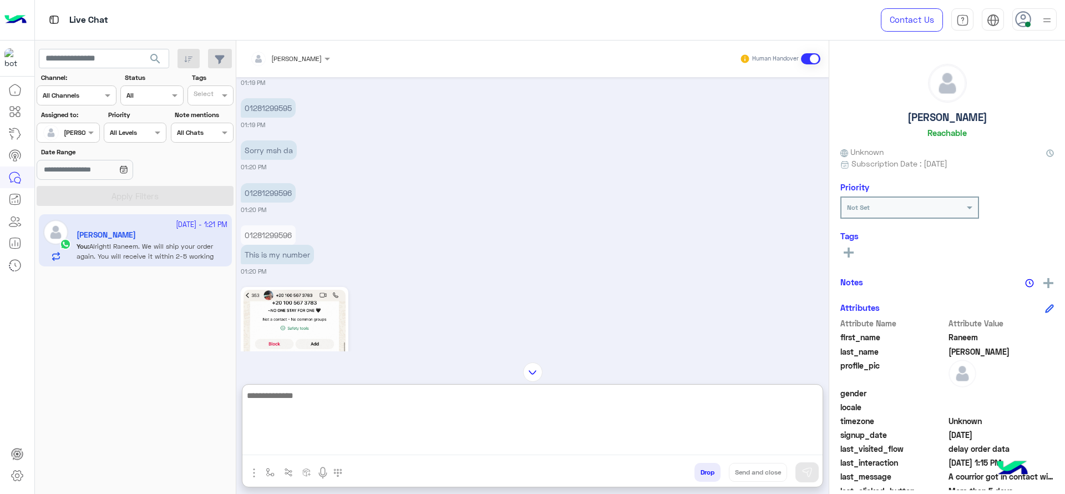
scroll to position [1886, 0]
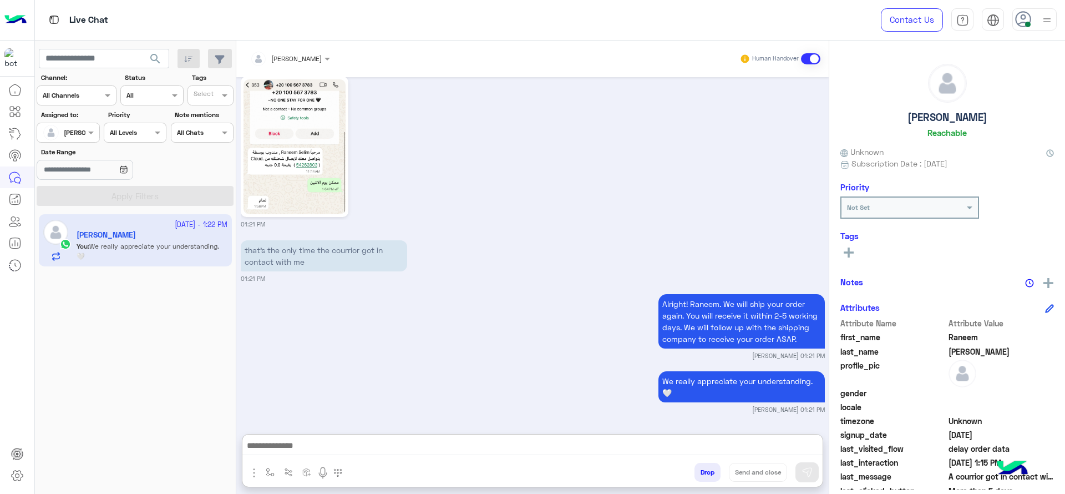
click at [272, 185] on div "Sep 23, 2025 I placed an order more than a week ago prepaid 01:13 PM Thank you …" at bounding box center [532, 250] width 592 height 346
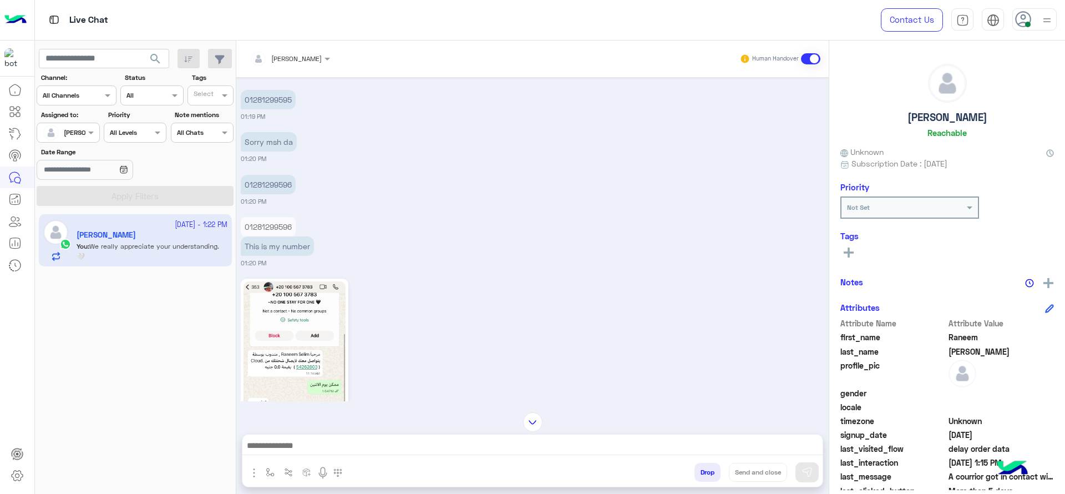
scroll to position [1767, 0]
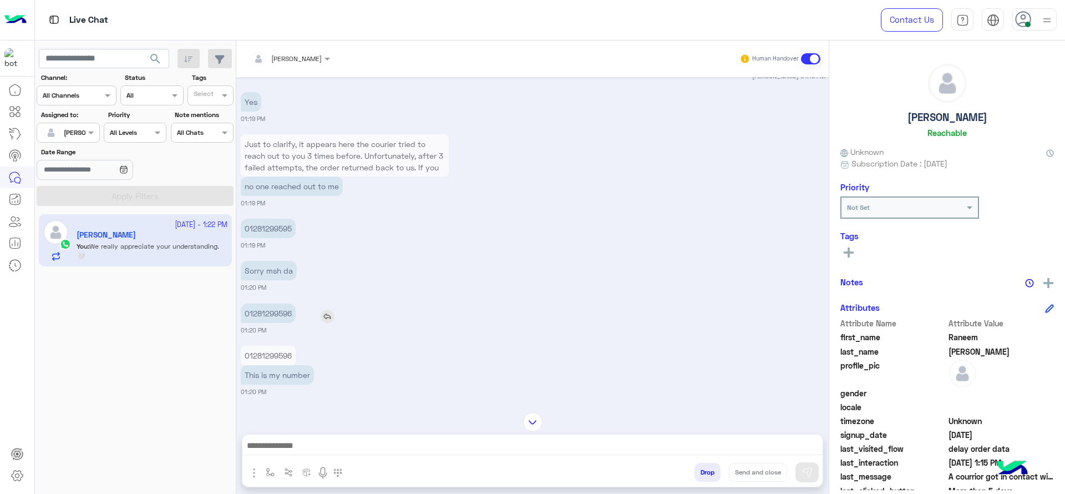
click at [283, 303] on p "01281299596" at bounding box center [268, 312] width 55 height 19
copy p "01281299596"
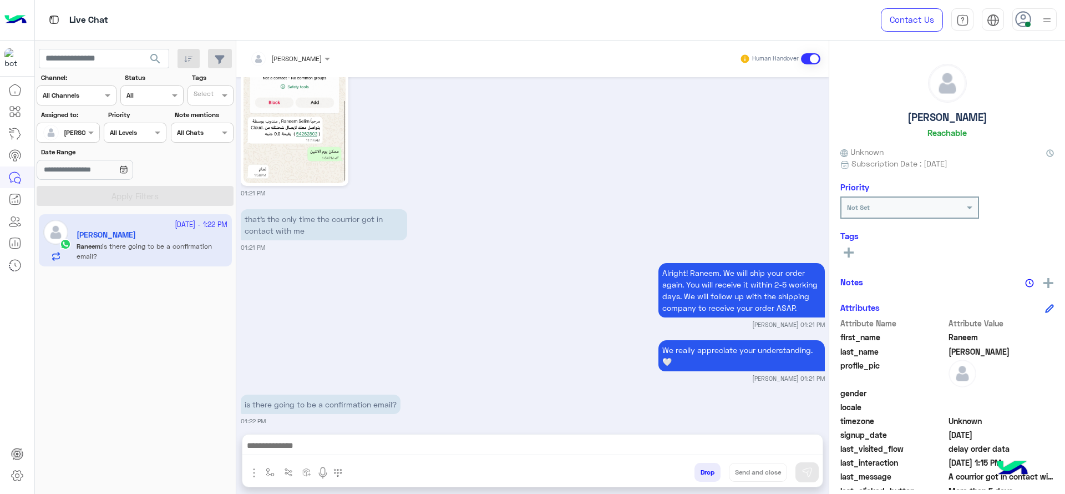
scroll to position [2128, 0]
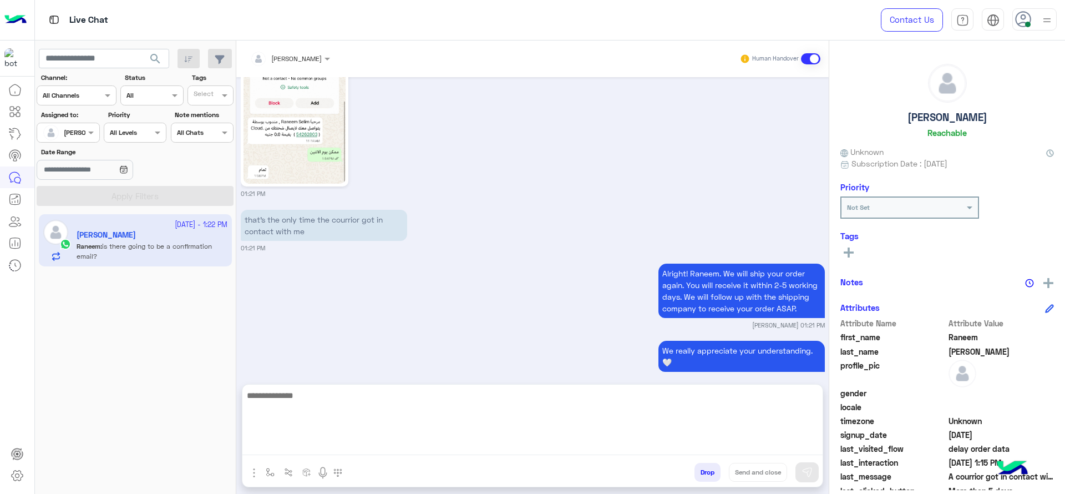
click at [418, 441] on textarea at bounding box center [532, 421] width 580 height 67
type textarea "**********"
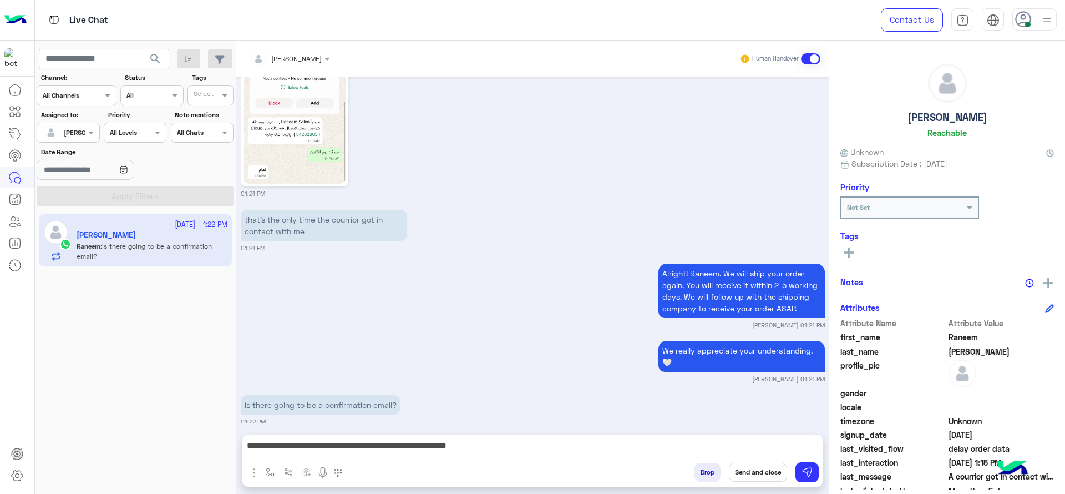
click at [554, 362] on div "We really appreciate your understanding.🤍 Jana Aboelseoud 01:21 PM" at bounding box center [533, 360] width 584 height 45
click at [399, 434] on div "**********" at bounding box center [532, 448] width 580 height 28
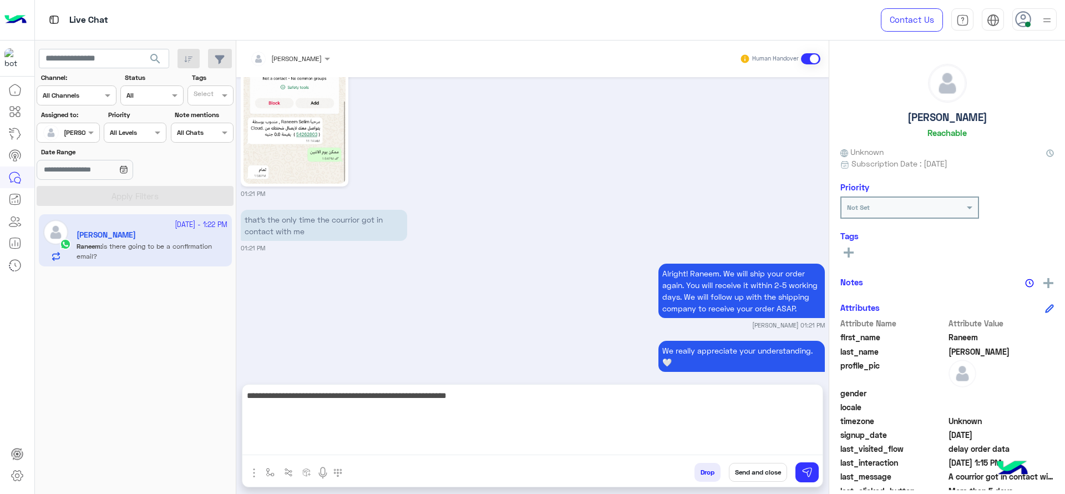
click at [400, 445] on textarea "**********" at bounding box center [532, 421] width 580 height 67
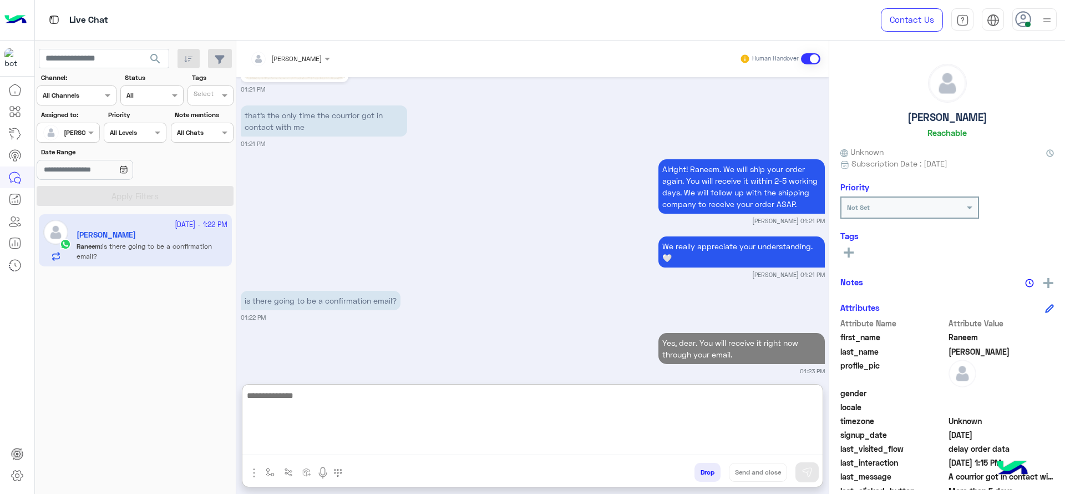
paste textarea "**********"
type textarea "**********"
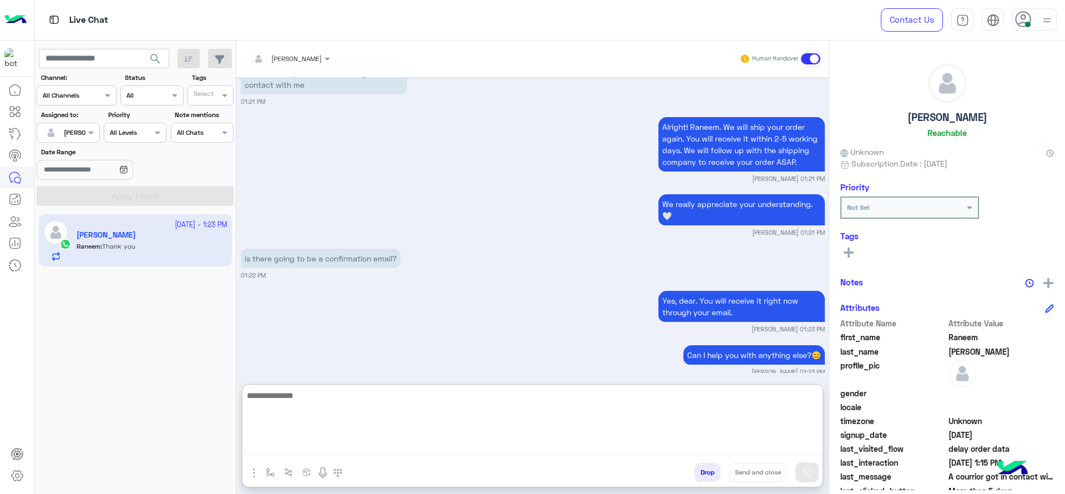
scroll to position [2317, 0]
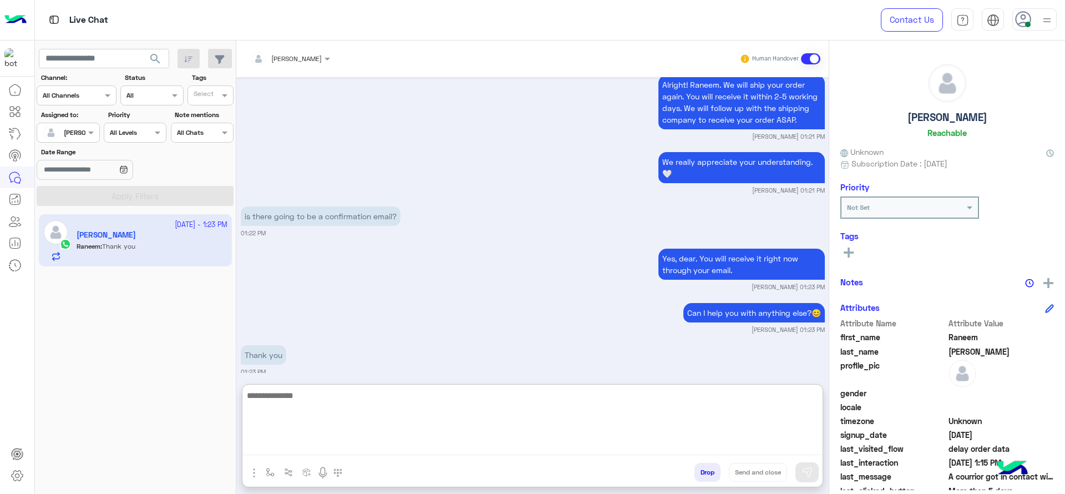
click at [319, 412] on textarea at bounding box center [532, 421] width 580 height 67
paste textarea "**********"
type textarea "**********"
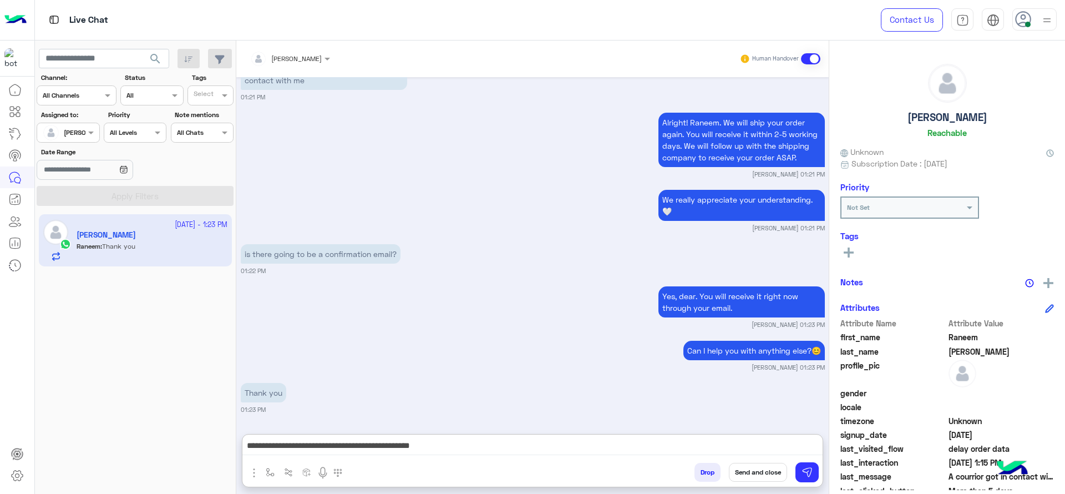
click at [754, 466] on button "Send and close" at bounding box center [758, 472] width 58 height 19
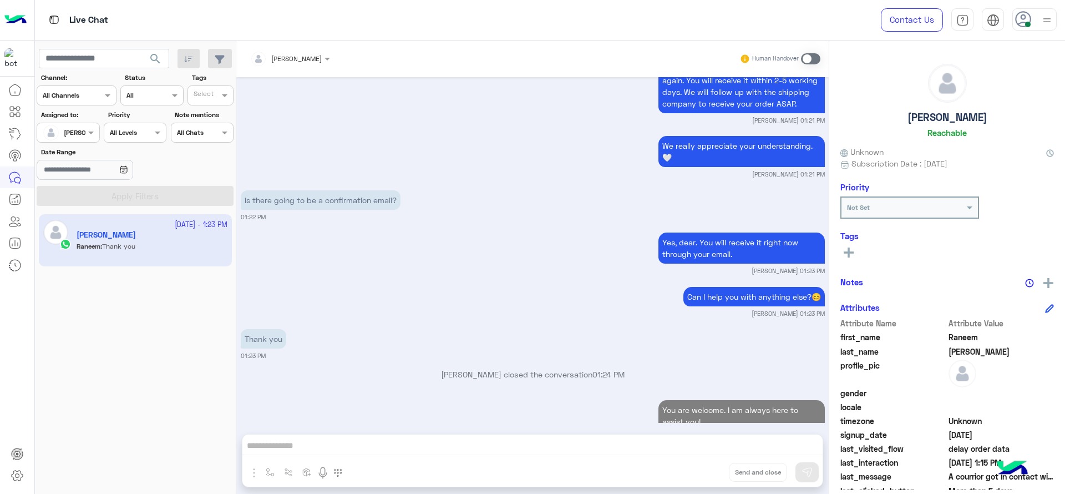
scroll to position [2361, 0]
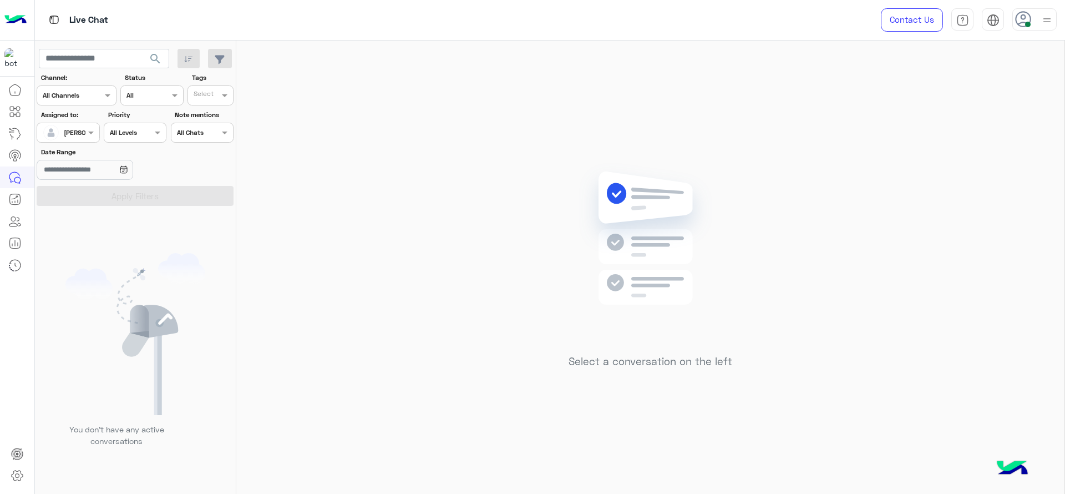
click at [540, 307] on div "Select a conversation on the left" at bounding box center [650, 269] width 828 height 458
click at [82, 138] on div "[PERSON_NAME]" at bounding box center [64, 132] width 42 height 22
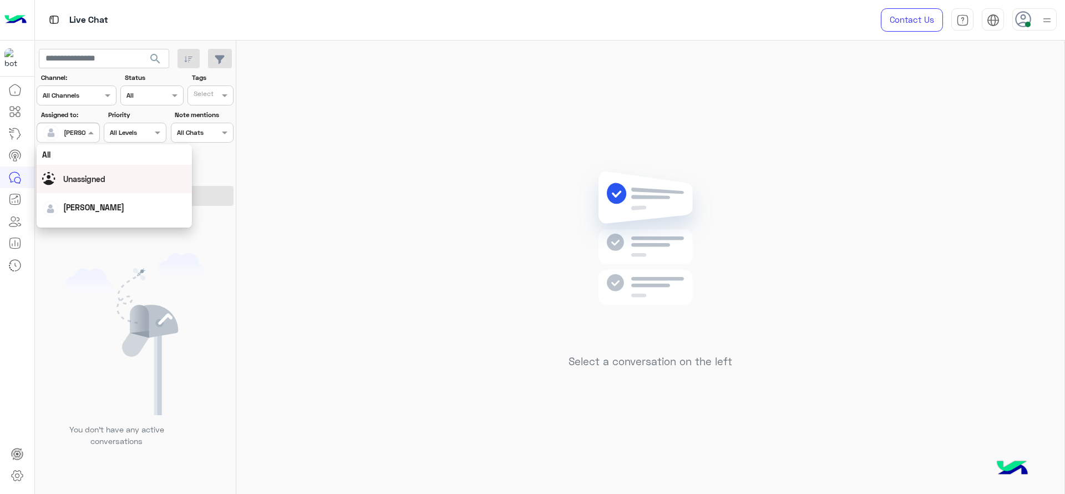
click at [78, 174] on span "Unassigned" at bounding box center [84, 178] width 42 height 9
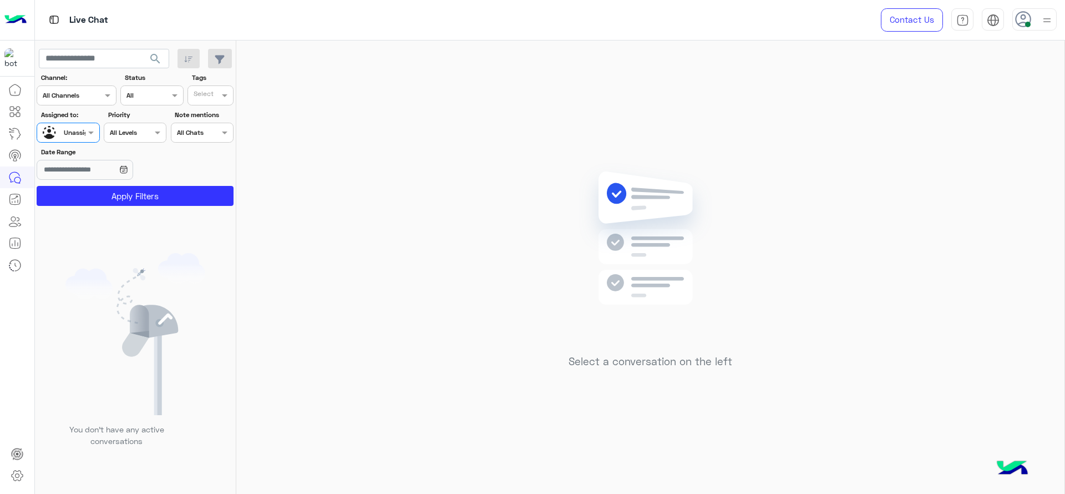
click at [205, 99] on input "text" at bounding box center [205, 97] width 23 height 10
click at [205, 116] on div "J FOLLOW UP" at bounding box center [241, 117] width 97 height 12
click at [187, 204] on button "Apply Filters" at bounding box center [135, 196] width 197 height 20
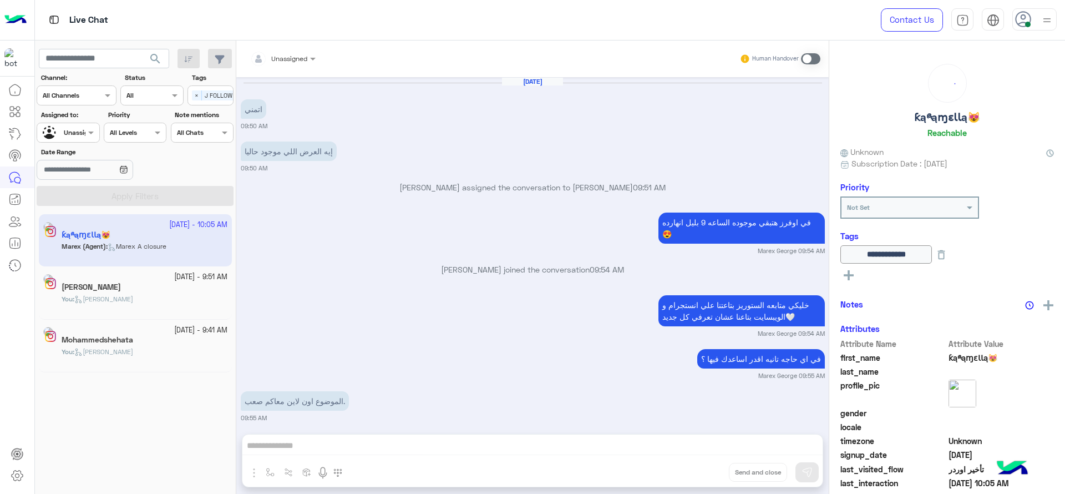
scroll to position [686, 0]
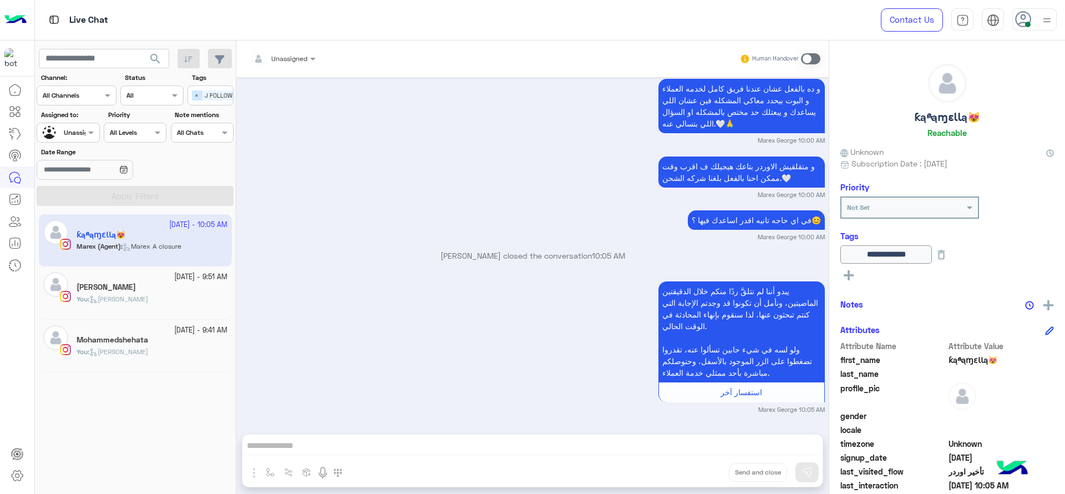
click at [193, 95] on span "×" at bounding box center [197, 95] width 10 height 10
click at [84, 132] on div at bounding box center [68, 131] width 62 height 11
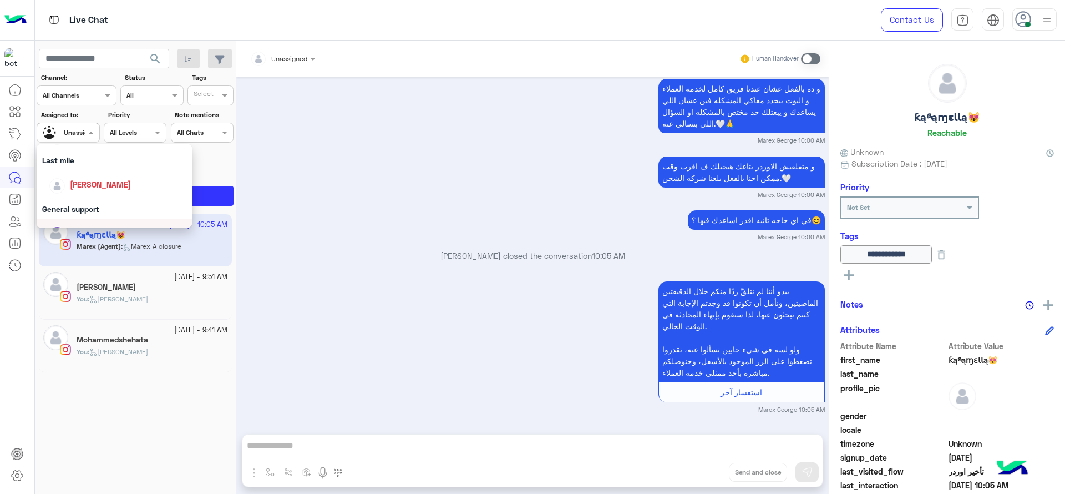
scroll to position [148, 0]
click at [100, 172] on div "[PERSON_NAME]" at bounding box center [114, 185] width 155 height 28
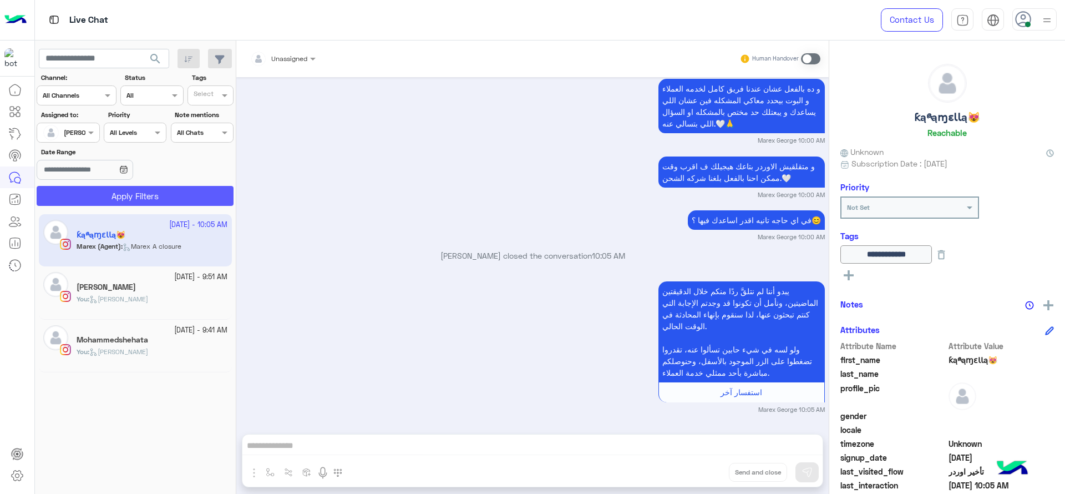
click at [98, 189] on button "Apply Filters" at bounding box center [135, 196] width 197 height 20
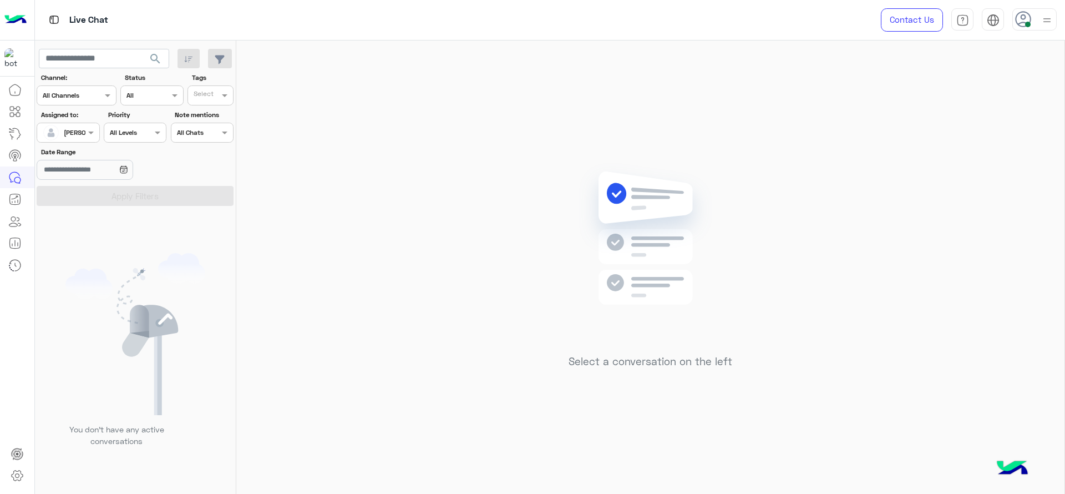
click at [480, 189] on div "Select a conversation on the left" at bounding box center [650, 269] width 828 height 458
click at [1055, 270] on div "Select a conversation on the left" at bounding box center [650, 269] width 828 height 458
click at [586, 181] on img at bounding box center [650, 254] width 160 height 184
click at [409, 93] on div "Select a conversation on the left" at bounding box center [650, 269] width 828 height 458
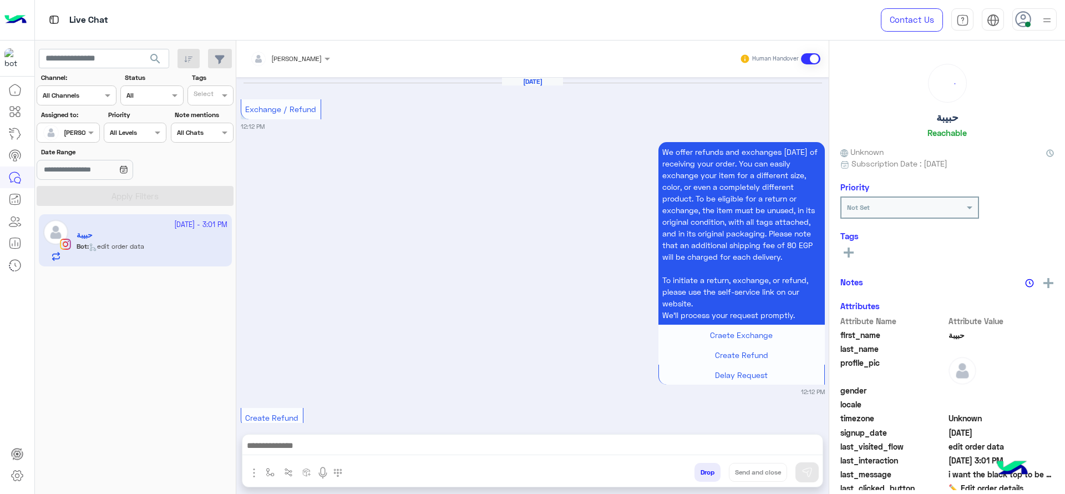
scroll to position [1226, 0]
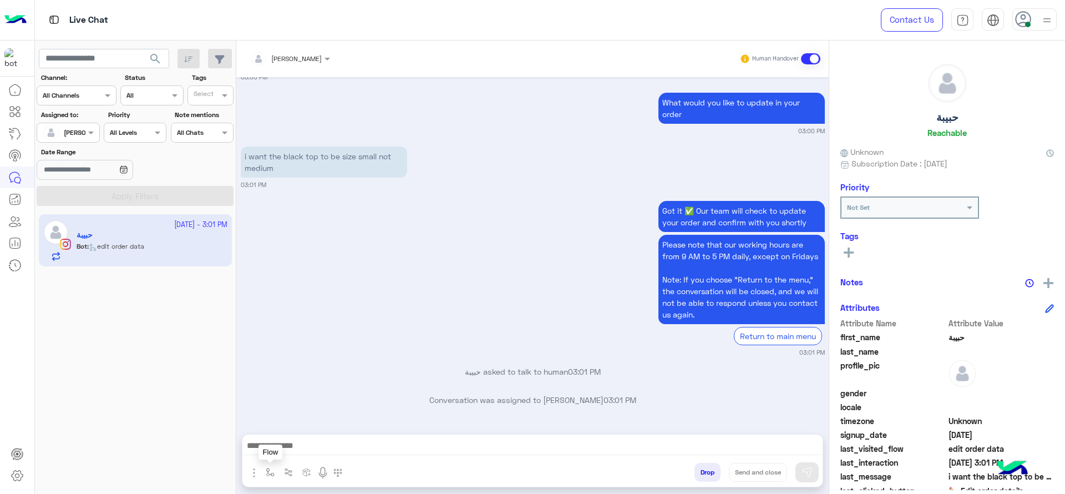
click at [267, 473] on img "button" at bounding box center [270, 472] width 9 height 9
click at [291, 439] on div "enter flow name" at bounding box center [303, 448] width 82 height 20
type input "*"
click at [297, 409] on span "J Greeting" at bounding box center [287, 406] width 40 height 10
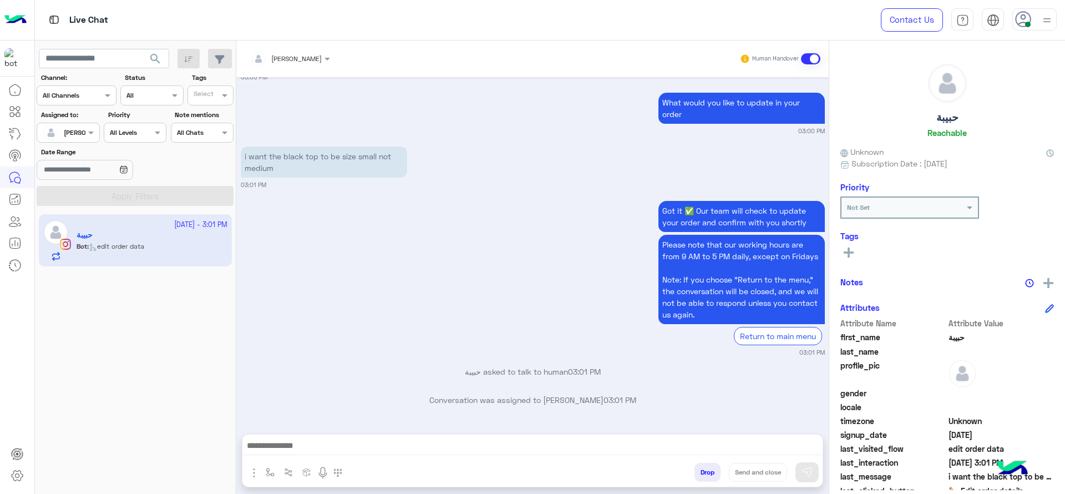
type textarea "**********"
click at [811, 473] on img at bounding box center [806, 471] width 11 height 11
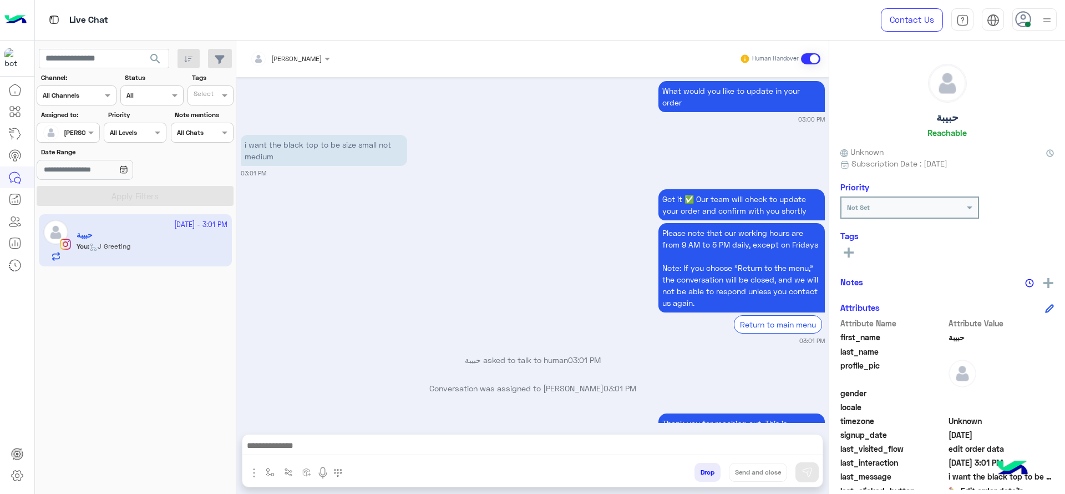
scroll to position [1309, 0]
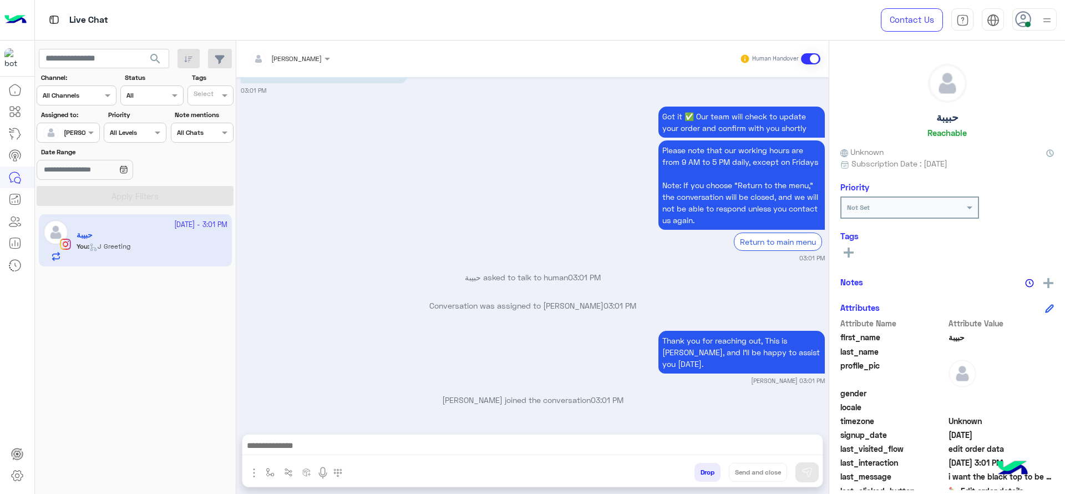
click at [369, 283] on p "حبيبة asked to talk to human 03:01 PM" at bounding box center [533, 277] width 584 height 12
click at [399, 200] on div "Got it ✅ Our team will check to update your order and confirm with you shortly …" at bounding box center [533, 183] width 584 height 159
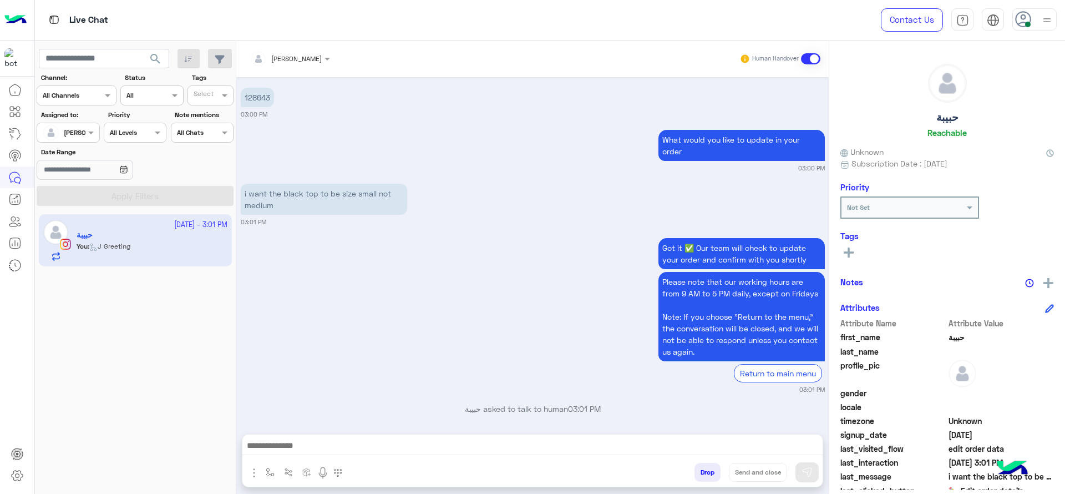
scroll to position [1129, 0]
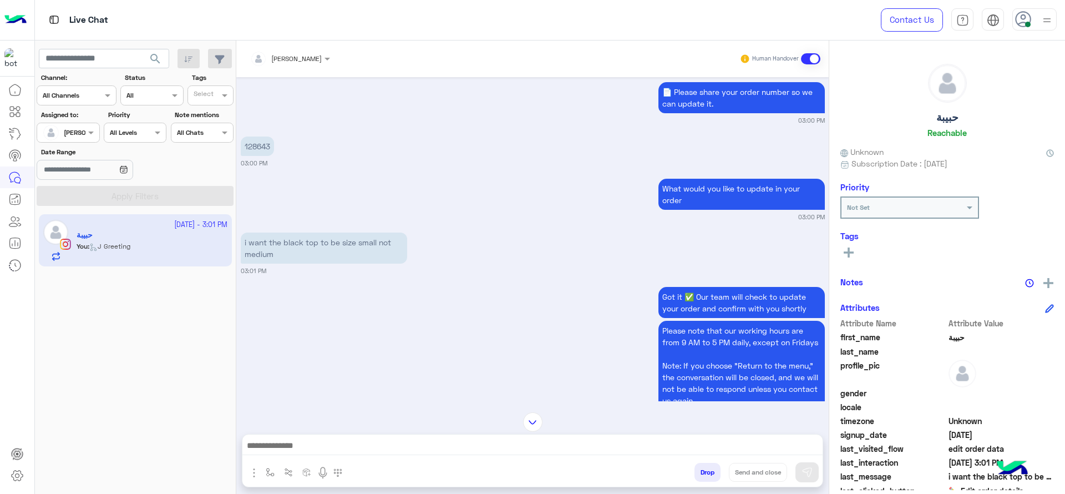
click at [261, 156] on p "128643" at bounding box center [257, 145] width 33 height 19
click at [262, 156] on p "128643" at bounding box center [257, 145] width 33 height 19
click at [255, 156] on p "128643" at bounding box center [257, 145] width 33 height 19
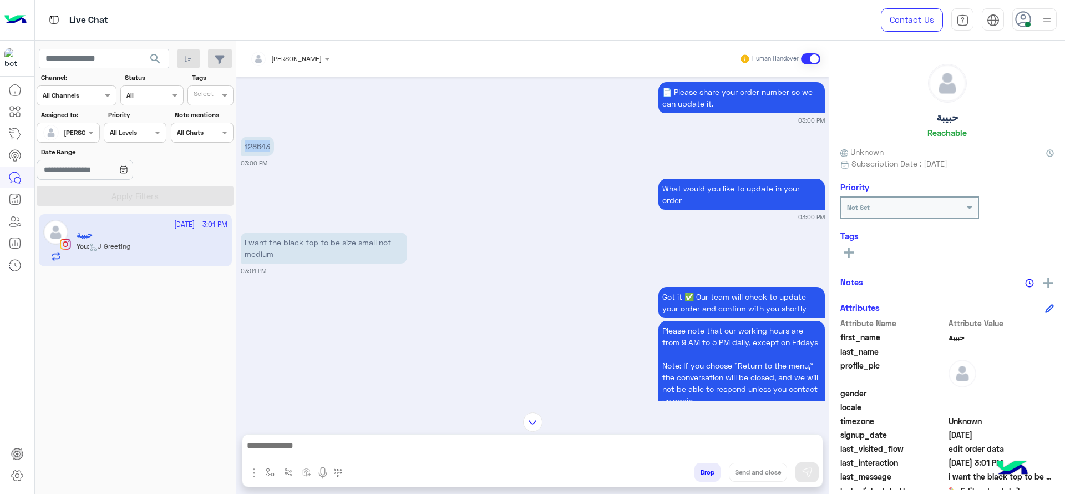
copy p "128643"
click at [303, 180] on div "Jul 7, 2025 Exchange / Refund 12:12 PM We offer refunds and exchanges within 14…" at bounding box center [532, 239] width 592 height 324
click at [317, 67] on div "[PERSON_NAME]" at bounding box center [286, 59] width 72 height 22
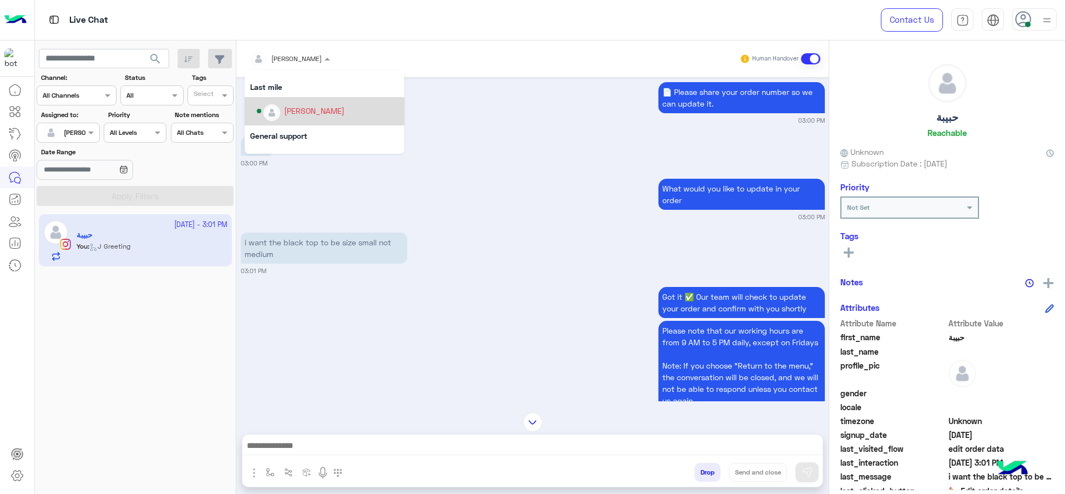
scroll to position [155, 0]
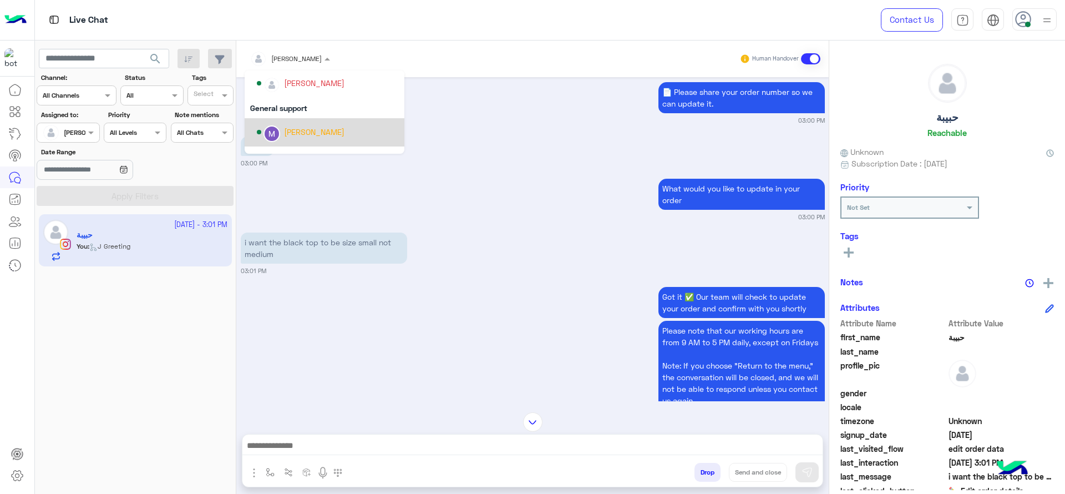
click at [315, 124] on div "[PERSON_NAME]" at bounding box center [328, 132] width 142 height 19
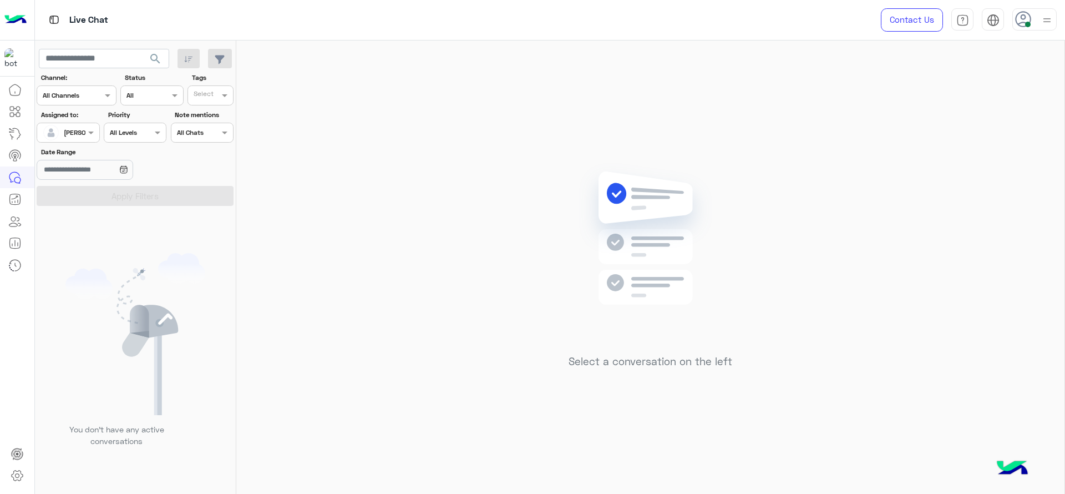
click at [428, 166] on div "Select a conversation on the left" at bounding box center [650, 269] width 828 height 458
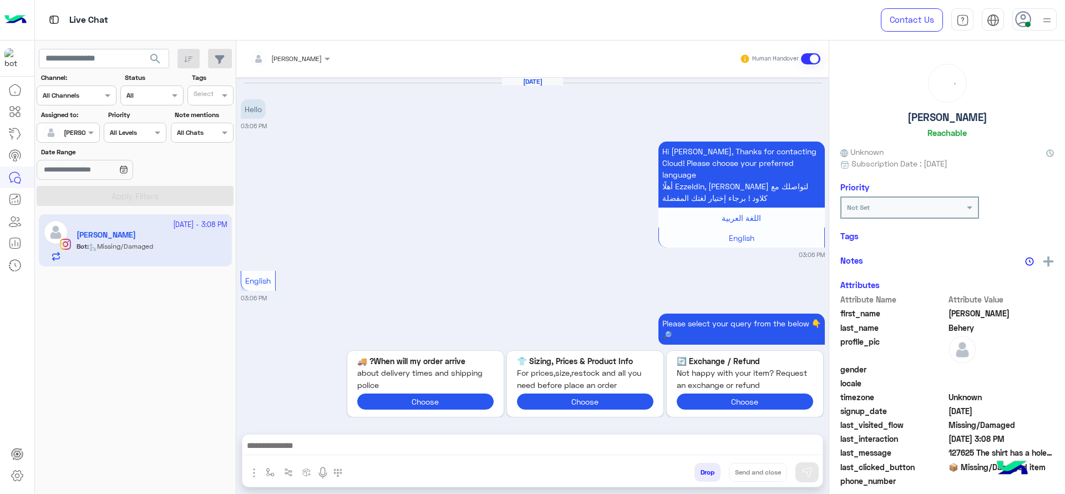
scroll to position [812, 0]
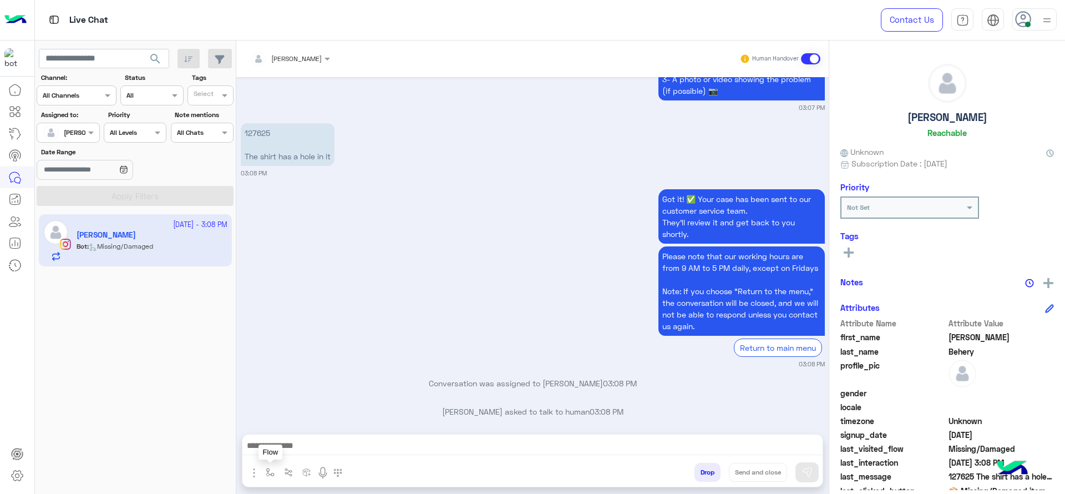
click at [266, 474] on img "button" at bounding box center [270, 472] width 9 height 9
click at [289, 441] on input "text" at bounding box center [289, 446] width 44 height 10
type input "*"
click at [290, 405] on span "J Greeting" at bounding box center [287, 406] width 40 height 10
type textarea "**********"
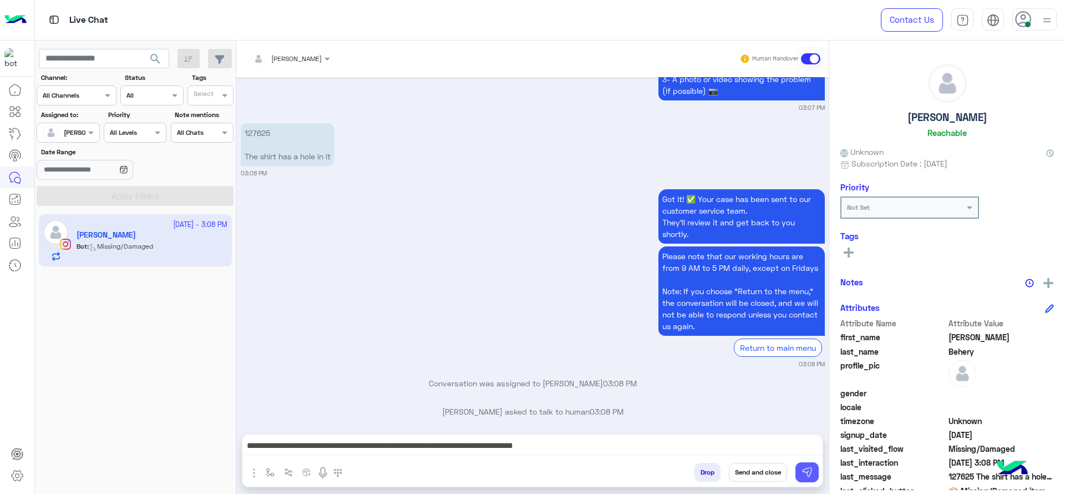
click at [806, 472] on img at bounding box center [806, 471] width 11 height 11
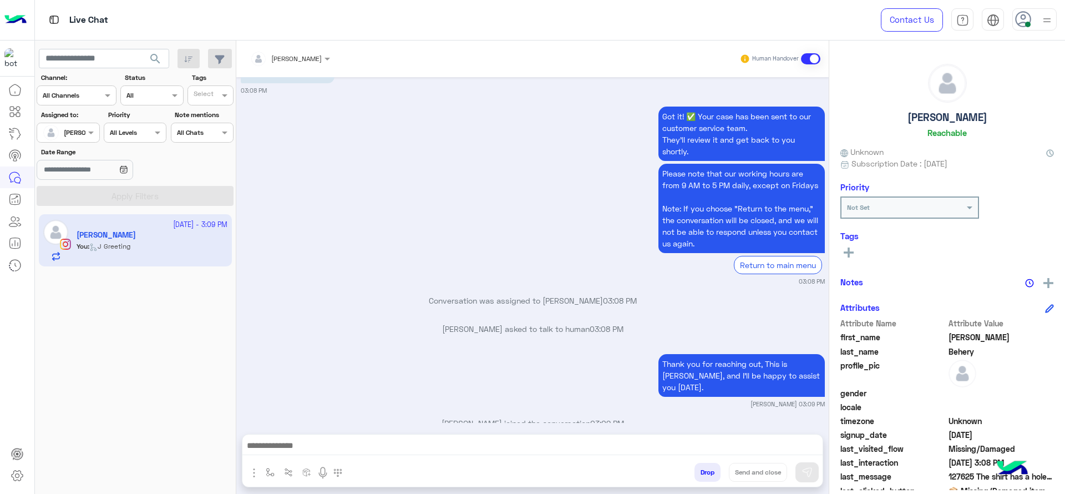
click at [264, 119] on div "Got it! ✅ Your case has been sent to our customer service team. They’ll review …" at bounding box center [533, 195] width 584 height 182
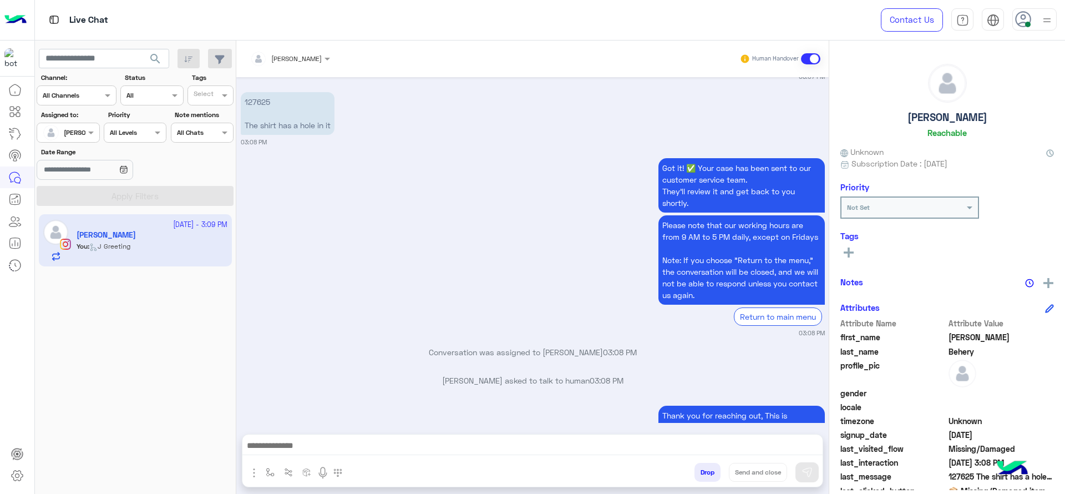
scroll to position [825, 0]
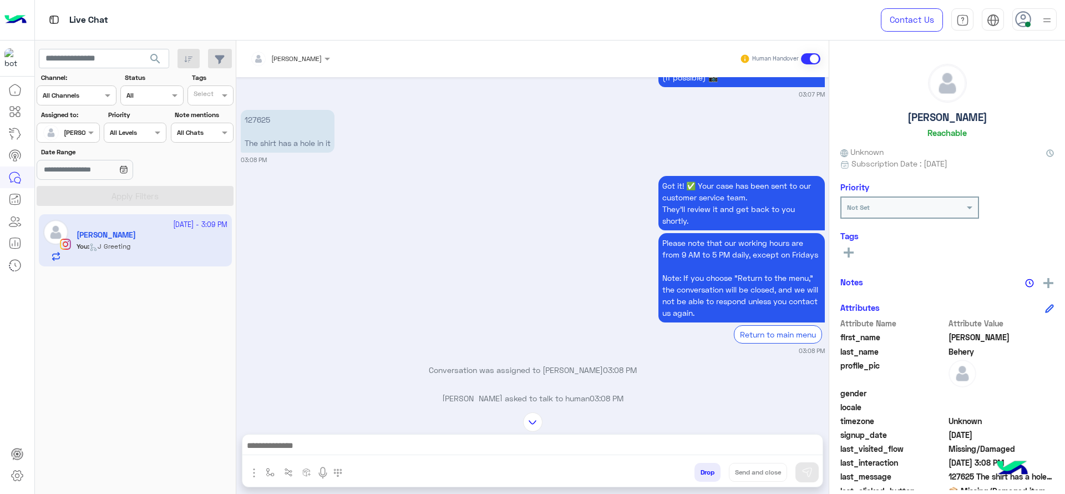
click at [258, 110] on p "127625 The shirt has a hole in it" at bounding box center [288, 131] width 94 height 43
copy p "127625"
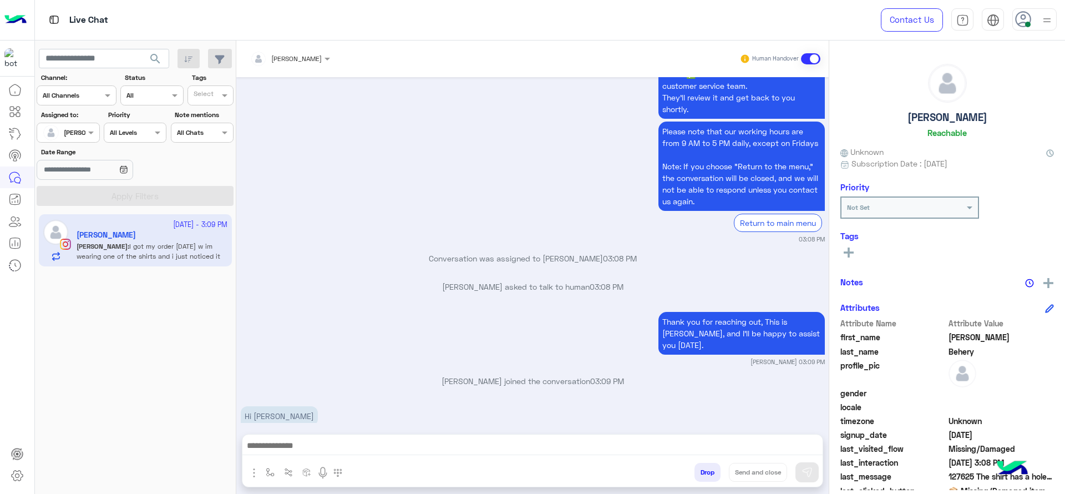
scroll to position [1002, 0]
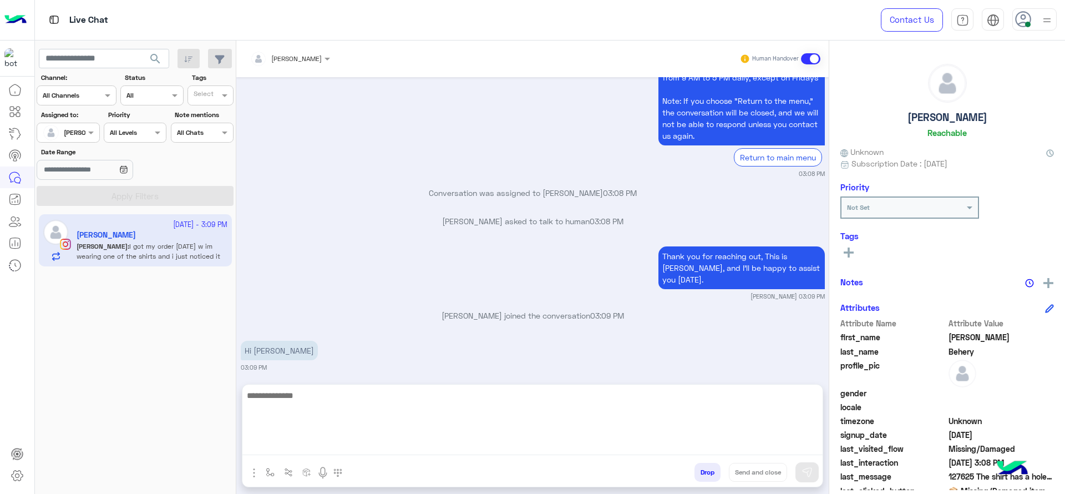
click at [438, 443] on textarea at bounding box center [532, 421] width 580 height 67
type textarea "**********"
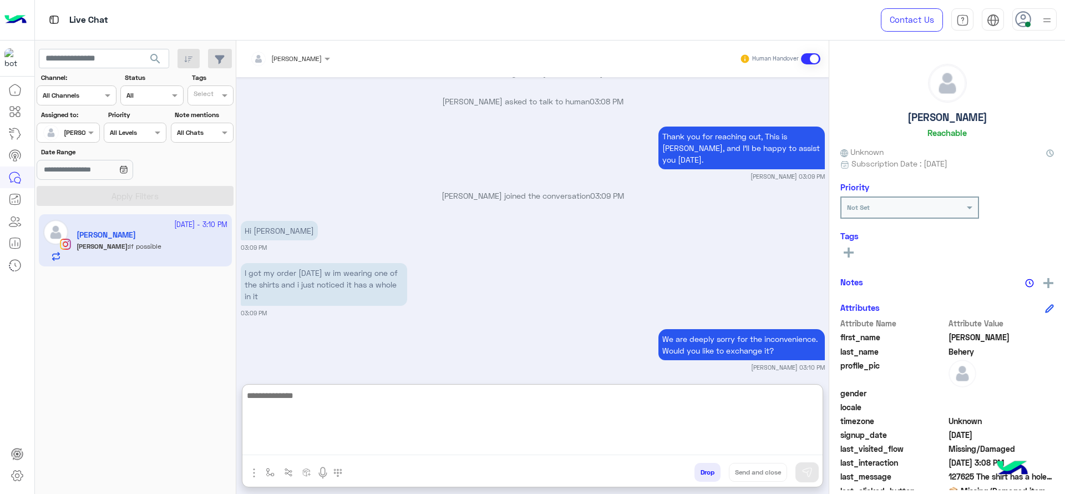
scroll to position [1149, 0]
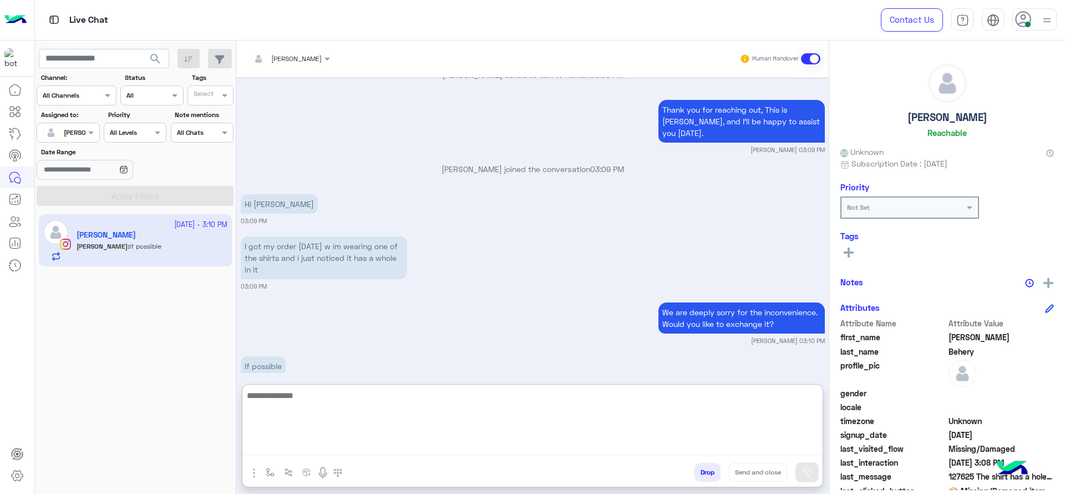
click at [415, 427] on textarea at bounding box center [532, 421] width 580 height 67
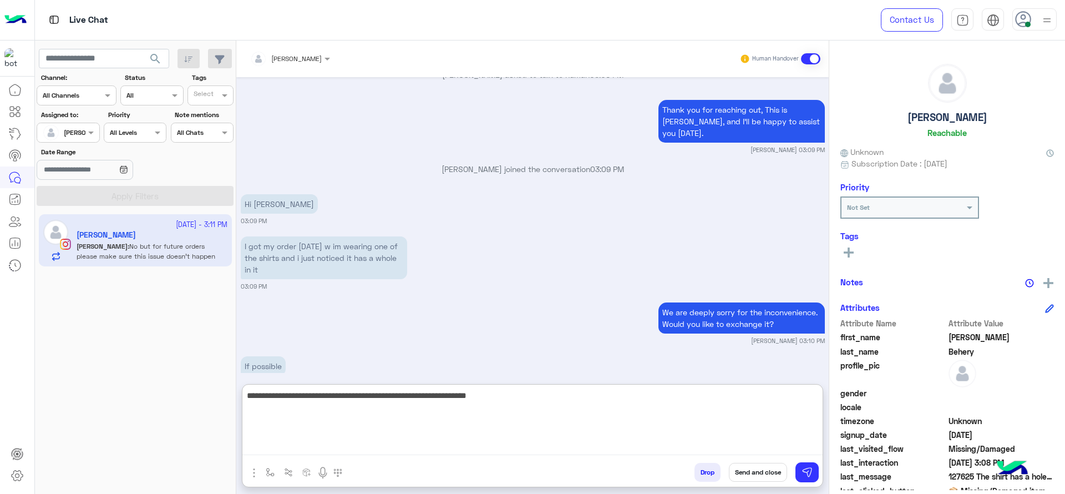
scroll to position [1202, 0]
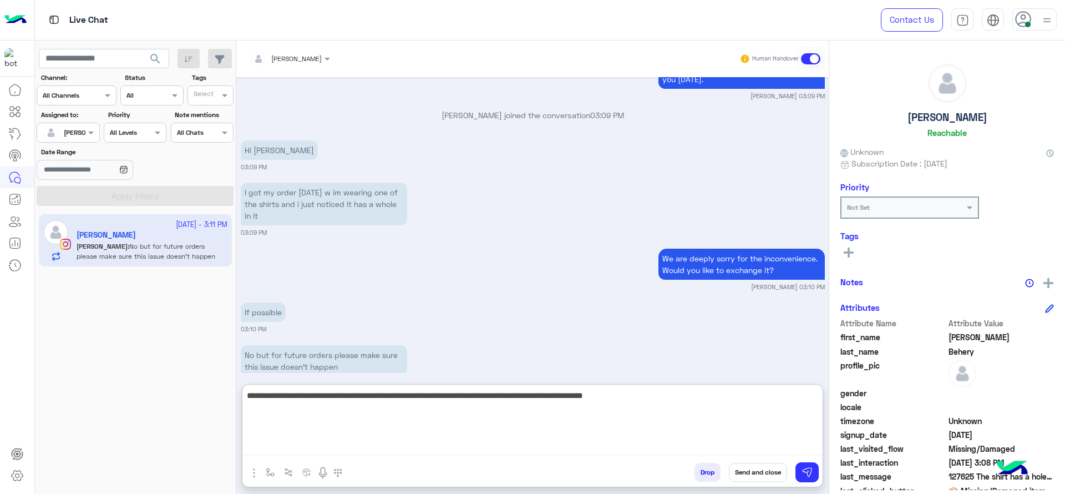
type textarea "**********"
click at [344, 410] on textarea "**********" at bounding box center [532, 421] width 580 height 67
click at [525, 409] on textarea "**********" at bounding box center [532, 421] width 580 height 67
type textarea "**********"
click at [590, 406] on textarea "**********" at bounding box center [532, 421] width 580 height 67
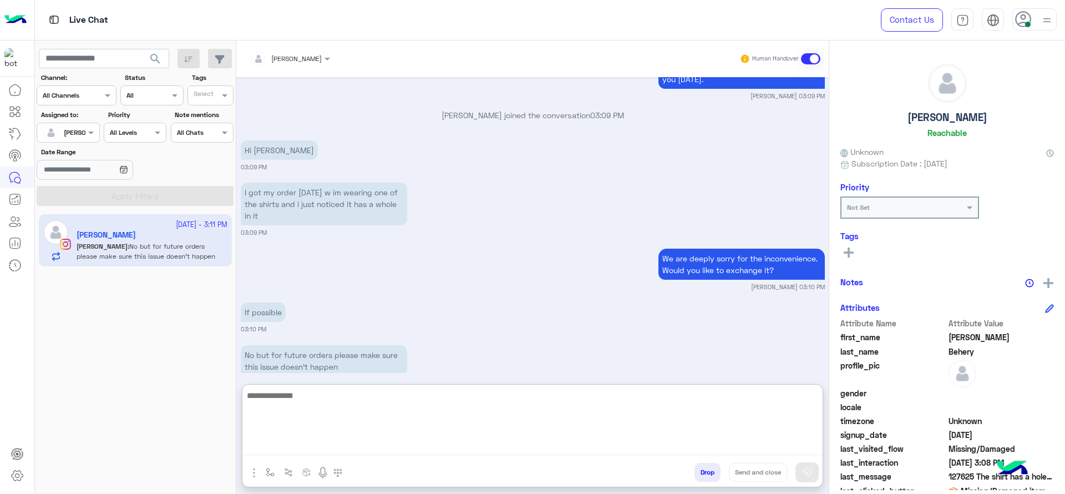
scroll to position [1268, 0]
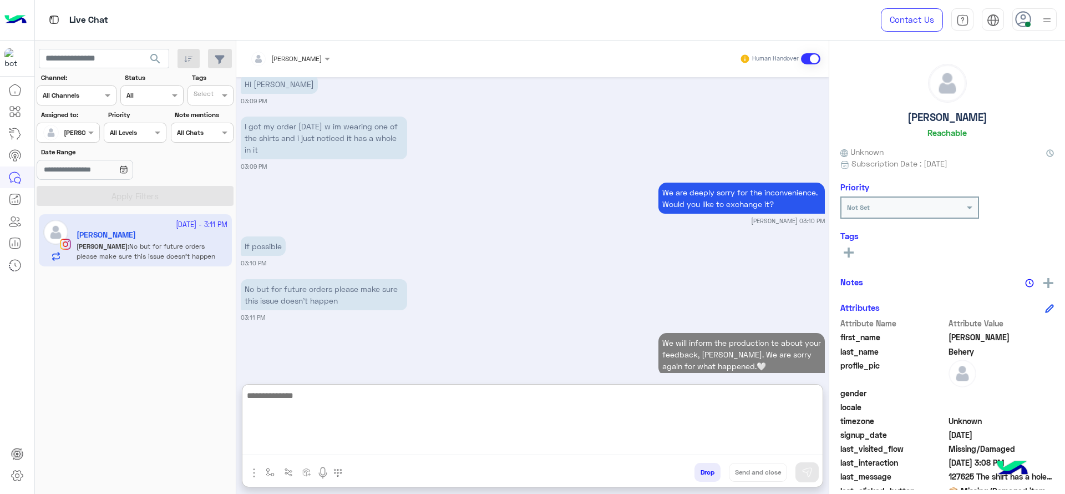
type textarea "*"
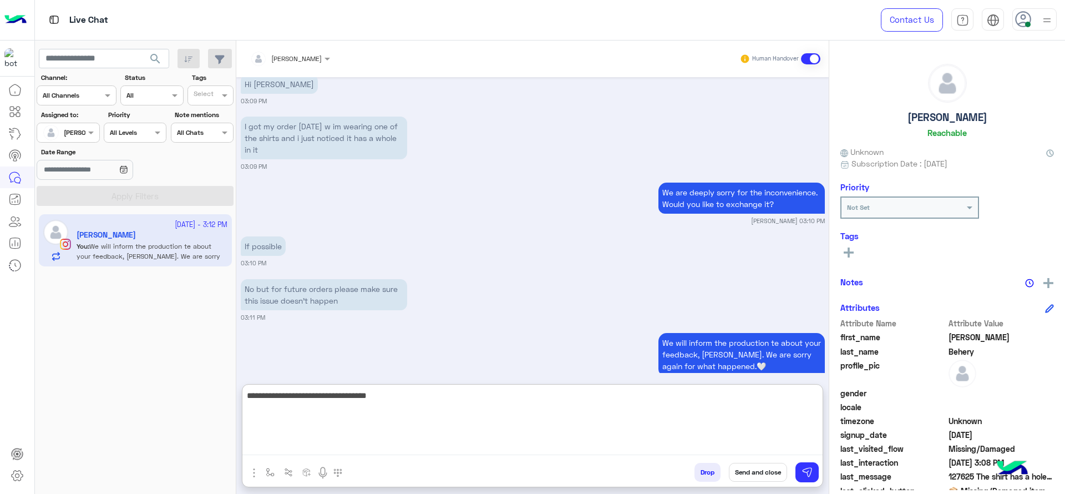
type textarea "**********"
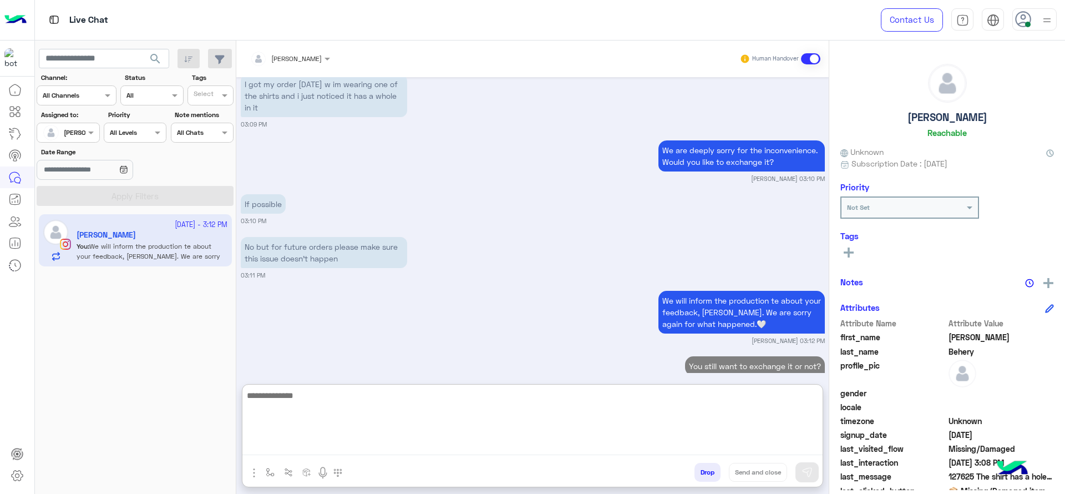
click at [461, 394] on textarea at bounding box center [532, 421] width 580 height 67
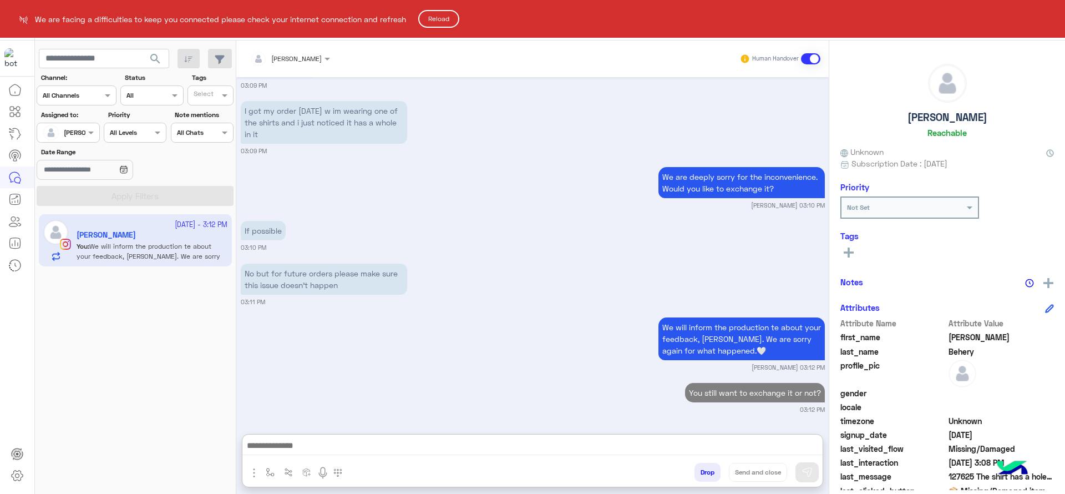
click at [1038, 280] on html "We are facing a difficulties to keep you connected please check your internet c…" at bounding box center [532, 247] width 1065 height 494
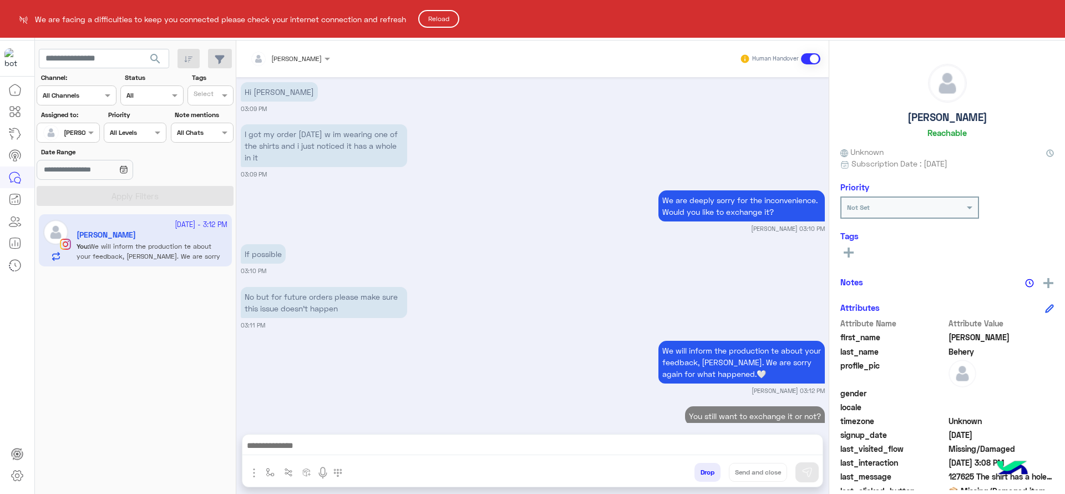
click at [1045, 282] on html "We are facing a difficulties to keep you connected please check your internet c…" at bounding box center [532, 247] width 1065 height 494
click at [1042, 283] on html "We are facing a difficulties to keep you connected please check your internet c…" at bounding box center [532, 247] width 1065 height 494
click at [337, 205] on html "We are facing a difficulties to keep you connected please check your internet c…" at bounding box center [532, 247] width 1065 height 494
click at [489, 199] on html "We are facing a difficulties to keep you connected please check your internet c…" at bounding box center [532, 247] width 1065 height 494
click at [371, 223] on html "We are facing a difficulties to keep you connected please check your internet c…" at bounding box center [532, 247] width 1065 height 494
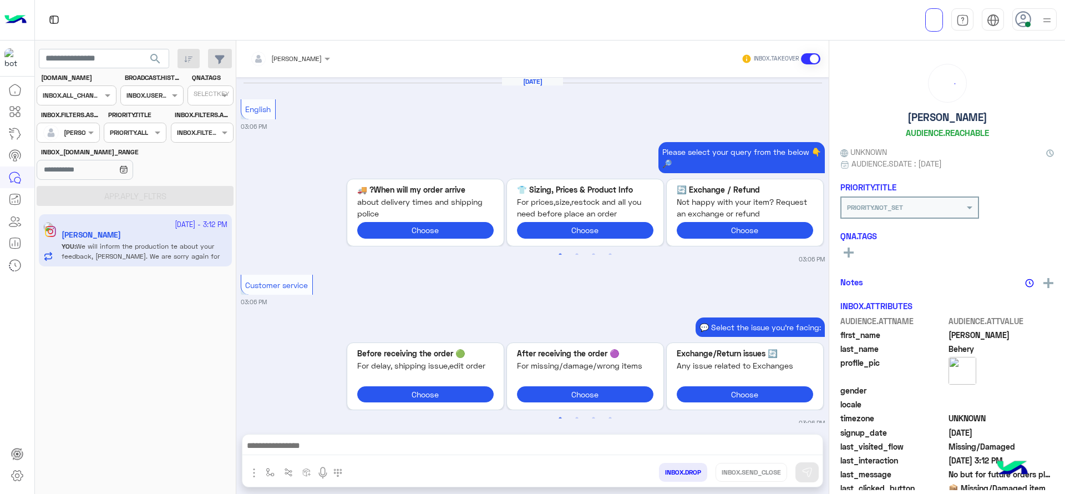
scroll to position [1059, 0]
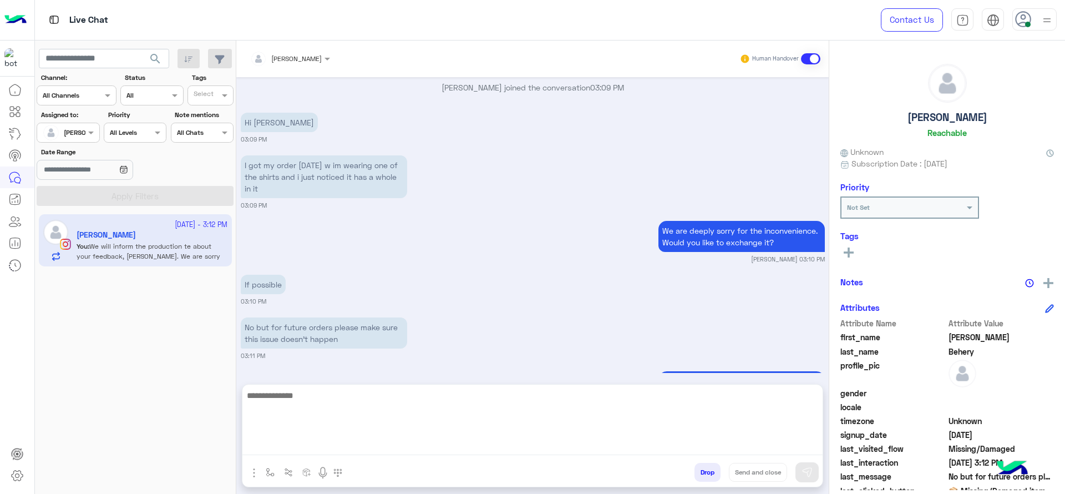
click at [383, 444] on textarea at bounding box center [532, 421] width 580 height 67
click at [383, 446] on textarea at bounding box center [532, 421] width 580 height 67
type textarea "*"
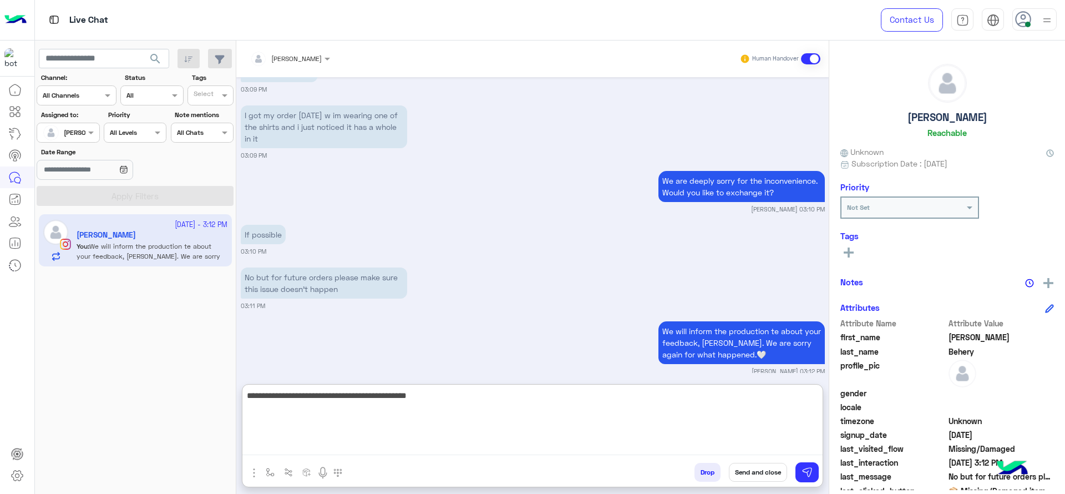
type textarea "**********"
click at [429, 410] on textarea "**********" at bounding box center [532, 421] width 580 height 67
click at [429, 411] on textarea "**********" at bounding box center [532, 421] width 580 height 67
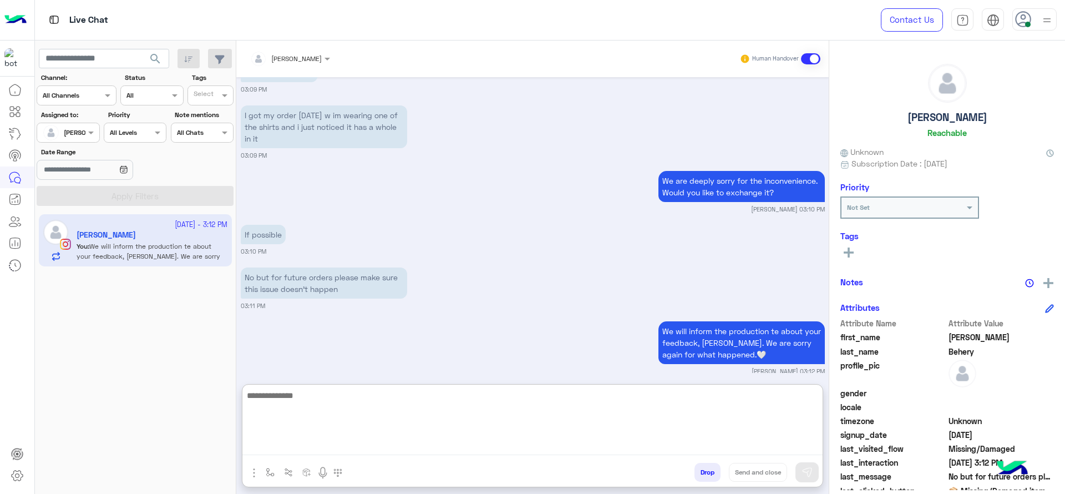
click at [413, 430] on textarea at bounding box center [532, 421] width 580 height 67
type textarea "*"
click at [392, 409] on textarea "**********" at bounding box center [532, 421] width 580 height 67
click at [314, 403] on textarea "**********" at bounding box center [532, 421] width 580 height 67
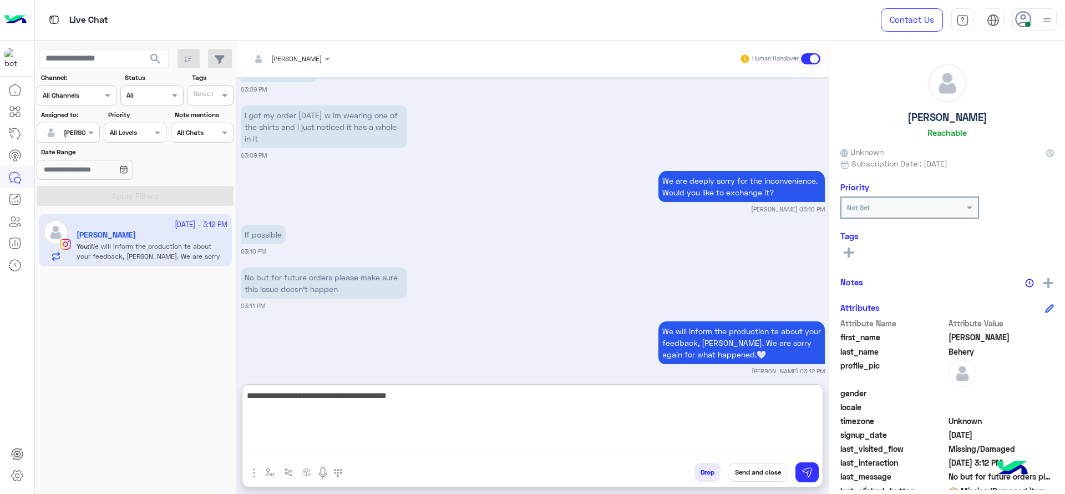
click at [444, 400] on textarea "**********" at bounding box center [532, 421] width 580 height 67
type textarea "**********"
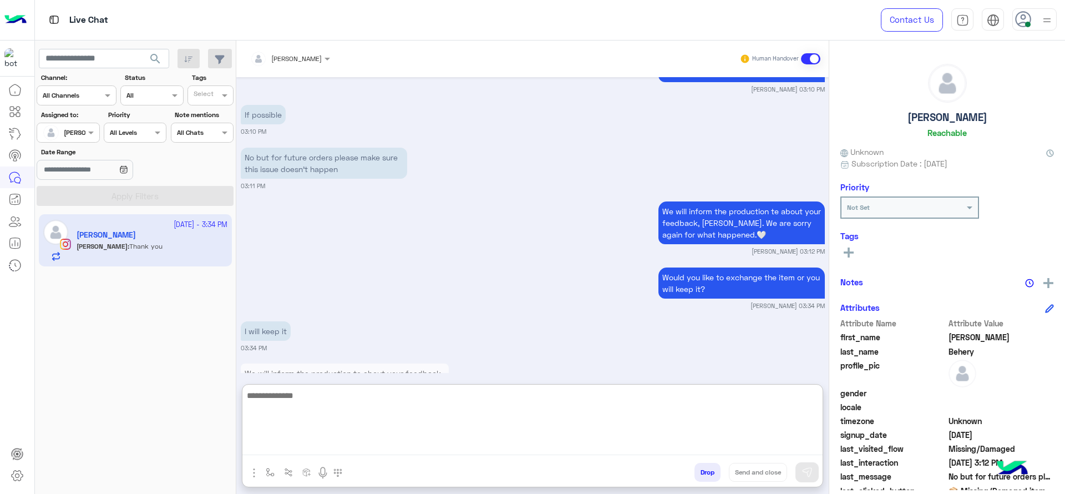
scroll to position [1278, 0]
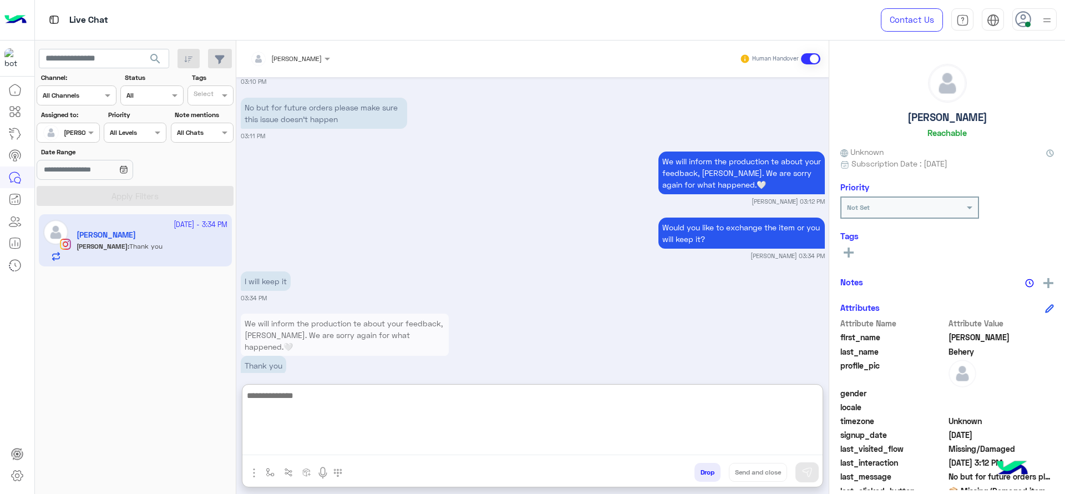
click at [362, 430] on textarea at bounding box center [532, 421] width 580 height 67
paste textarea "**********"
type textarea "**********"
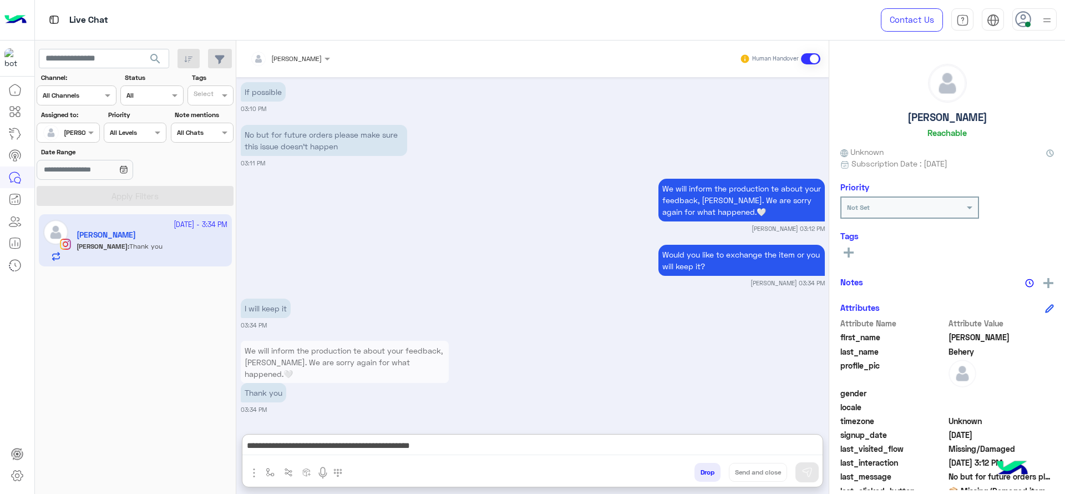
click at [321, 242] on div "Would you like to exchange the item or you will keep it? Jana Aboelseoud 03:34 …" at bounding box center [533, 264] width 584 height 45
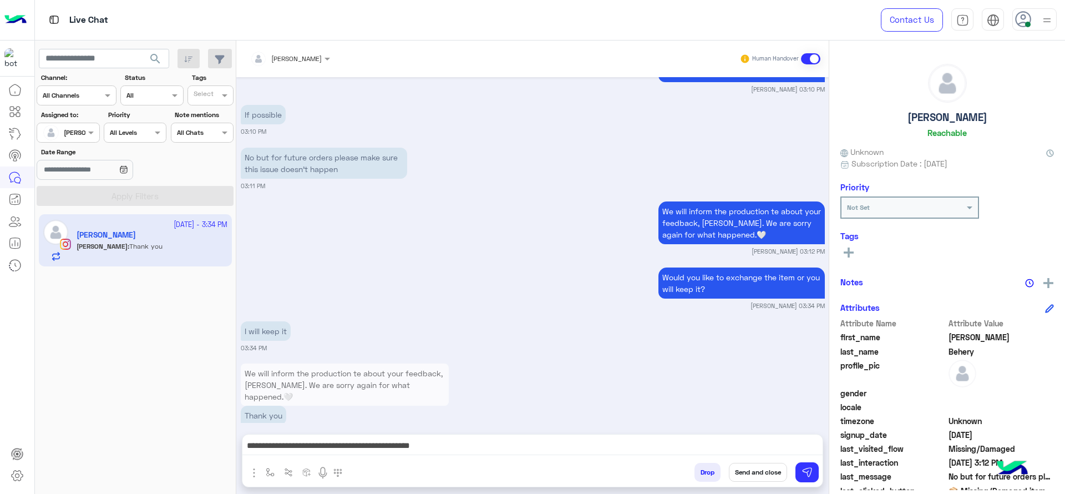
click at [759, 476] on button "Send and close" at bounding box center [758, 472] width 58 height 19
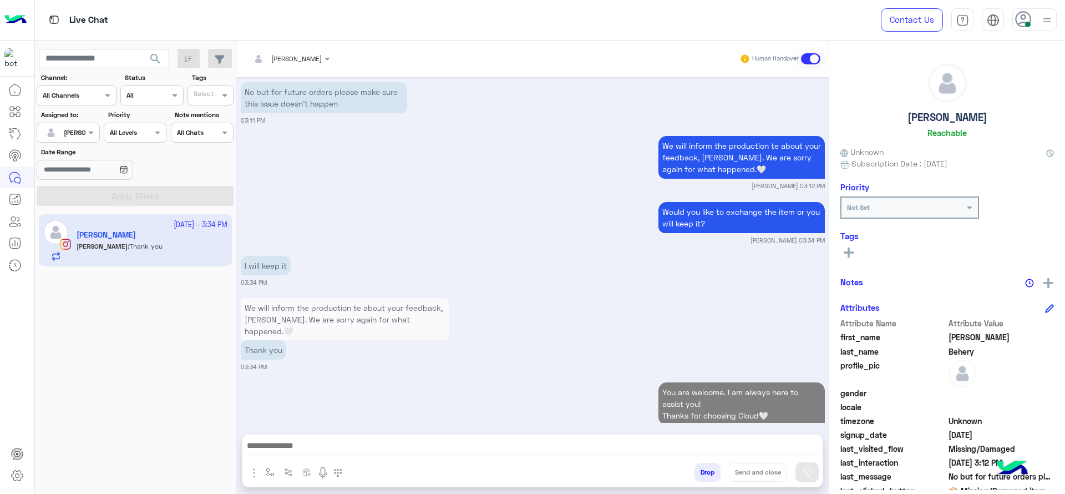
scroll to position [1323, 0]
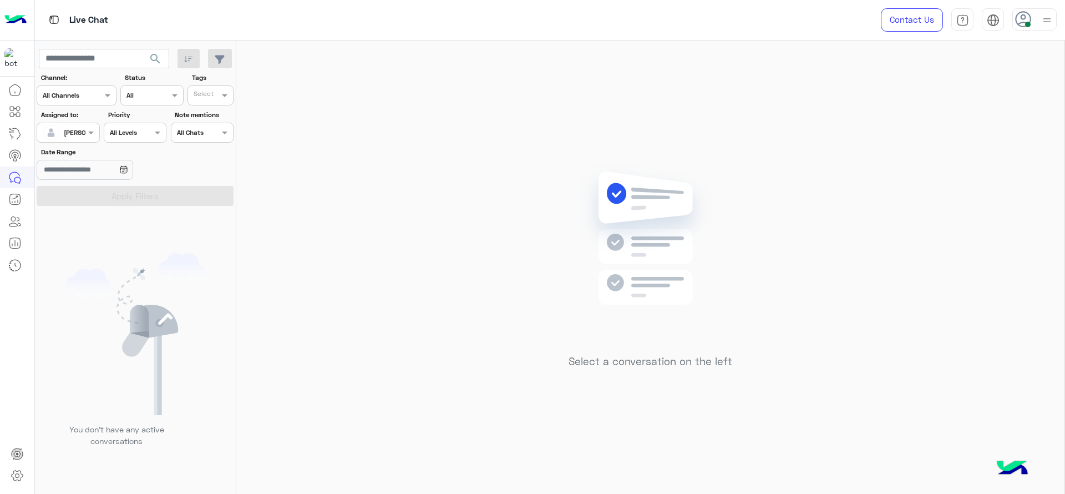
click at [585, 177] on img at bounding box center [650, 254] width 160 height 184
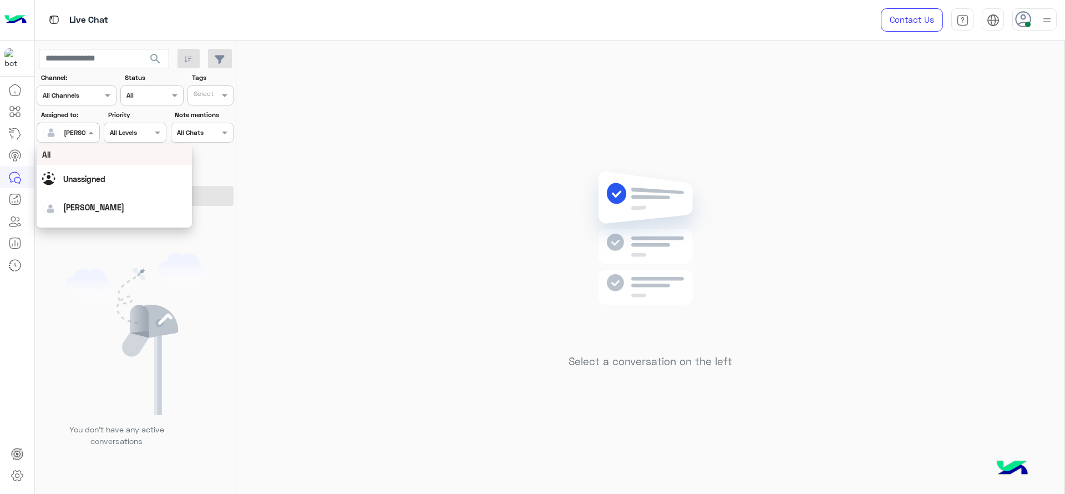
click at [84, 128] on div at bounding box center [68, 131] width 62 height 11
click at [77, 213] on span "[PERSON_NAME]" at bounding box center [100, 213] width 61 height 9
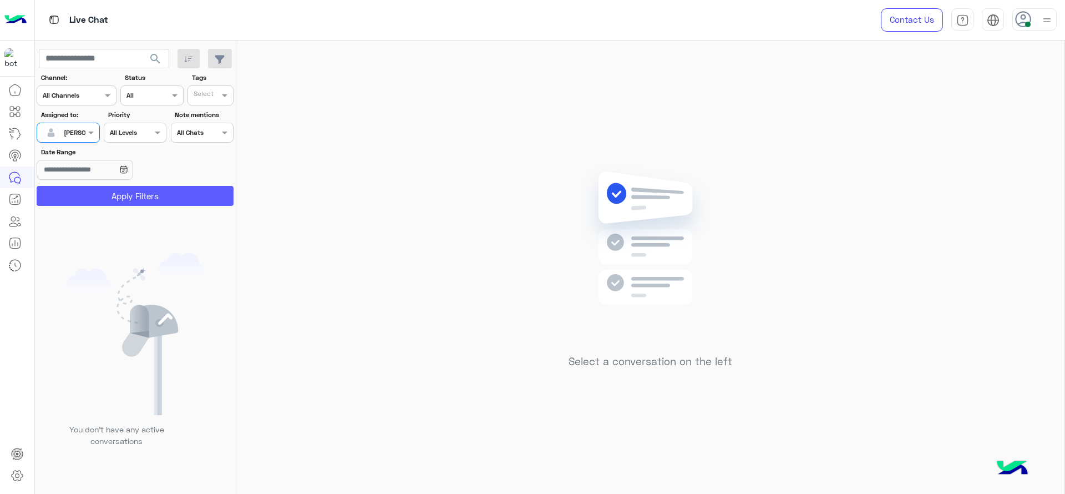
click at [107, 204] on button "Apply Filters" at bounding box center [135, 196] width 197 height 20
click at [66, 134] on input "text" at bounding box center [56, 131] width 26 height 10
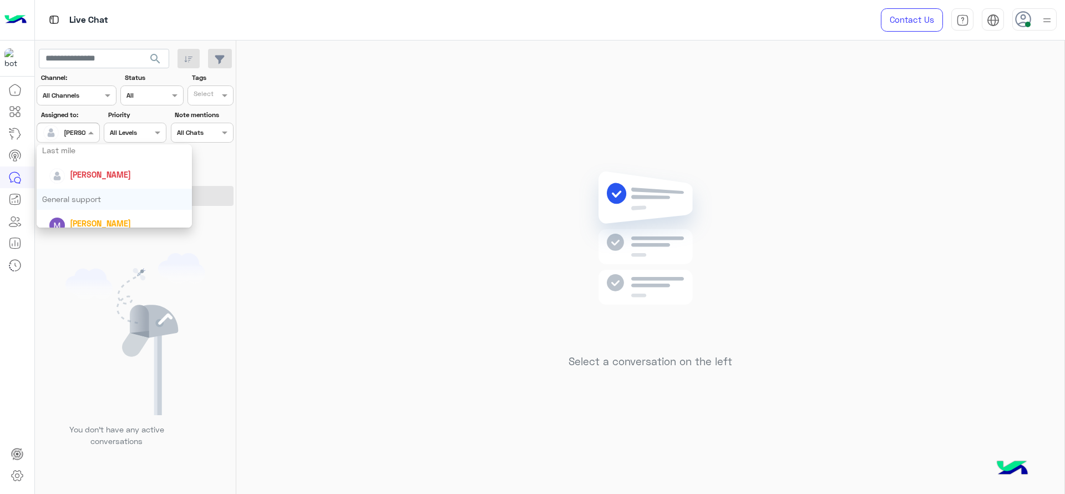
scroll to position [153, 0]
click at [84, 186] on div "[PERSON_NAME]" at bounding box center [100, 181] width 61 height 12
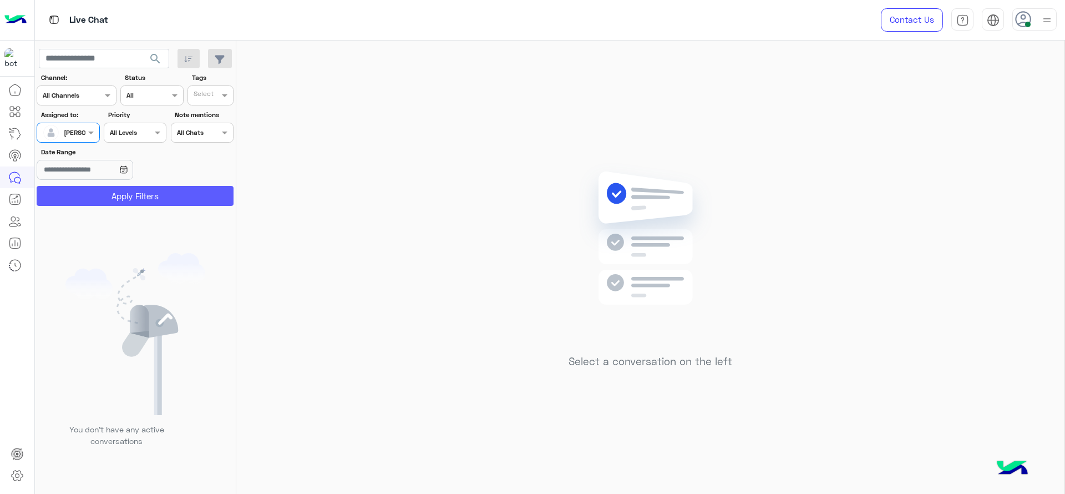
click at [84, 192] on button "Apply Filters" at bounding box center [135, 196] width 197 height 20
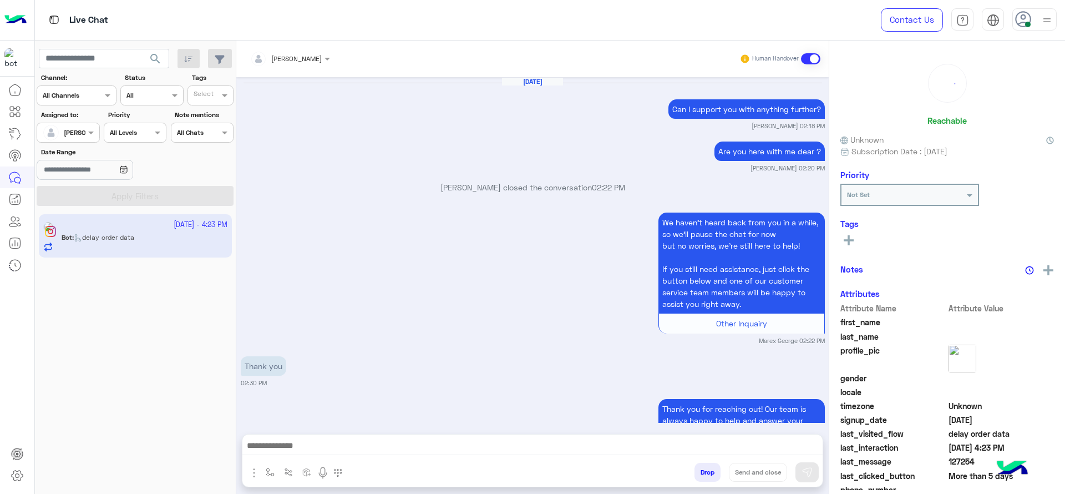
scroll to position [1119, 0]
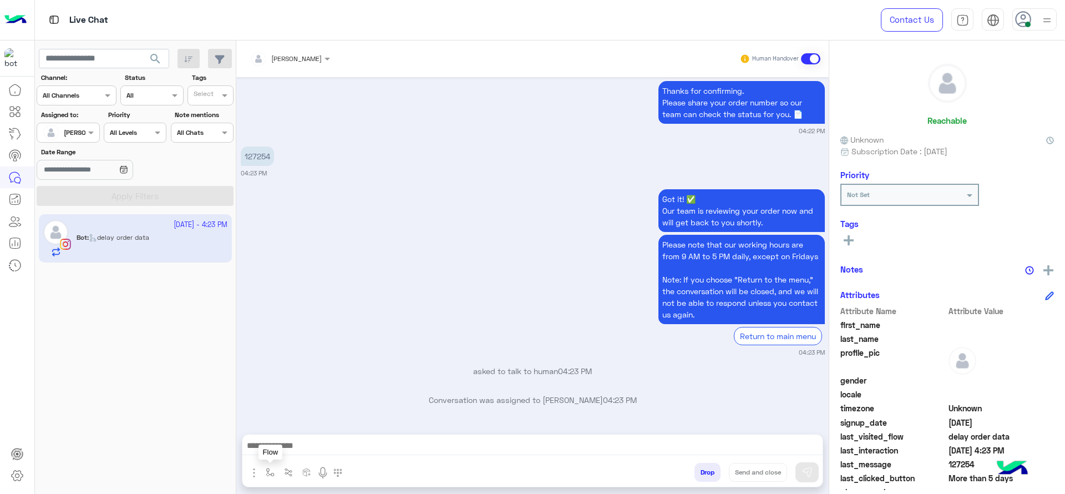
click at [271, 465] on button "button" at bounding box center [270, 472] width 18 height 18
click at [273, 449] on input "text" at bounding box center [289, 446] width 44 height 10
type input "*"
click at [286, 402] on span "J Greeting" at bounding box center [287, 406] width 40 height 10
click at [347, 278] on div "Got it! ✅ Our team is reviewing your order now and will get back to you shortly…" at bounding box center [533, 271] width 584 height 171
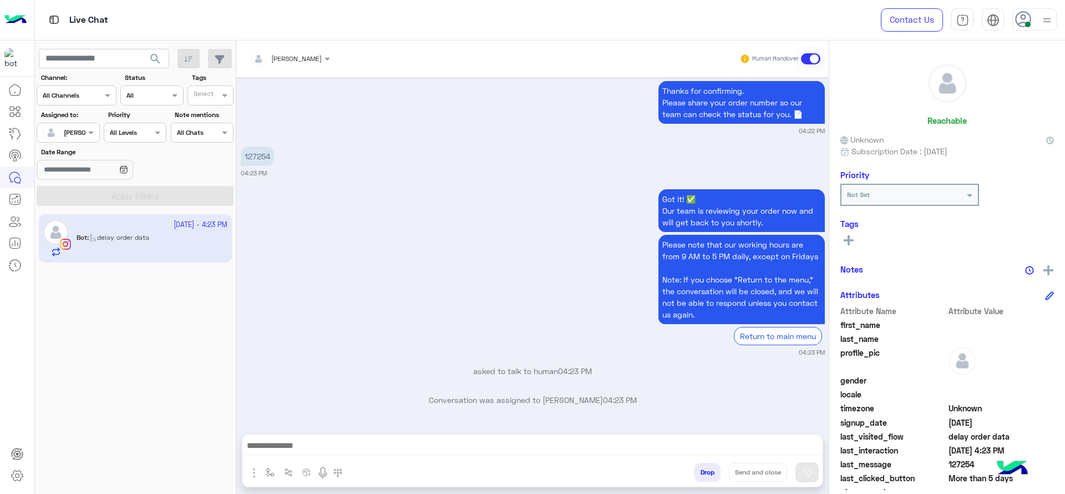
type textarea "**********"
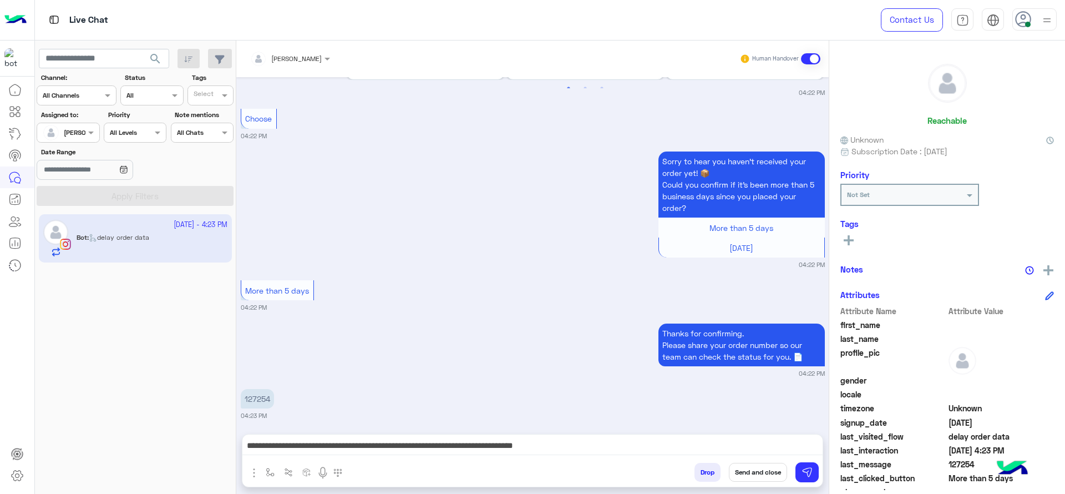
scroll to position [3877, 0]
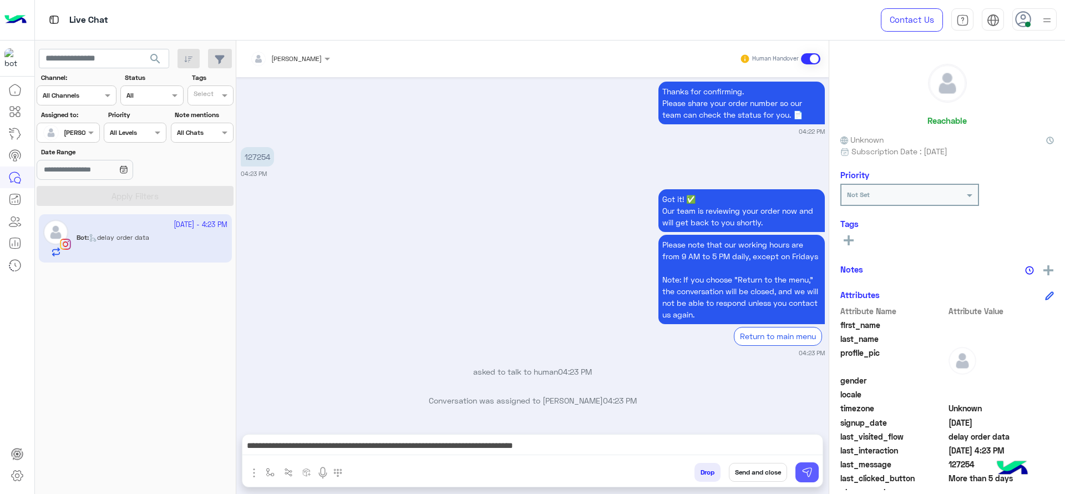
click at [803, 473] on img at bounding box center [806, 471] width 11 height 11
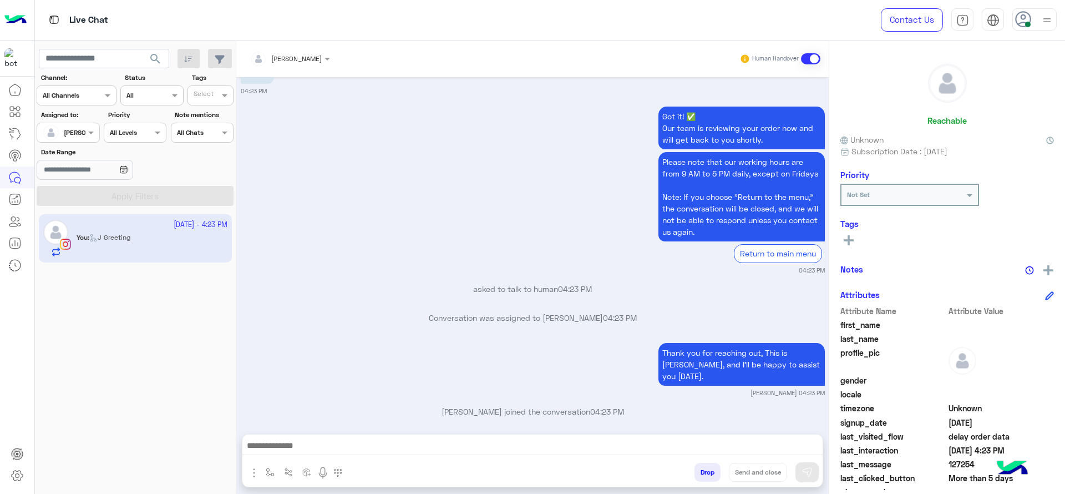
click at [447, 290] on p "asked to talk to human 04:23 PM" at bounding box center [533, 289] width 584 height 12
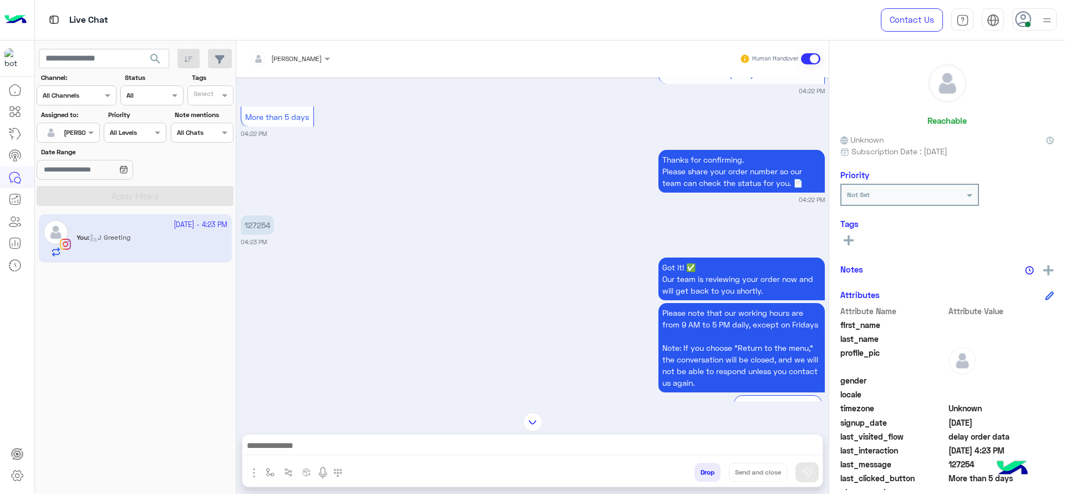
scroll to position [3807, 0]
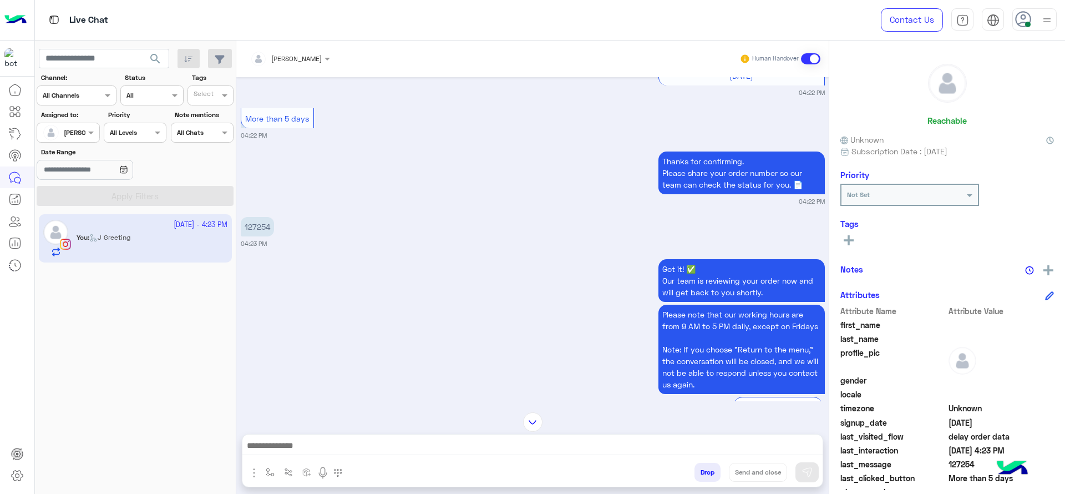
click at [266, 225] on p "127254" at bounding box center [257, 226] width 33 height 19
copy p "127254"
click at [394, 270] on div "Got it! ✅ Our team is reviewing your order now and will get back to you shortly…" at bounding box center [533, 341] width 584 height 171
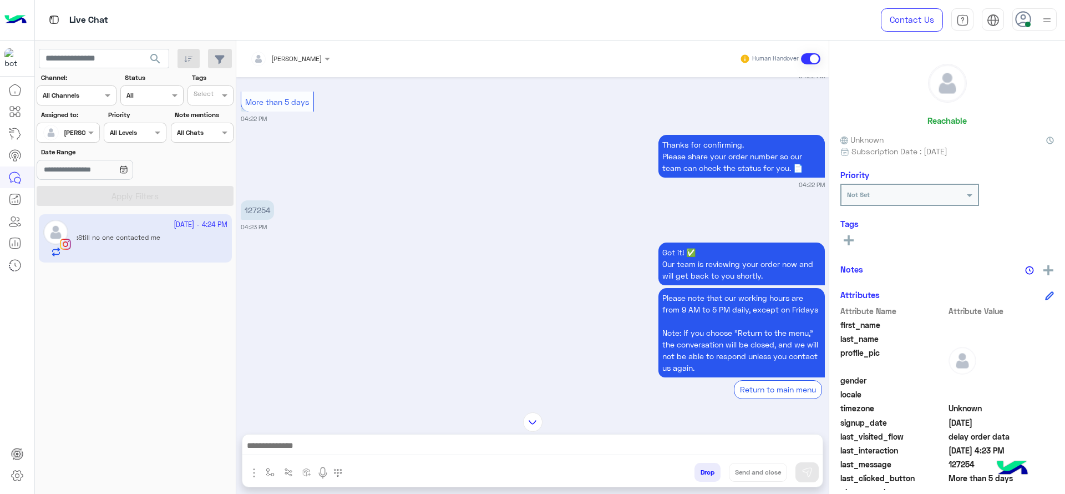
scroll to position [3711, 0]
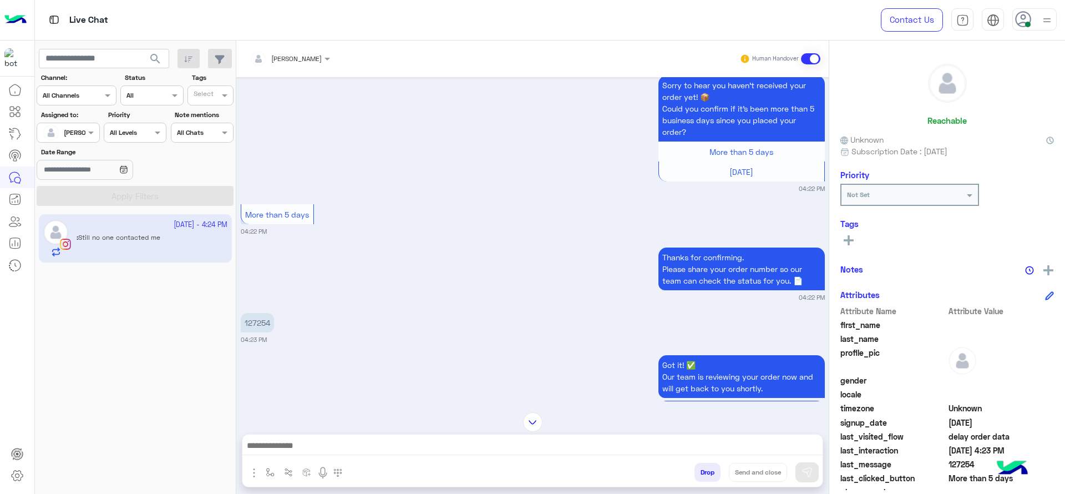
click at [252, 321] on p "127254" at bounding box center [257, 322] width 33 height 19
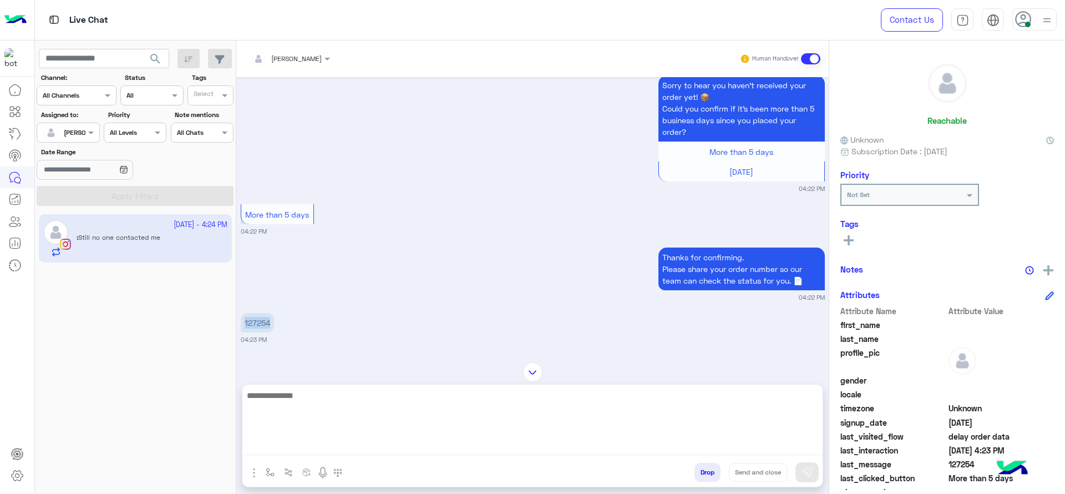
click at [390, 451] on textarea at bounding box center [532, 421] width 580 height 67
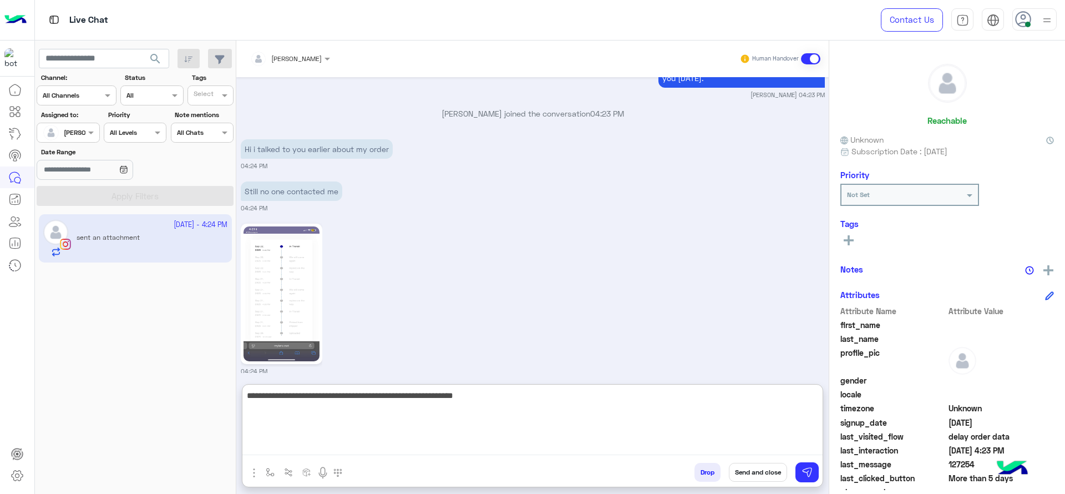
type textarea "**********"
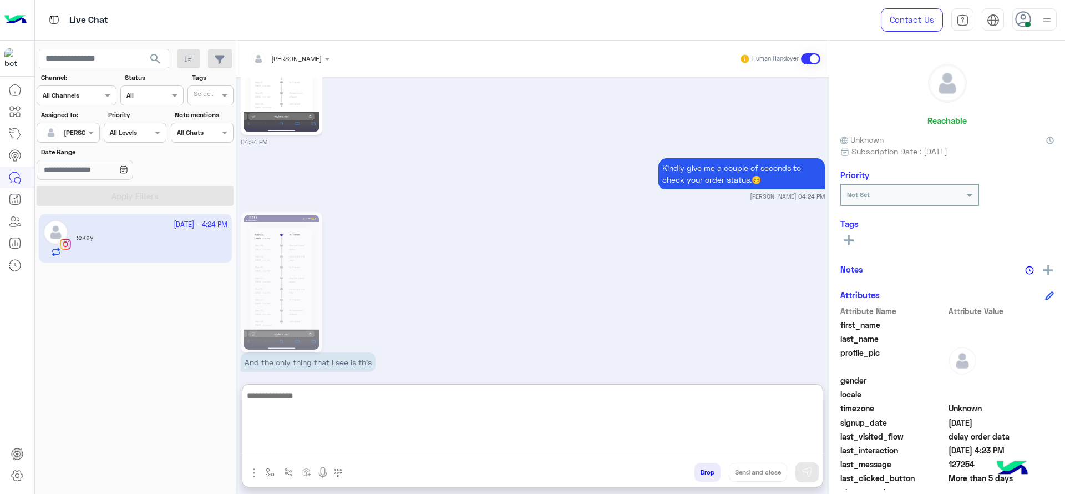
scroll to position [4536, 0]
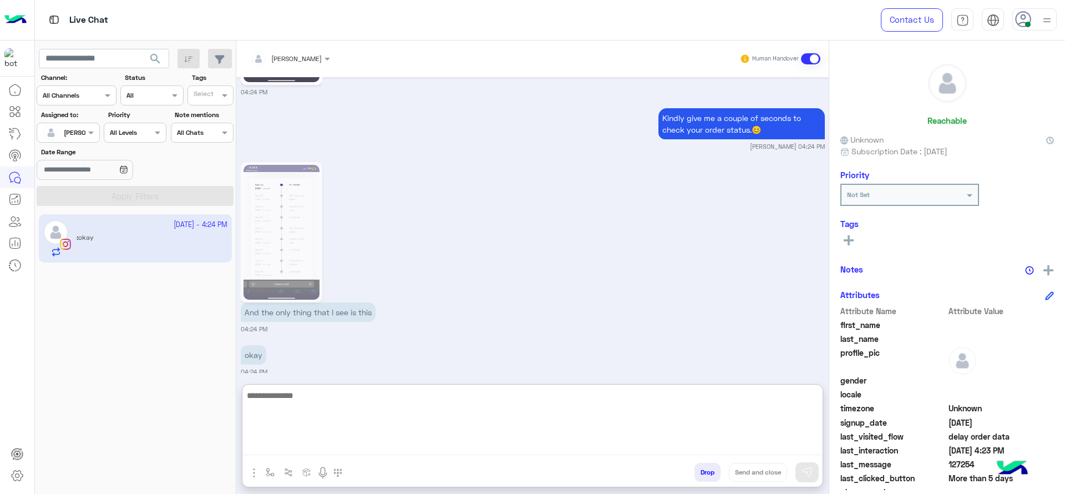
click at [314, 403] on textarea at bounding box center [532, 421] width 580 height 67
type textarea "**********"
click at [415, 414] on textarea "**********" at bounding box center [532, 421] width 580 height 67
click at [481, 394] on textarea "**********" at bounding box center [532, 421] width 580 height 67
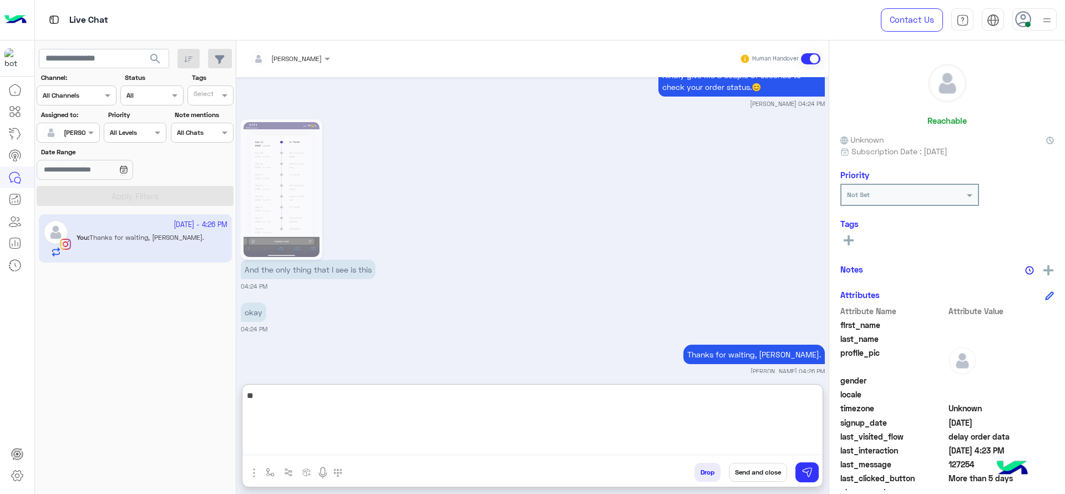
type textarea "*"
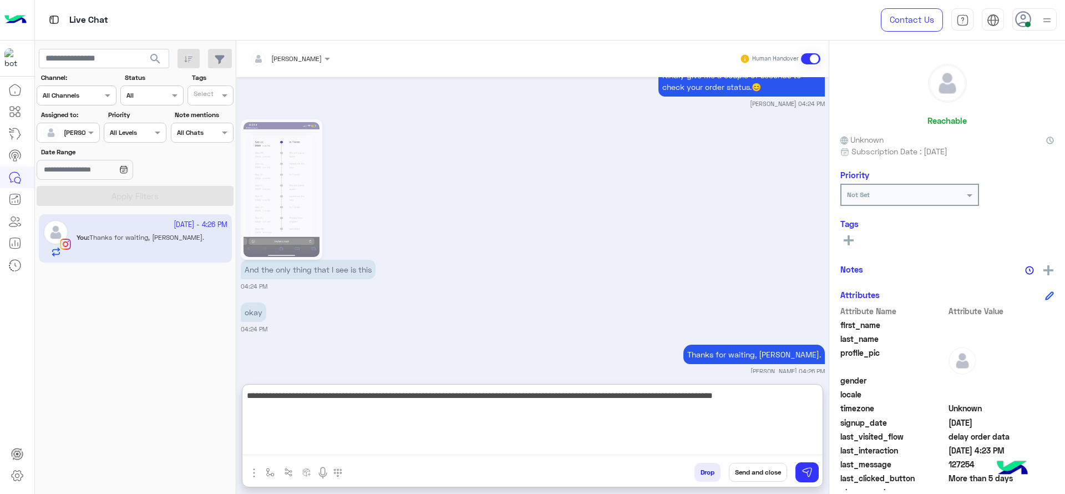
type textarea "**********"
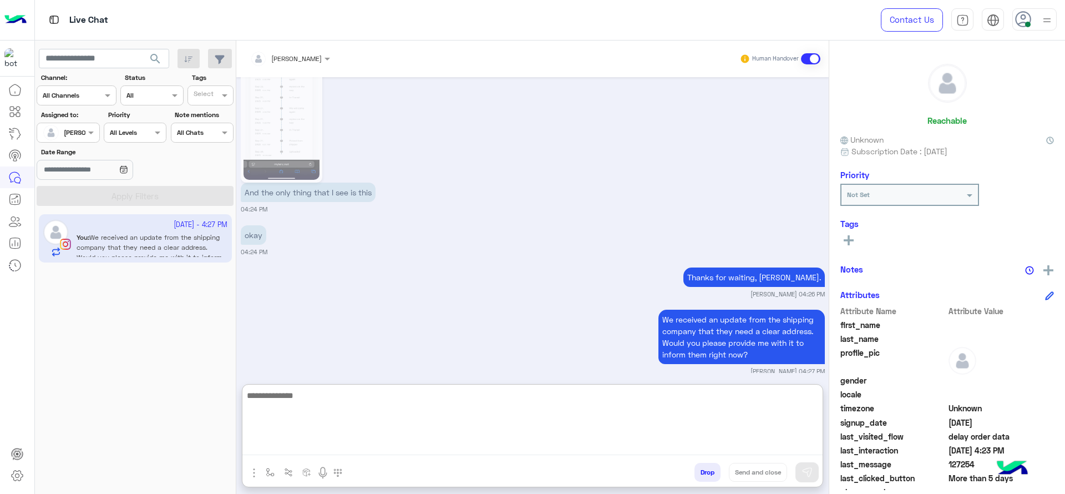
scroll to position [4698, 0]
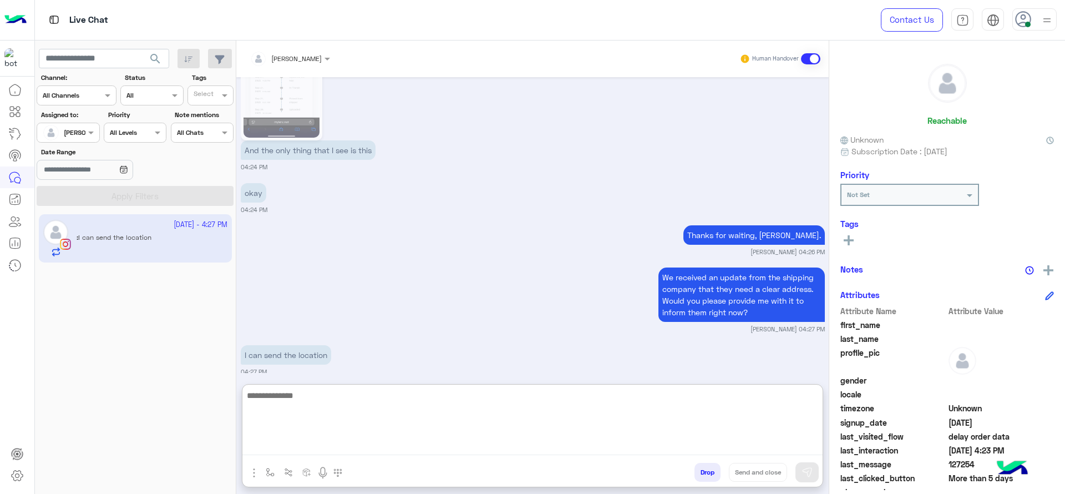
click at [412, 414] on textarea at bounding box center [532, 421] width 580 height 67
type textarea "*"
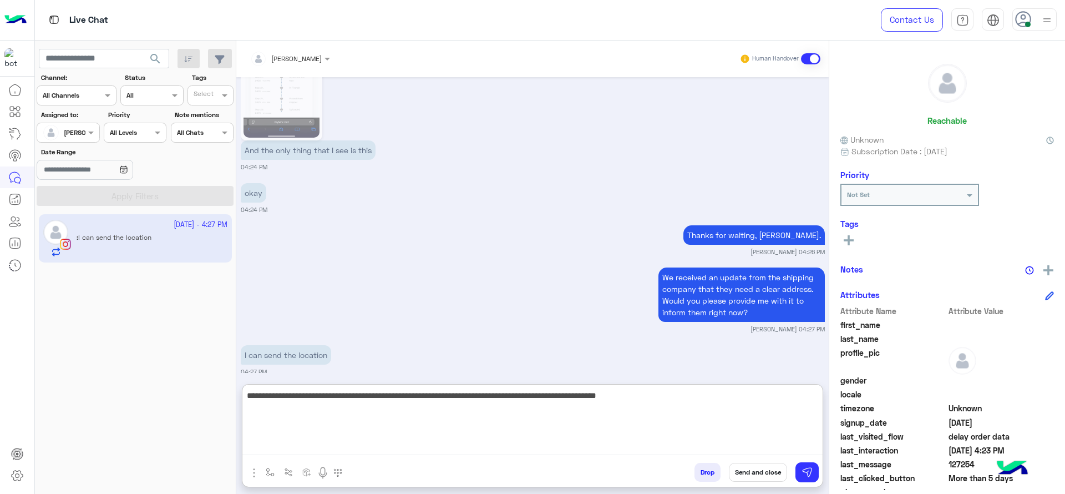
click at [312, 399] on textarea "**********" at bounding box center [532, 421] width 580 height 67
click at [316, 400] on textarea "**********" at bounding box center [532, 421] width 580 height 67
click at [321, 403] on textarea "**********" at bounding box center [532, 421] width 580 height 67
type textarea "**********"
click at [409, 410] on textarea "**********" at bounding box center [532, 421] width 580 height 67
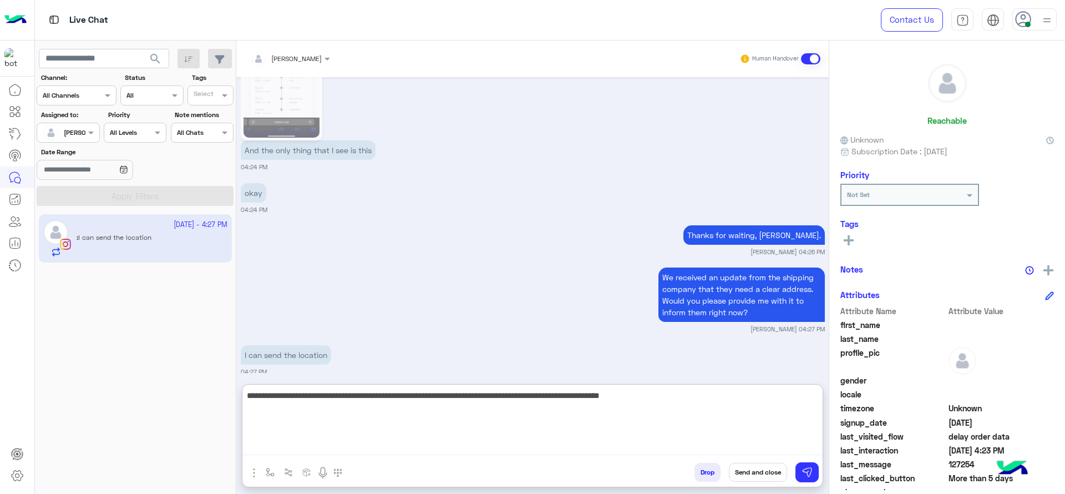
click at [584, 395] on textarea "**********" at bounding box center [532, 421] width 580 height 67
click at [670, 393] on textarea "**********" at bounding box center [532, 421] width 580 height 67
click at [690, 399] on textarea "**********" at bounding box center [532, 421] width 580 height 67
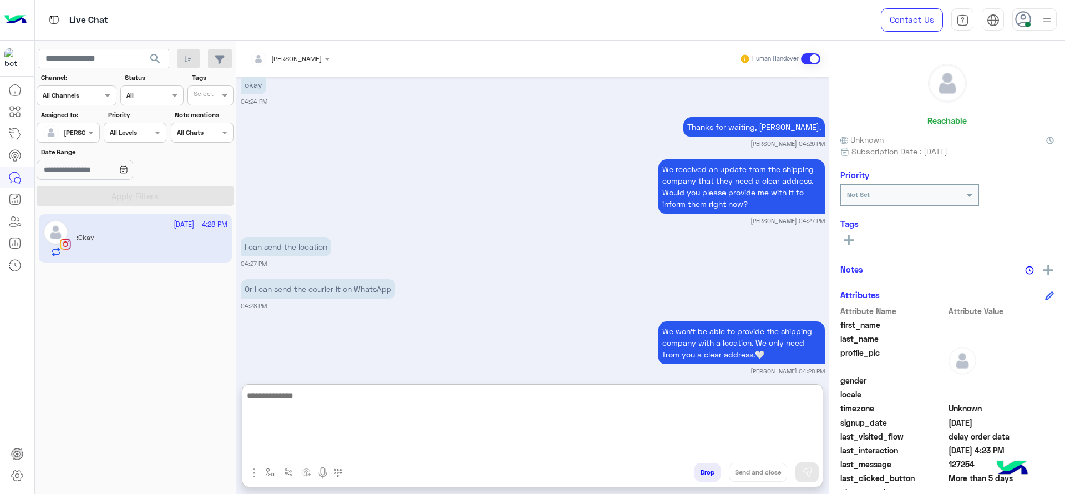
scroll to position [4849, 0]
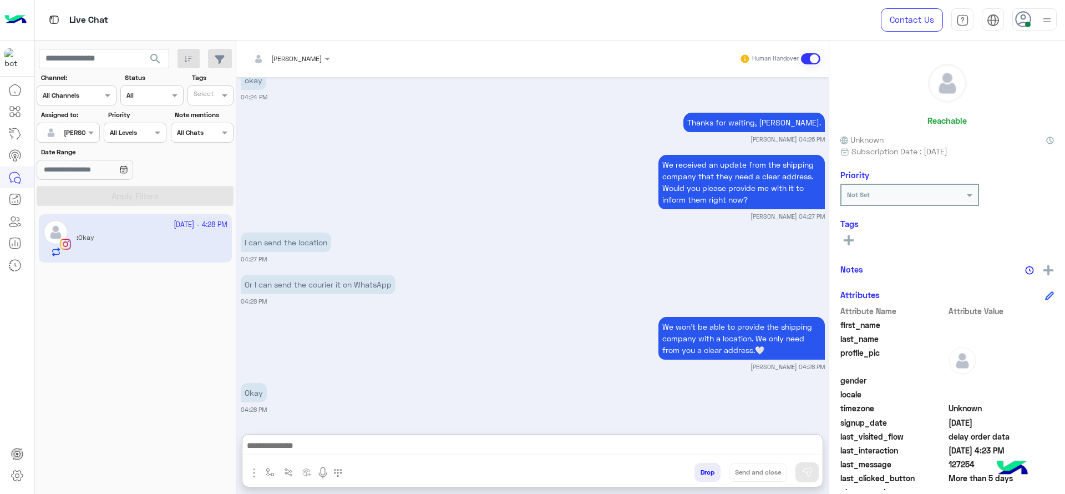
click at [68, 136] on div "[PERSON_NAME]" at bounding box center [89, 133] width 51 height 10
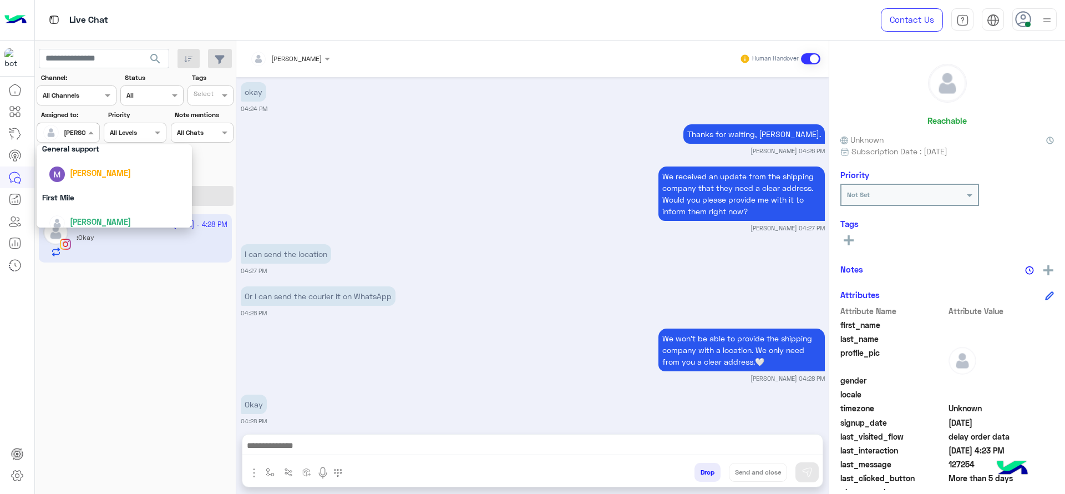
scroll to position [217, 0]
click at [77, 135] on div at bounding box center [68, 131] width 62 height 11
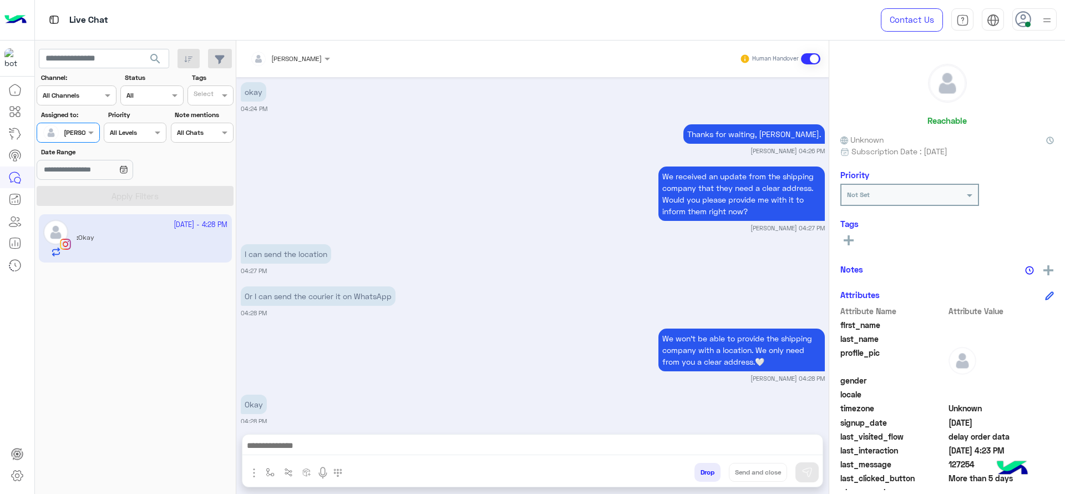
click at [77, 135] on div at bounding box center [68, 131] width 62 height 11
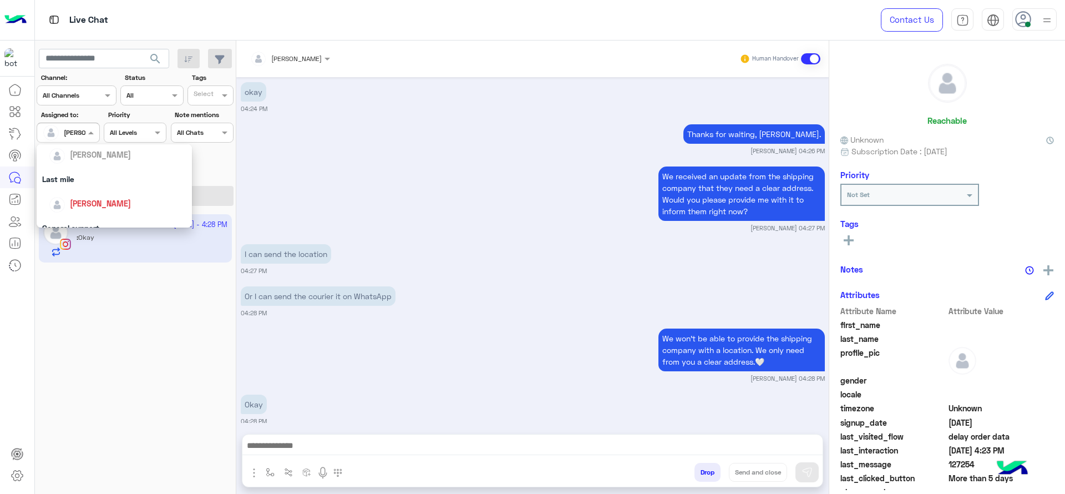
scroll to position [120, 0]
click at [83, 207] on div "[PERSON_NAME]" at bounding box center [100, 213] width 61 height 12
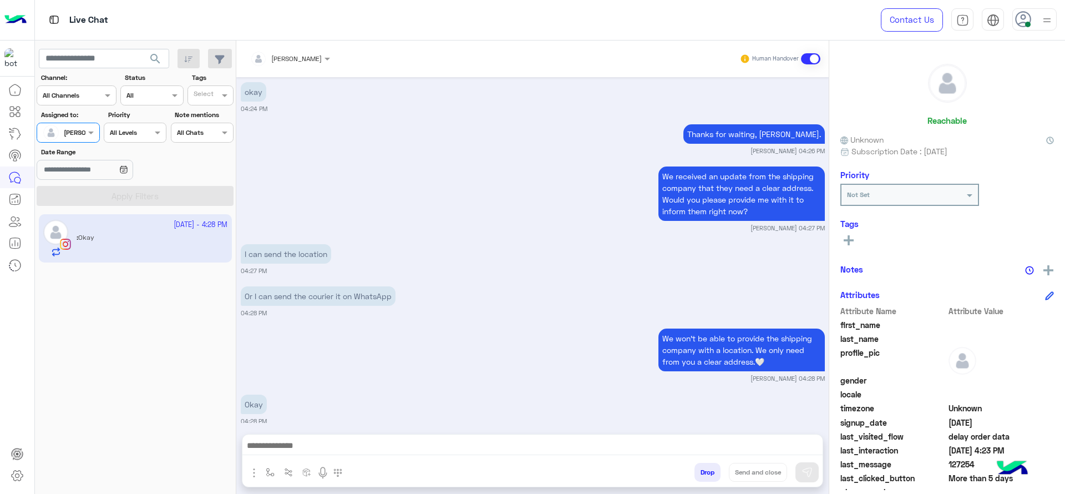
click at [294, 184] on div "We received an update from the shipping company that they need a clear address.…" at bounding box center [533, 198] width 584 height 69
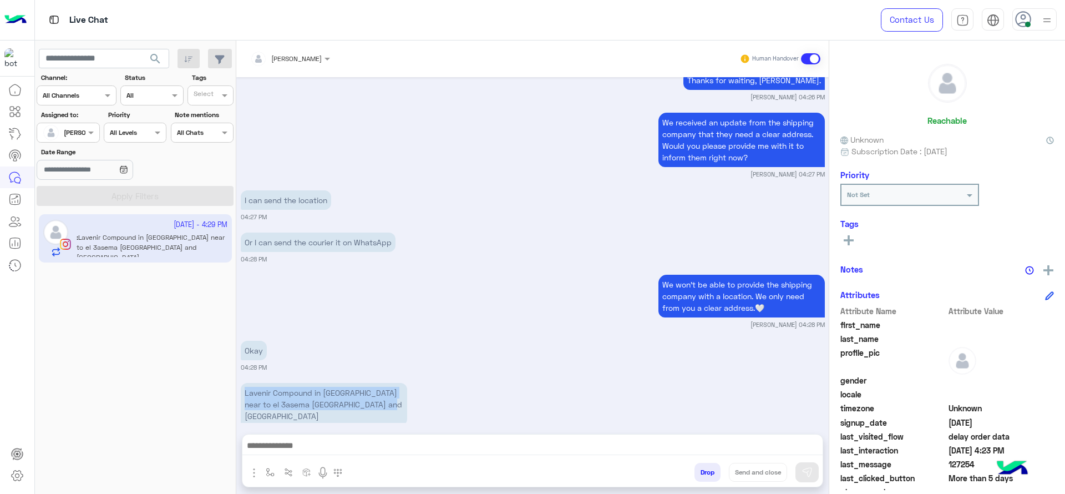
drag, startPoint x: 259, startPoint y: 382, endPoint x: 386, endPoint y: 402, distance: 128.5
click at [386, 402] on p "Lavenir Compound in Mostakbal city near to el 3asema el edareya and madinaty" at bounding box center [324, 404] width 166 height 43
copy p "Lavenir Compound in Mostakbal city near to el 3asema el edareya and madinaty"
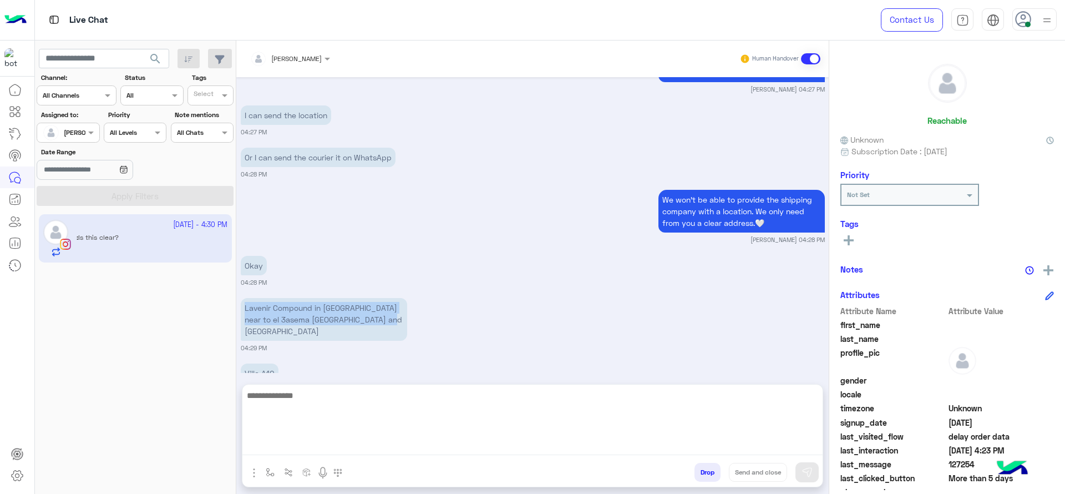
click at [481, 450] on textarea at bounding box center [532, 421] width 580 height 67
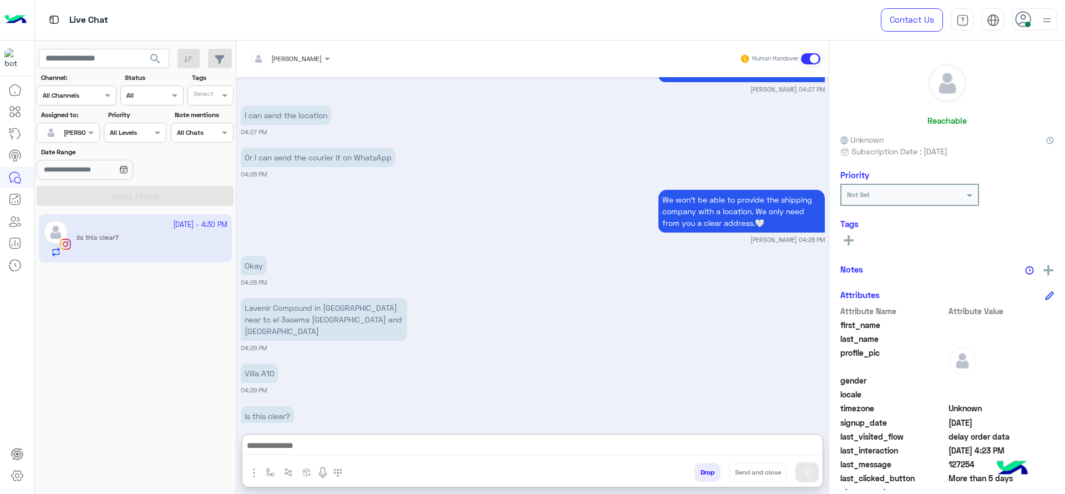
click at [261, 363] on p "Villa A10" at bounding box center [260, 372] width 38 height 19
click at [260, 363] on p "Villa A10" at bounding box center [260, 372] width 38 height 19
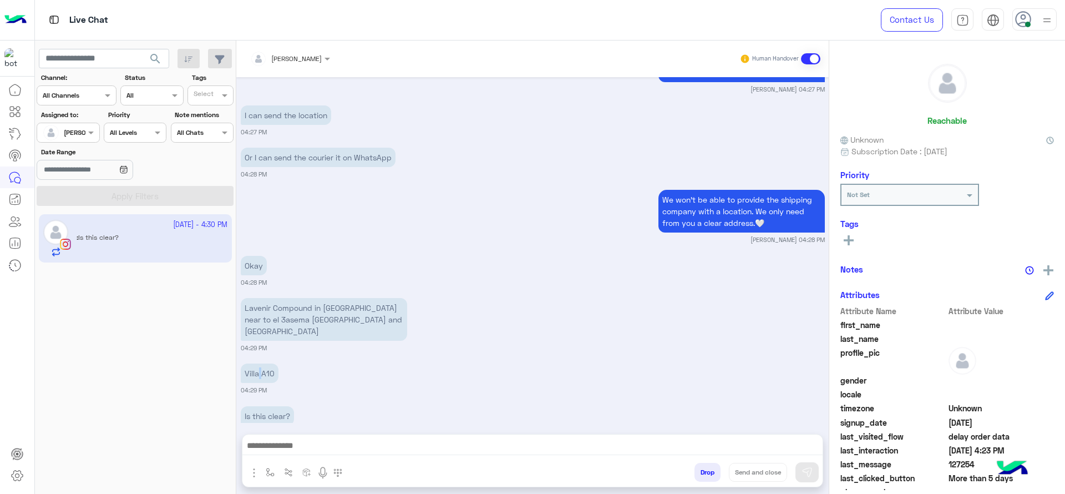
click at [260, 363] on p "Villa A10" at bounding box center [260, 372] width 38 height 19
click at [264, 363] on p "Villa A10" at bounding box center [260, 372] width 38 height 19
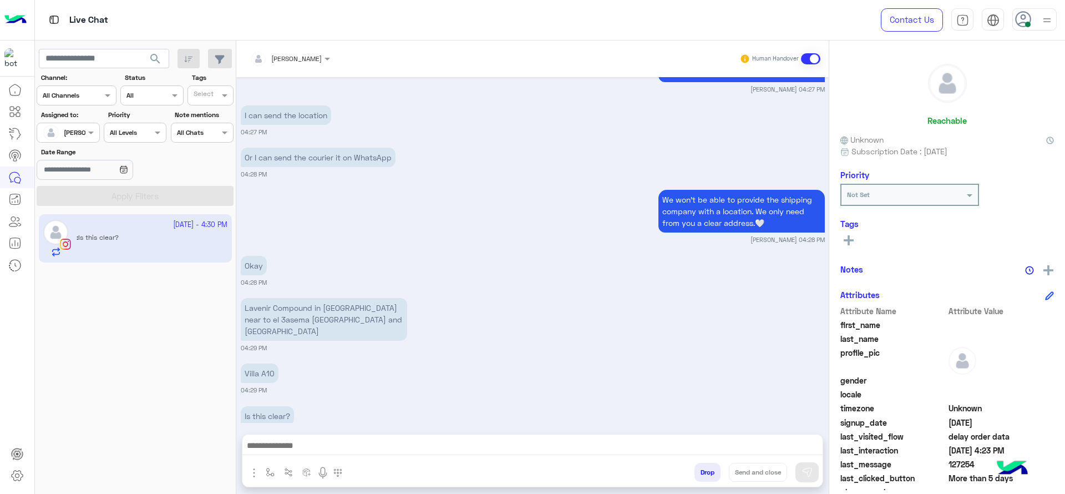
click at [271, 363] on p "Villa A10" at bounding box center [260, 372] width 38 height 19
copy app-message "Villa A10"
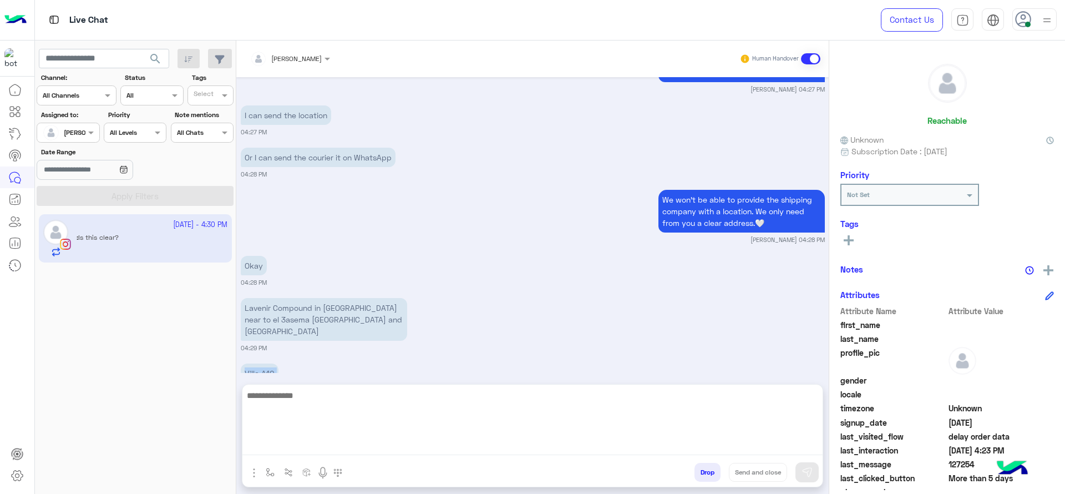
click at [422, 453] on textarea at bounding box center [532, 421] width 580 height 67
type textarea "**********"
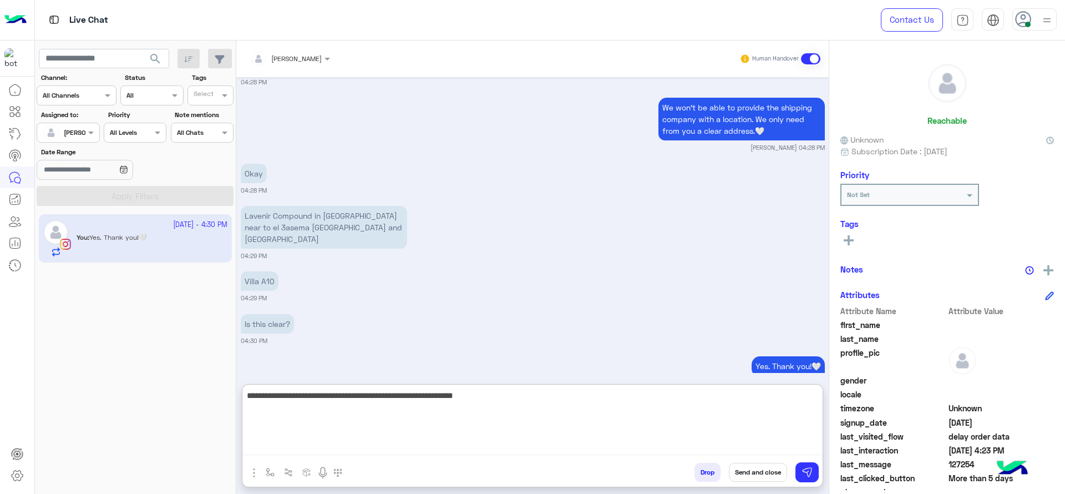
scroll to position [5083, 0]
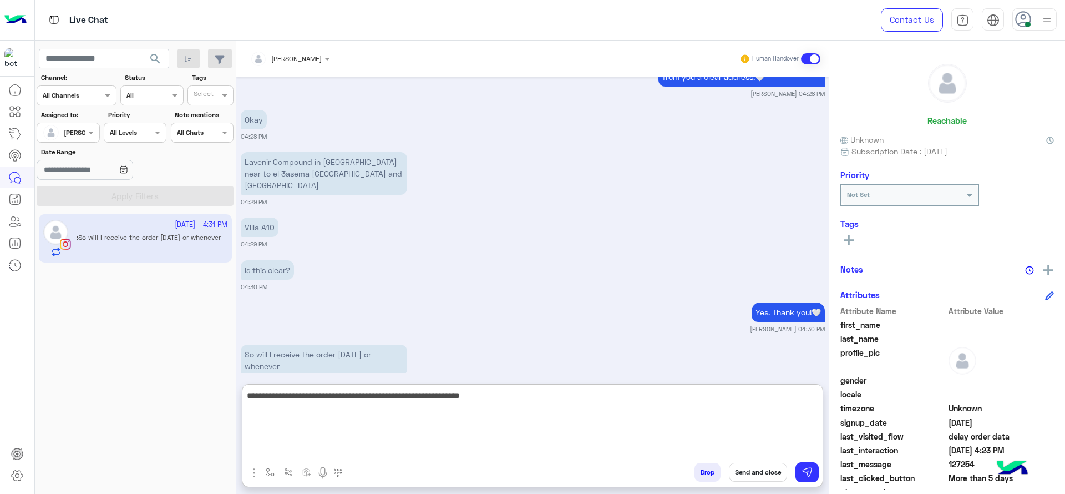
type textarea "**********"
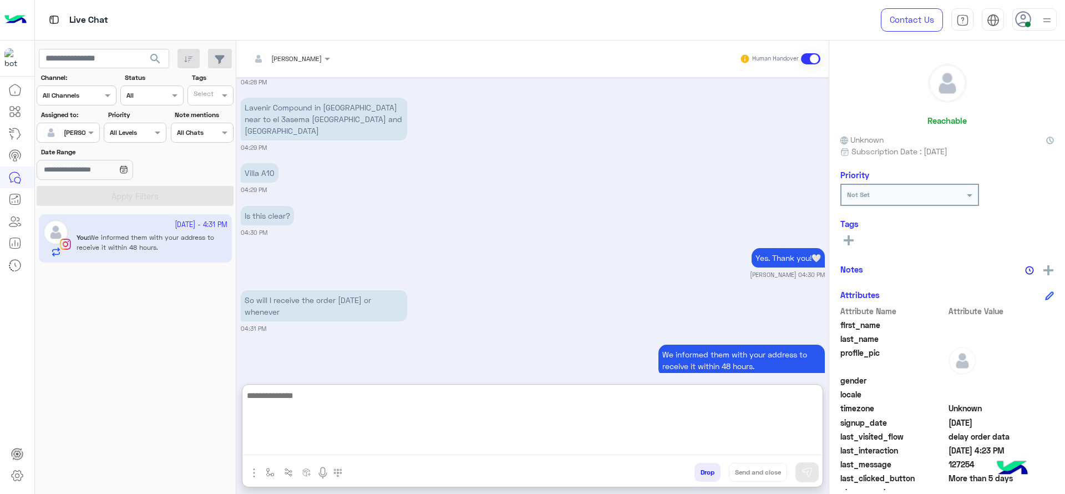
paste textarea "**********"
type textarea "**********"
click at [494, 420] on textarea "**********" at bounding box center [532, 421] width 580 height 67
click at [494, 422] on textarea "**********" at bounding box center [532, 421] width 580 height 67
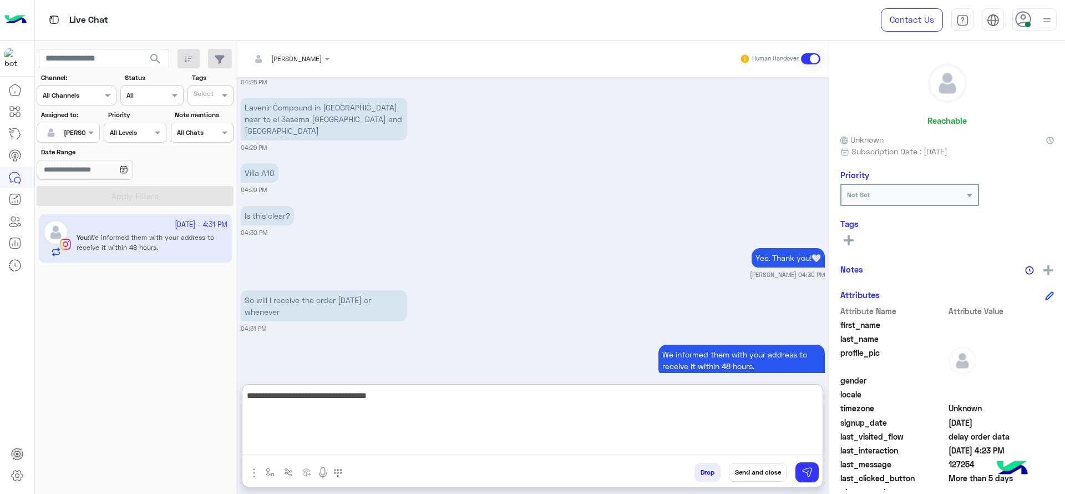
click at [494, 422] on textarea "**********" at bounding box center [532, 421] width 580 height 67
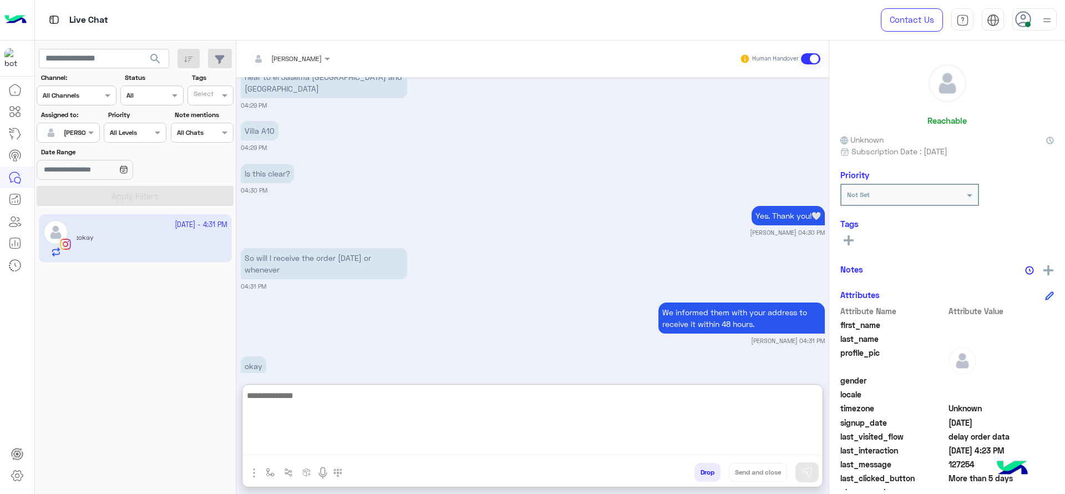
click at [297, 423] on textarea at bounding box center [532, 421] width 580 height 67
paste textarea "**********"
type textarea "**********"
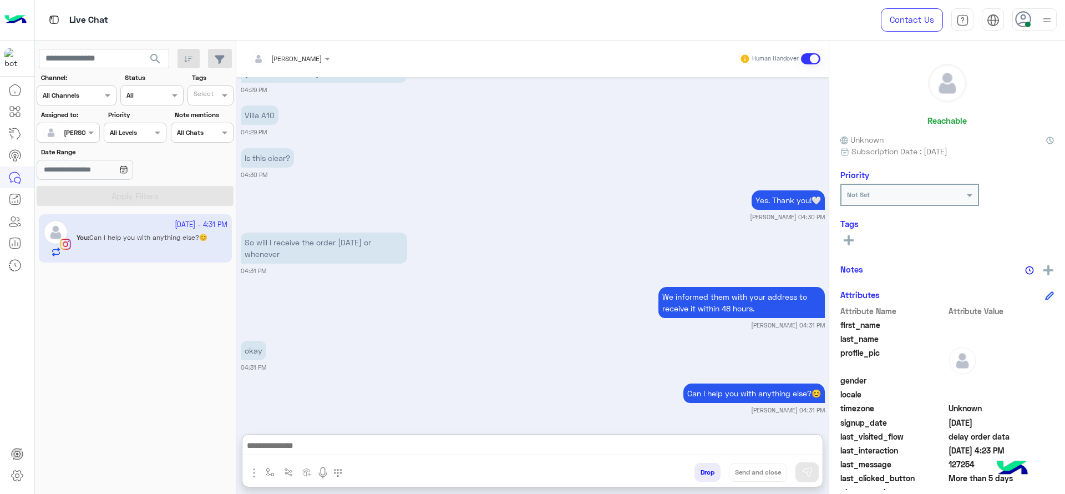
click at [94, 146] on section "Channel: Channel All Channels Status Channel All Tags Select Assigned to: Assig…" at bounding box center [135, 139] width 185 height 133
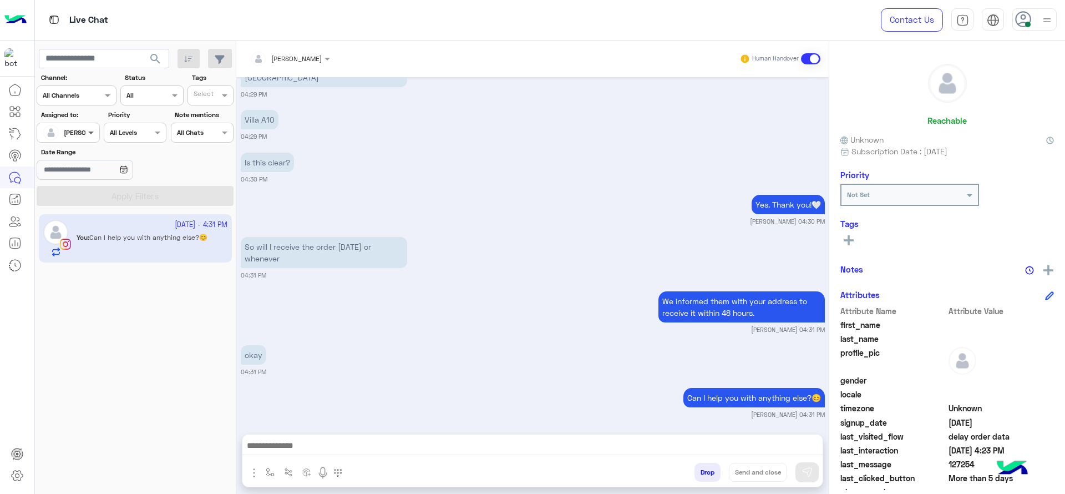
scroll to position [5172, 0]
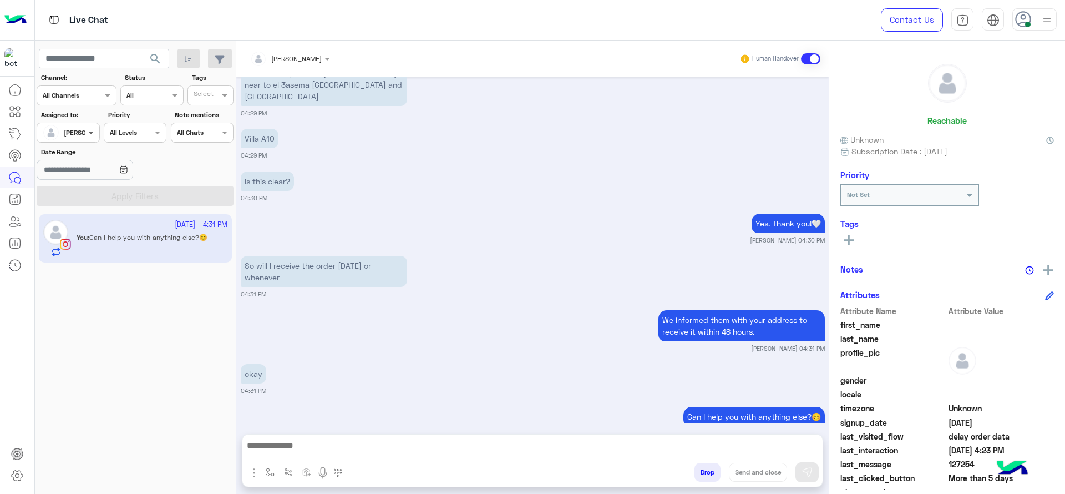
click at [89, 130] on span at bounding box center [92, 132] width 14 height 12
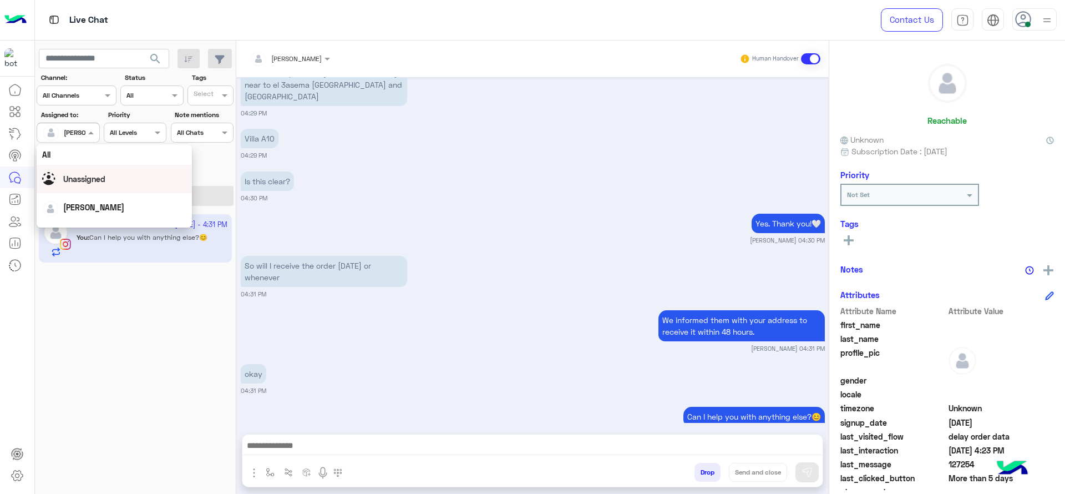
scroll to position [217, 0]
click at [79, 211] on span "Mariam Ahmed" at bounding box center [100, 213] width 61 height 9
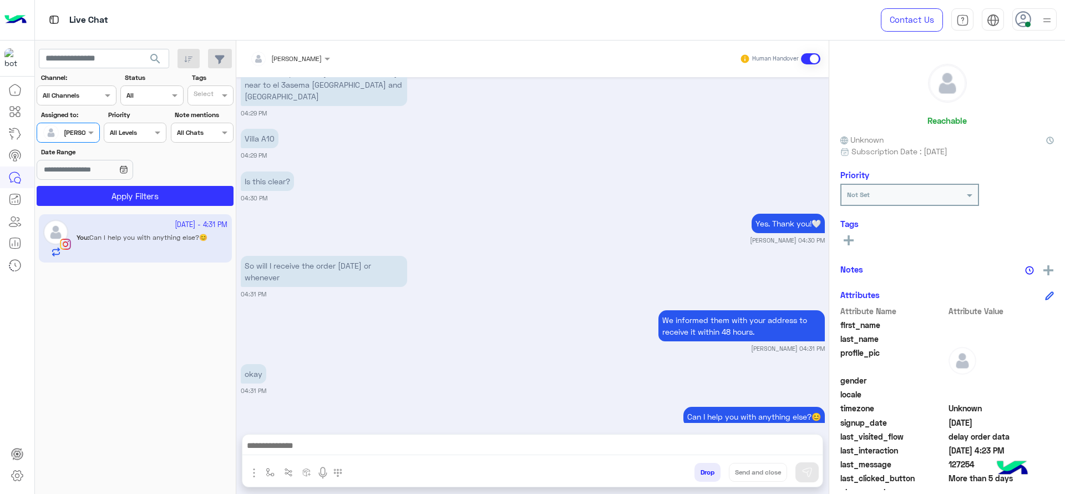
click at [81, 208] on app-inbox-users-filters "search Channel: Channel All Channels Status Channel All Tags Select Assigned to…" at bounding box center [135, 125] width 201 height 170
click at [82, 203] on button "Apply Filters" at bounding box center [135, 196] width 197 height 20
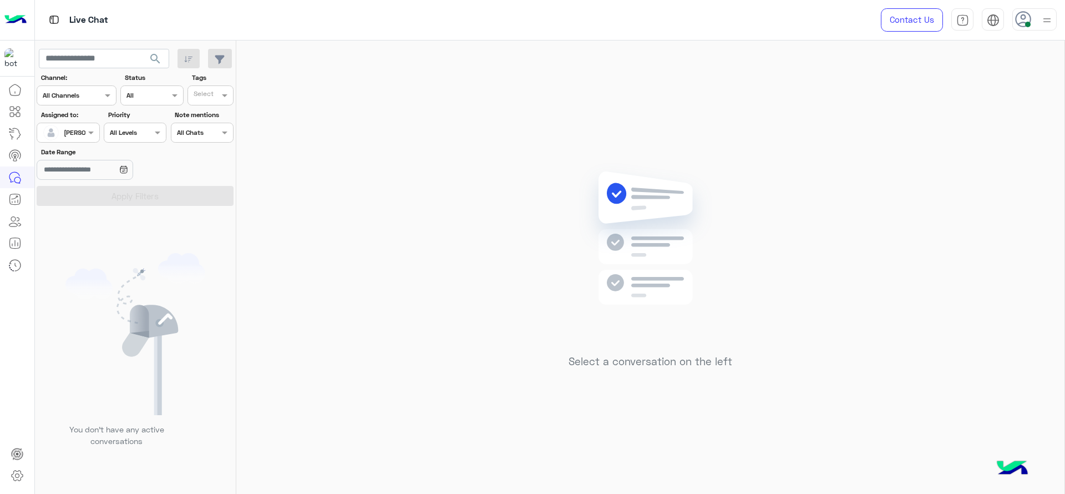
click at [73, 131] on div at bounding box center [68, 131] width 62 height 11
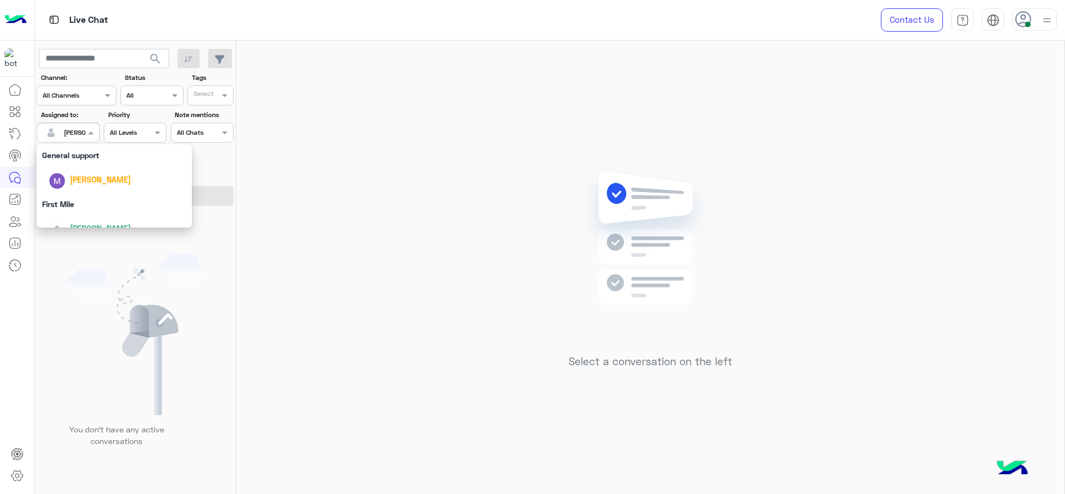
scroll to position [217, 0]
click at [83, 159] on div "Marex George" at bounding box center [100, 165] width 61 height 12
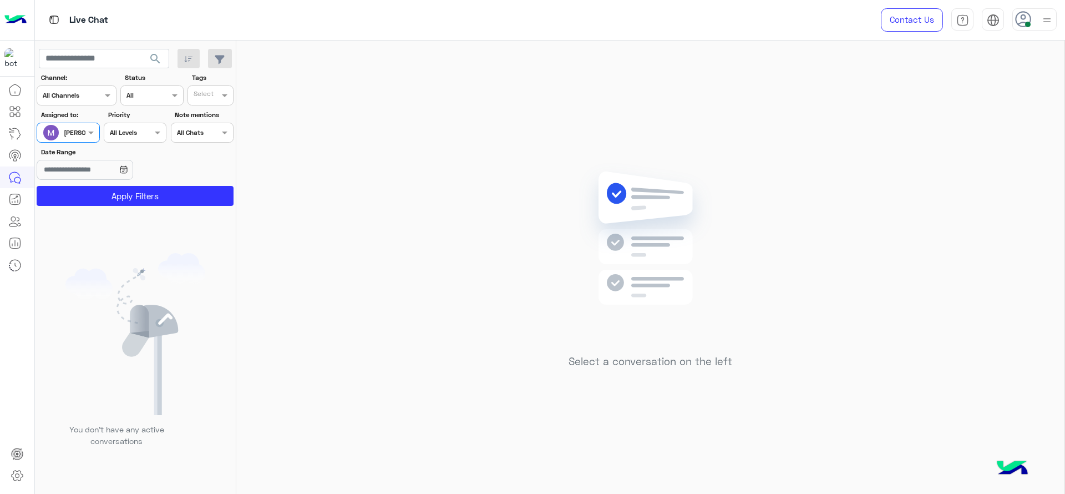
click at [70, 141] on div "Marex George" at bounding box center [64, 132] width 42 height 22
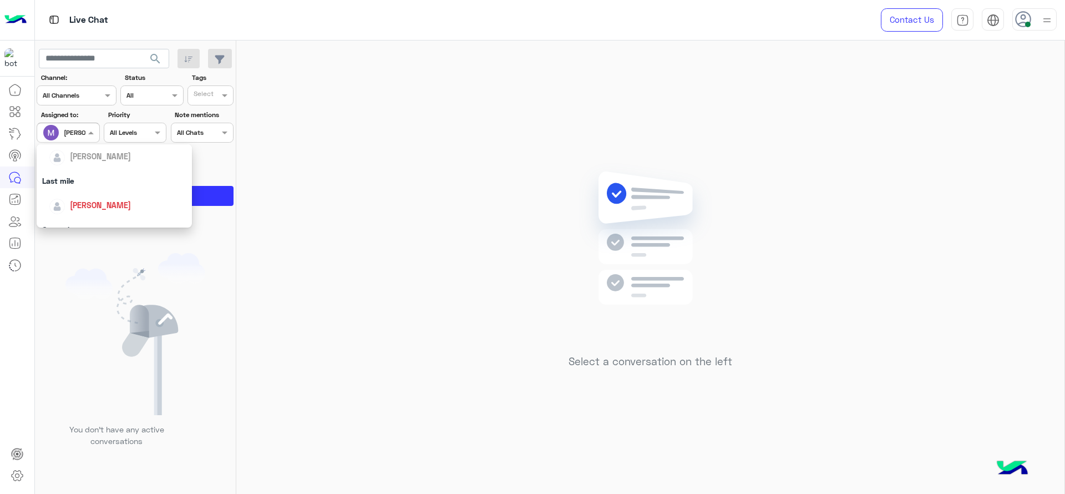
scroll to position [153, 0]
click at [77, 173] on div "[PERSON_NAME]" at bounding box center [118, 180] width 138 height 19
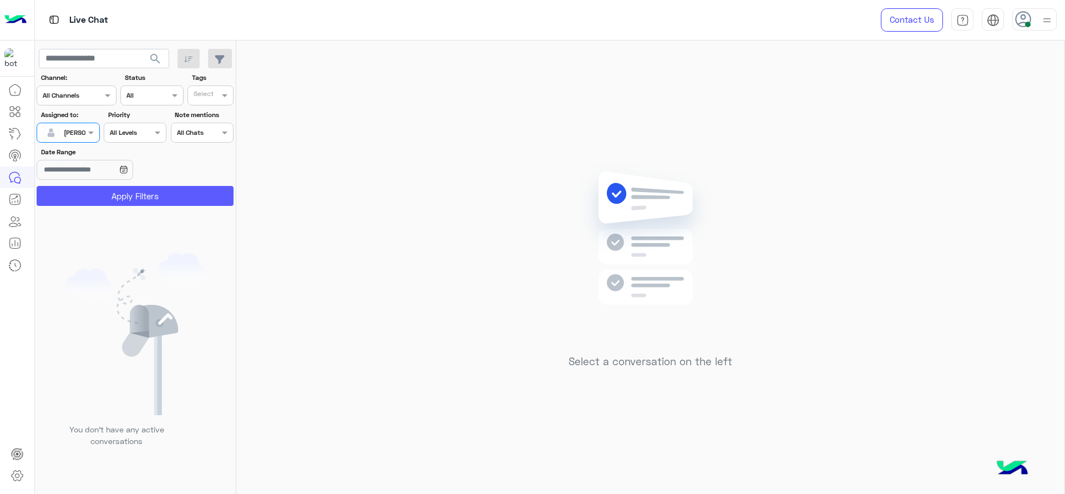
click at [110, 197] on button "Apply Filters" at bounding box center [135, 196] width 197 height 20
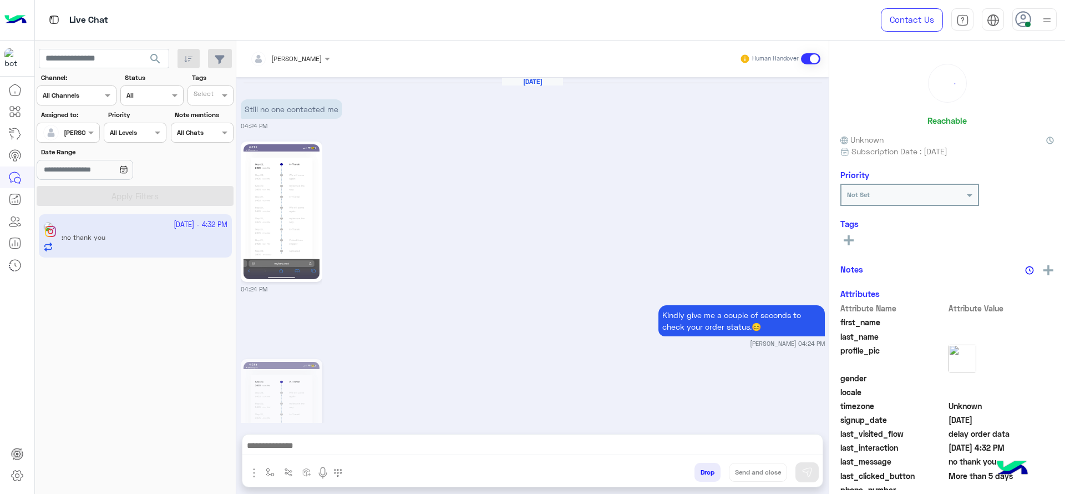
scroll to position [887, 0]
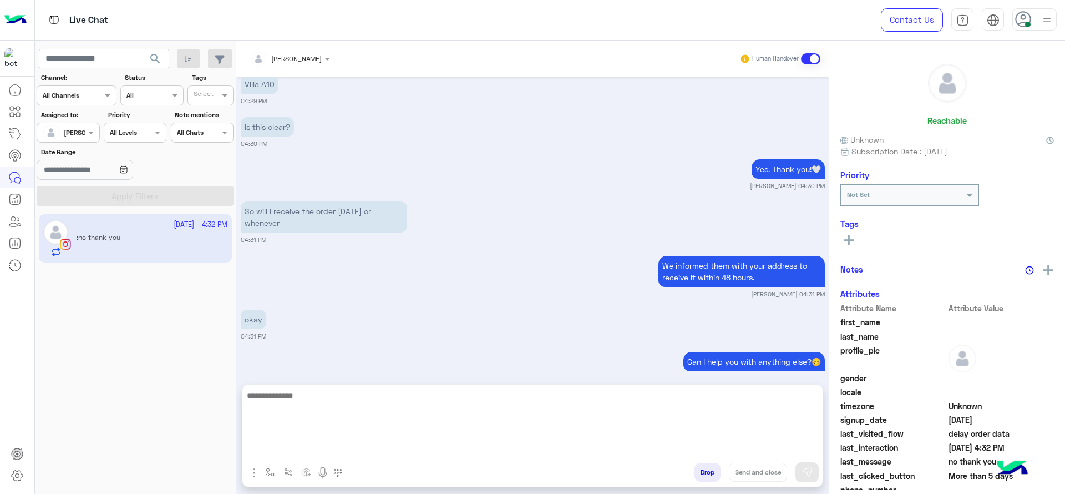
click at [398, 448] on textarea at bounding box center [532, 421] width 580 height 67
paste textarea "**********"
type textarea "**********"
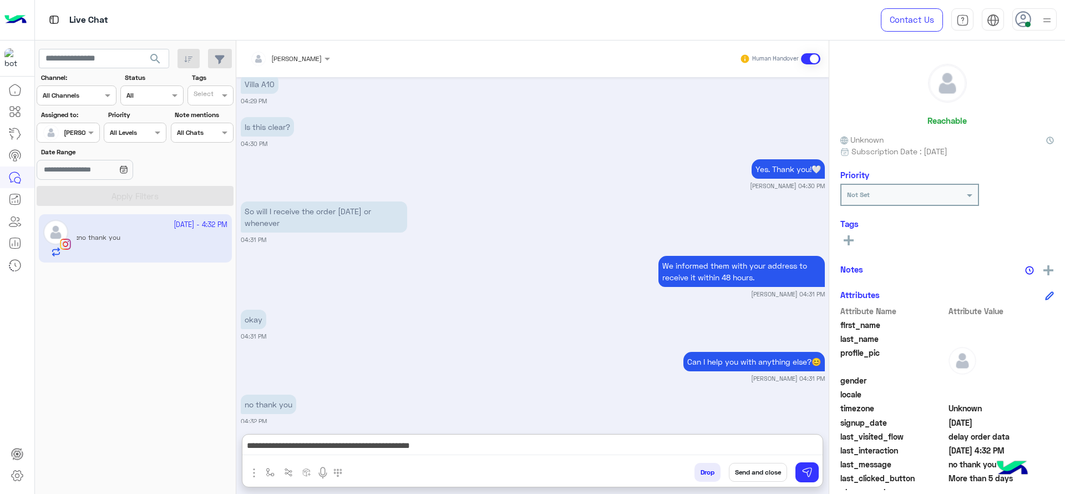
click at [758, 473] on button "Send and close" at bounding box center [758, 472] width 58 height 19
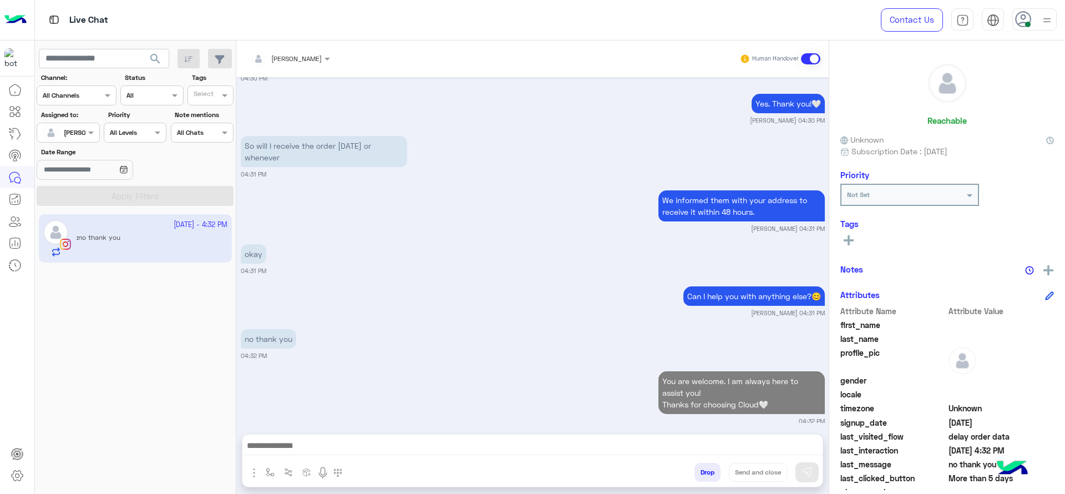
scroll to position [981, 0]
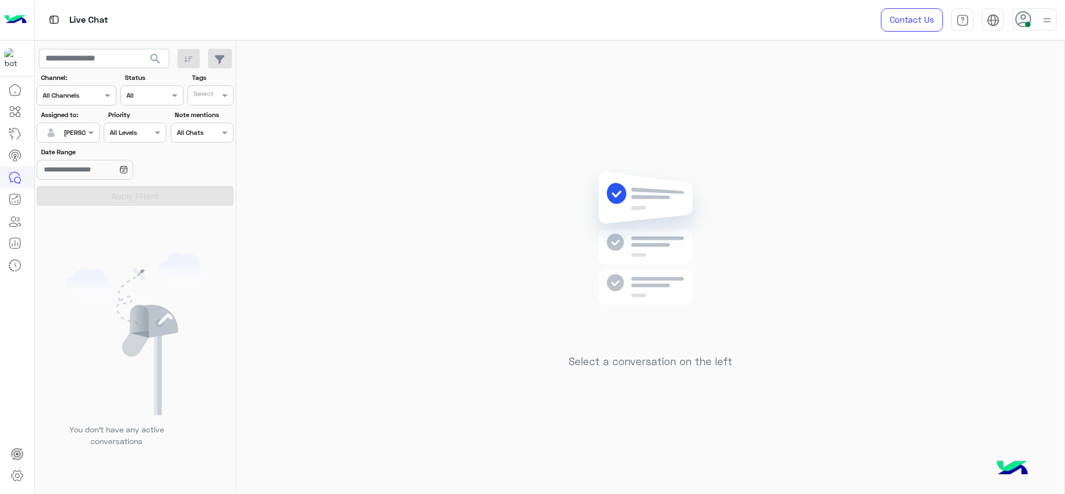
click at [751, 199] on div "Select a conversation on the left" at bounding box center [650, 269] width 828 height 458
drag, startPoint x: 570, startPoint y: 230, endPoint x: 385, endPoint y: 112, distance: 219.4
click at [569, 230] on div "Select a conversation on the left" at bounding box center [650, 269] width 164 height 214
click at [93, 135] on span at bounding box center [92, 132] width 14 height 12
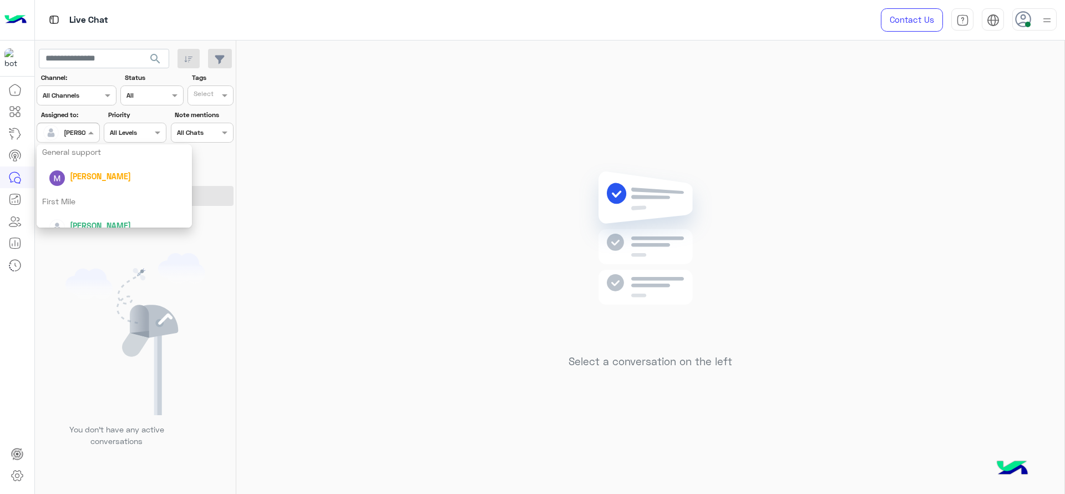
scroll to position [219, 0]
click at [78, 212] on span "Mariam Ahmed" at bounding box center [100, 213] width 61 height 9
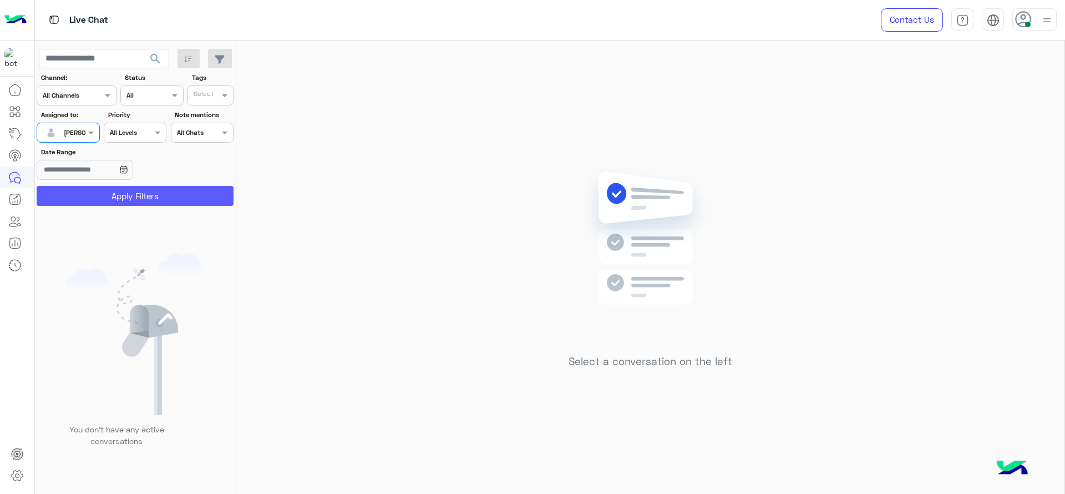
click at [84, 197] on button "Apply Filters" at bounding box center [135, 196] width 197 height 20
click at [67, 128] on input "text" at bounding box center [56, 131] width 26 height 10
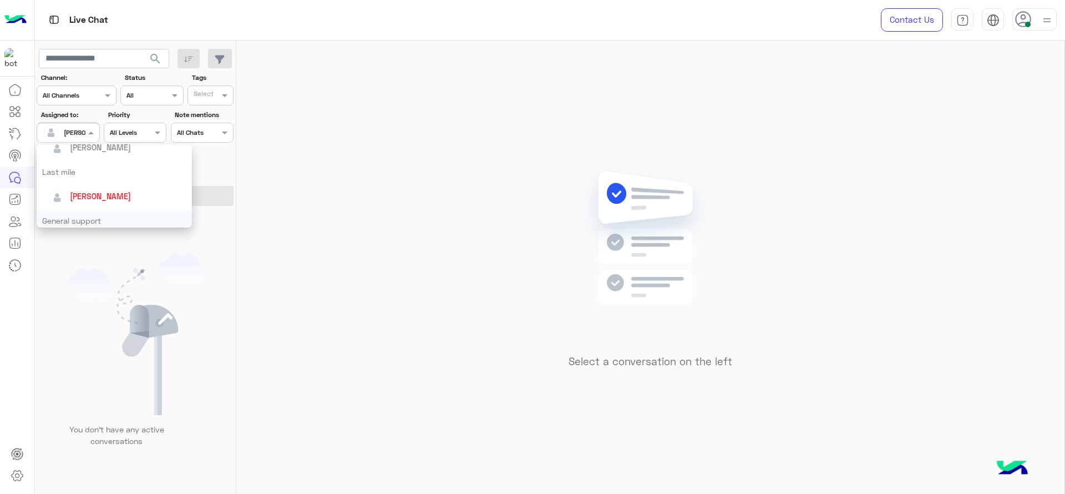
scroll to position [135, 0]
click at [84, 190] on div "[PERSON_NAME]" at bounding box center [118, 198] width 138 height 19
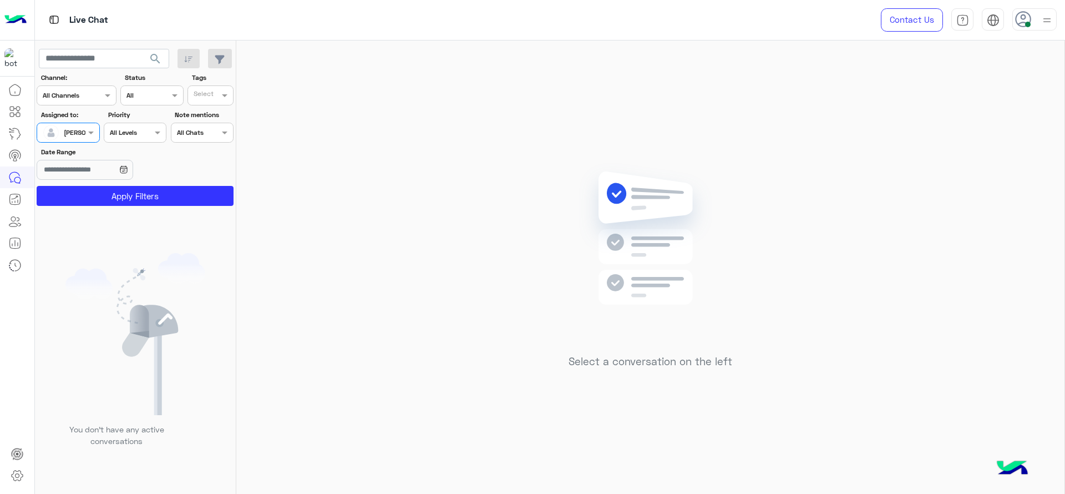
click at [84, 190] on button "Apply Filters" at bounding box center [135, 196] width 197 height 20
click at [296, 222] on div "Select a conversation on the left" at bounding box center [650, 269] width 828 height 458
click at [457, 338] on div "Select a conversation on the left" at bounding box center [650, 269] width 828 height 458
click at [436, 304] on div "Select a conversation on the left" at bounding box center [650, 269] width 828 height 458
click at [444, 346] on div "Select a conversation on the left" at bounding box center [650, 269] width 828 height 458
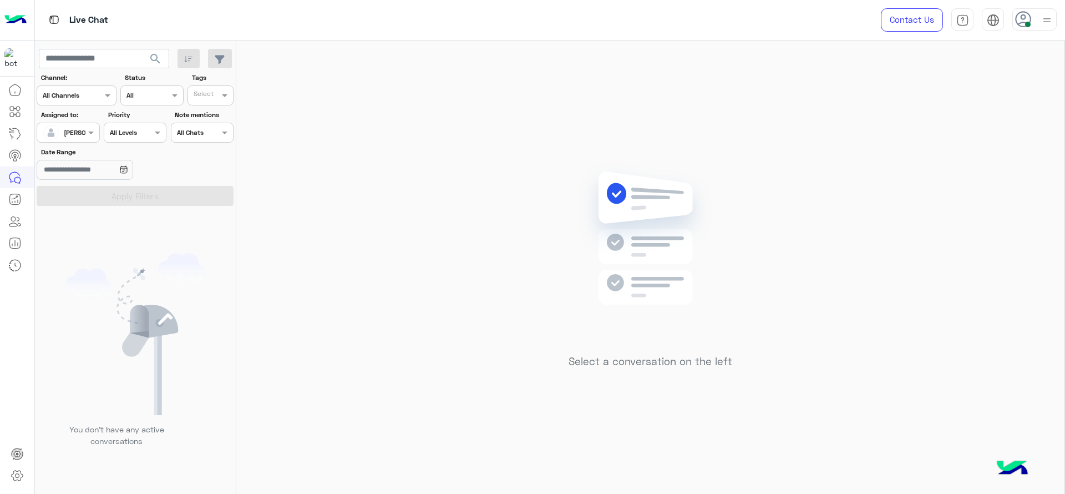
click at [558, 409] on div "Select a conversation on the left" at bounding box center [650, 269] width 828 height 458
click at [397, 230] on div "Select a conversation on the left" at bounding box center [650, 269] width 828 height 458
click at [423, 303] on div "Select a conversation on the left" at bounding box center [650, 269] width 828 height 458
click at [379, 219] on div "Select a conversation on the left" at bounding box center [650, 269] width 828 height 458
click at [1030, 16] on use at bounding box center [1023, 19] width 16 height 16
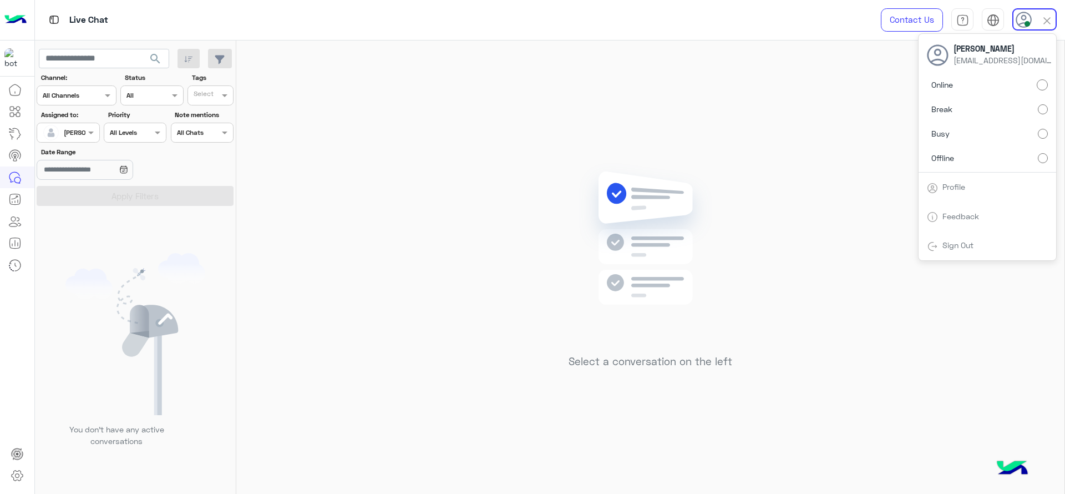
click at [1038, 152] on label "Offline" at bounding box center [987, 158] width 121 height 20
click at [643, 213] on img at bounding box center [650, 254] width 160 height 184
click at [1031, 22] on icon at bounding box center [1023, 19] width 17 height 17
click at [1031, 22] on icon at bounding box center [1023, 20] width 17 height 17
